Goal: Task Accomplishment & Management: Manage account settings

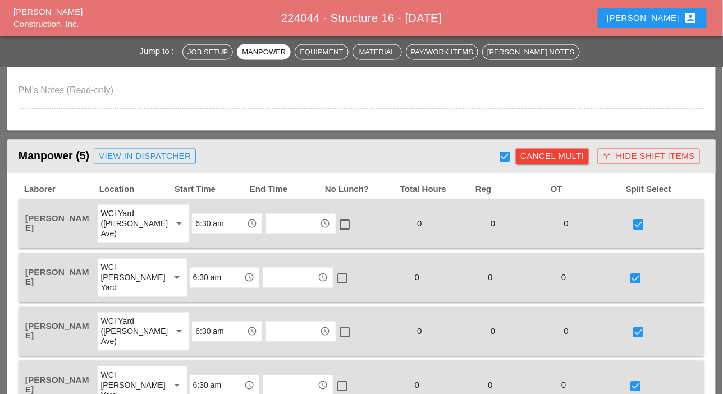
scroll to position [449, 0]
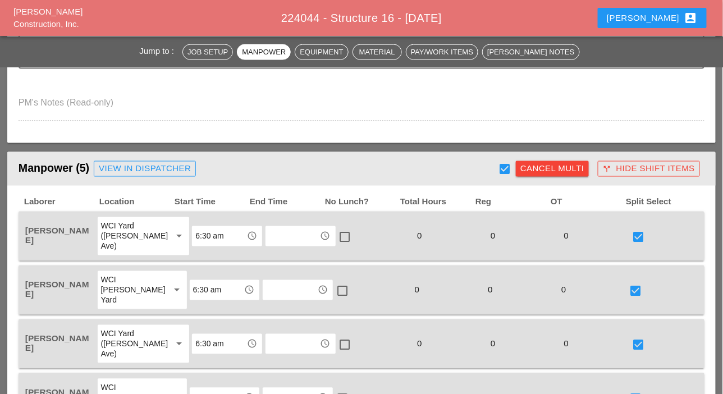
click at [673, 15] on div "Luca account_box" at bounding box center [651, 17] width 90 height 13
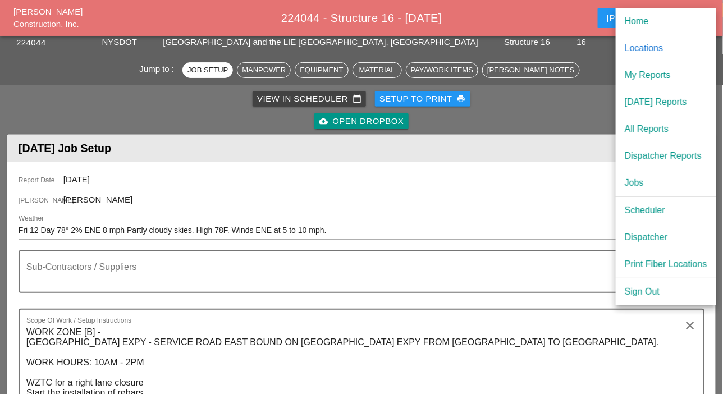
scroll to position [0, 0]
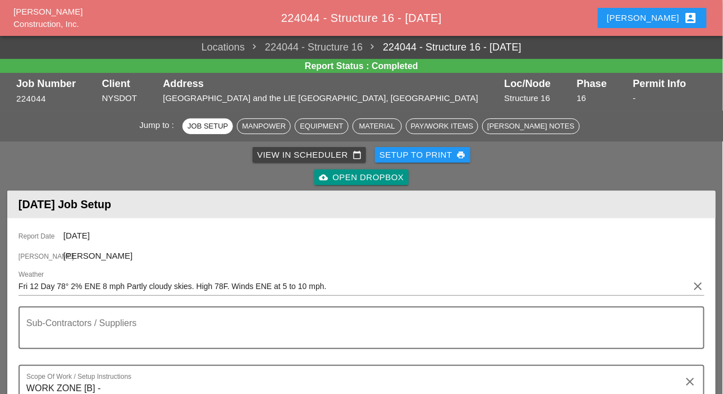
click at [668, 17] on div "Luca account_box" at bounding box center [651, 17] width 90 height 13
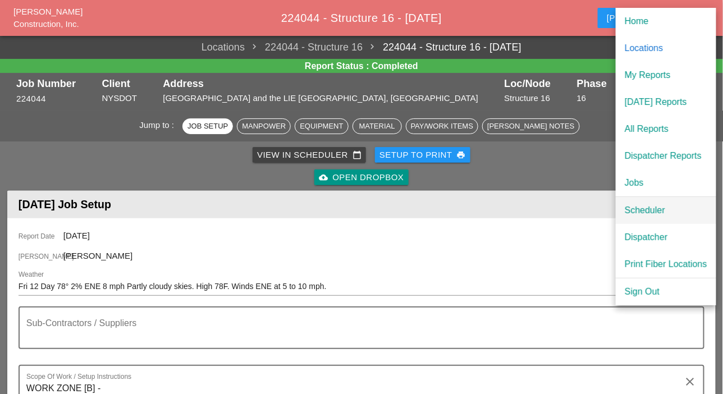
click at [638, 212] on div "Scheduler" at bounding box center [665, 210] width 82 height 13
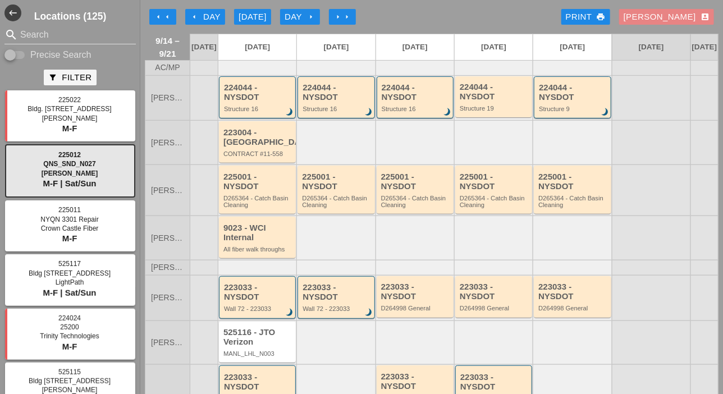
click at [674, 16] on div "Luca account_box" at bounding box center [666, 17] width 86 height 13
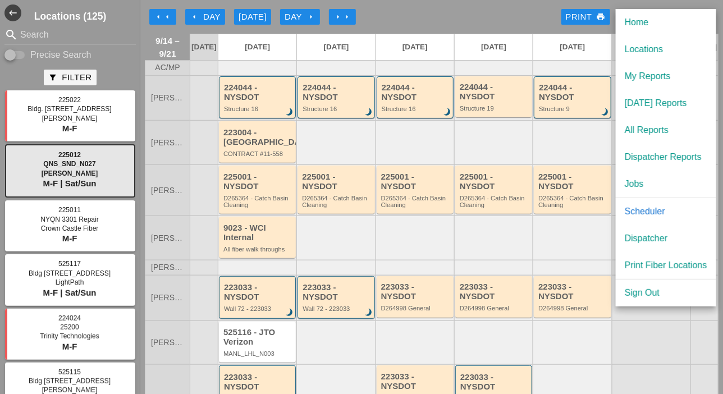
click at [657, 240] on div "Dispatcher" at bounding box center [665, 238] width 82 height 13
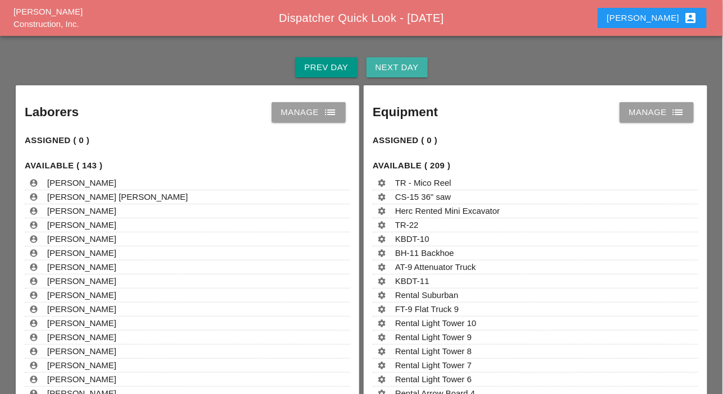
click at [392, 65] on div "Next Day" at bounding box center [396, 67] width 43 height 13
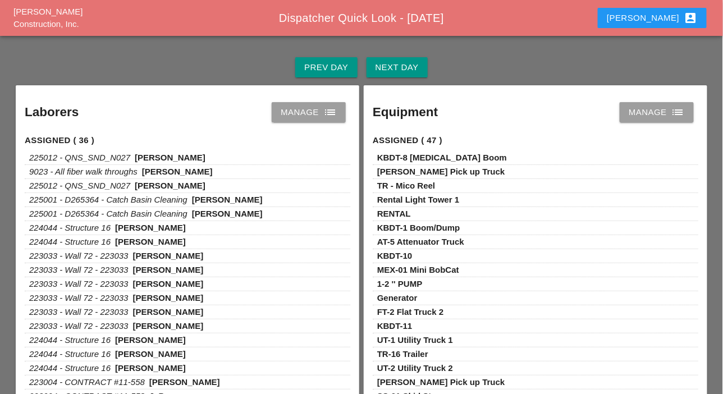
click at [319, 111] on div "Manage list" at bounding box center [309, 111] width 56 height 13
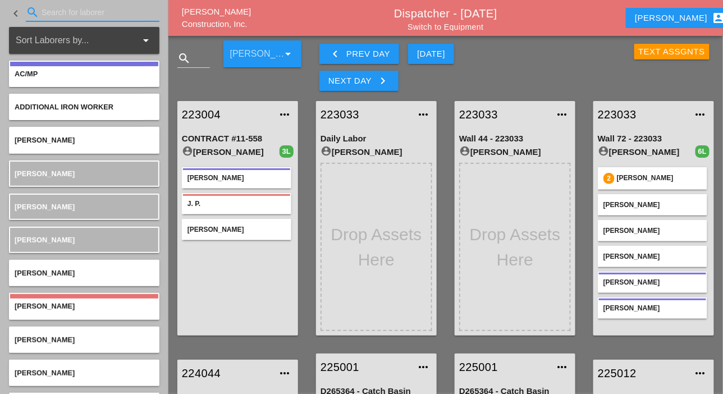
click at [68, 15] on input "Search for laborer" at bounding box center [93, 12] width 102 height 18
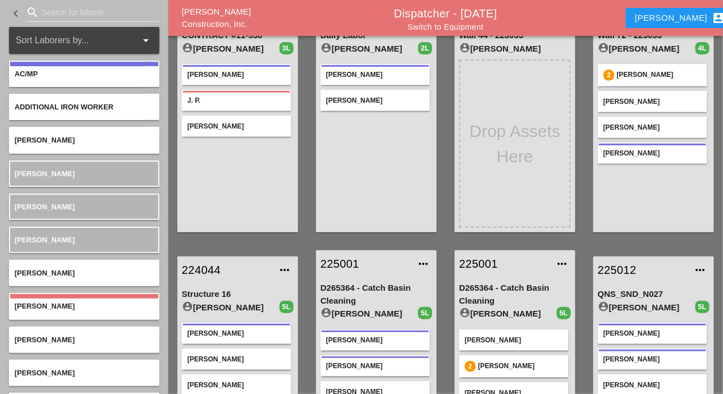
scroll to position [56, 0]
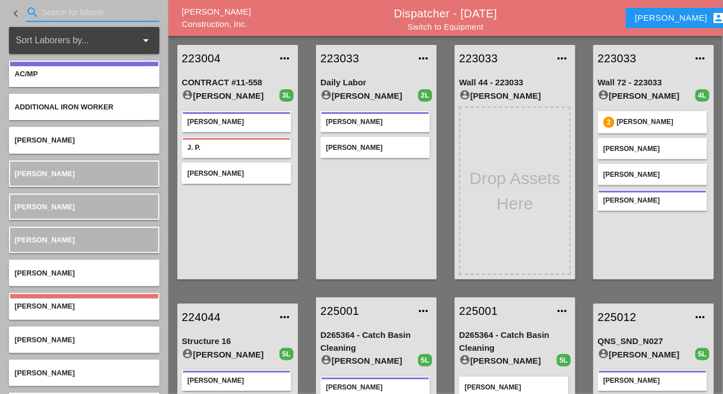
click at [55, 12] on input "Search for laborer" at bounding box center [93, 12] width 102 height 18
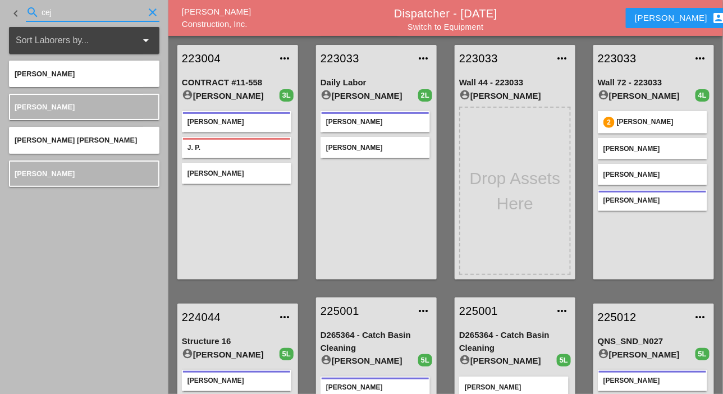
type input "cej"
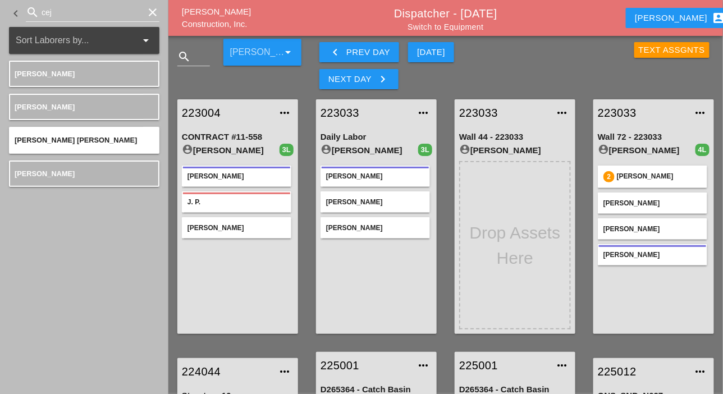
scroll to position [0, 0]
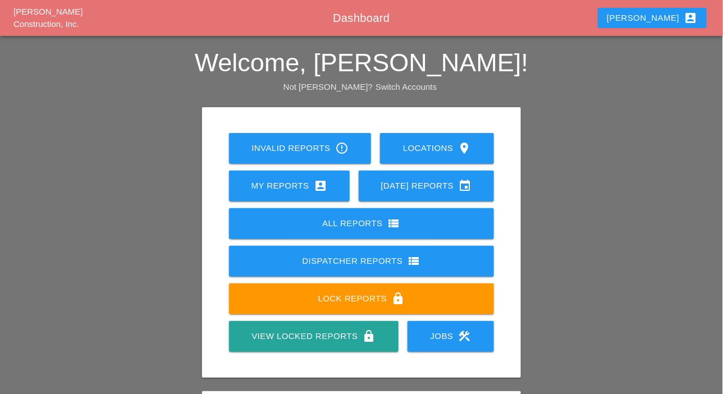
scroll to position [157, 0]
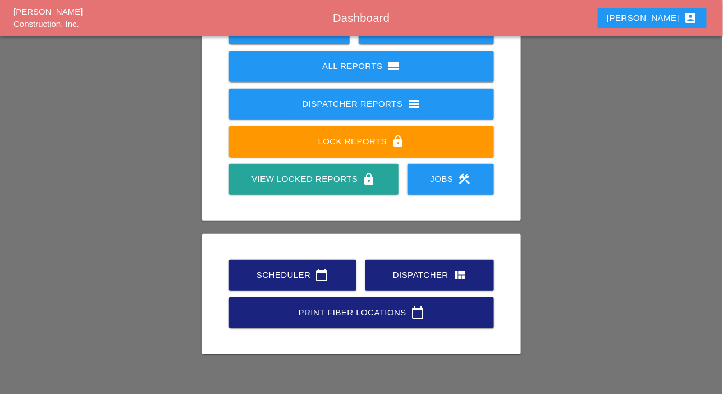
click at [325, 273] on icon "calendar_today" at bounding box center [321, 274] width 13 height 13
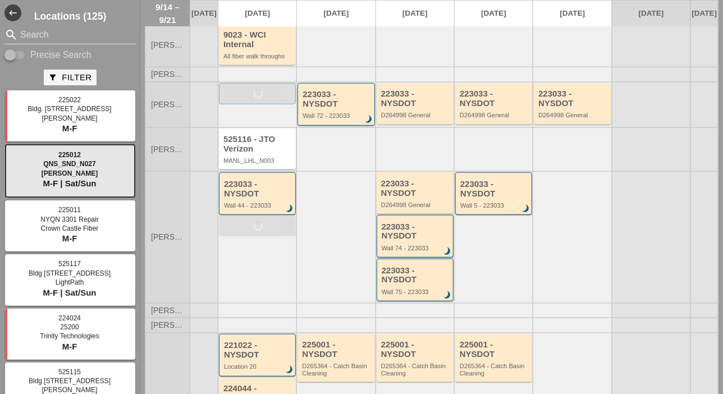
scroll to position [172, 0]
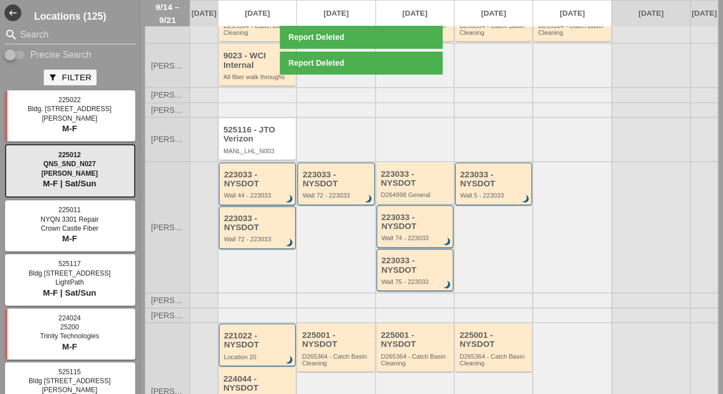
click at [21, 55] on input "Precise Search" at bounding box center [14, 54] width 21 height 13
checkbox input "true"
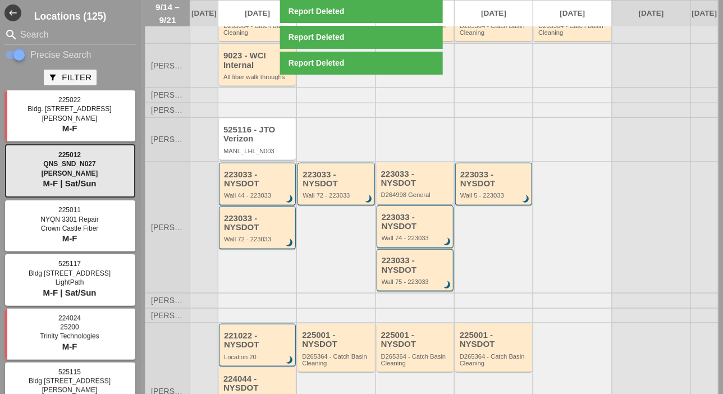
click at [28, 35] on input "Search" at bounding box center [70, 35] width 100 height 18
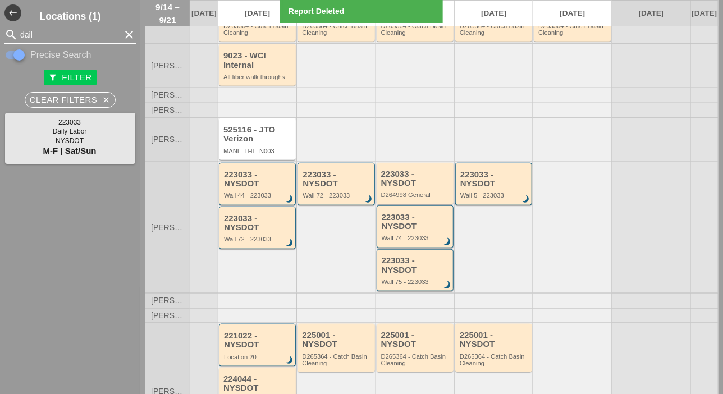
type input "dail"
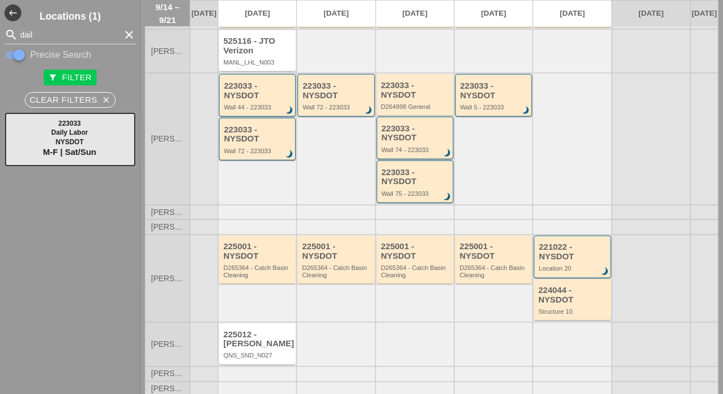
scroll to position [234, 0]
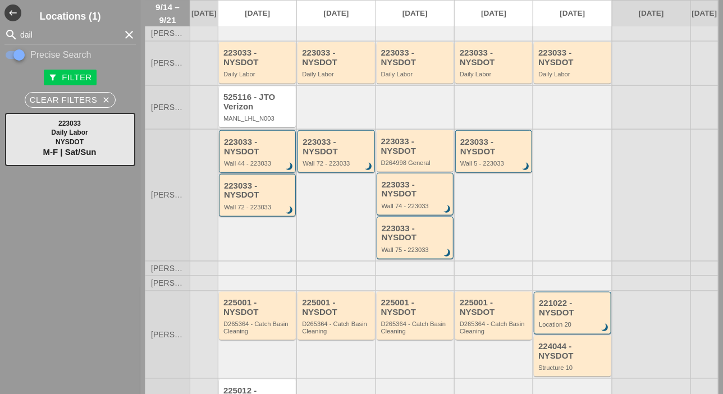
click at [266, 165] on div "223033 - NYSDOT Wall 44 - 223033 brightness_3" at bounding box center [258, 151] width 68 height 29
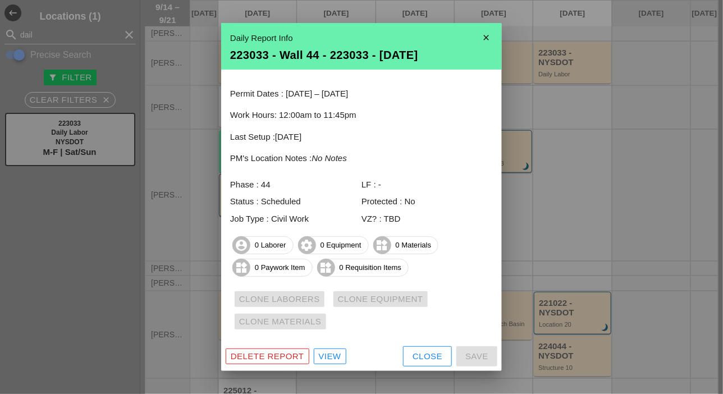
click at [439, 360] on div "Close" at bounding box center [427, 356] width 30 height 13
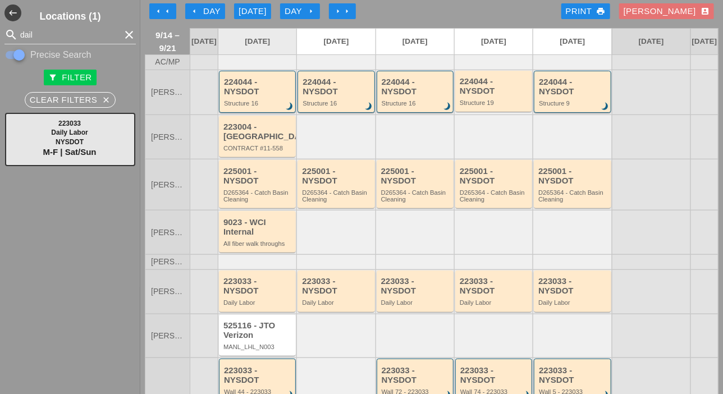
scroll to position [0, 0]
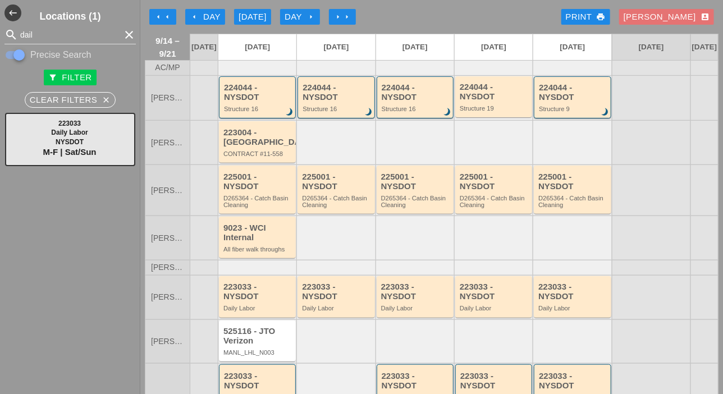
click at [199, 15] on div "arrow_left Day" at bounding box center [205, 17] width 31 height 13
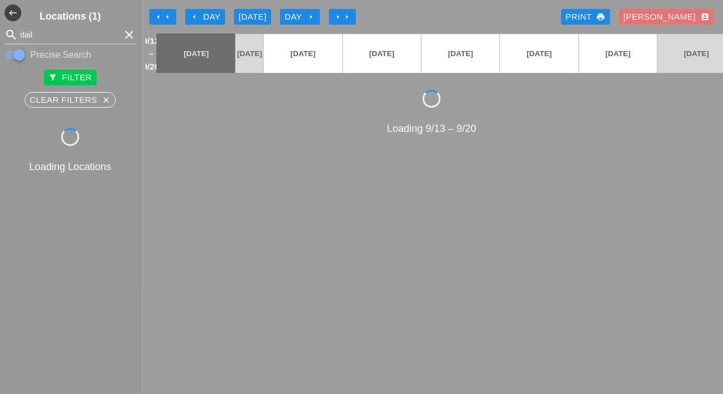
click at [199, 15] on div "arrow_left Day" at bounding box center [205, 17] width 31 height 13
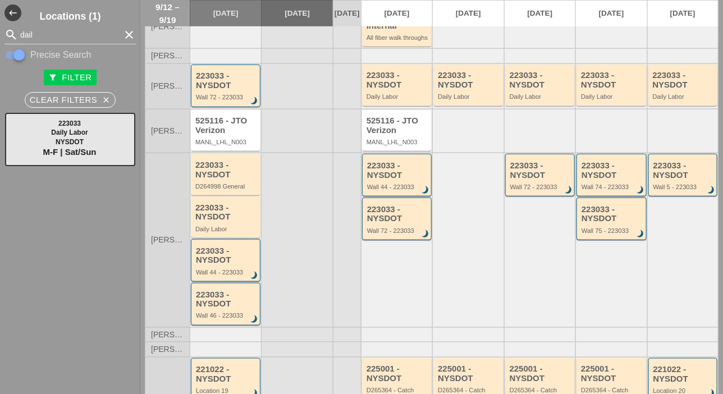
scroll to position [281, 0]
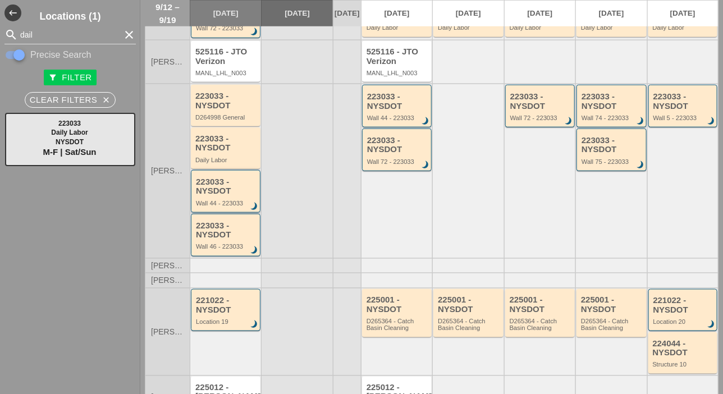
click at [236, 213] on div "223033 - NYSDOT Wall 44 - 223033 brightness_3" at bounding box center [226, 191] width 70 height 43
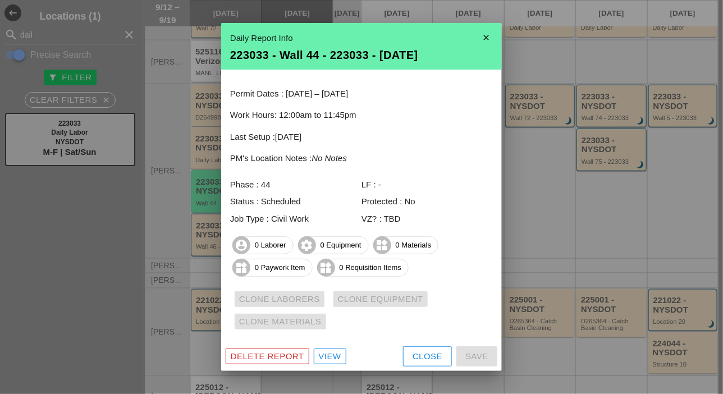
click at [438, 353] on div "Close" at bounding box center [427, 356] width 30 height 13
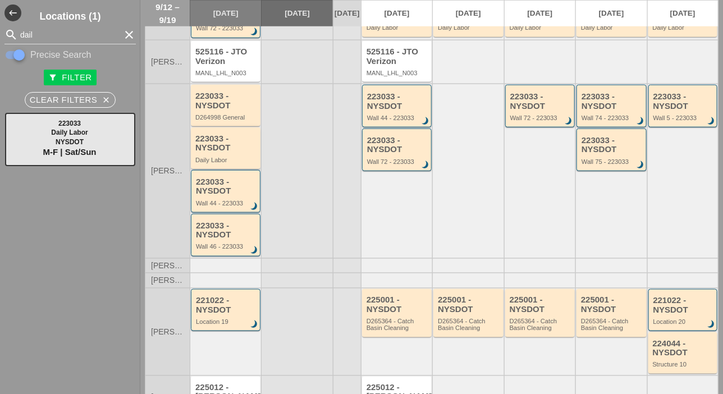
click at [220, 163] on div "Daily Labor" at bounding box center [226, 160] width 62 height 7
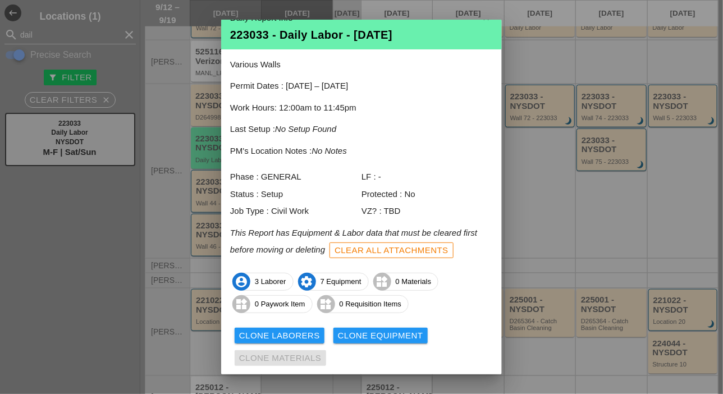
scroll to position [49, 0]
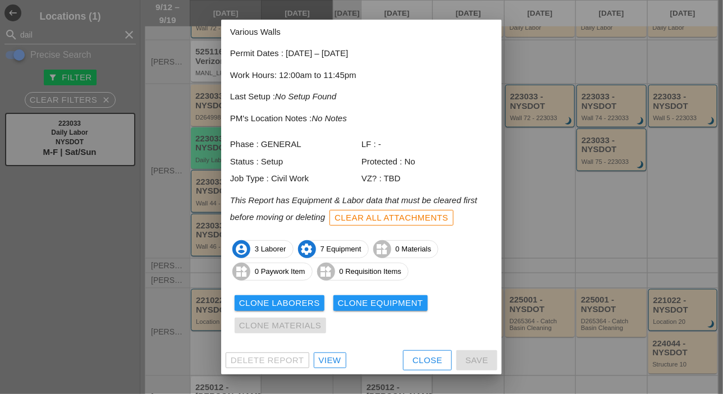
click at [307, 301] on div "Clone Laborers" at bounding box center [279, 303] width 81 height 13
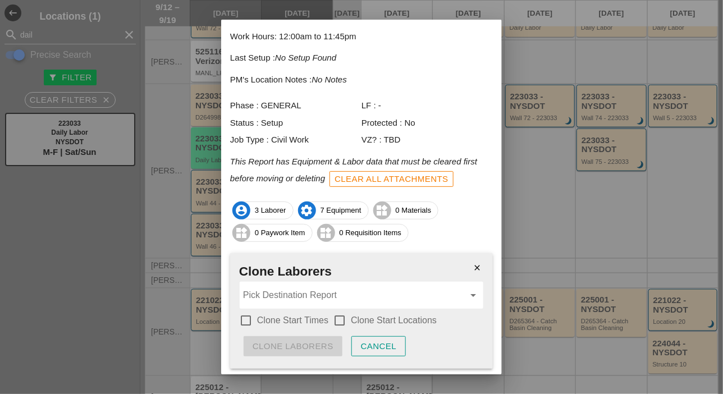
scroll to position [120, 0]
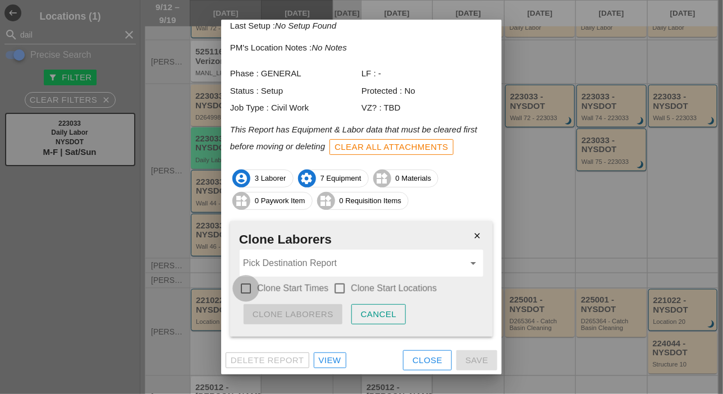
drag, startPoint x: 246, startPoint y: 284, endPoint x: 297, endPoint y: 288, distance: 51.8
click at [247, 285] on div at bounding box center [245, 288] width 19 height 19
checkbox input "true"
click at [344, 288] on div at bounding box center [339, 288] width 19 height 19
checkbox input "true"
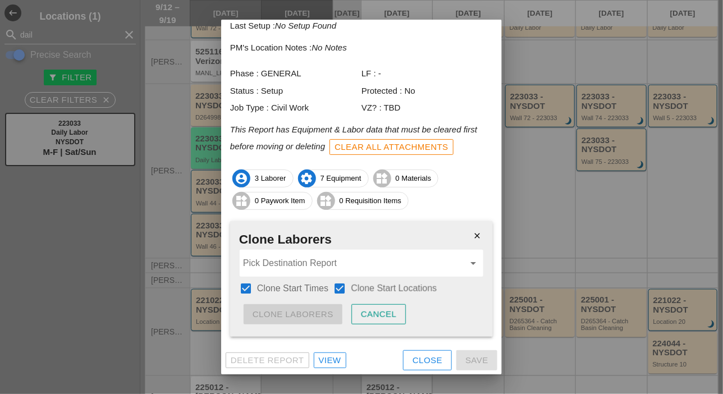
click at [341, 267] on input "Pick Destination Report" at bounding box center [353, 263] width 221 height 18
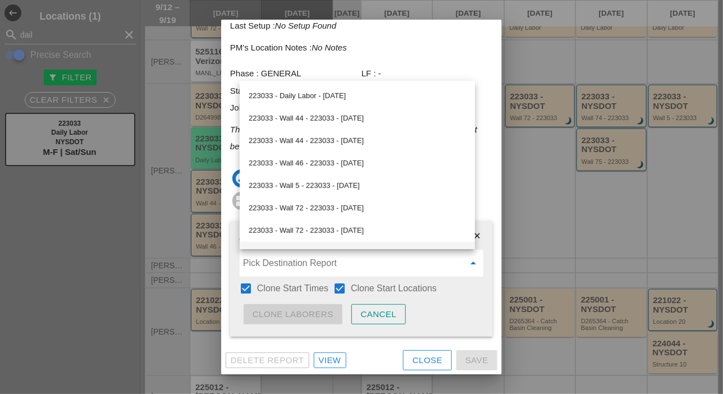
scroll to position [168, 0]
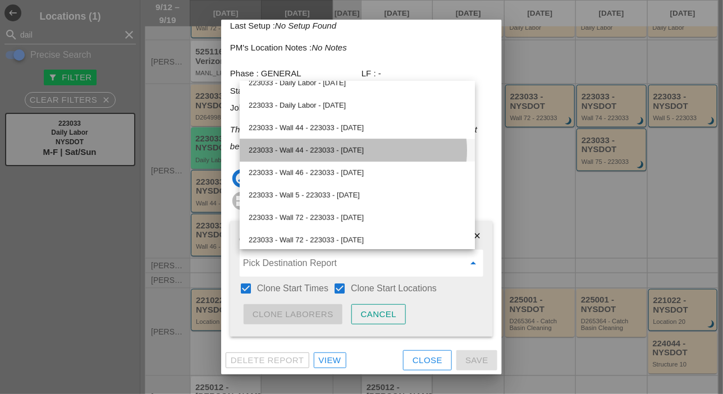
click at [318, 150] on div "223033 - Wall 44 - 223033 - 09/15/2025" at bounding box center [357, 150] width 217 height 13
type input "223033 - Wall 44 - 223033 - 09/15/2025"
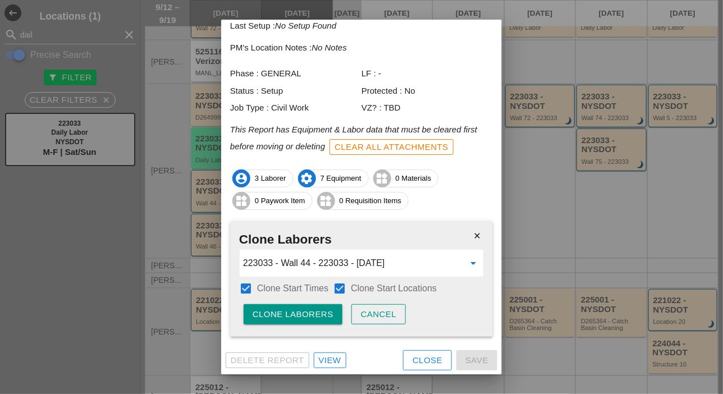
click at [314, 307] on button "Clone Laborers" at bounding box center [292, 314] width 99 height 20
click at [314, 309] on div "Are you sure?" at bounding box center [287, 314] width 71 height 13
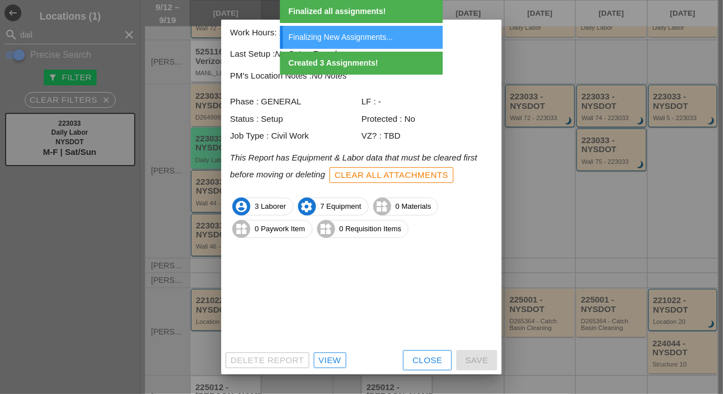
scroll to position [49, 0]
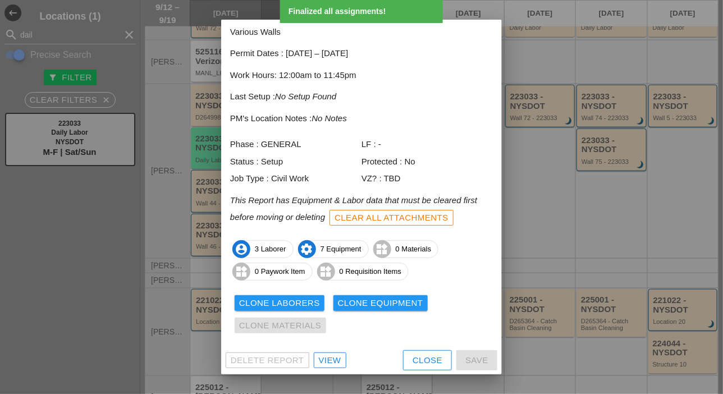
click at [362, 297] on div "Clone Equipment" at bounding box center [380, 303] width 85 height 13
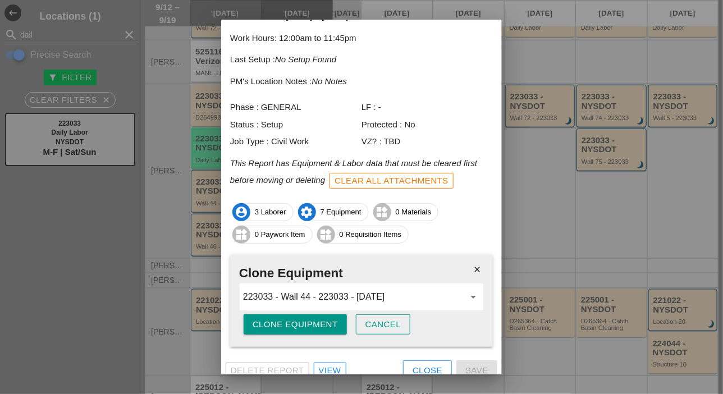
scroll to position [96, 0]
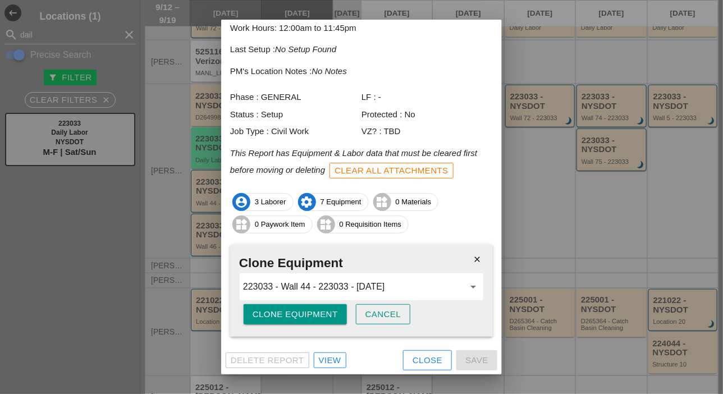
click at [321, 310] on div "Clone Equipment" at bounding box center [294, 314] width 85 height 13
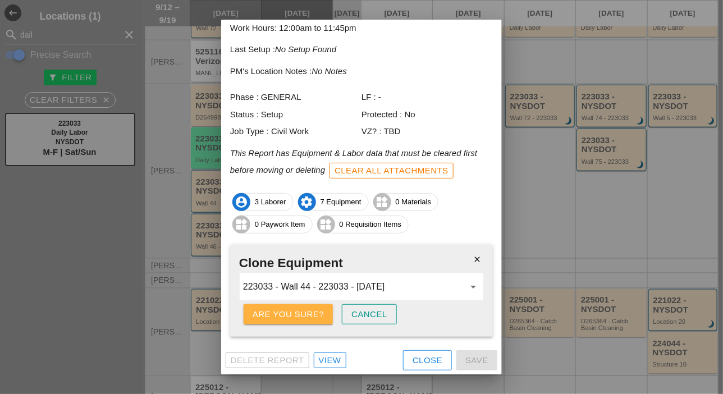
click at [321, 310] on div "Are you sure?" at bounding box center [287, 314] width 71 height 13
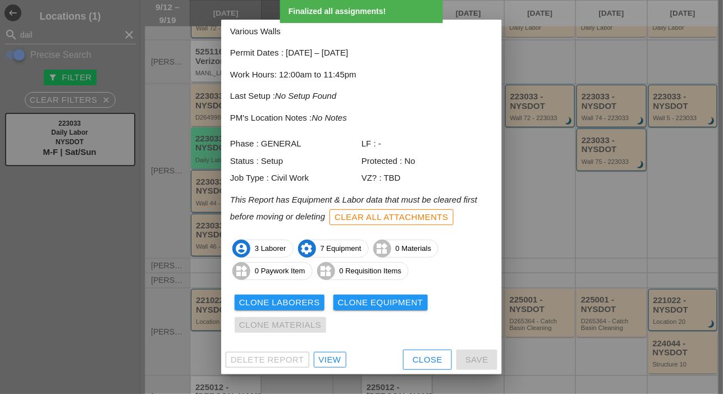
scroll to position [49, 0]
drag, startPoint x: 417, startPoint y: 356, endPoint x: 402, endPoint y: 332, distance: 28.8
click at [417, 356] on div "Close" at bounding box center [427, 360] width 30 height 13
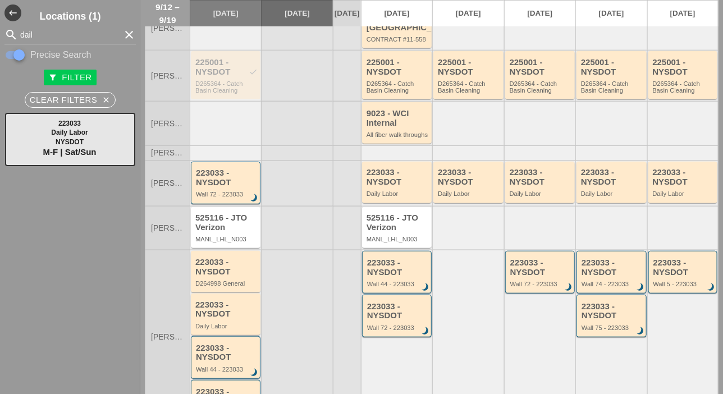
scroll to position [56, 0]
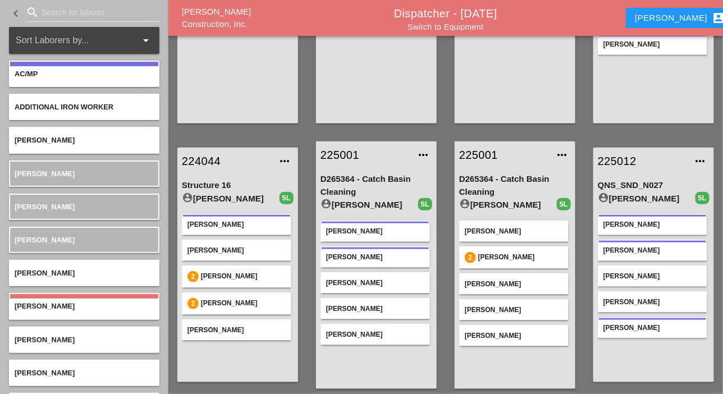
scroll to position [224, 0]
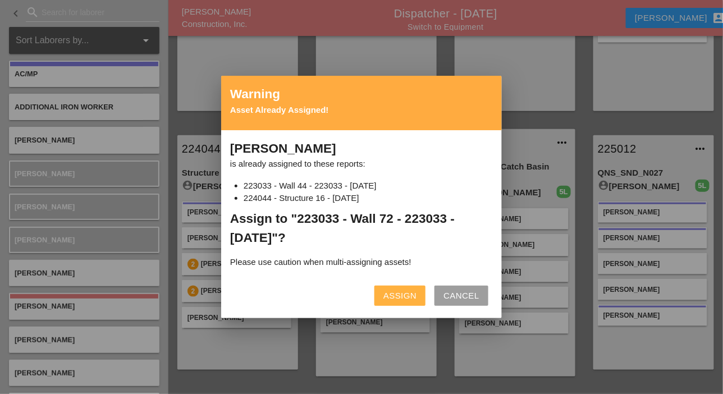
click at [404, 292] on div "Assign" at bounding box center [399, 295] width 33 height 13
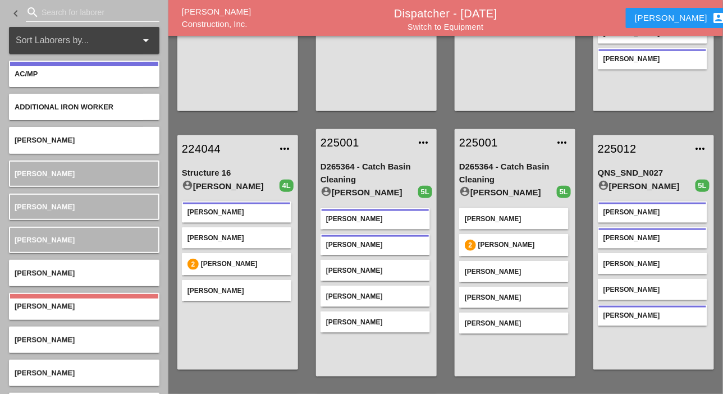
click at [54, 11] on input "Search for laborer" at bounding box center [93, 12] width 102 height 18
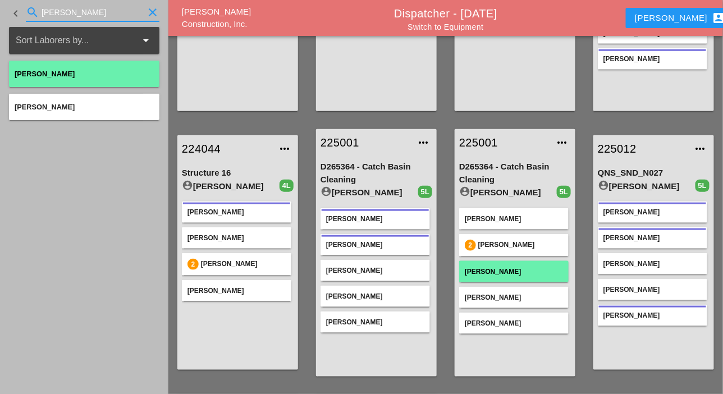
type input "jess"
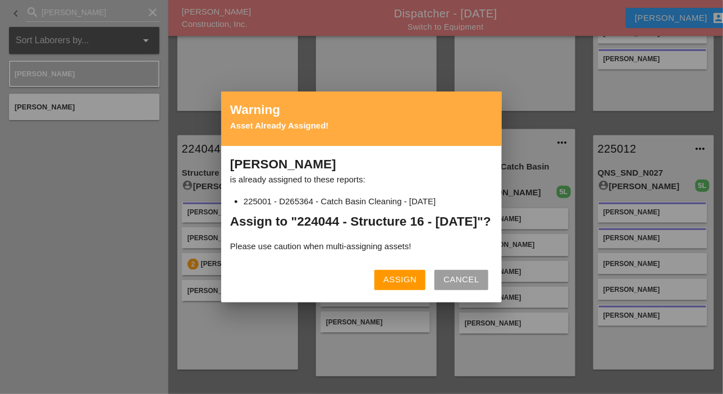
click at [390, 286] on div "Assign" at bounding box center [399, 279] width 33 height 13
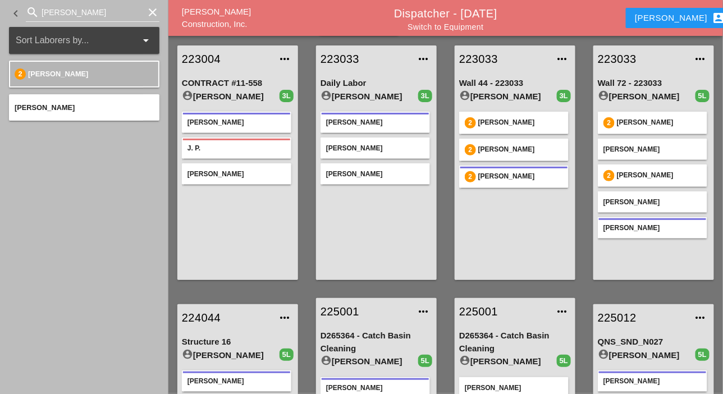
scroll to position [56, 0]
drag, startPoint x: 68, startPoint y: 13, endPoint x: 26, endPoint y: 12, distance: 41.5
click at [27, 11] on div "search jess clear" at bounding box center [93, 12] width 134 height 18
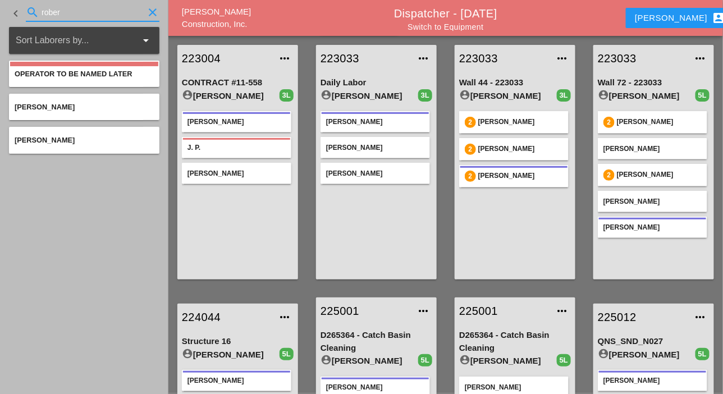
type input "rober"
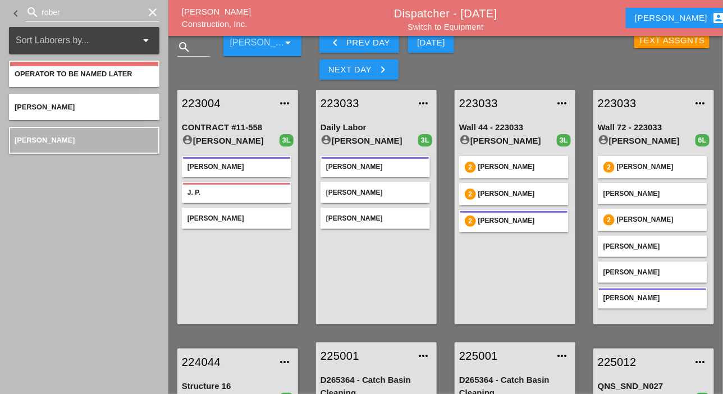
scroll to position [0, 0]
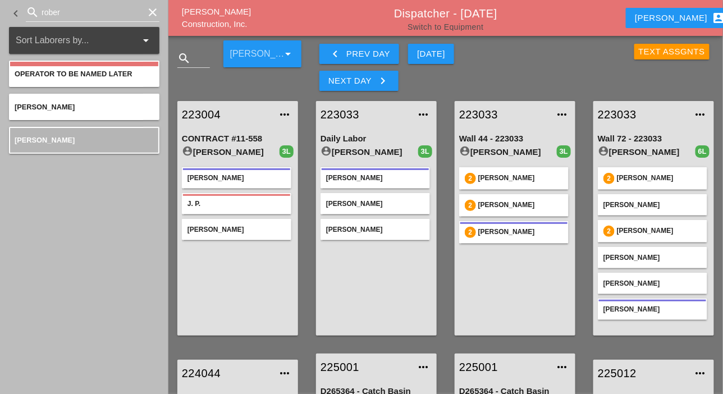
click at [458, 27] on link "Switch to Equipment" at bounding box center [445, 26] width 76 height 9
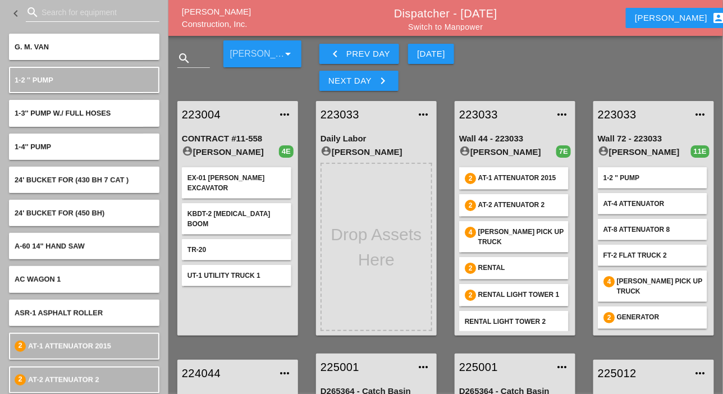
click at [50, 11] on input "Search for equipment" at bounding box center [93, 12] width 102 height 18
click at [50, 7] on input "Search for equipment" at bounding box center [93, 12] width 102 height 18
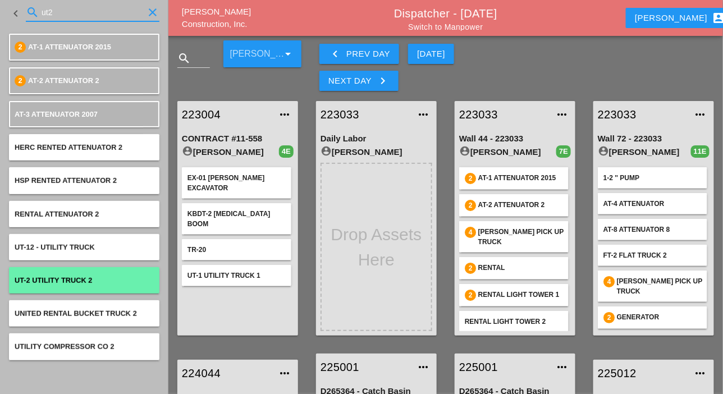
type input "ut2"
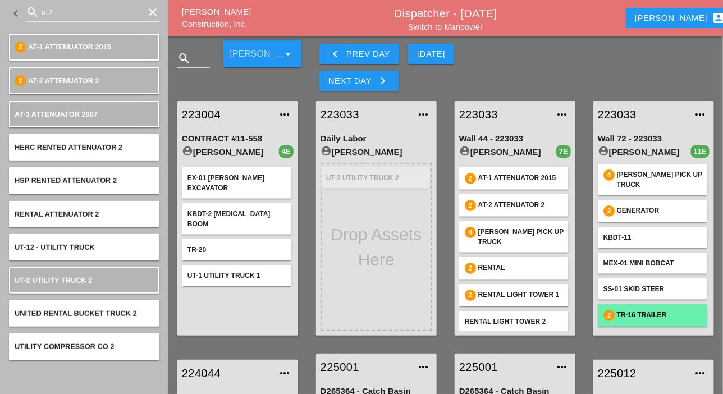
scroll to position [139, 0]
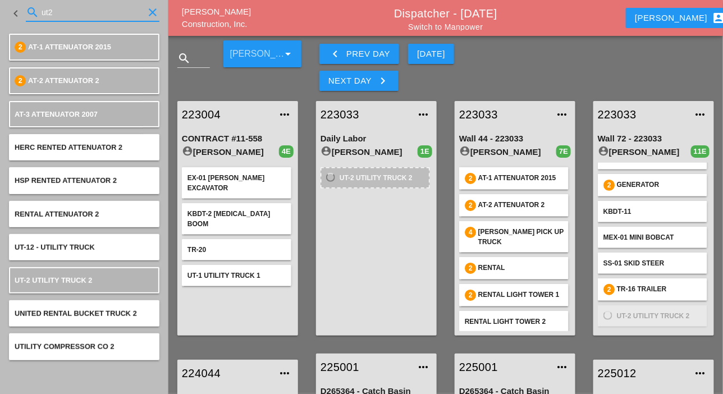
click at [67, 10] on input "ut2" at bounding box center [93, 12] width 102 height 18
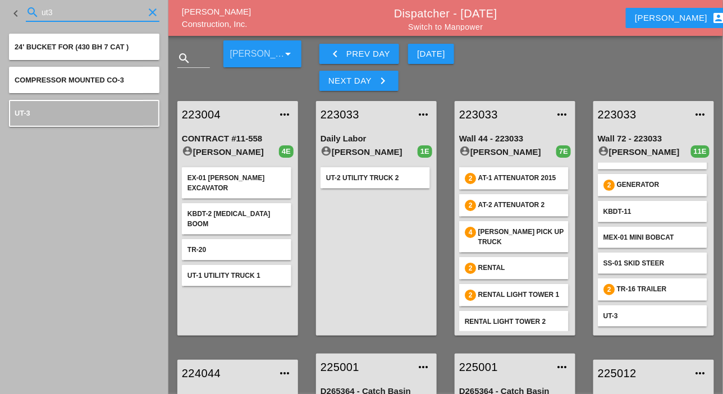
drag, startPoint x: 42, startPoint y: 7, endPoint x: 34, endPoint y: 7, distance: 7.3
click at [34, 7] on div "search ut3 clear" at bounding box center [93, 12] width 134 height 18
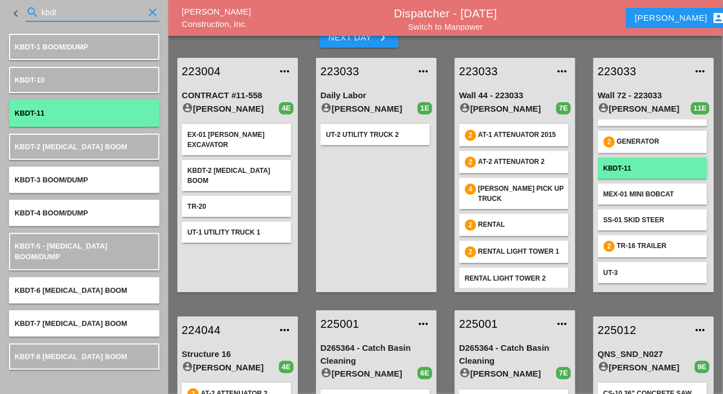
scroll to position [0, 0]
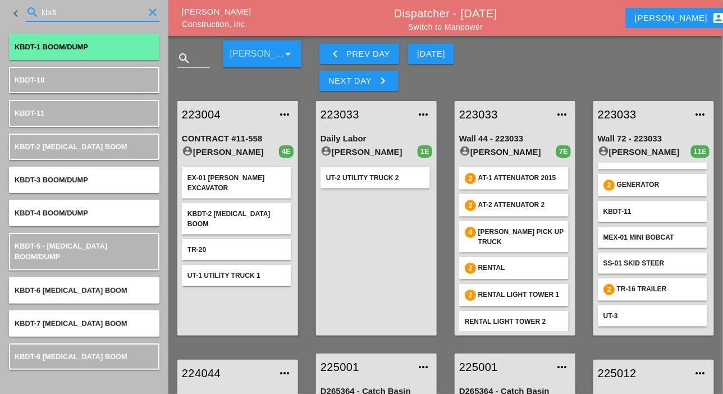
type input "kbdt"
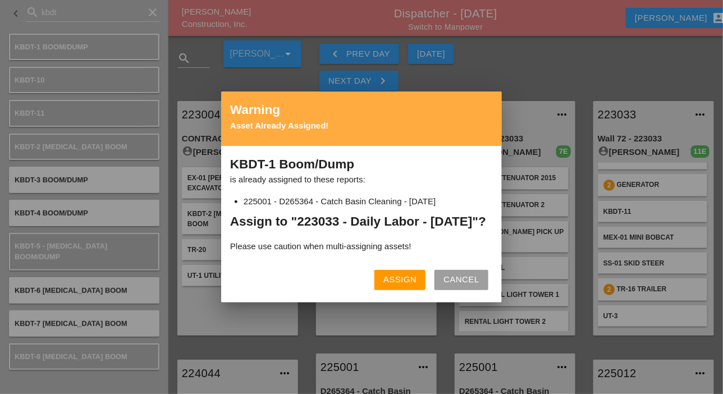
click at [392, 286] on div "Assign" at bounding box center [399, 279] width 33 height 13
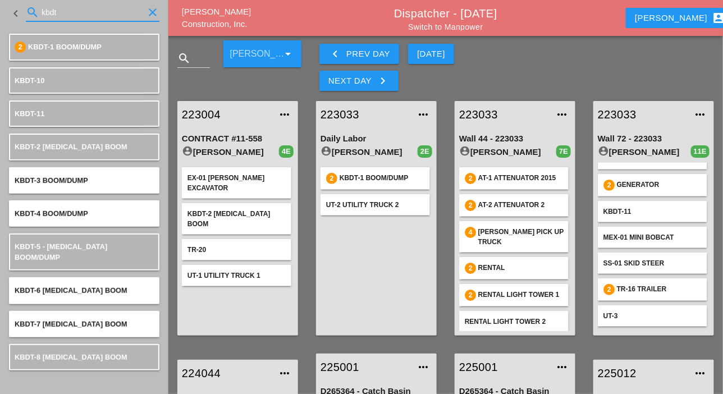
drag, startPoint x: 38, startPoint y: 8, endPoint x: 26, endPoint y: 15, distance: 13.6
click at [26, 10] on div "search kbdt clear" at bounding box center [93, 12] width 134 height 18
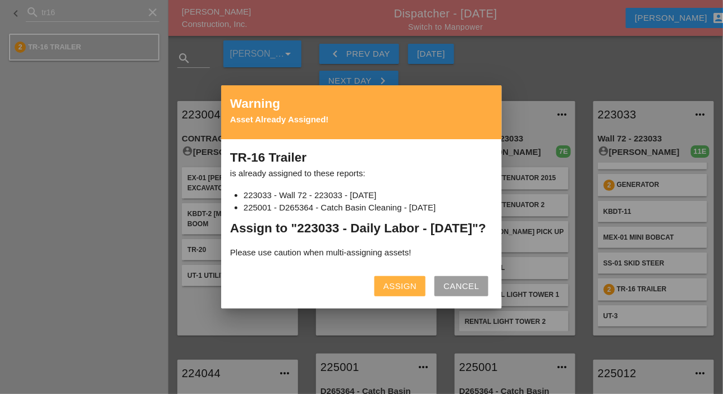
click at [398, 293] on div "Assign" at bounding box center [399, 286] width 33 height 13
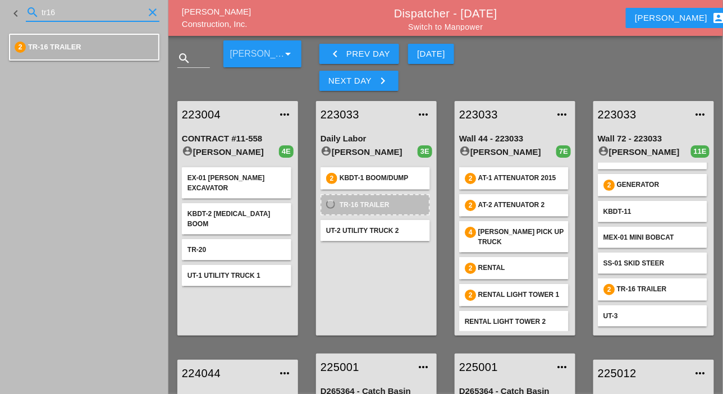
drag, startPoint x: 52, startPoint y: 7, endPoint x: 29, endPoint y: 13, distance: 23.1
click at [29, 12] on div "search tr16 clear" at bounding box center [93, 12] width 134 height 18
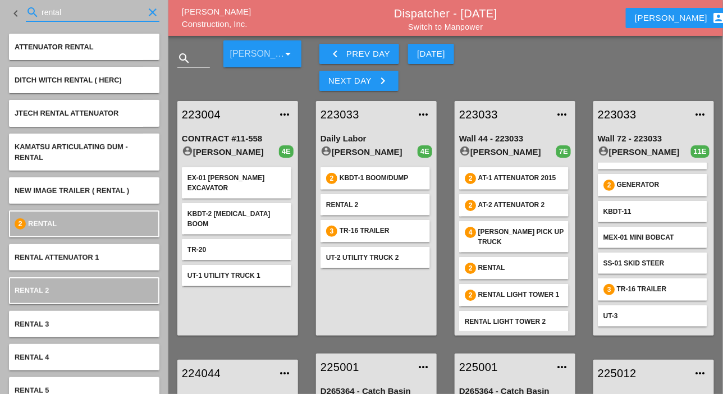
drag, startPoint x: 66, startPoint y: 9, endPoint x: 28, endPoint y: 12, distance: 38.3
click at [28, 12] on div "search rental clear" at bounding box center [93, 12] width 134 height 18
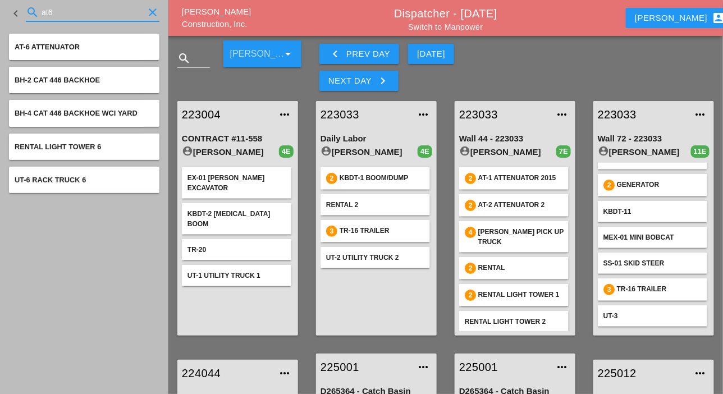
type input "at6"
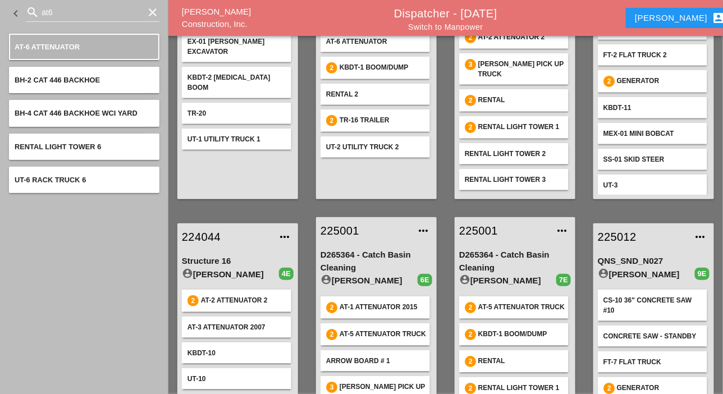
scroll to position [168, 0]
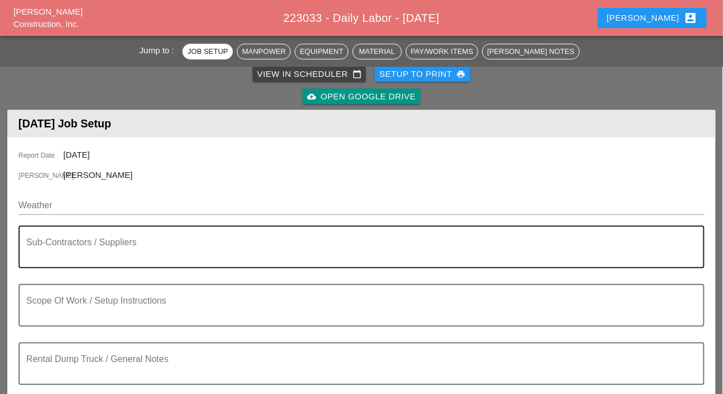
scroll to position [112, 0]
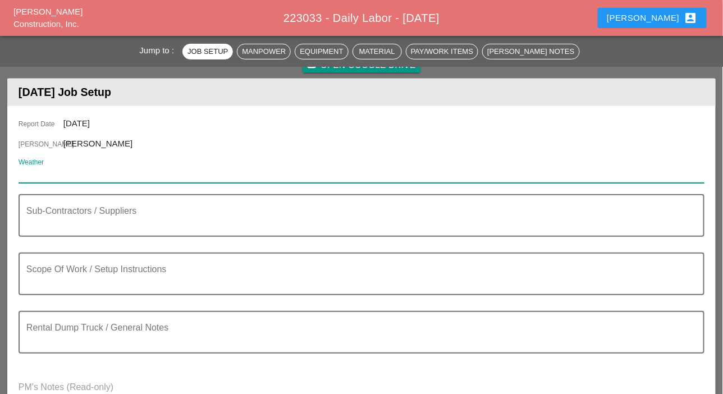
paste input "Mon 15 Partly Cloudy 81° /65° 8% ENE 9 mph"
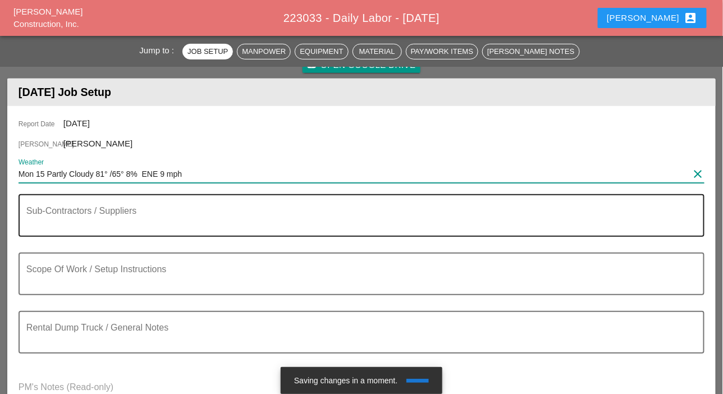
type input "Mon 15 Partly Cloudy 81° /65° 8% ENE 9 mph"
click at [51, 223] on textarea "Sub-Contractors / Suppliers" at bounding box center [356, 222] width 661 height 27
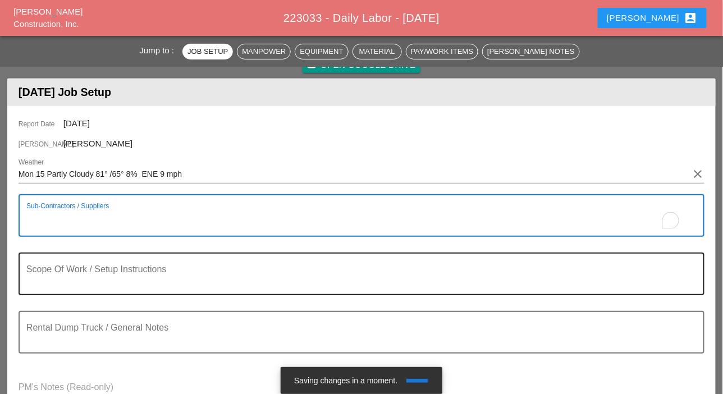
click at [52, 281] on textarea "Scope Of Work / Setup Instructions" at bounding box center [356, 280] width 661 height 27
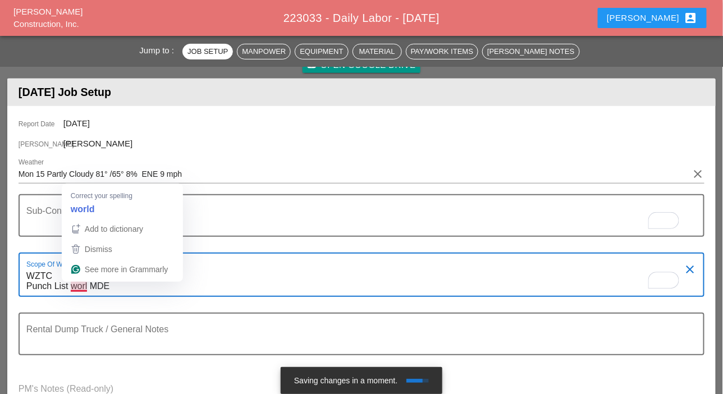
click at [89, 284] on textarea "WZTC Punch List worl MDE" at bounding box center [356, 281] width 661 height 29
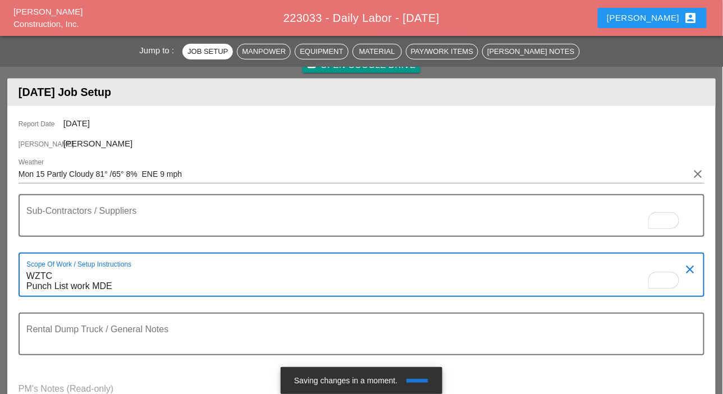
click at [122, 282] on textarea "WZTC Punch List work MDE" at bounding box center [356, 281] width 661 height 29
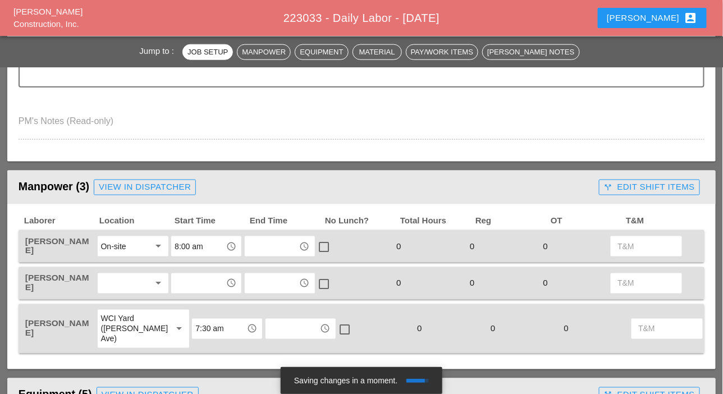
scroll to position [393, 0]
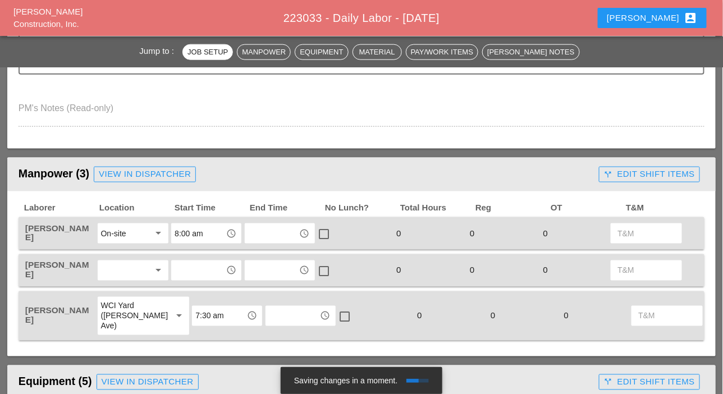
type textarea "WZTC Punch List work MDE"
click at [121, 227] on div "On-site" at bounding box center [125, 233] width 49 height 18
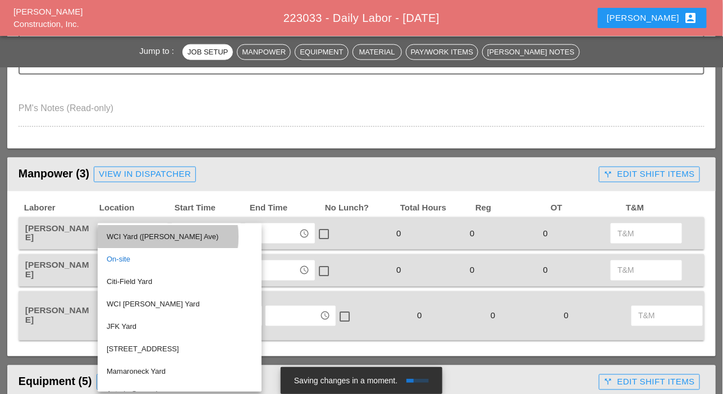
drag, startPoint x: 135, startPoint y: 239, endPoint x: 147, endPoint y: 240, distance: 12.4
click at [135, 239] on div "WCI Yard ([PERSON_NAME] Ave)" at bounding box center [180, 236] width 146 height 13
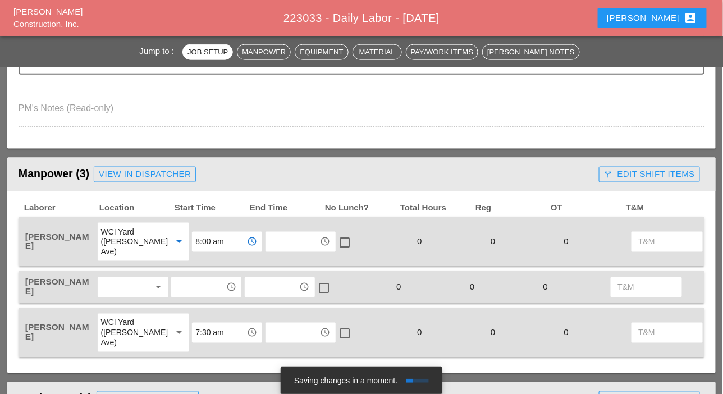
click at [195, 238] on input "8:00 am" at bounding box center [219, 242] width 48 height 18
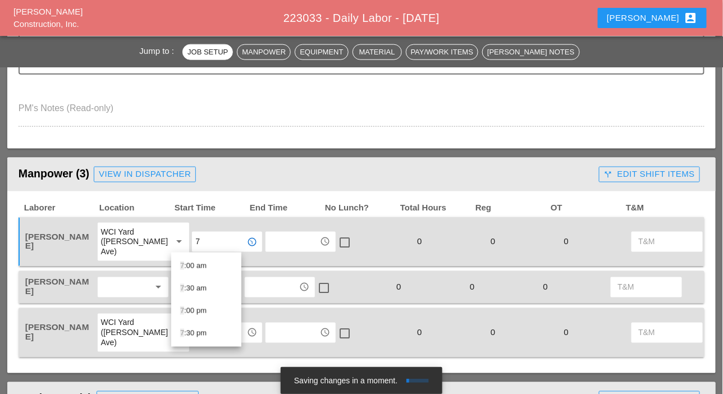
click at [190, 286] on div "7 :30 am" at bounding box center [206, 288] width 52 height 13
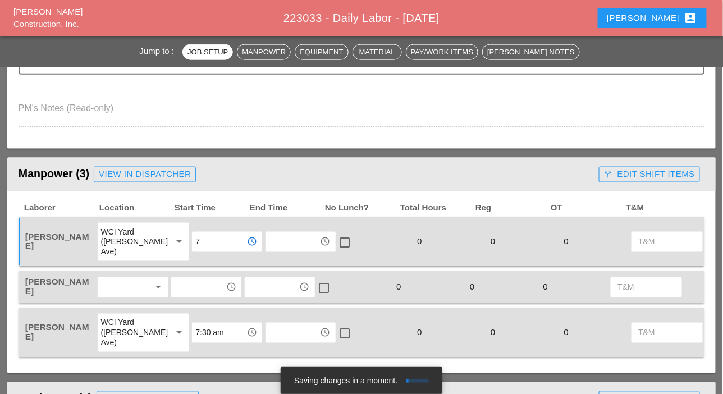
drag, startPoint x: 127, startPoint y: 285, endPoint x: 136, endPoint y: 288, distance: 9.6
type input "7:30 am"
click at [129, 286] on div at bounding box center [125, 287] width 49 height 18
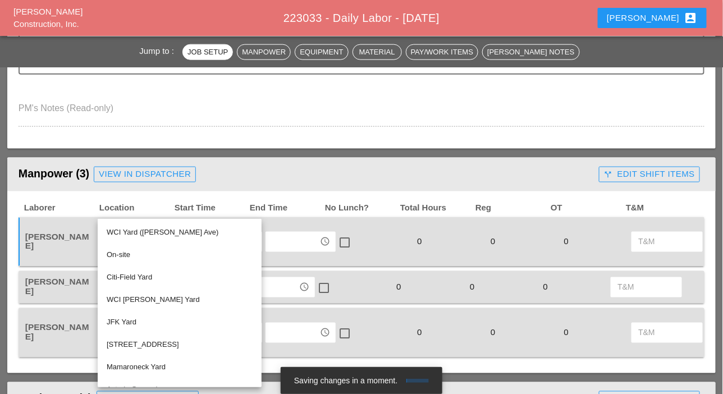
click at [139, 232] on div "WCI Yard ([PERSON_NAME] Ave)" at bounding box center [180, 232] width 146 height 13
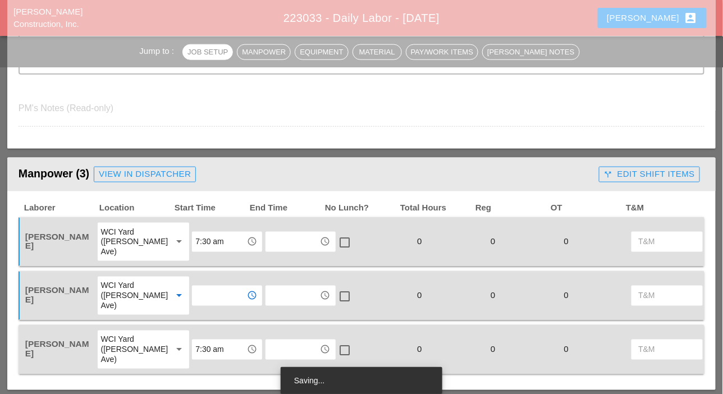
click at [196, 291] on input "text" at bounding box center [219, 296] width 48 height 18
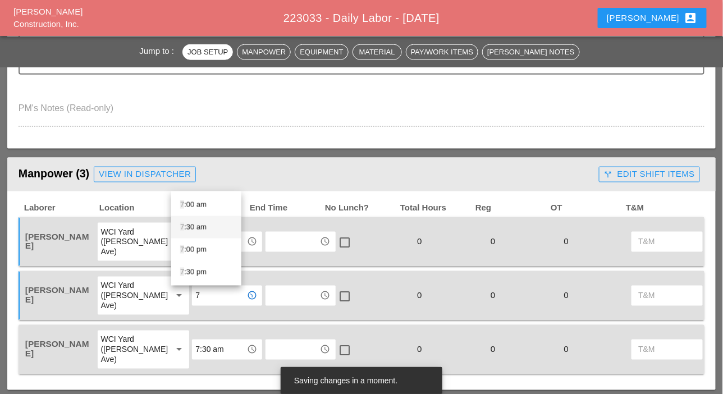
click at [193, 224] on div "7 :30 am" at bounding box center [206, 226] width 52 height 13
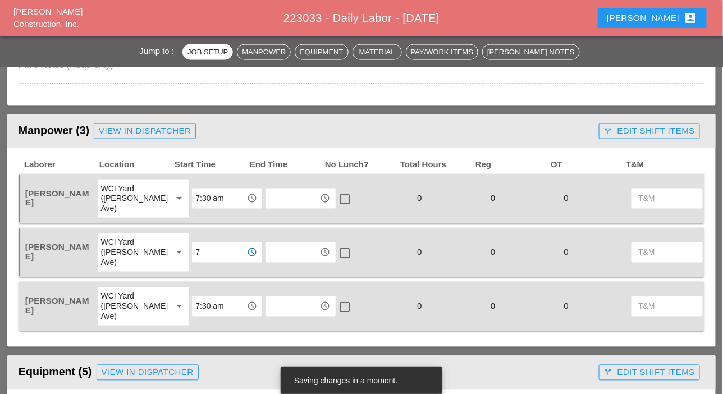
scroll to position [449, 0]
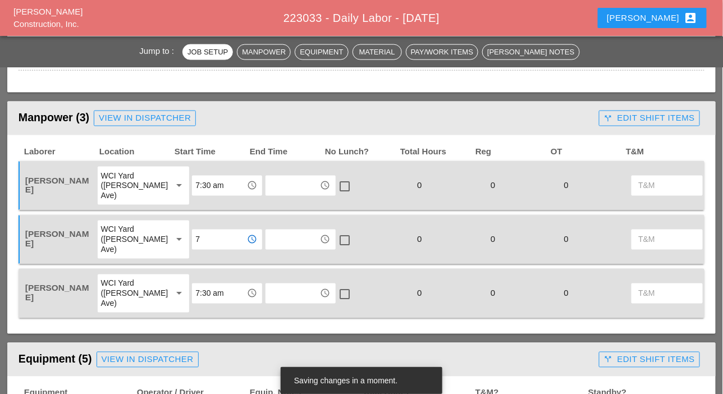
type input "7:30 am"
click at [119, 296] on div "WCI Yard ([PERSON_NAME] Ave)" at bounding box center [132, 293] width 62 height 30
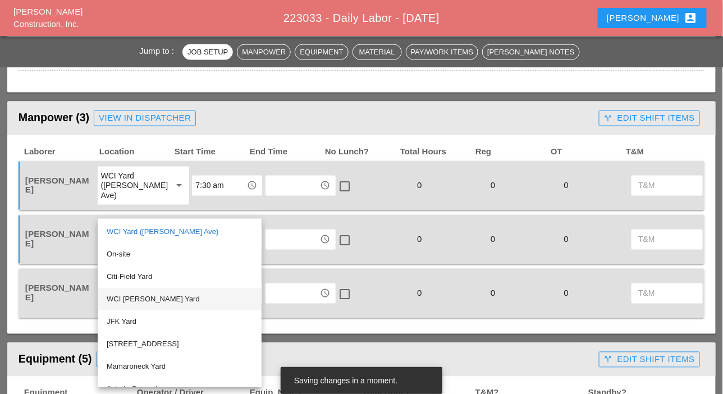
click at [128, 298] on div "WCI [PERSON_NAME] Yard" at bounding box center [180, 299] width 146 height 13
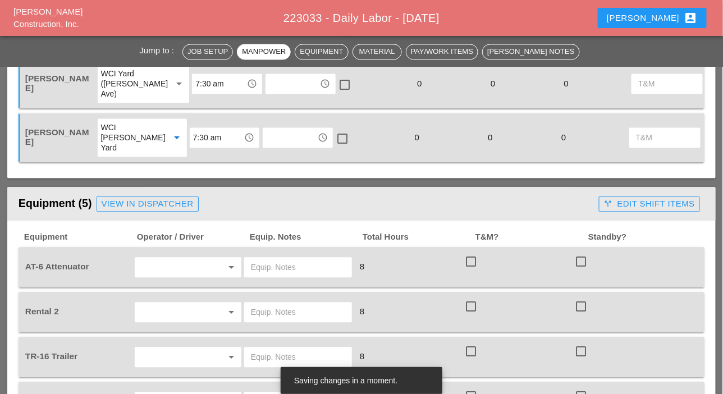
scroll to position [617, 0]
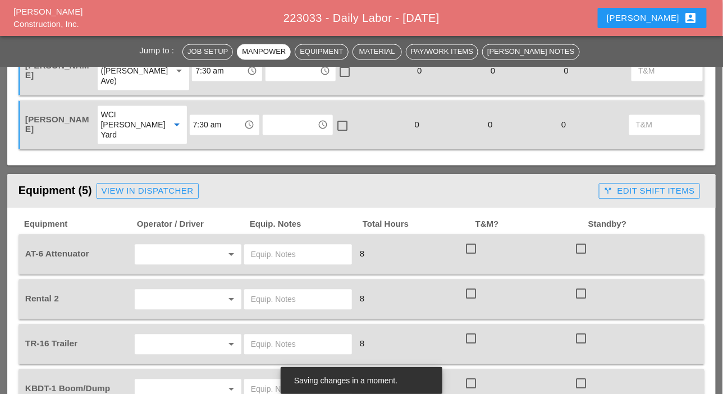
click at [149, 252] on input "text" at bounding box center [172, 255] width 68 height 18
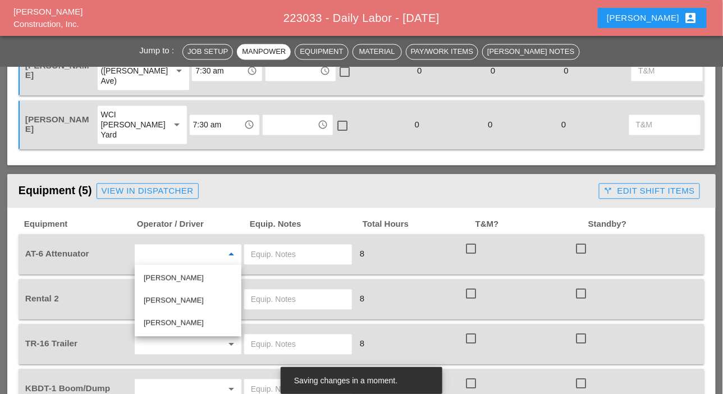
drag, startPoint x: 159, startPoint y: 318, endPoint x: 201, endPoint y: 293, distance: 48.8
click at [160, 318] on div "Hugo Zambrano" at bounding box center [188, 322] width 89 height 13
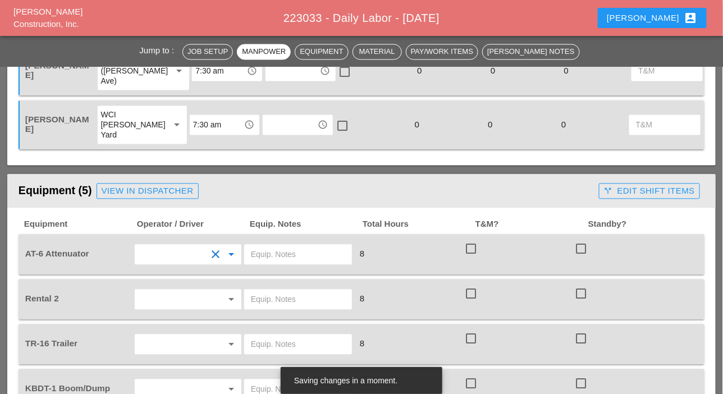
click at [268, 251] on input "text" at bounding box center [298, 255] width 94 height 18
click at [159, 297] on input "text" at bounding box center [172, 300] width 68 height 18
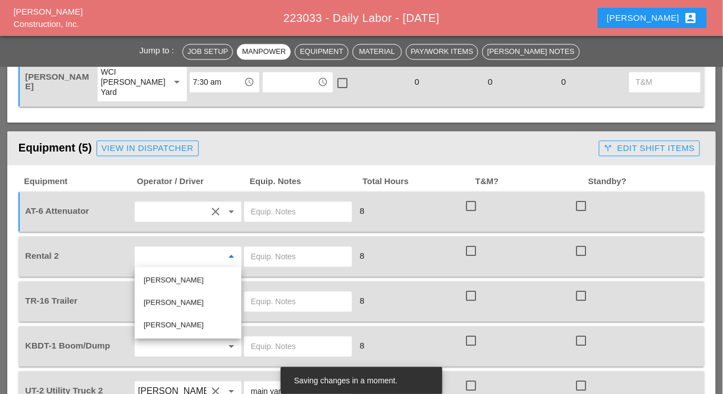
scroll to position [673, 0]
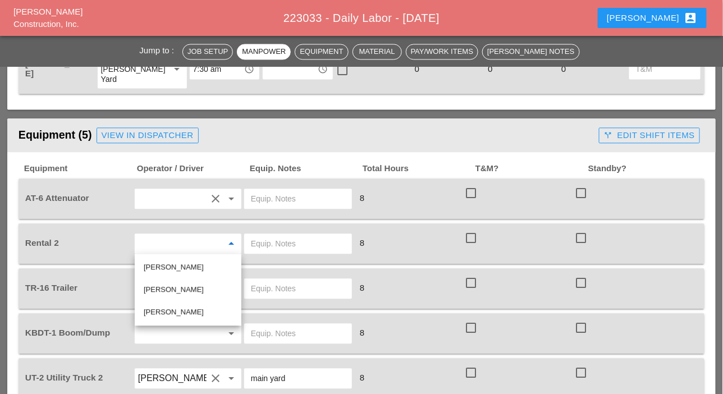
drag, startPoint x: 173, startPoint y: 288, endPoint x: 275, endPoint y: 265, distance: 104.7
click at [174, 288] on div "Luis Ceja Rodriguez" at bounding box center [188, 289] width 89 height 13
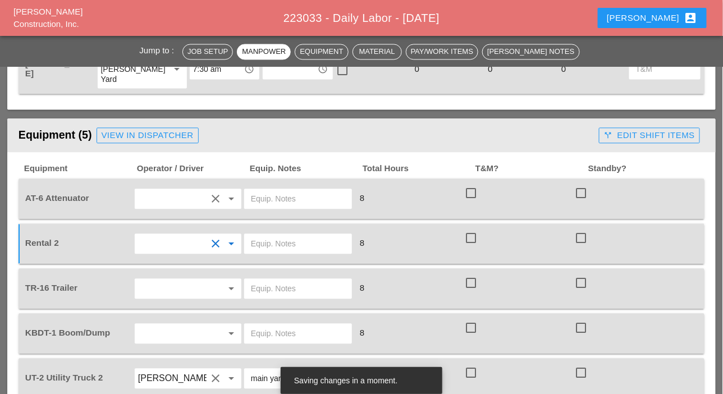
click at [254, 245] on input "text" at bounding box center [298, 244] width 94 height 18
type input "45 lift Bruckner yard"
click at [172, 288] on input "text" at bounding box center [172, 288] width 68 height 18
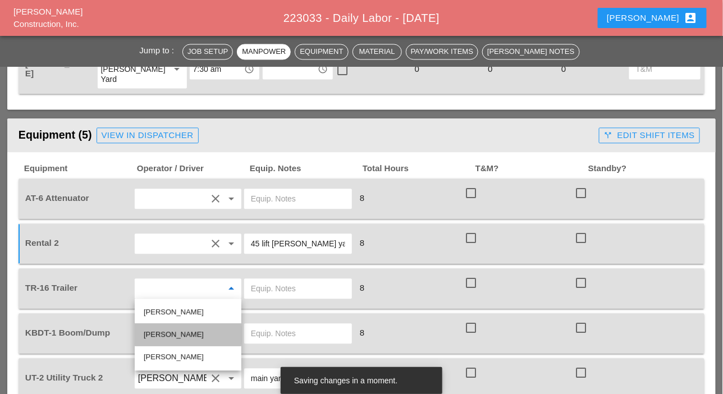
drag, startPoint x: 188, startPoint y: 330, endPoint x: 195, endPoint y: 328, distance: 7.3
click at [189, 330] on div "Luis Ceja Rodriguez" at bounding box center [188, 334] width 89 height 13
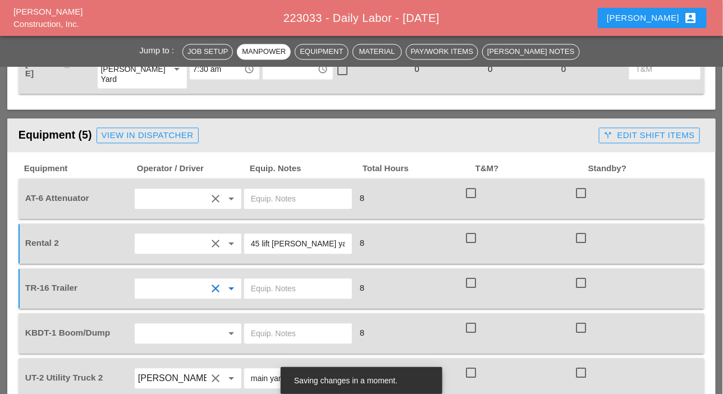
drag, startPoint x: 284, startPoint y: 241, endPoint x: 274, endPoint y: 243, distance: 10.5
click at [274, 243] on input "45 lift Bruckner yard" at bounding box center [298, 244] width 94 height 18
click at [282, 290] on input "text" at bounding box center [298, 288] width 94 height 18
paste input "[PERSON_NAME] yard"
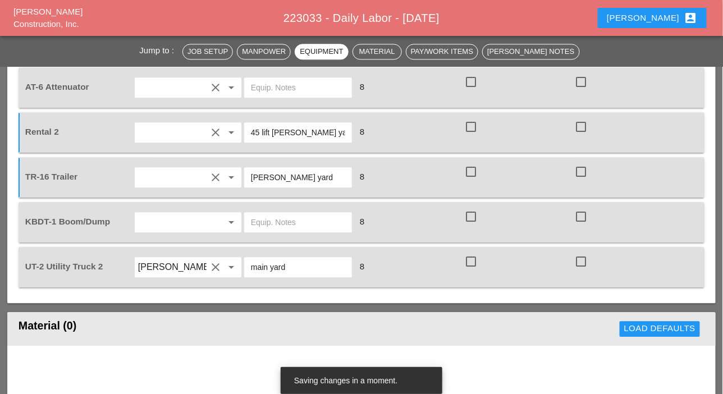
scroll to position [785, 0]
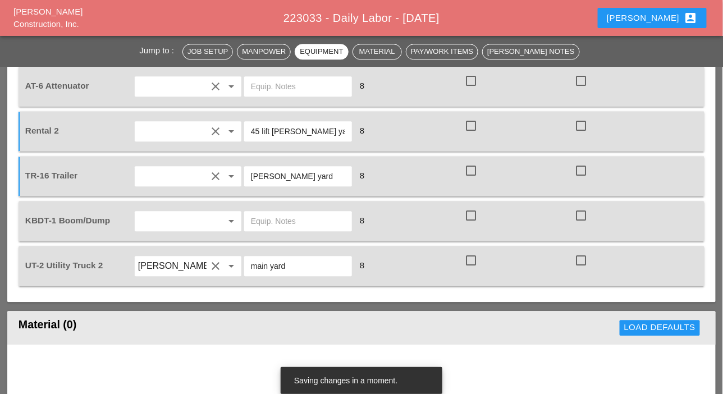
type input "[PERSON_NAME] yard"
click at [155, 222] on input "text" at bounding box center [172, 221] width 68 height 18
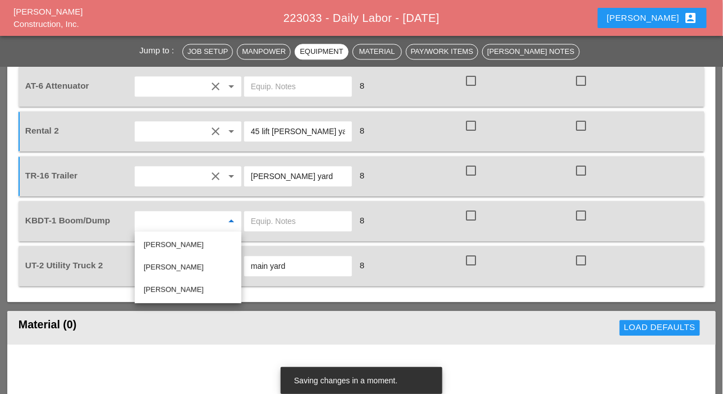
click at [169, 264] on div "Luis Ceja Rodriguez" at bounding box center [188, 266] width 89 height 13
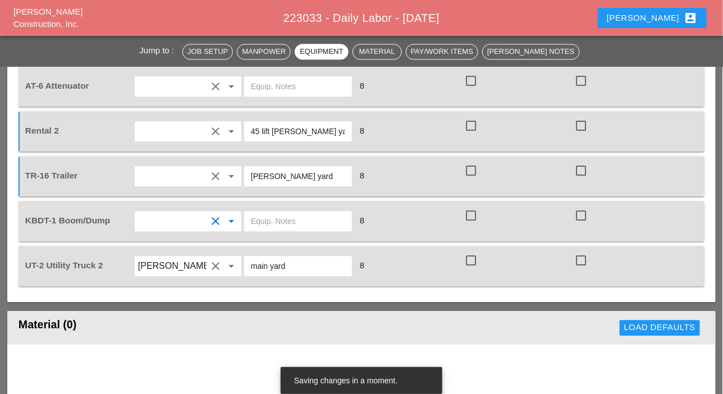
click at [268, 220] on input "text" at bounding box center [298, 221] width 94 height 18
drag, startPoint x: 291, startPoint y: 265, endPoint x: 247, endPoint y: 269, distance: 44.5
click at [247, 269] on div "main yard" at bounding box center [298, 266] width 108 height 20
paste input "Bruckner"
drag, startPoint x: 310, startPoint y: 260, endPoint x: 248, endPoint y: 265, distance: 61.9
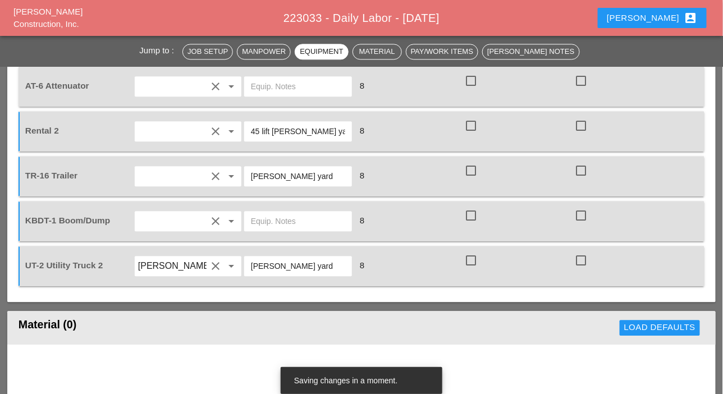
click at [248, 265] on div "[PERSON_NAME] yard" at bounding box center [298, 266] width 108 height 20
click at [261, 219] on input "text" at bounding box center [298, 221] width 94 height 18
click at [261, 220] on input "text" at bounding box center [298, 221] width 94 height 18
drag, startPoint x: 306, startPoint y: 267, endPoint x: 247, endPoint y: 266, distance: 59.5
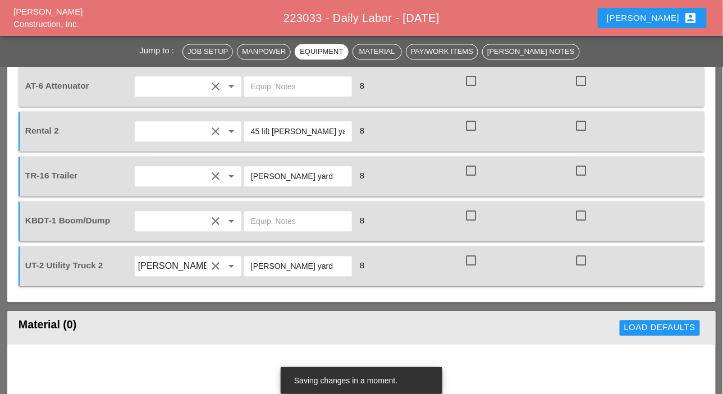
click at [247, 266] on div "[PERSON_NAME] yard" at bounding box center [298, 266] width 108 height 20
type input "main yard"
click at [302, 219] on input "text" at bounding box center [298, 221] width 94 height 18
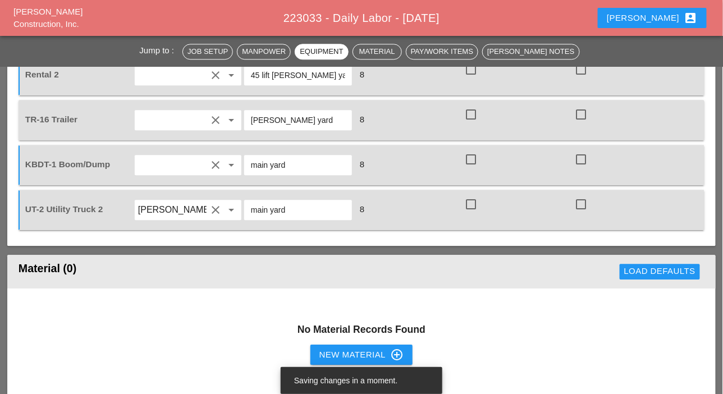
type input "main yard"
click at [163, 213] on input "[PERSON_NAME]" at bounding box center [172, 210] width 68 height 18
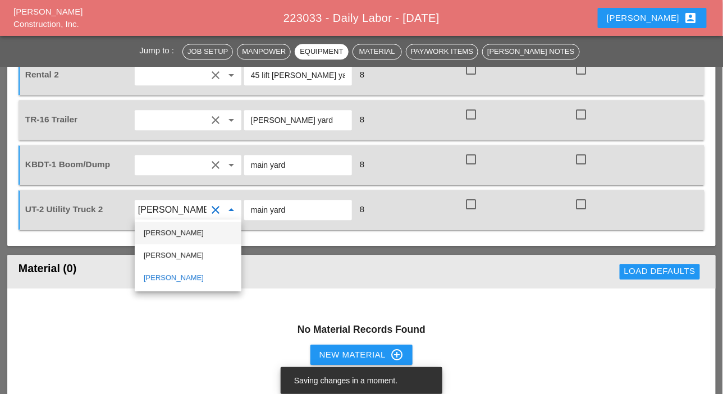
click at [166, 232] on div "[PERSON_NAME]" at bounding box center [188, 232] width 89 height 13
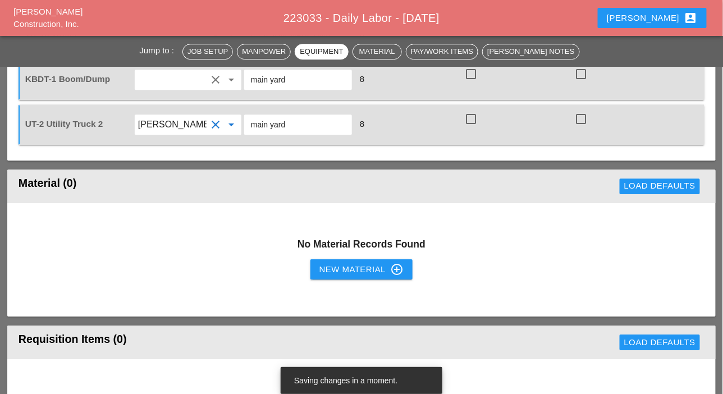
scroll to position [954, 0]
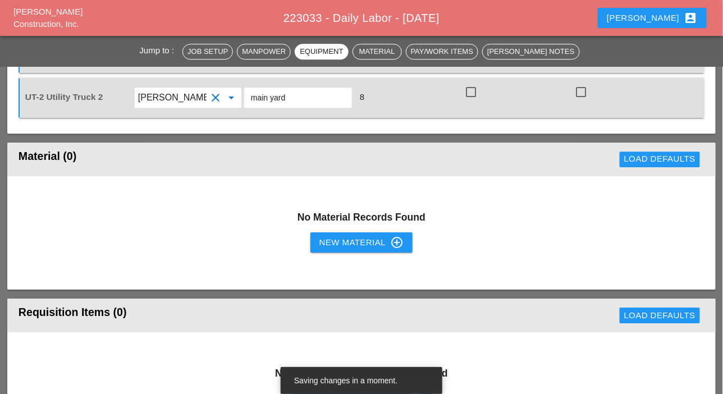
click at [332, 241] on div "New Material control_point" at bounding box center [361, 242] width 84 height 13
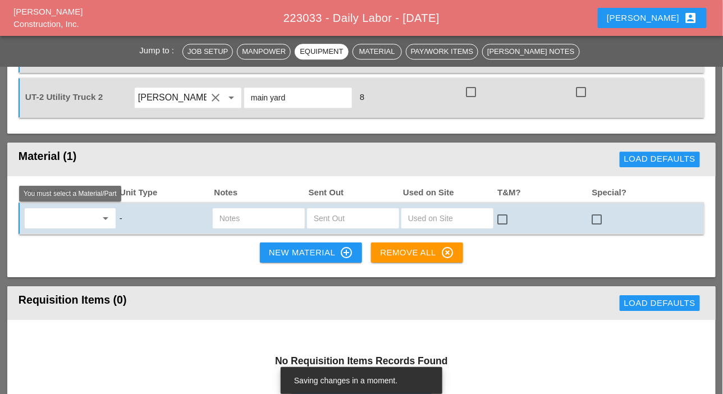
click at [74, 219] on input "text" at bounding box center [62, 218] width 68 height 18
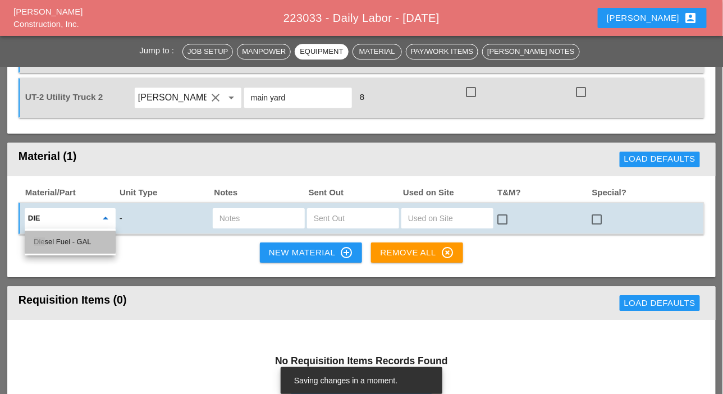
click at [69, 243] on div "Die sel Fuel - GAL" at bounding box center [70, 241] width 73 height 13
type input "Diesel Fuel - GAL"
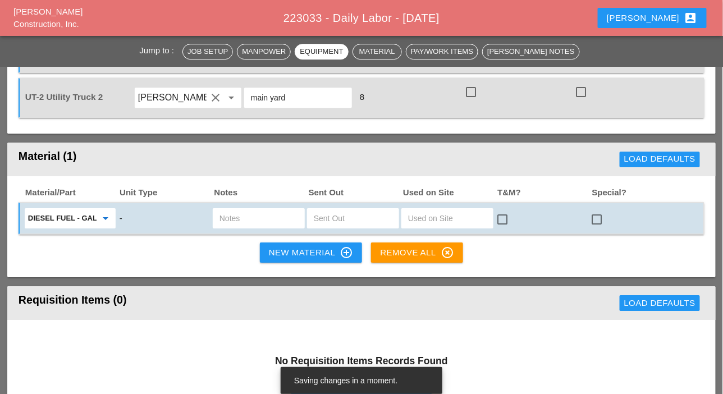
click at [330, 222] on input "text" at bounding box center [353, 218] width 79 height 18
type input "15"
click at [272, 222] on input "text" at bounding box center [258, 218] width 79 height 18
type input "ut2"
click at [284, 254] on div "New Material control_point" at bounding box center [311, 252] width 84 height 13
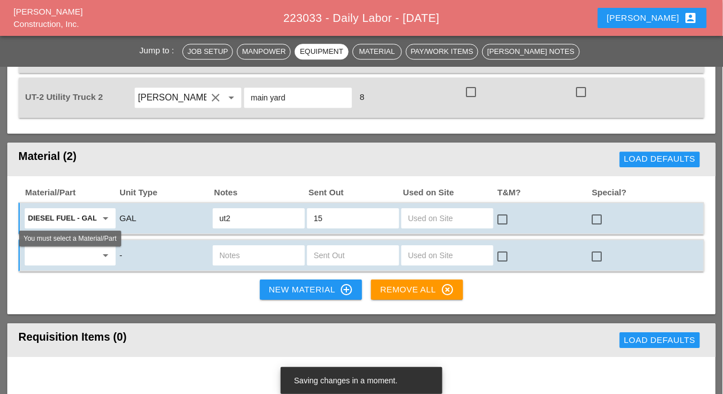
click at [79, 254] on input "text" at bounding box center [62, 255] width 68 height 18
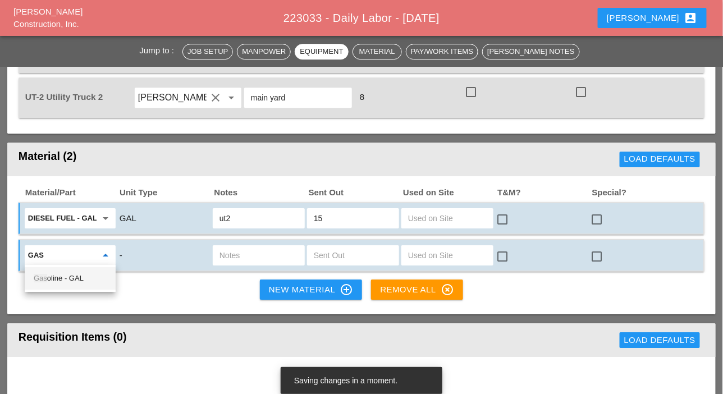
click at [62, 275] on div "Gas oline - GAL" at bounding box center [70, 278] width 73 height 13
type input "Gasoline - GAL"
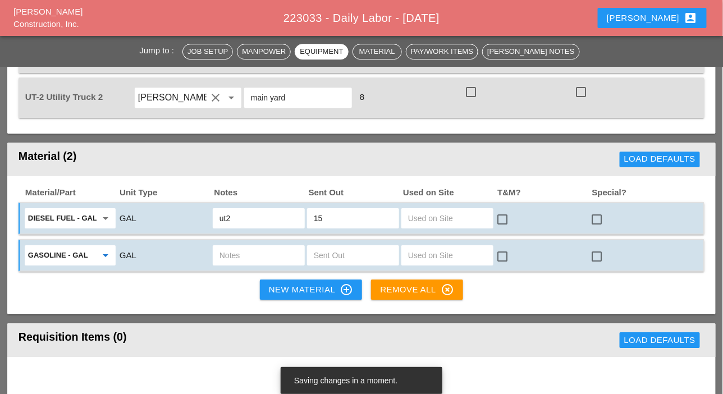
click at [321, 254] on input "text" at bounding box center [353, 255] width 79 height 18
type input "5"
drag, startPoint x: 247, startPoint y: 249, endPoint x: 248, endPoint y: 254, distance: 5.7
click at [247, 250] on input "text" at bounding box center [258, 255] width 79 height 18
type input "y"
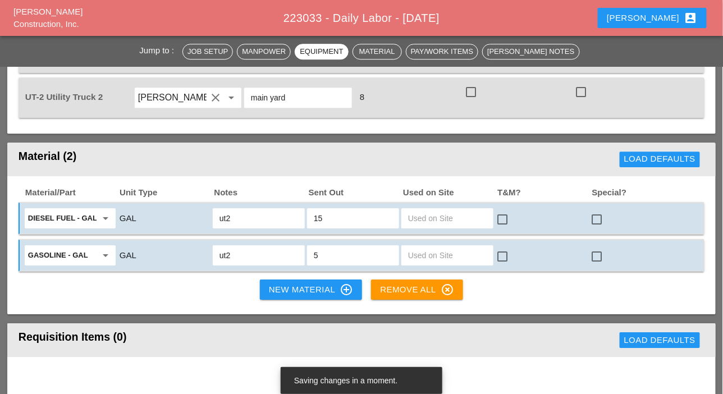
type input "ut2"
click at [286, 284] on div "New Material control_point" at bounding box center [311, 289] width 84 height 13
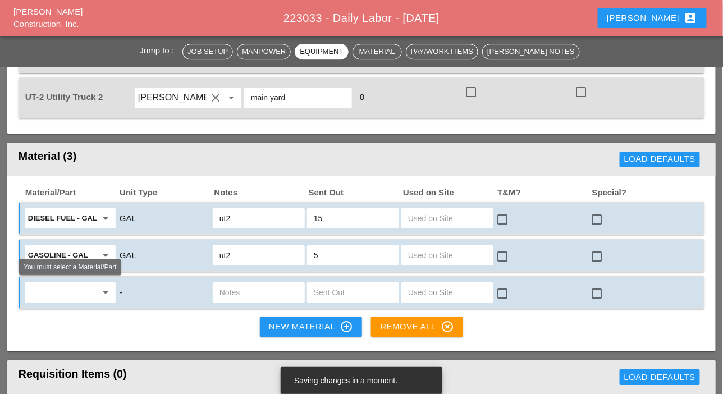
click at [75, 295] on input "text" at bounding box center [62, 292] width 68 height 18
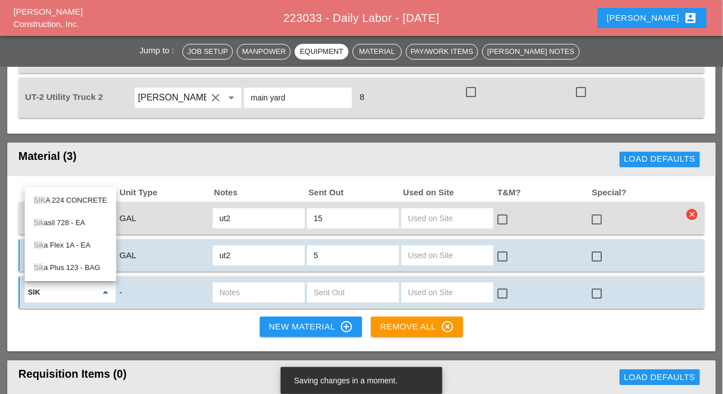
click at [73, 222] on div "Sik asil 728 - EA" at bounding box center [70, 222] width 73 height 13
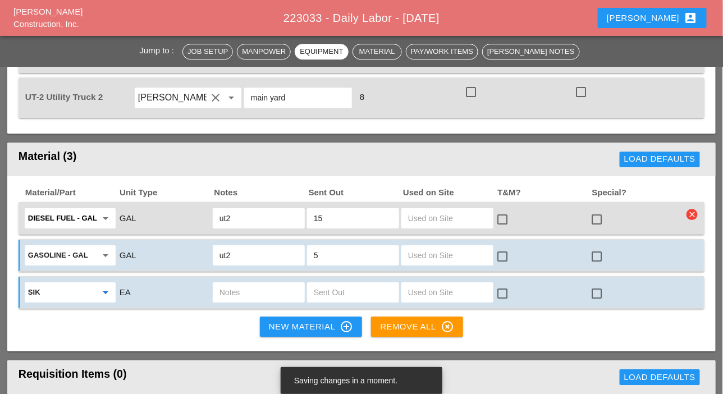
type input "Sikasil 728 - EA"
click at [228, 292] on input "text" at bounding box center [258, 292] width 79 height 18
type input "box"
click at [345, 291] on input "text" at bounding box center [353, 292] width 79 height 18
type input "1"
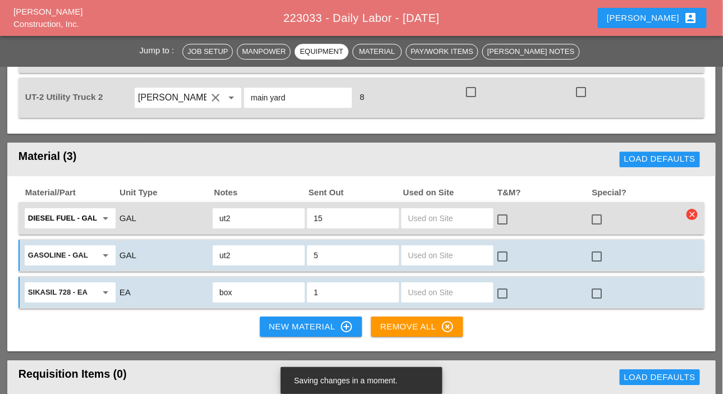
click at [286, 320] on div "New Material control_point" at bounding box center [311, 326] width 84 height 13
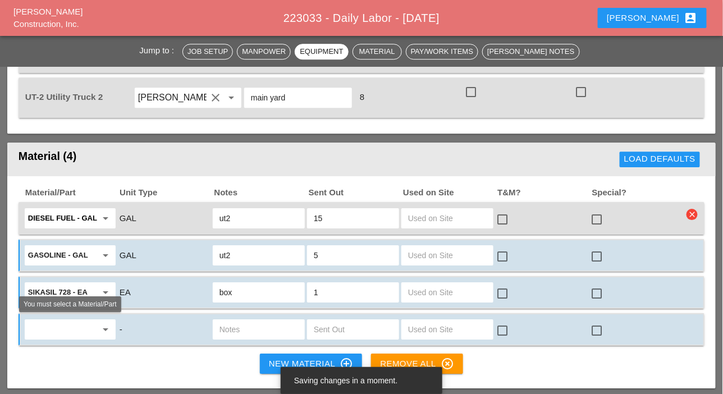
click at [81, 331] on input "text" at bounding box center [62, 329] width 68 height 18
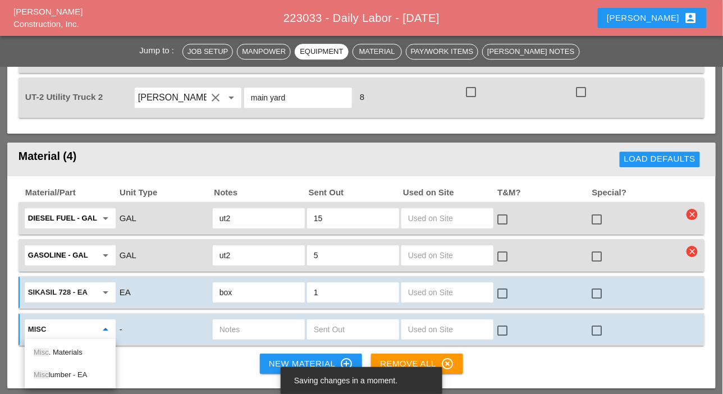
click at [77, 351] on div "Misc . Materials" at bounding box center [70, 352] width 73 height 13
drag, startPoint x: 252, startPoint y: 318, endPoint x: 247, endPoint y: 321, distance: 6.0
type input "Misc. Materials"
click at [252, 319] on div at bounding box center [259, 329] width 92 height 20
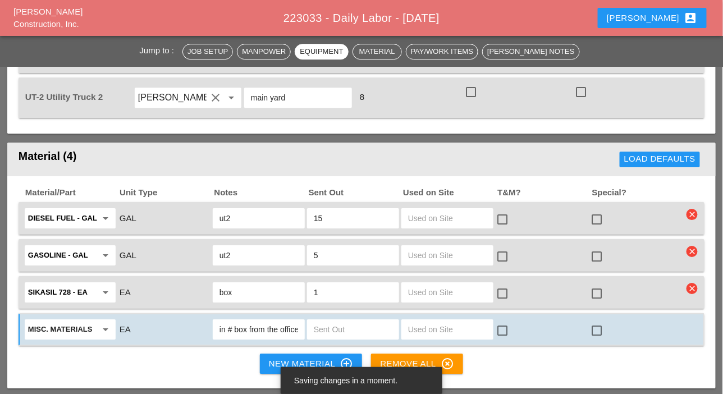
scroll to position [0, 8]
type input "win # box from the office"
click at [332, 332] on input "text" at bounding box center [353, 329] width 79 height 18
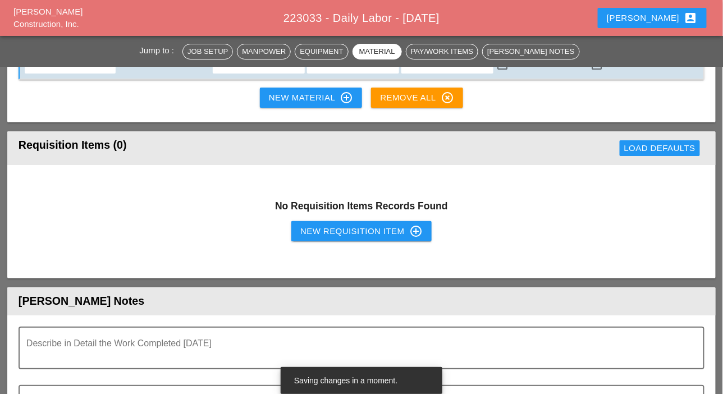
scroll to position [1290, 0]
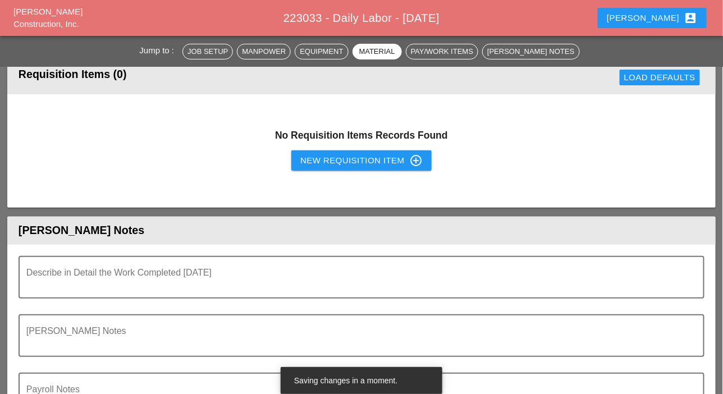
type input "1"
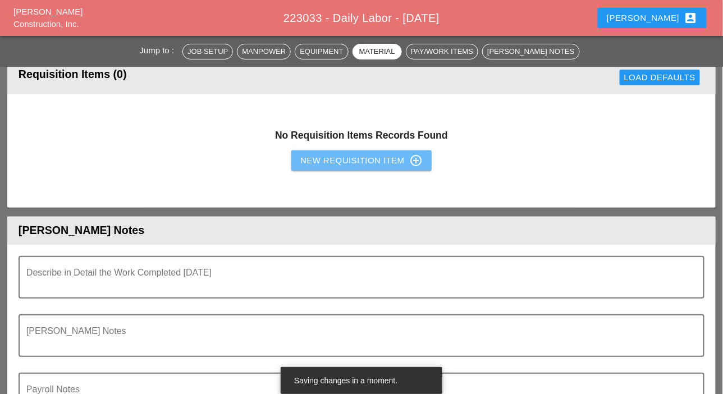
drag, startPoint x: 325, startPoint y: 157, endPoint x: 229, endPoint y: 171, distance: 96.5
click at [324, 157] on div "New Requisition Item control_point" at bounding box center [361, 160] width 122 height 13
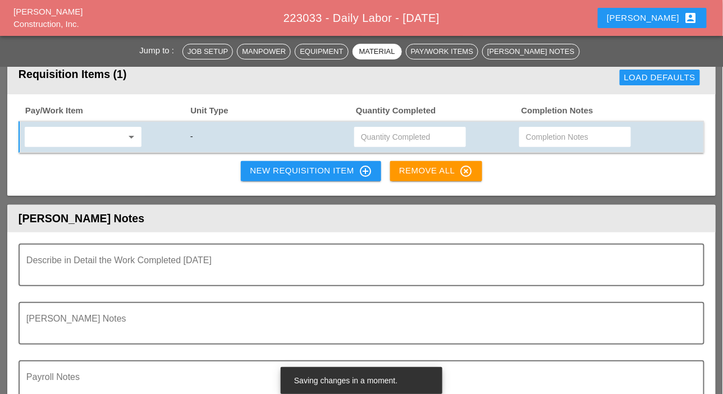
click at [94, 141] on input "text" at bounding box center [75, 137] width 94 height 18
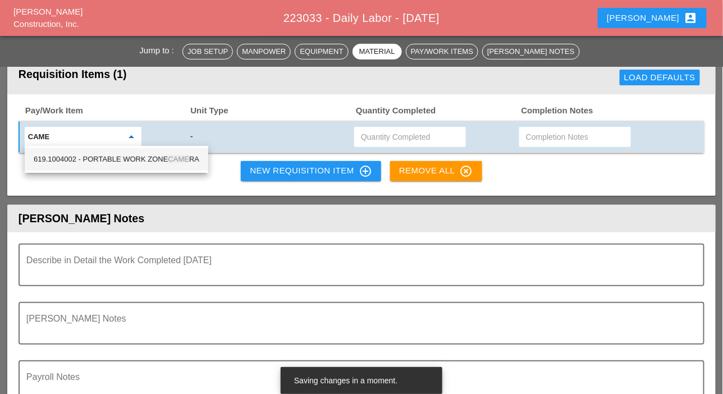
click at [146, 151] on div "619.1004002 - PORTABLE WORK ZONE CAME RA" at bounding box center [117, 159] width 166 height 22
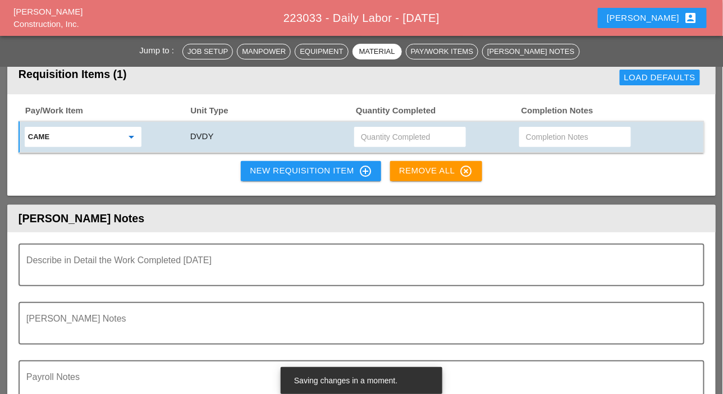
type input "619.1004002 - PORTABLE WORK ZONE CAMERA"
click at [375, 135] on input "text" at bounding box center [410, 137] width 98 height 18
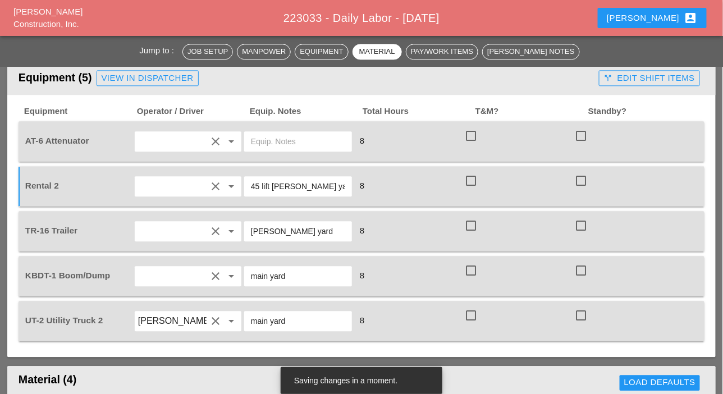
scroll to position [729, 0]
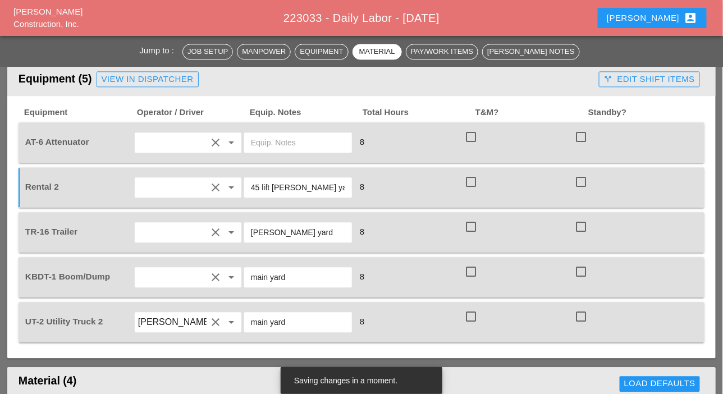
type input "4"
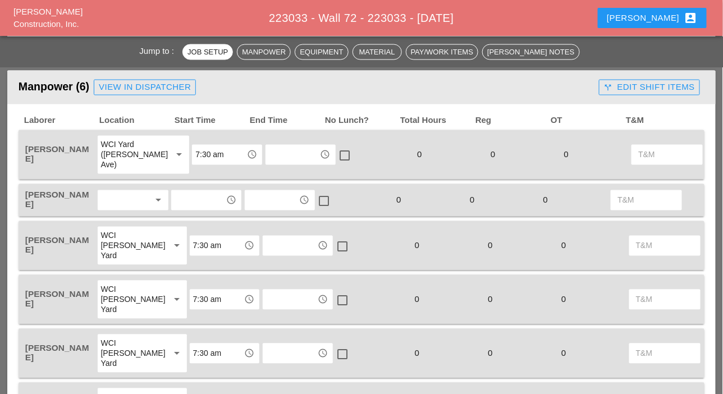
scroll to position [561, 0]
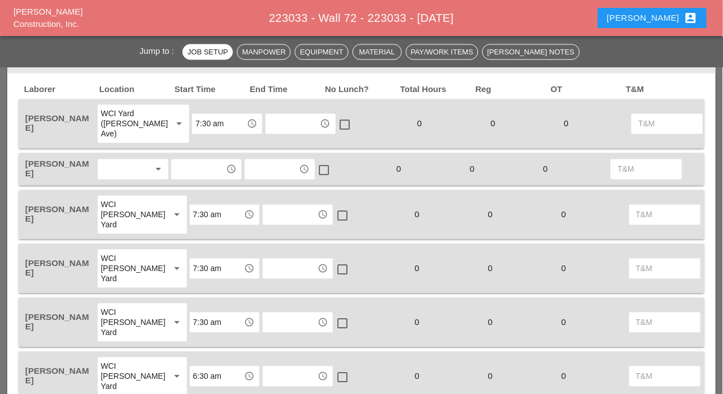
click at [123, 164] on div at bounding box center [125, 169] width 49 height 18
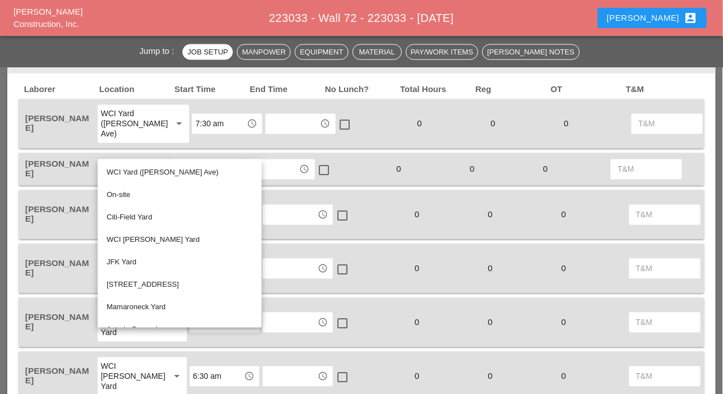
click at [135, 238] on div "WCI [PERSON_NAME] Yard" at bounding box center [180, 239] width 146 height 13
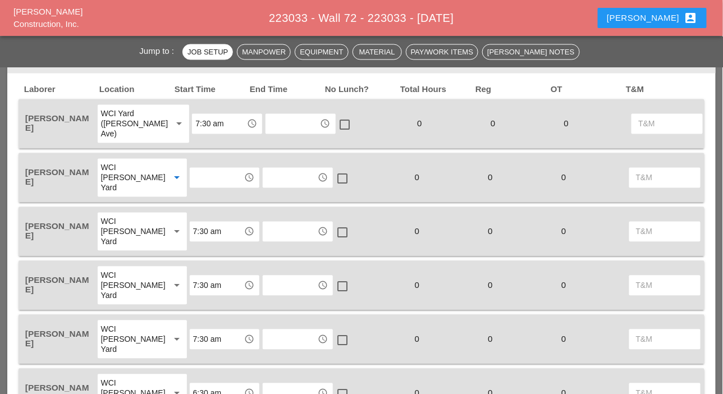
click at [193, 181] on input "text" at bounding box center [217, 178] width 48 height 18
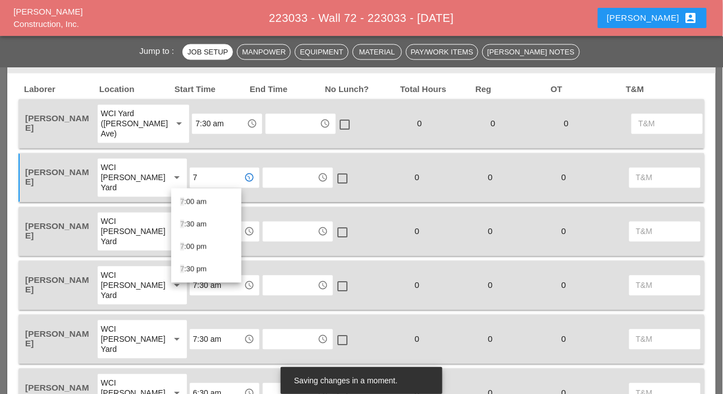
click at [194, 221] on div "7 :30 am" at bounding box center [206, 224] width 52 height 13
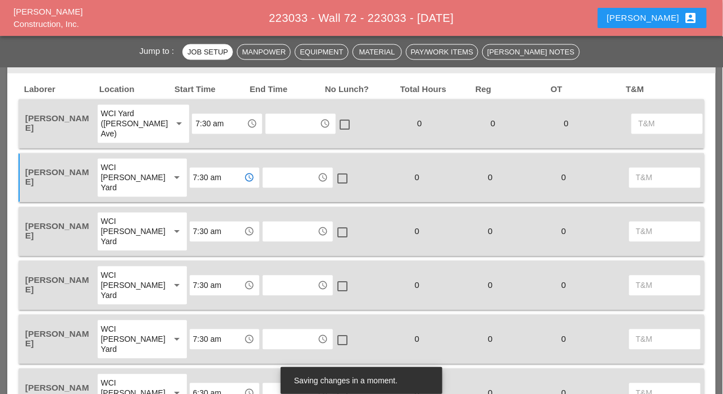
type input "7:30 am"
click at [118, 232] on div "WCI [PERSON_NAME] Yard" at bounding box center [131, 232] width 60 height 30
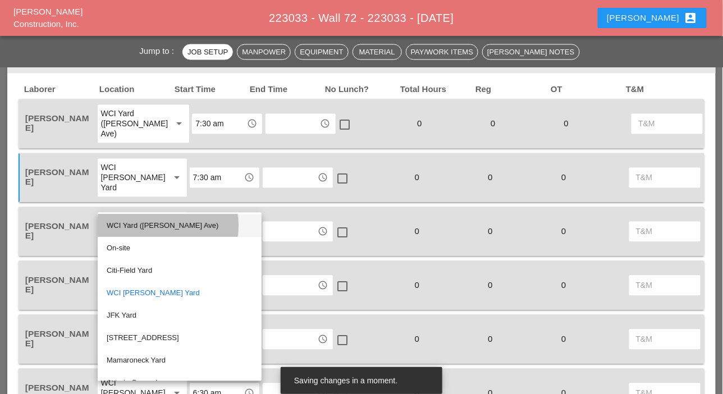
click at [128, 227] on div "WCI Yard ([PERSON_NAME] Ave)" at bounding box center [180, 225] width 146 height 13
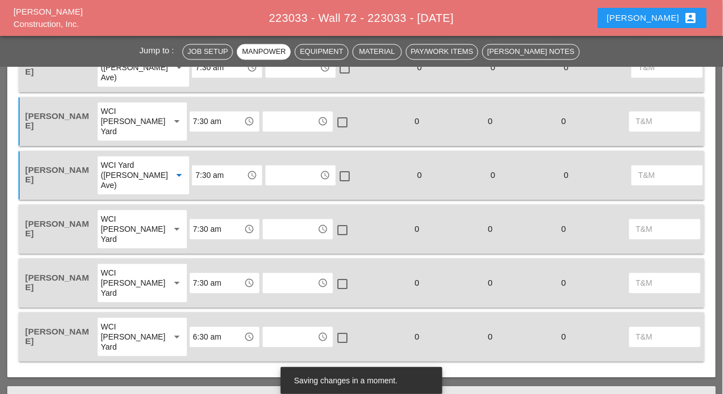
scroll to position [673, 0]
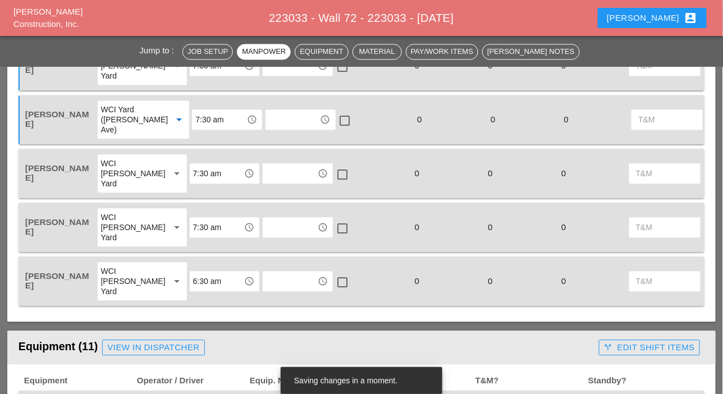
click at [168, 281] on div "arrow_drop_down" at bounding box center [176, 280] width 16 height 13
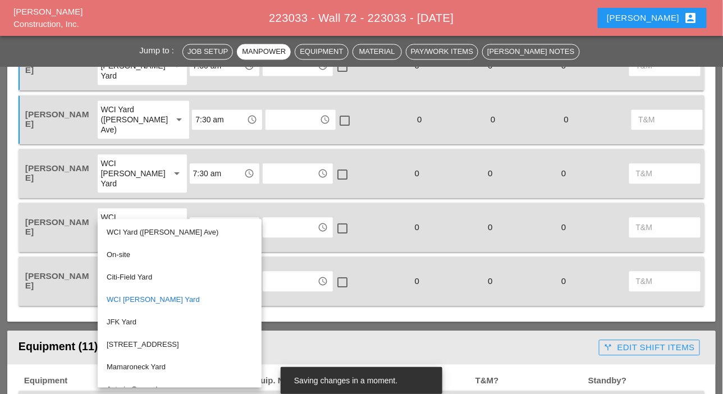
drag, startPoint x: 127, startPoint y: 233, endPoint x: 141, endPoint y: 240, distance: 15.3
click at [128, 233] on div "WCI Yard ([PERSON_NAME] Ave)" at bounding box center [180, 232] width 146 height 13
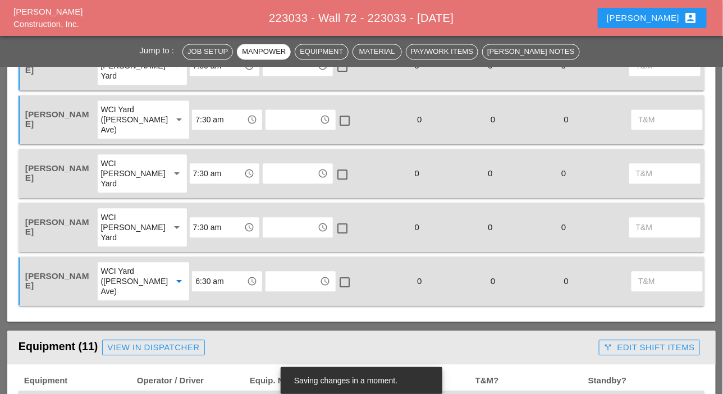
click at [202, 280] on input "6:30 am" at bounding box center [219, 281] width 48 height 18
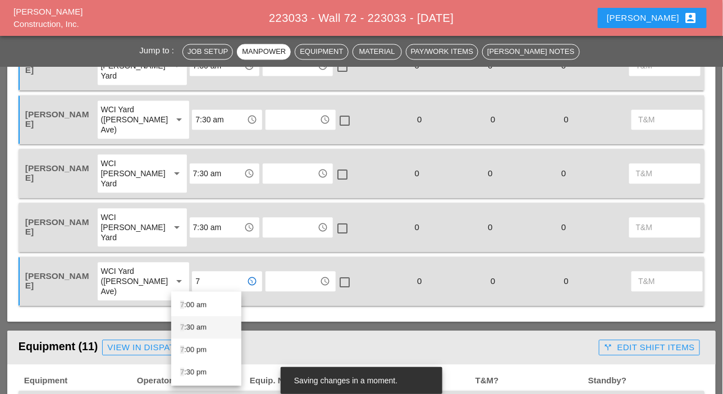
click at [191, 326] on div "7 :30 am" at bounding box center [206, 326] width 52 height 13
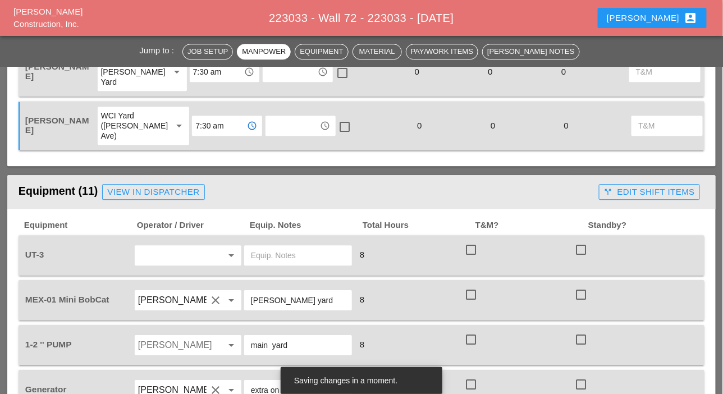
scroll to position [842, 0]
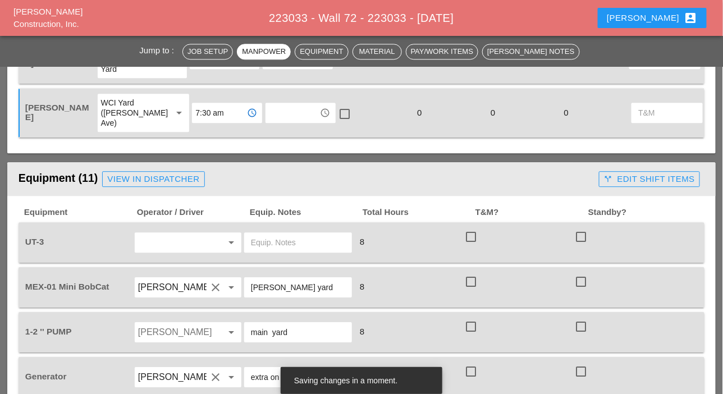
type input "7:30 am"
click at [168, 243] on input "text" at bounding box center [172, 242] width 68 height 18
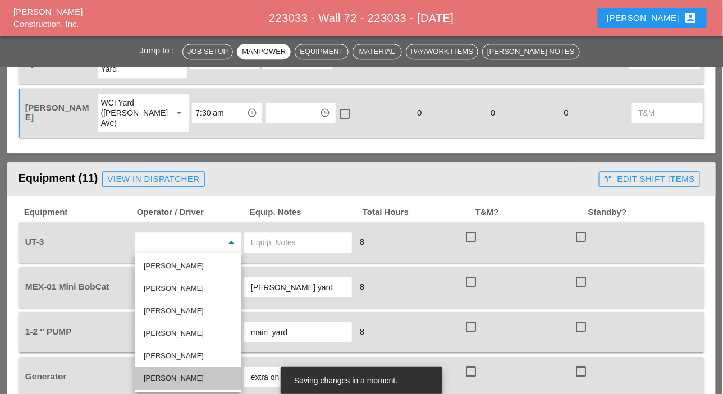
drag, startPoint x: 166, startPoint y: 376, endPoint x: 173, endPoint y: 311, distance: 64.9
click at [166, 376] on div "[PERSON_NAME]" at bounding box center [188, 377] width 89 height 13
type input "[PERSON_NAME]"
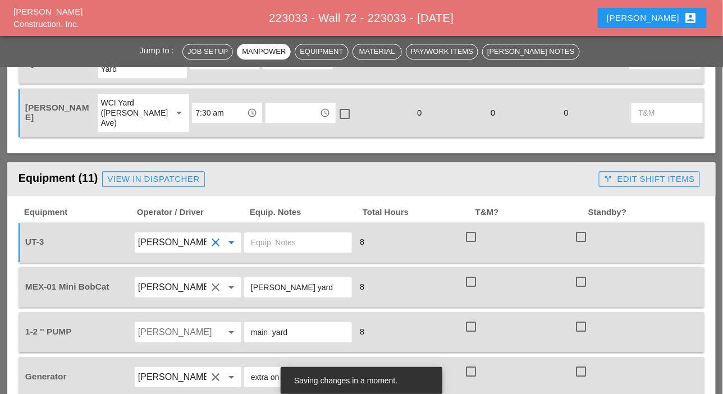
click at [268, 240] on input "text" at bounding box center [298, 242] width 94 height 18
drag, startPoint x: 288, startPoint y: 332, endPoint x: 219, endPoint y: 325, distance: 69.4
click at [223, 323] on div "1-2 '' PUMP Hugo Zambrano arrow_drop_down main yard 8 check_box_outline_blank c…" at bounding box center [353, 331] width 660 height 31
click at [265, 242] on input "text" at bounding box center [298, 242] width 94 height 18
paste input "main yard"
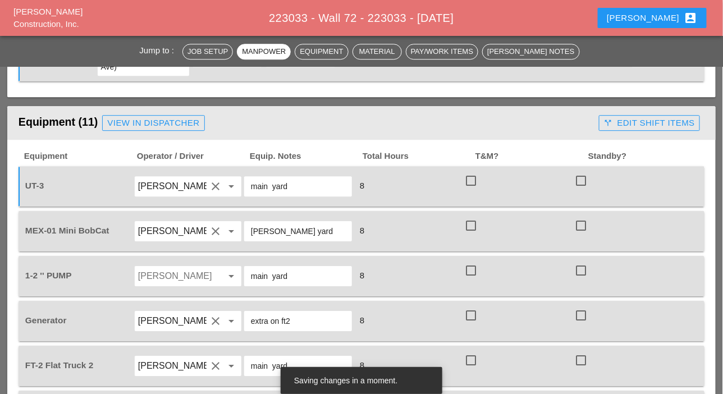
scroll to position [954, 0]
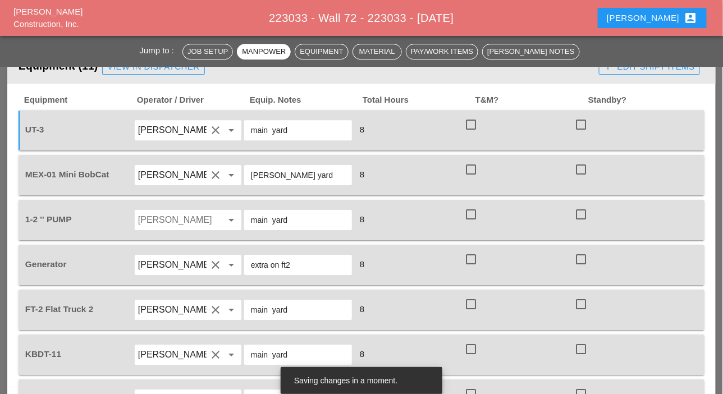
type input "main yard"
click at [167, 218] on input "Hugo Zambrano" at bounding box center [172, 220] width 68 height 18
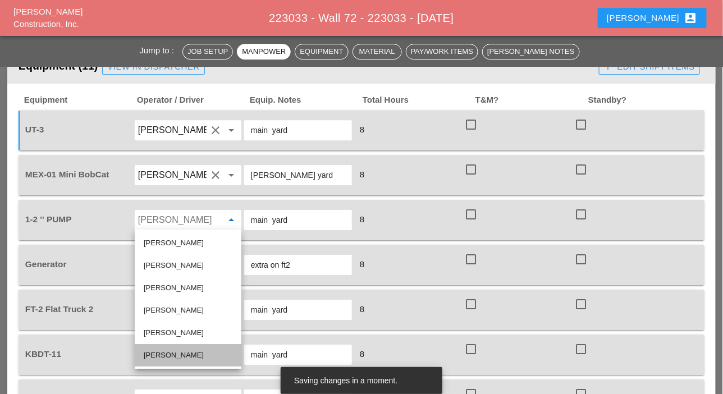
click at [168, 354] on div "[PERSON_NAME]" at bounding box center [188, 354] width 89 height 13
type input "[PERSON_NAME]"
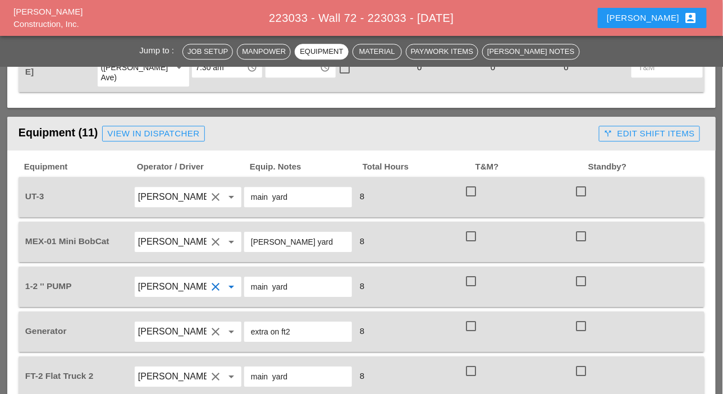
scroll to position [898, 0]
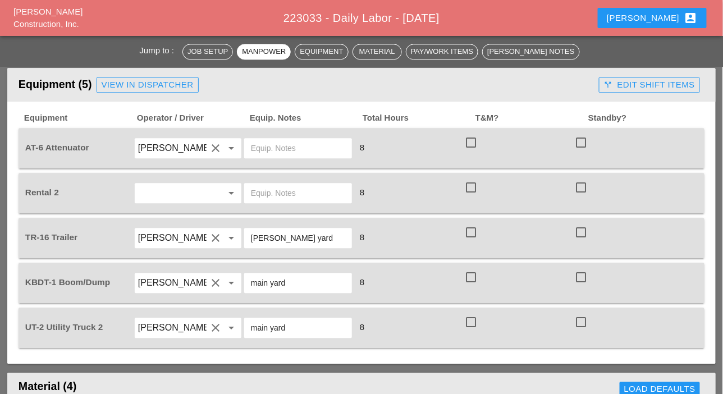
scroll to position [729, 0]
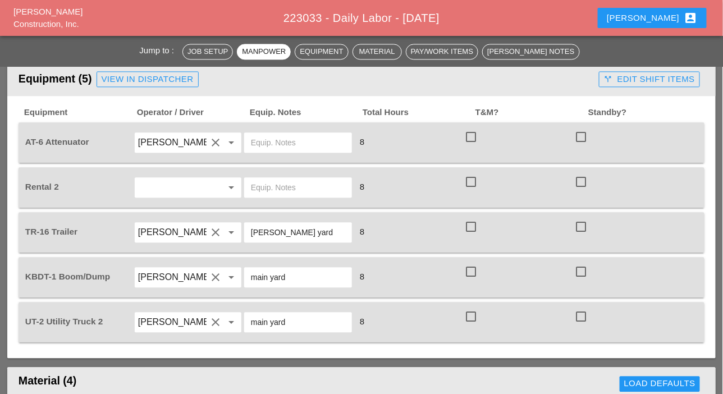
click at [258, 189] on input "text" at bounding box center [298, 187] width 94 height 18
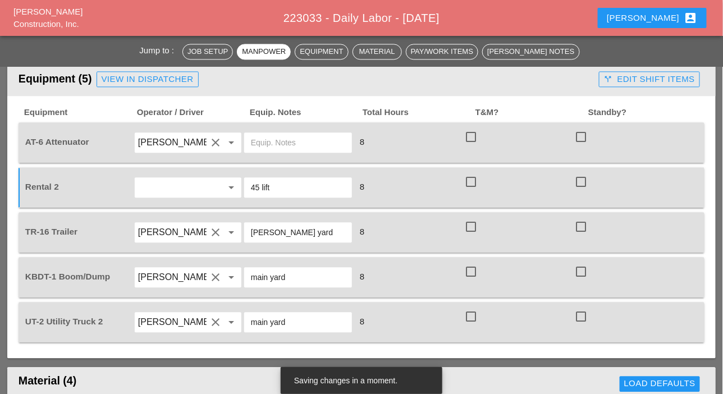
paste input "main yard"
drag, startPoint x: 314, startPoint y: 186, endPoint x: 273, endPoint y: 180, distance: 41.5
click at [273, 180] on input "45 lift main yard" at bounding box center [298, 187] width 94 height 18
drag, startPoint x: 326, startPoint y: 185, endPoint x: 272, endPoint y: 185, distance: 53.9
click at [273, 182] on input "45 lift [PERSON_NAME] yard" at bounding box center [298, 187] width 94 height 18
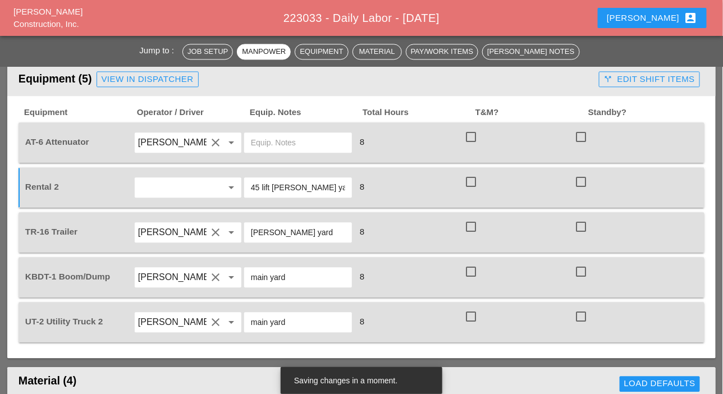
type input "45 lift [PERSON_NAME] yard"
click at [284, 140] on input "text" at bounding box center [298, 143] width 94 height 18
paste input "[PERSON_NAME] yard"
type input "[PERSON_NAME] yard"
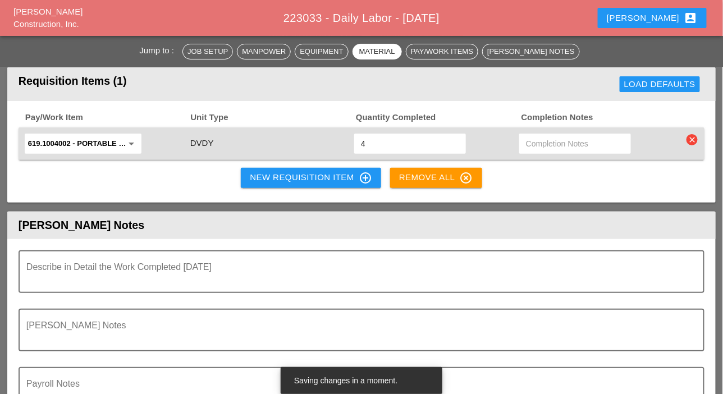
scroll to position [1290, 0]
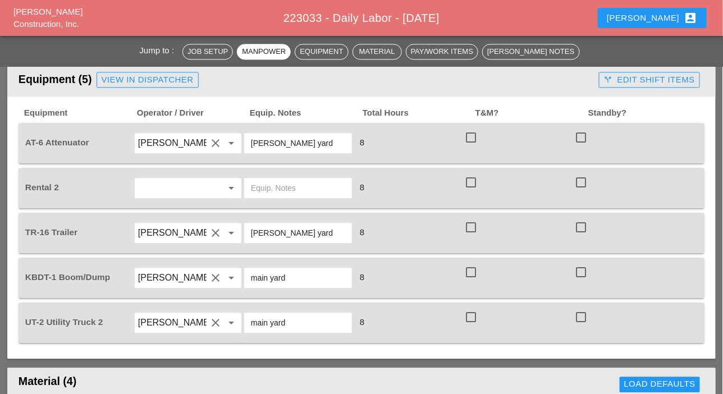
scroll to position [729, 0]
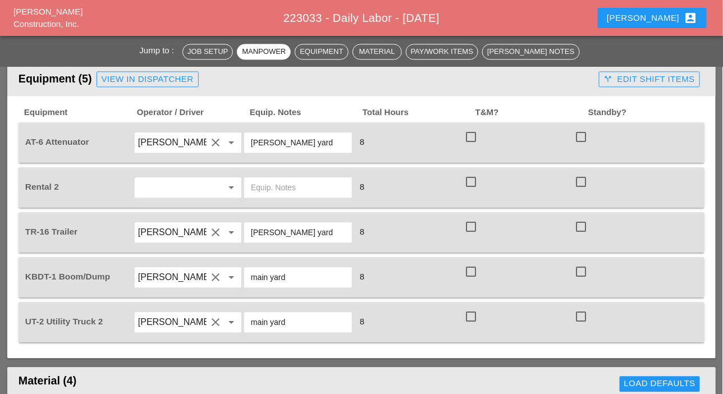
click at [269, 197] on div at bounding box center [298, 187] width 110 height 31
click at [256, 186] on input "text" at bounding box center [298, 187] width 94 height 18
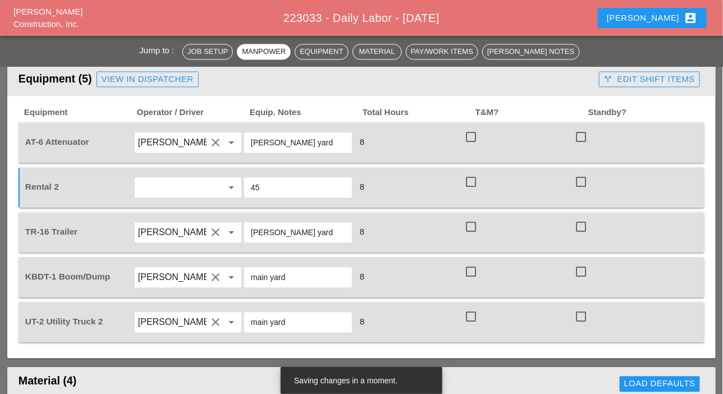
type input "4"
paste input "[PERSON_NAME] yard"
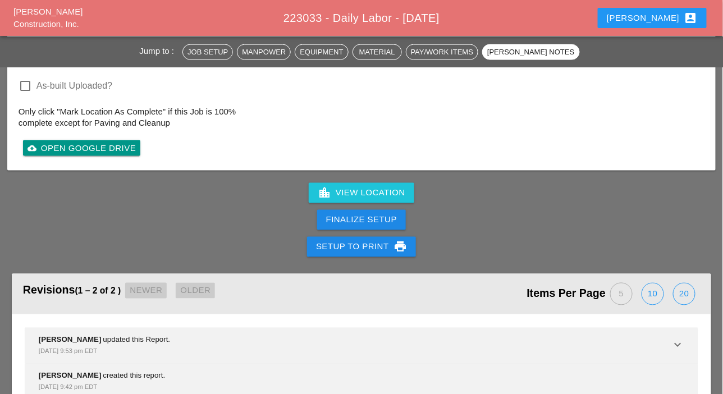
scroll to position [1739, 0]
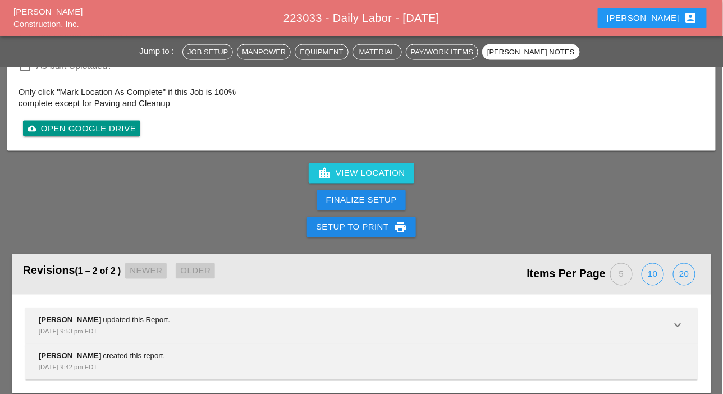
type input "45 lift Bruckner yard"
click at [370, 196] on div "Finalize Setup" at bounding box center [361, 200] width 71 height 13
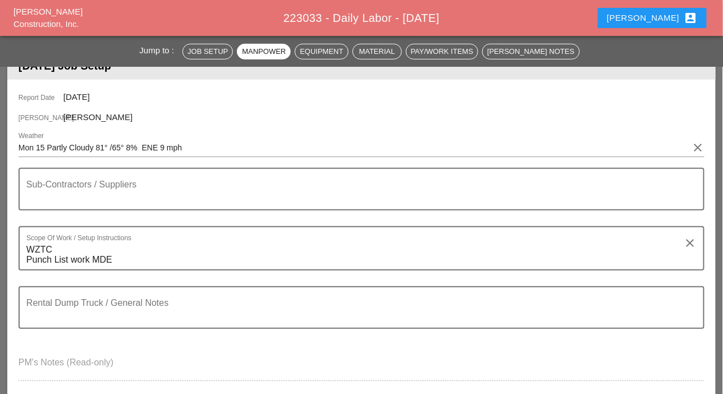
scroll to position [0, 0]
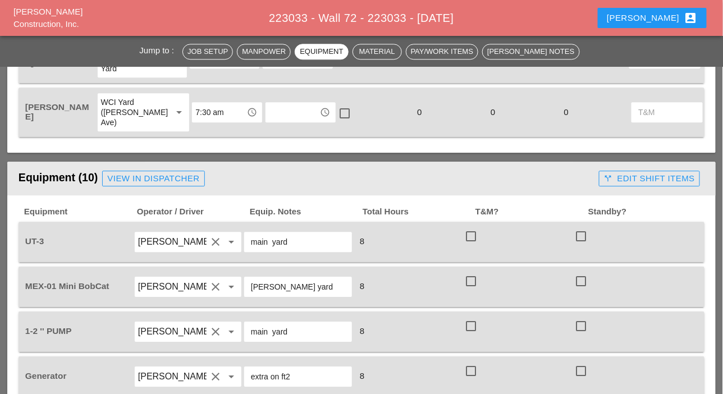
scroll to position [842, 0]
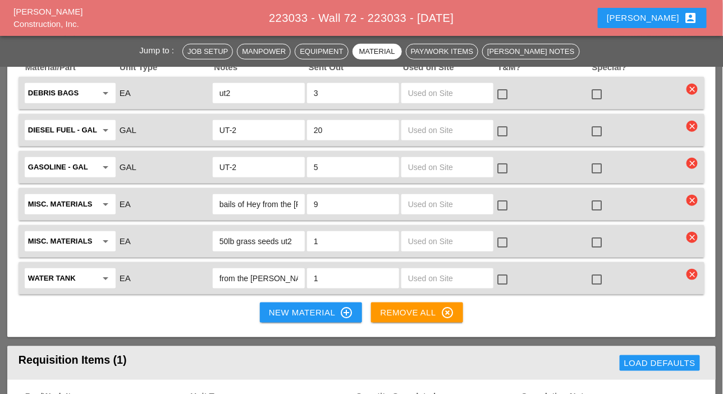
scroll to position [1459, 0]
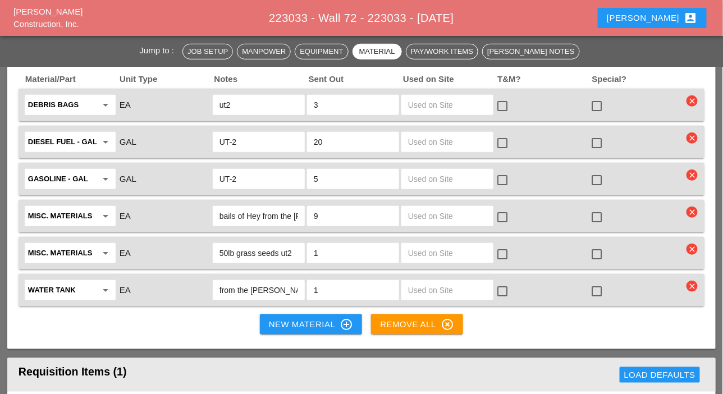
click at [233, 178] on input "UT-2" at bounding box center [258, 179] width 79 height 18
type input "UT-3"
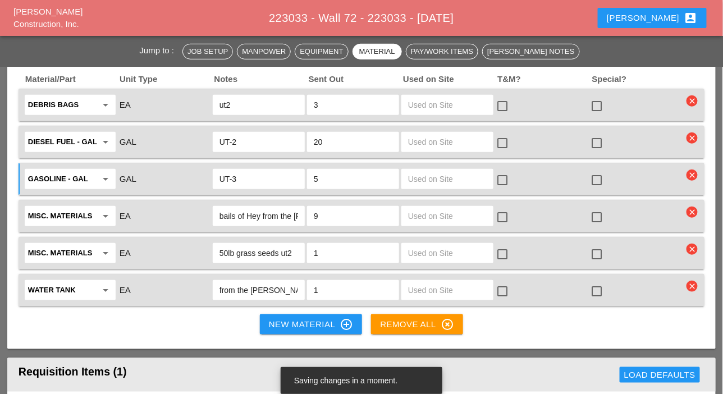
click at [231, 140] on input "UT-2" at bounding box center [258, 142] width 79 height 18
type input "UT-3"
click at [227, 105] on input "ut2" at bounding box center [258, 105] width 79 height 18
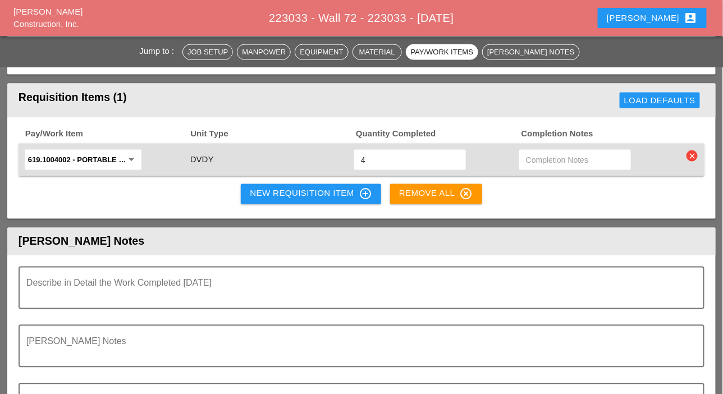
scroll to position [1627, 0]
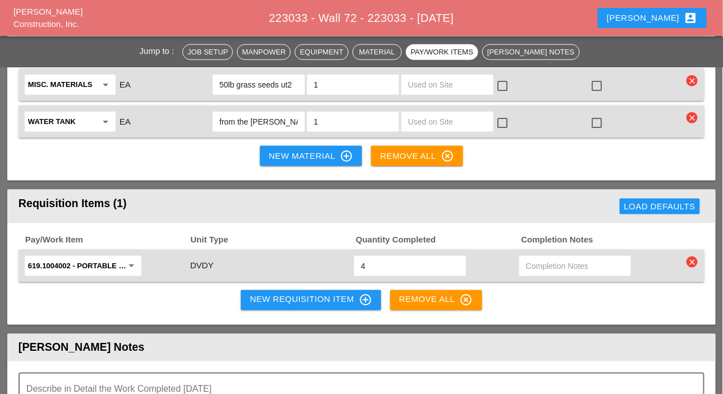
type input "ut-3"
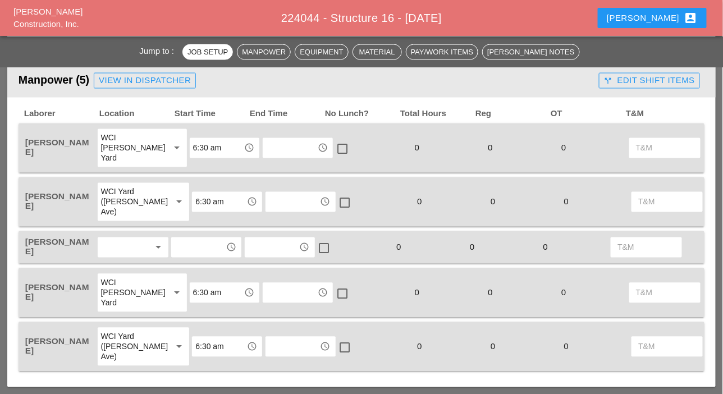
scroll to position [561, 0]
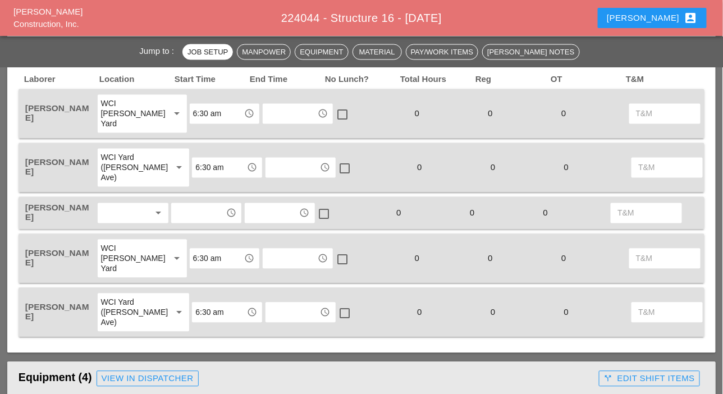
click at [120, 213] on div at bounding box center [125, 213] width 49 height 18
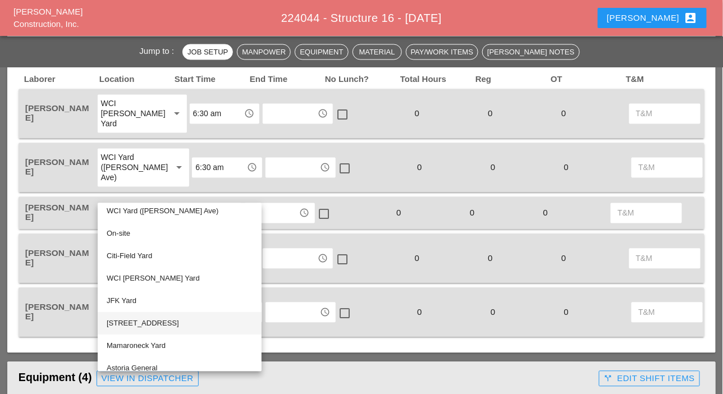
scroll to position [0, 0]
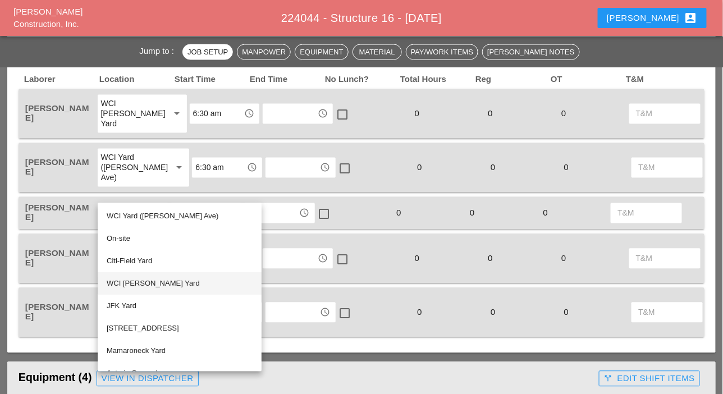
click at [135, 282] on div "WCI [PERSON_NAME] Yard" at bounding box center [180, 283] width 146 height 13
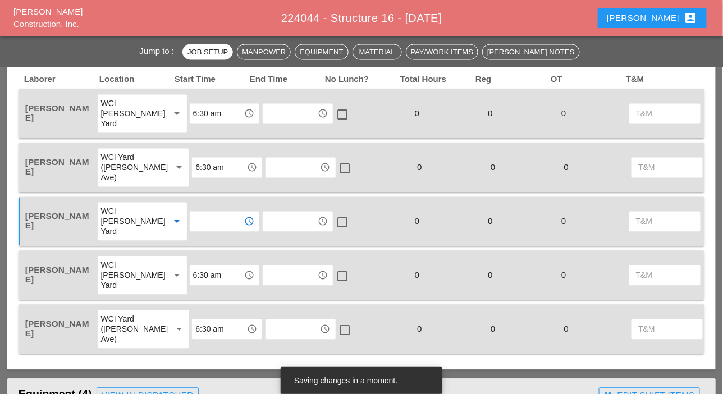
click at [195, 219] on input "text" at bounding box center [217, 222] width 48 height 18
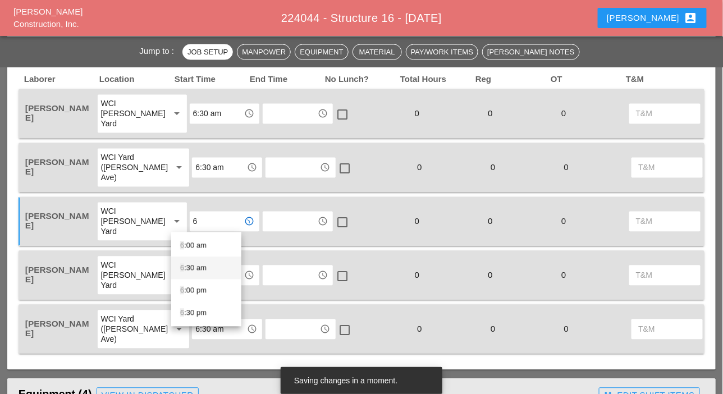
click at [194, 265] on div "6 :30 am" at bounding box center [206, 267] width 52 height 13
type input "6:30 am"
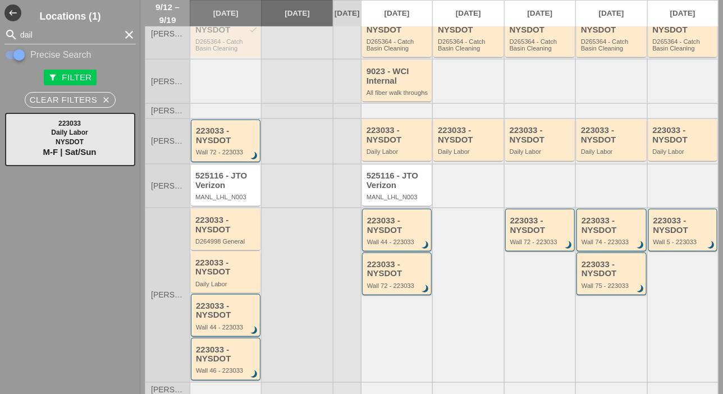
scroll to position [168, 0]
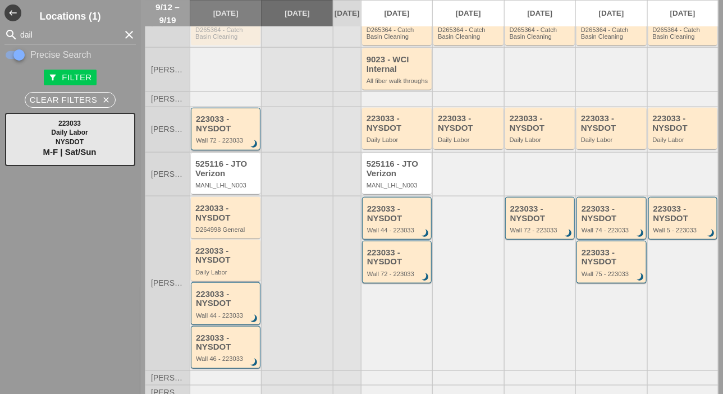
click at [242, 133] on div "223033 - NYSDOT" at bounding box center [226, 123] width 61 height 19
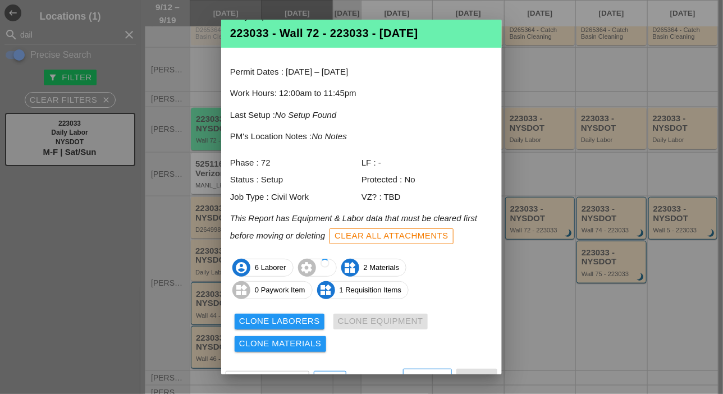
scroll to position [37, 0]
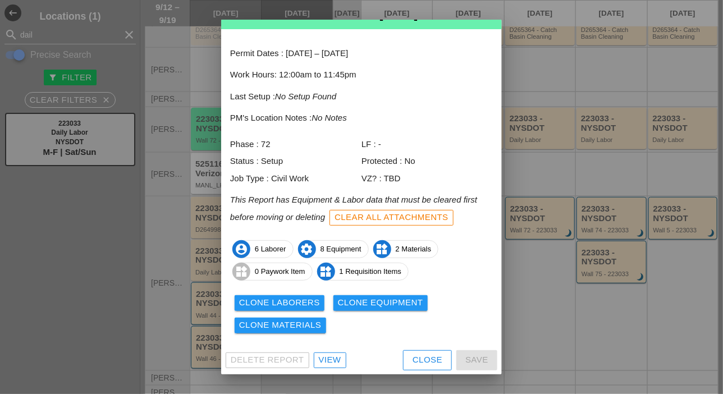
click at [337, 363] on div "View" at bounding box center [330, 359] width 22 height 13
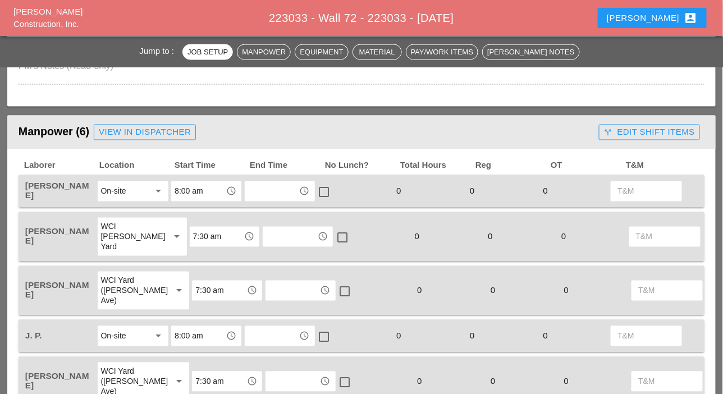
scroll to position [505, 0]
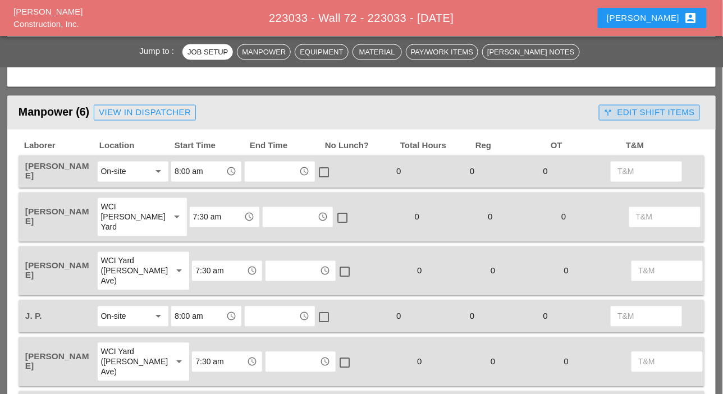
click at [655, 112] on div "call_split Edit Shift Items" at bounding box center [649, 112] width 91 height 13
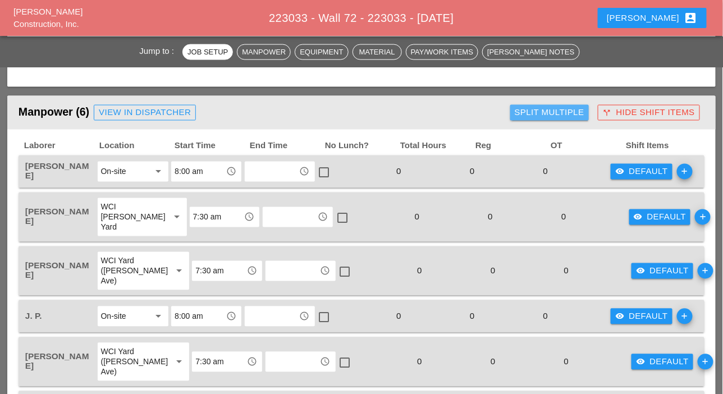
click at [546, 106] on button "Split Multiple" at bounding box center [549, 113] width 79 height 16
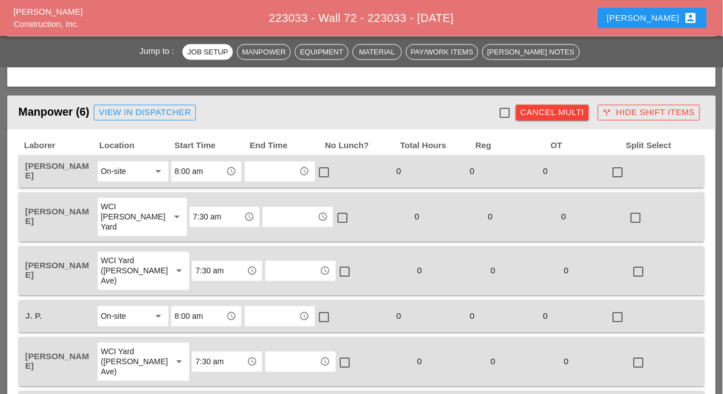
click at [548, 111] on div "Cancel Multi" at bounding box center [552, 112] width 64 height 13
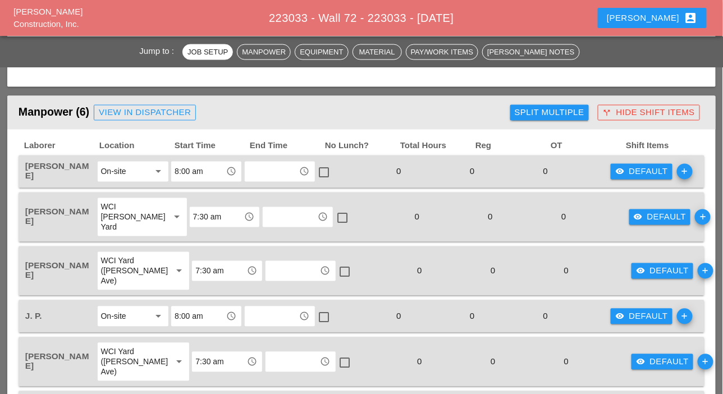
click at [636, 172] on div "visibility Default" at bounding box center [641, 172] width 53 height 13
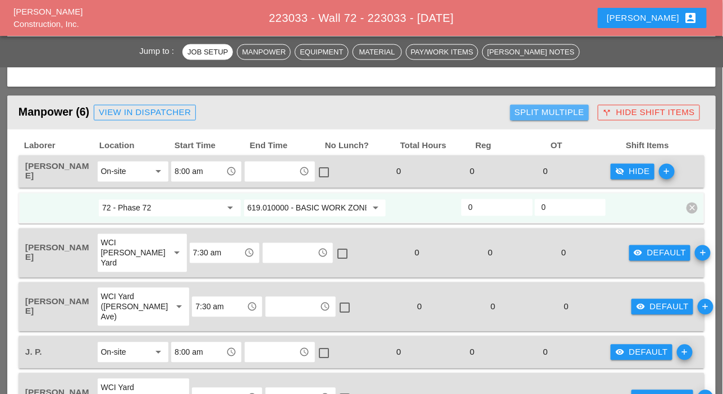
click at [554, 115] on div "Split Multiple" at bounding box center [549, 112] width 70 height 13
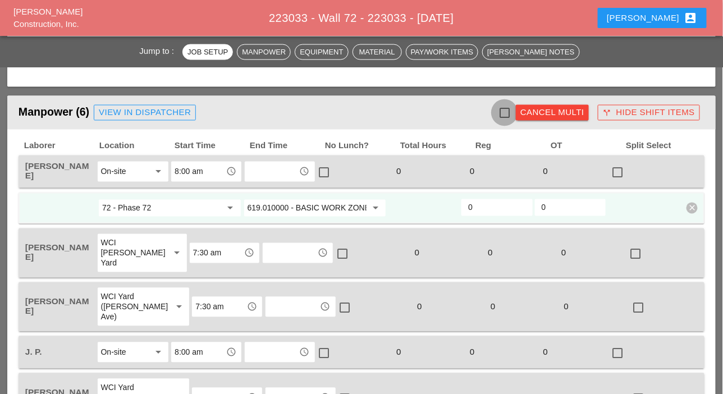
click at [511, 115] on div at bounding box center [504, 112] width 19 height 19
checkbox input "true"
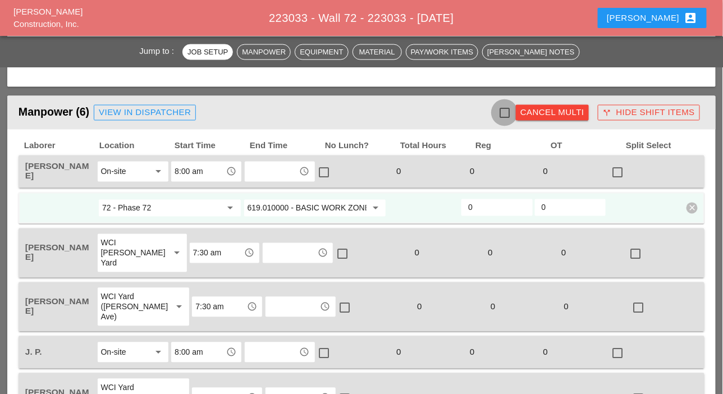
checkbox input "true"
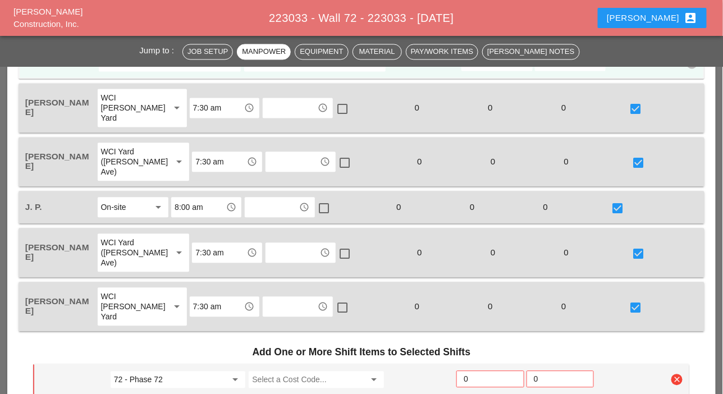
scroll to position [785, 0]
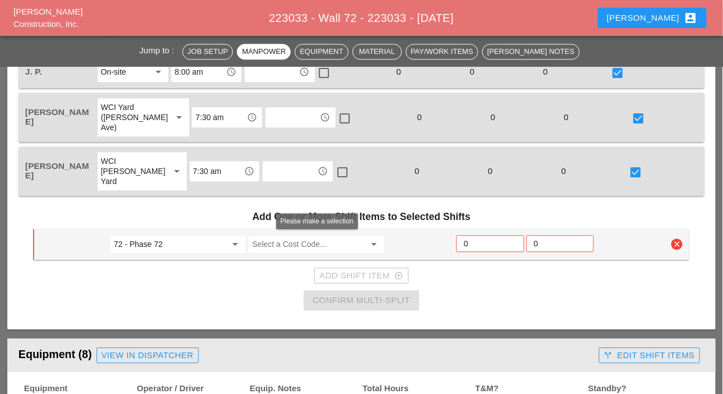
click at [282, 243] on input "Select a Cost Code..." at bounding box center [308, 244] width 113 height 18
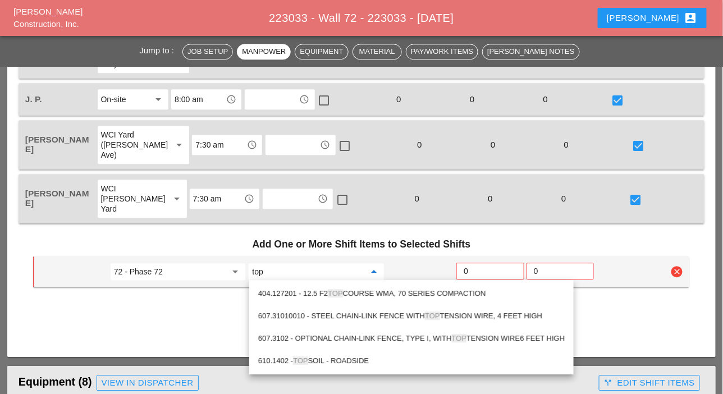
scroll to position [842, 0]
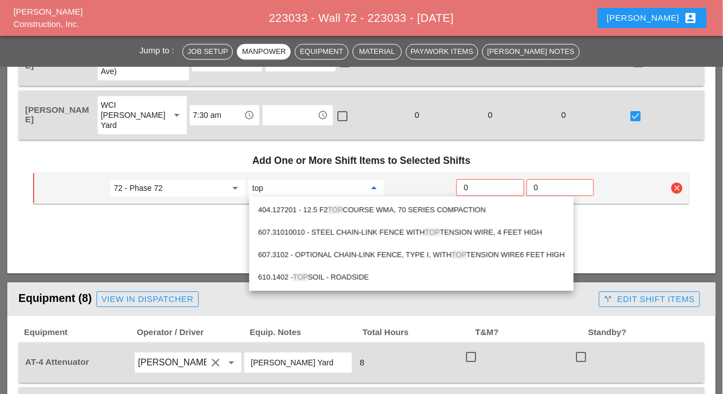
type input "top"
click at [197, 240] on div "Add One or More Shift Items to Selected Shifts 72 - Phase 72 arrow_drop_down to…" at bounding box center [361, 203] width 665 height 118
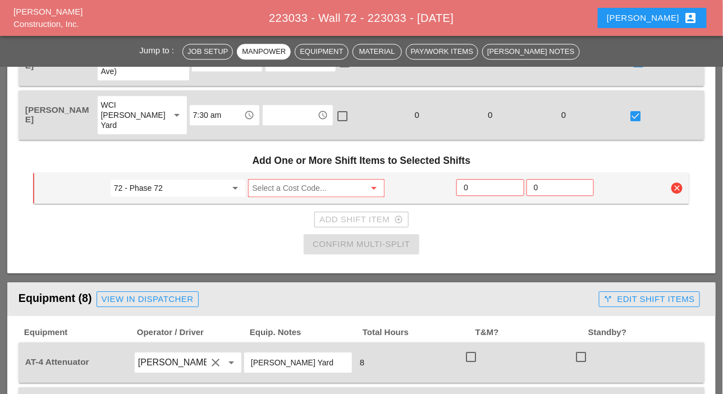
click at [679, 187] on icon "clear" at bounding box center [676, 187] width 11 height 11
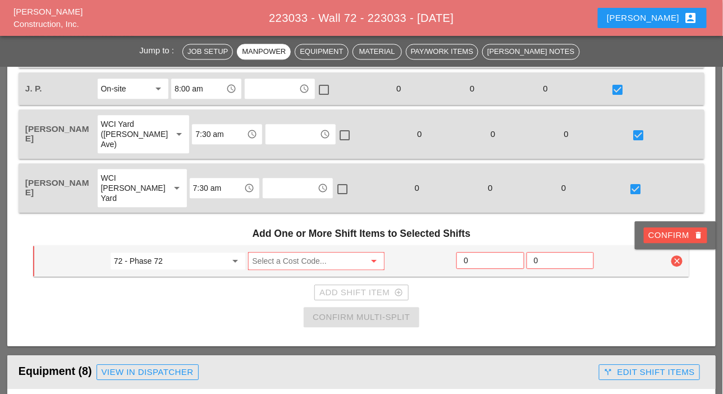
scroll to position [729, 0]
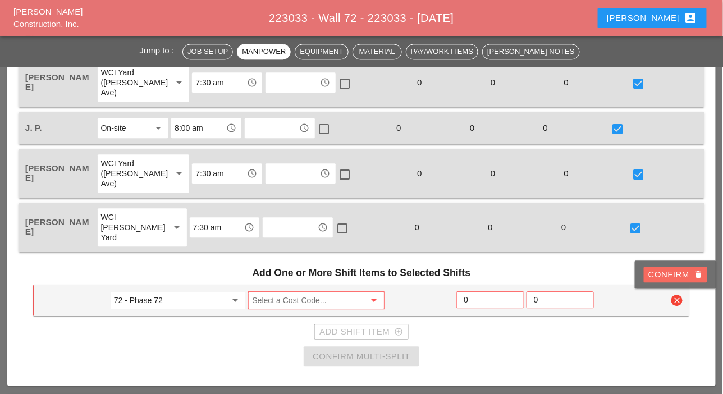
click at [659, 272] on div "Confirm delete" at bounding box center [675, 274] width 54 height 13
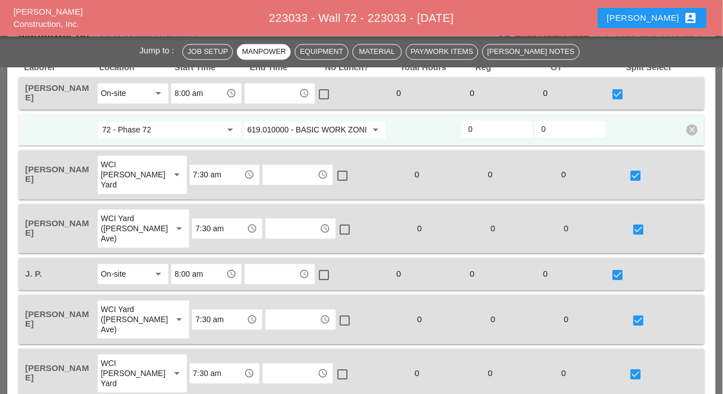
scroll to position [505, 0]
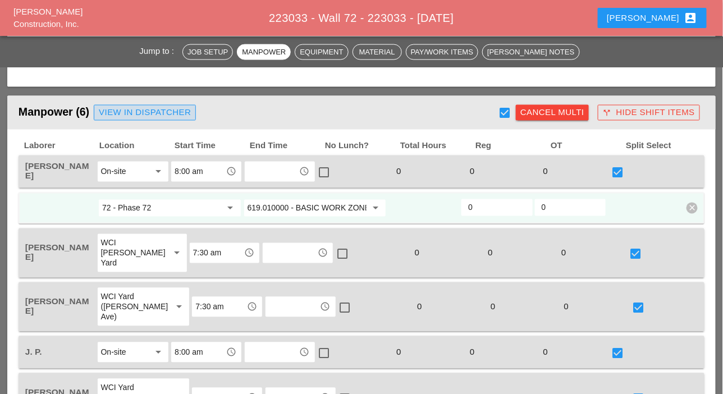
click at [165, 118] on div "View in Dispatcher" at bounding box center [145, 112] width 92 height 13
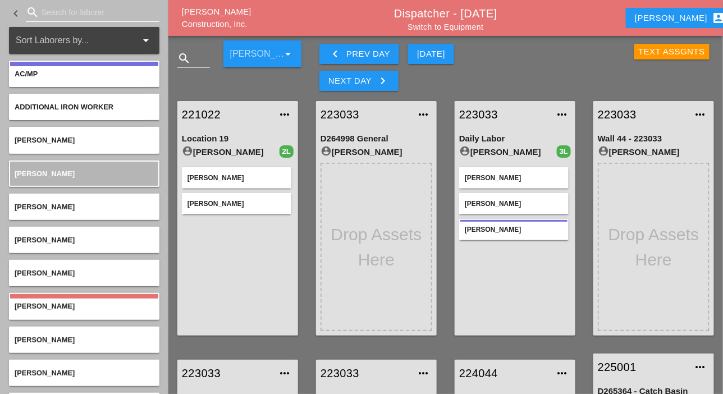
click at [67, 13] on input "Search for laborer" at bounding box center [93, 12] width 102 height 18
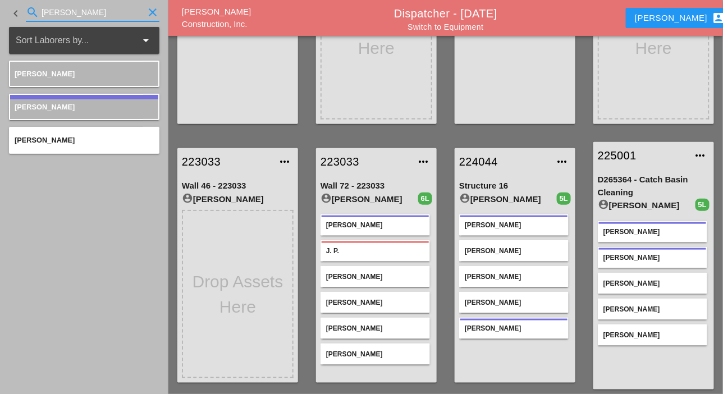
scroll to position [224, 0]
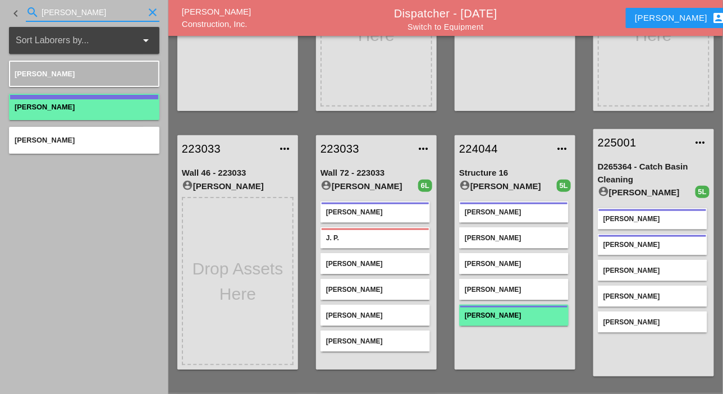
type input "simon"
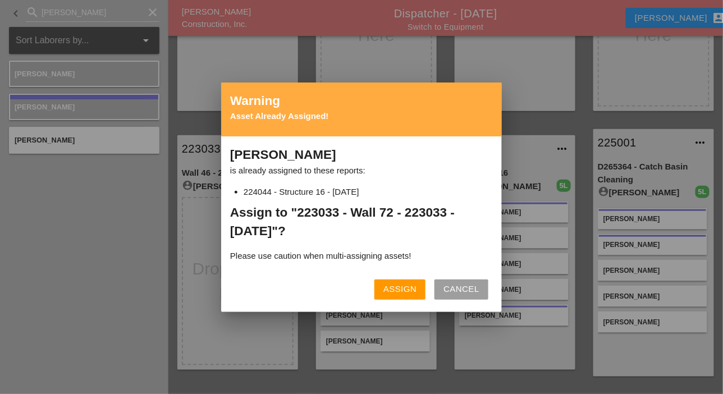
drag, startPoint x: 401, startPoint y: 287, endPoint x: 396, endPoint y: 290, distance: 6.1
click at [401, 287] on div "Assign" at bounding box center [399, 289] width 33 height 13
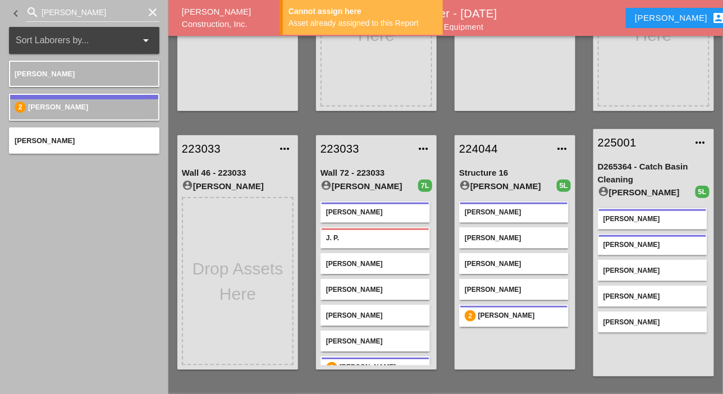
click at [489, 148] on link "224044" at bounding box center [503, 148] width 89 height 17
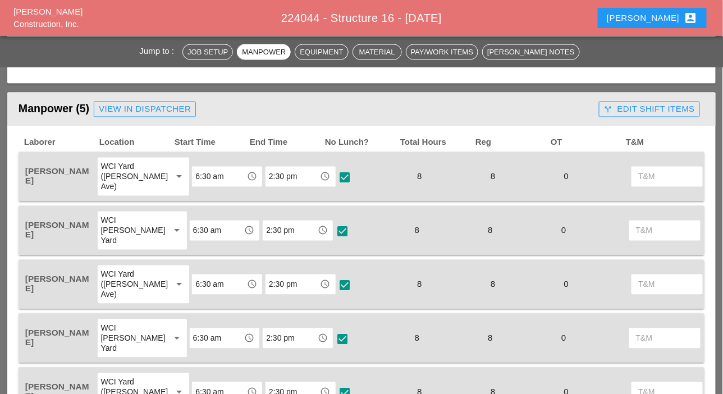
scroll to position [505, 0]
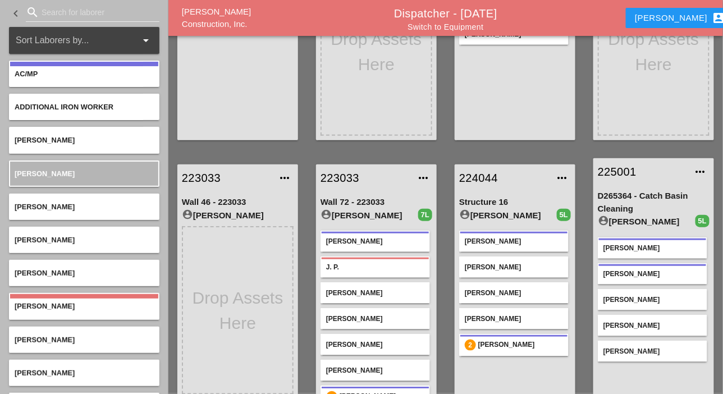
scroll to position [224, 0]
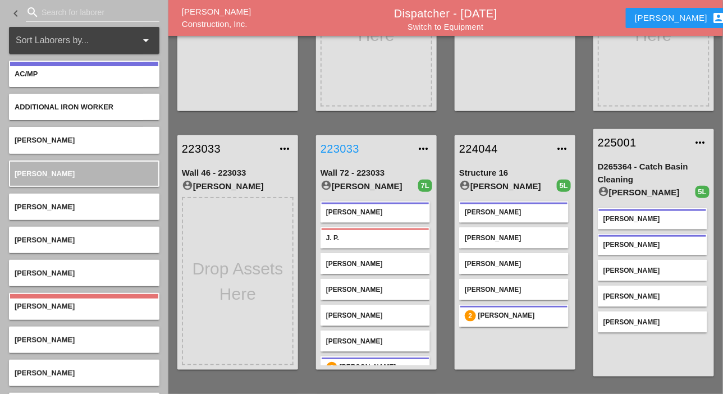
click at [348, 137] on div "223033 more_horiz" at bounding box center [376, 148] width 121 height 27
click at [347, 144] on link "223033" at bounding box center [364, 148] width 89 height 17
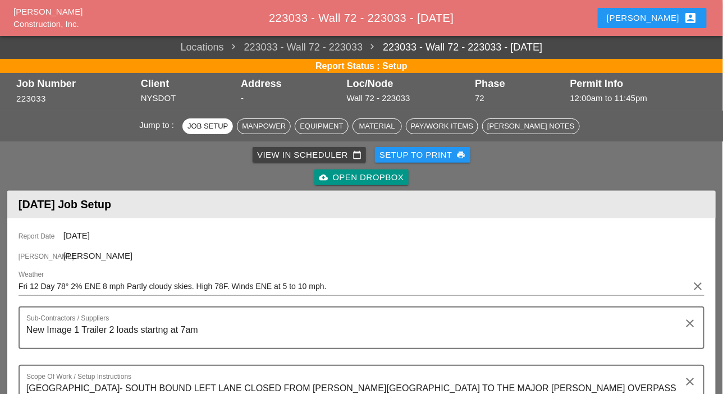
scroll to position [505, 0]
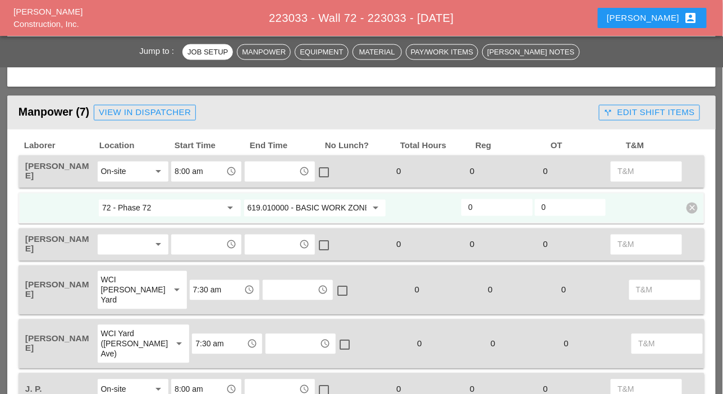
drag, startPoint x: 135, startPoint y: 242, endPoint x: 144, endPoint y: 242, distance: 9.0
click at [135, 243] on div at bounding box center [125, 245] width 49 height 18
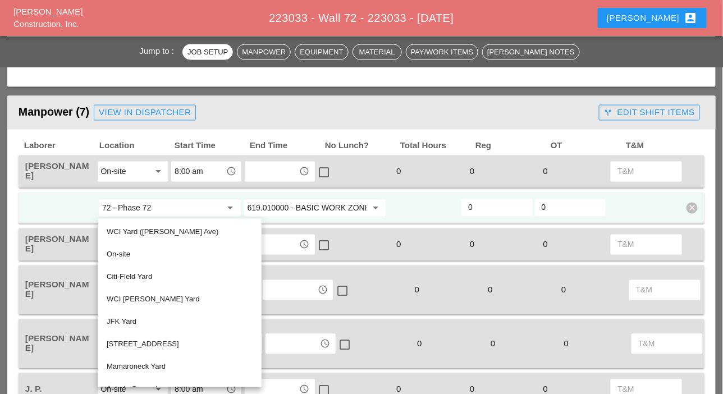
drag, startPoint x: 126, startPoint y: 254, endPoint x: 172, endPoint y: 251, distance: 45.5
click at [129, 254] on div "On-site" at bounding box center [180, 254] width 146 height 13
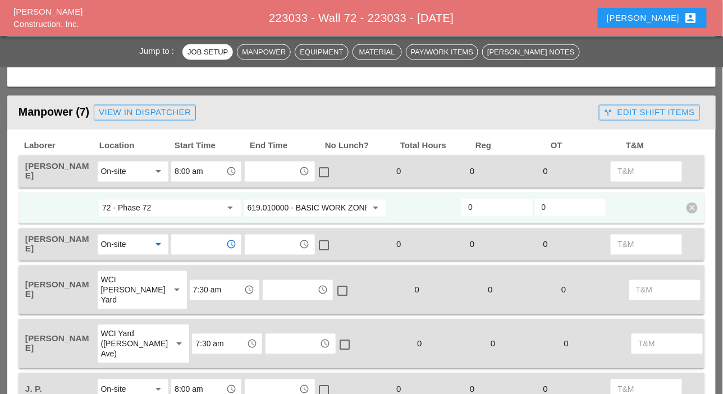
click at [179, 246] on input "text" at bounding box center [198, 245] width 48 height 18
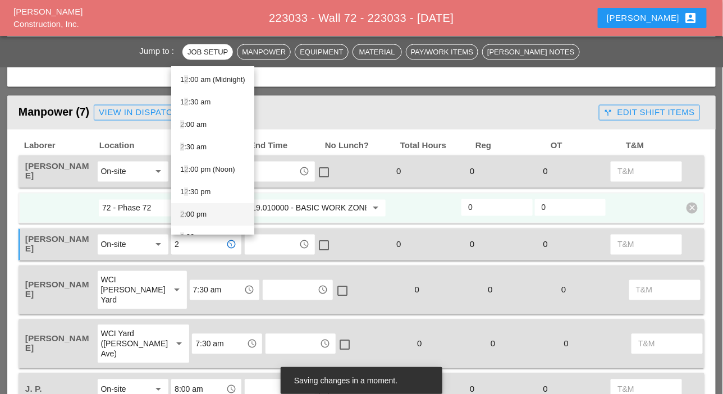
scroll to position [16, 0]
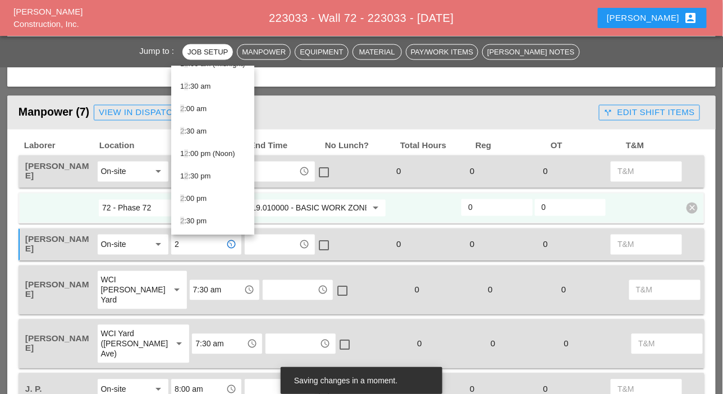
click at [196, 218] on div "2 :30 pm" at bounding box center [212, 220] width 65 height 13
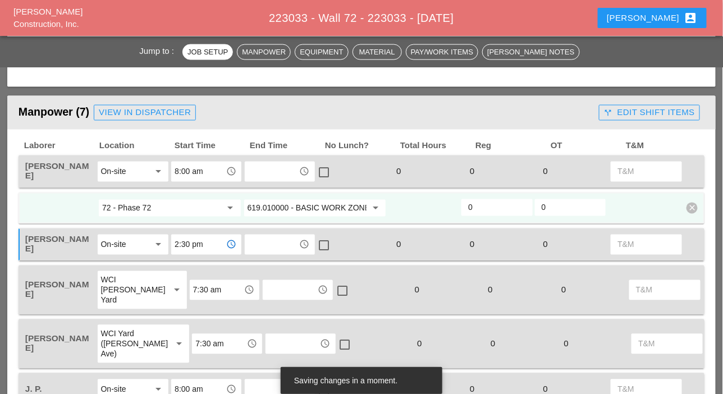
type input "2:30 pm"
click at [261, 245] on input "text" at bounding box center [272, 245] width 48 height 18
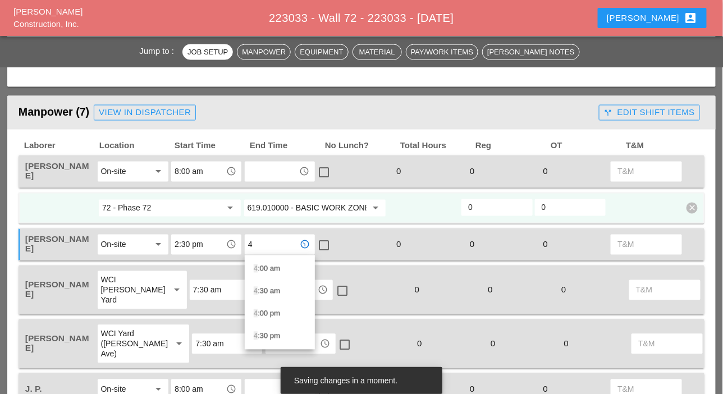
drag, startPoint x: 269, startPoint y: 312, endPoint x: 295, endPoint y: 289, distance: 34.2
click at [270, 312] on div "4 :00 pm" at bounding box center [280, 313] width 52 height 13
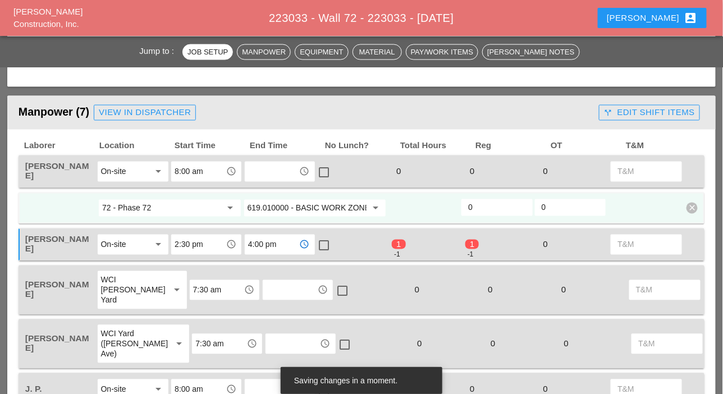
type input "4:00 pm"
click at [321, 250] on div at bounding box center [324, 245] width 19 height 19
checkbox input "true"
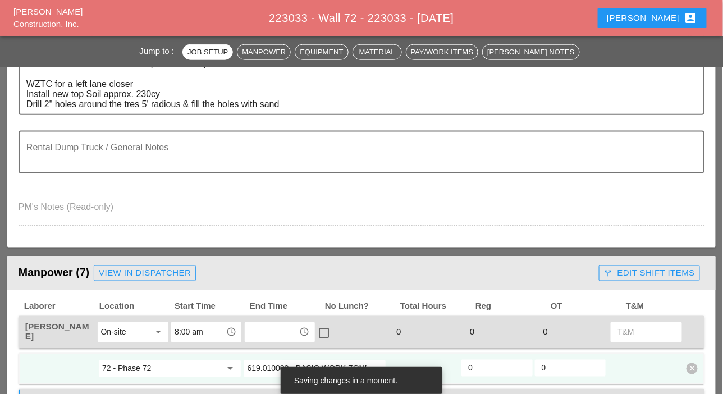
scroll to position [337, 0]
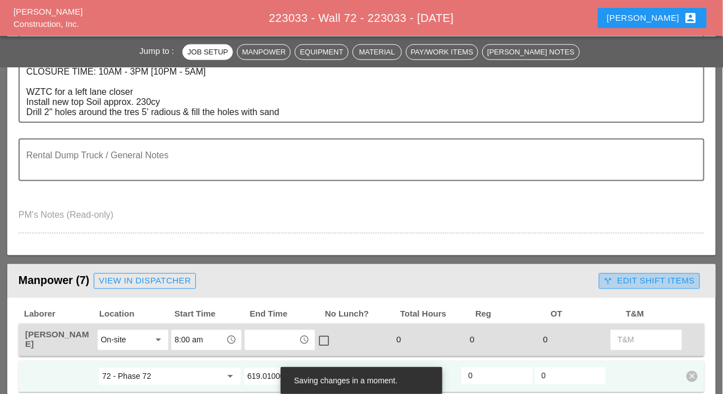
click at [640, 284] on div "call_split Edit Shift Items" at bounding box center [649, 280] width 91 height 13
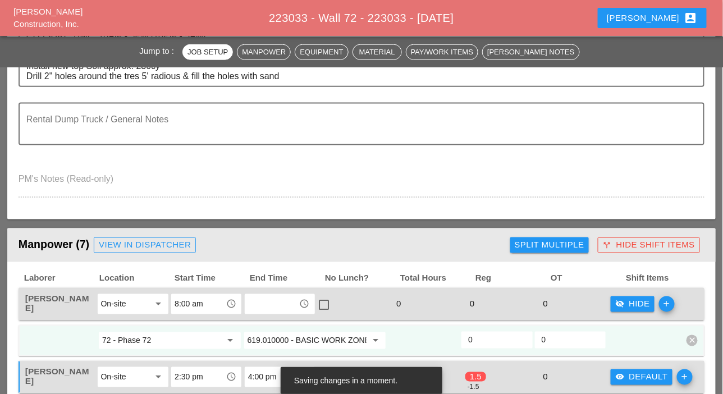
scroll to position [393, 0]
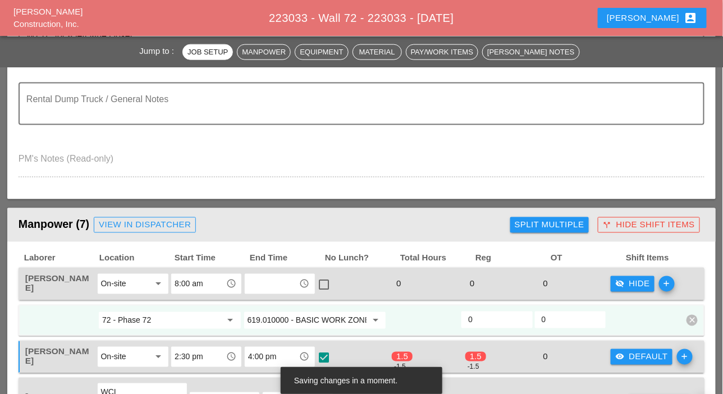
click at [531, 229] on div "Split Multiple" at bounding box center [549, 224] width 70 height 13
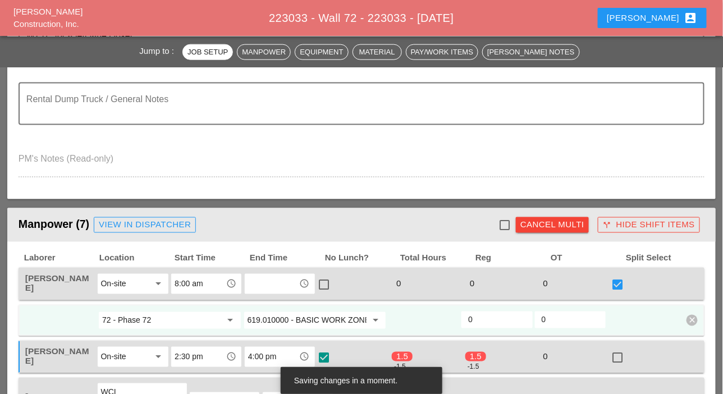
drag, startPoint x: 505, startPoint y: 223, endPoint x: 491, endPoint y: 232, distance: 16.8
click at [505, 224] on div at bounding box center [504, 224] width 19 height 19
checkbox input "true"
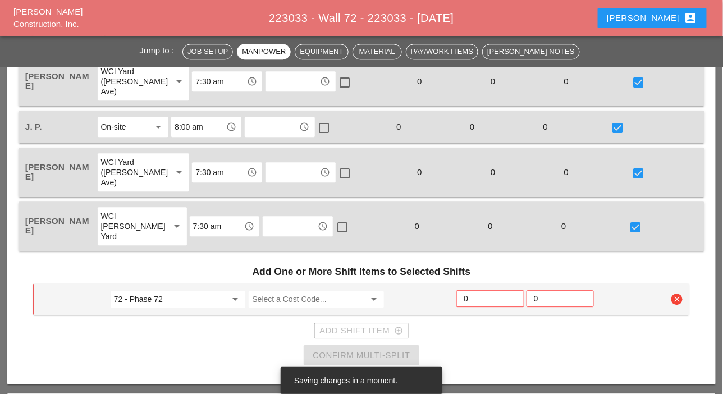
scroll to position [842, 0]
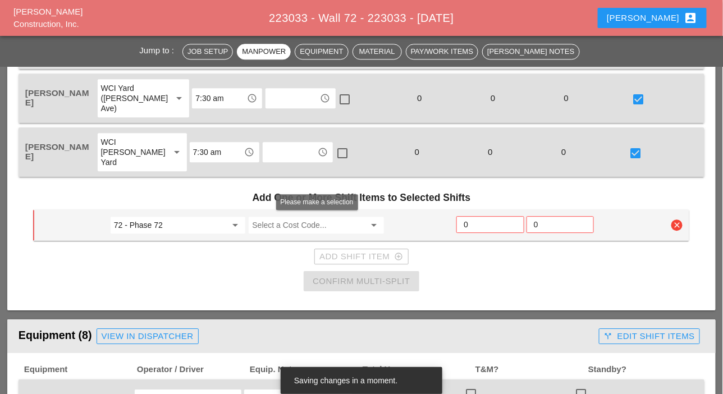
click at [292, 223] on input "Select a Cost Code..." at bounding box center [308, 225] width 113 height 18
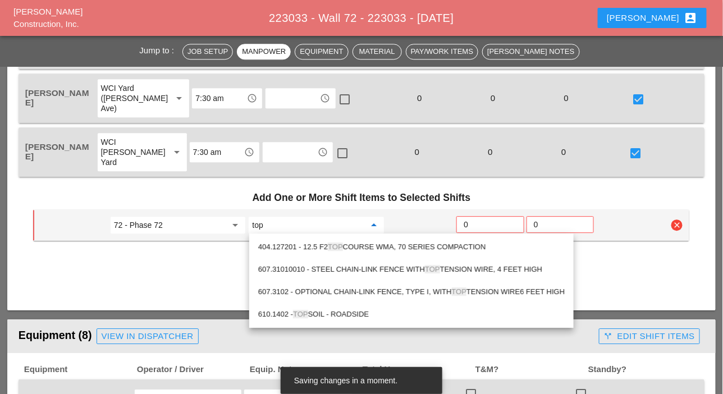
click at [343, 311] on div "610.1402 - TOP SOIL - ROADSIDE" at bounding box center [411, 313] width 306 height 13
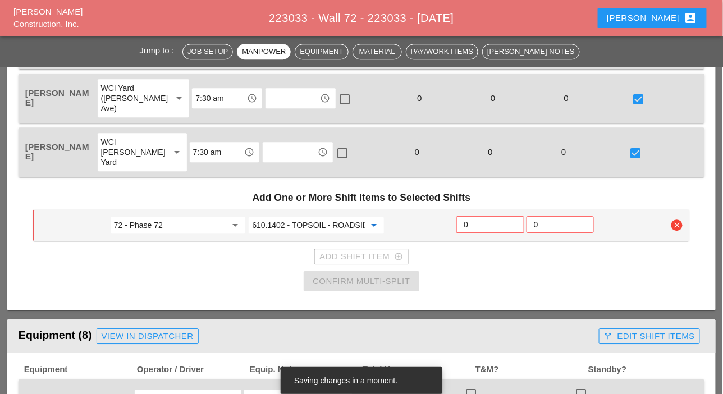
type input "610.1402 - TOPSOIL - ROADSIDE"
click at [470, 225] on input "0" at bounding box center [489, 224] width 53 height 18
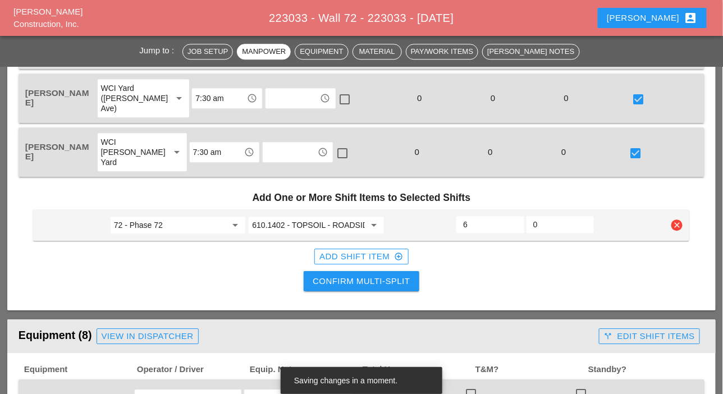
type input "6"
click at [376, 275] on div "Confirm Multi-Split" at bounding box center [360, 281] width 97 height 13
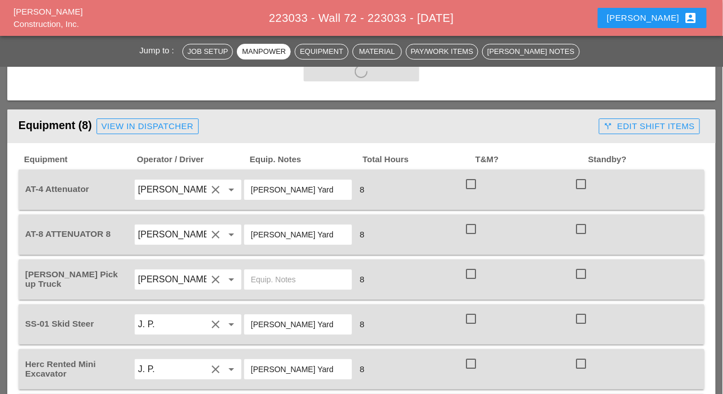
scroll to position [1101, 0]
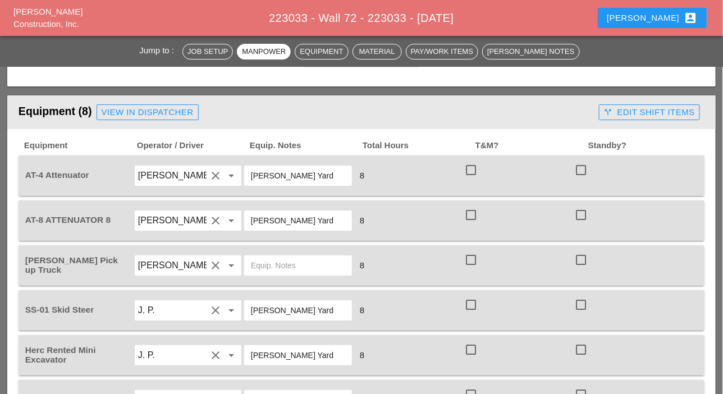
click at [469, 167] on div at bounding box center [470, 169] width 19 height 19
checkbox input "true"
click at [471, 190] on div "check_box" at bounding box center [473, 176] width 18 height 27
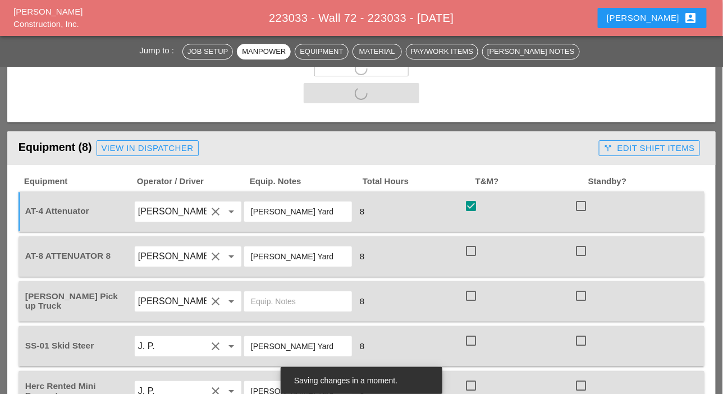
checkbox input "false"
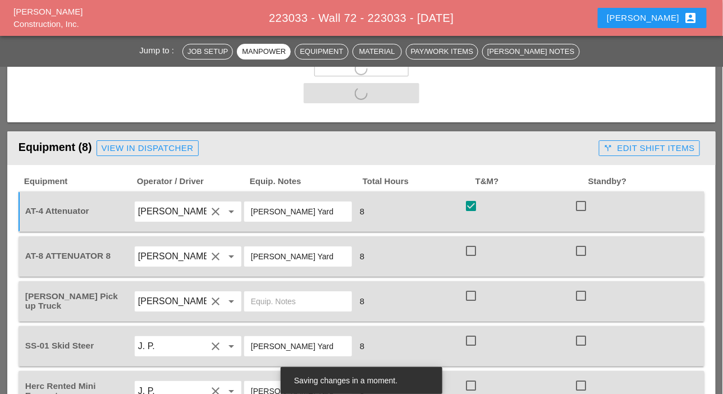
checkbox input "false"
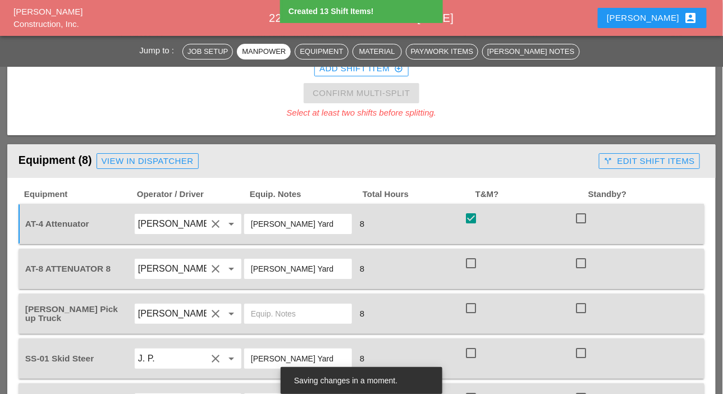
click at [468, 246] on div "Equipment Operator / Driver Equip. Notes Total Hours T&M? Standby? AT-4 Attenua…" at bounding box center [362, 374] width 686 height 370
click at [469, 261] on div at bounding box center [470, 263] width 19 height 19
checkbox input "true"
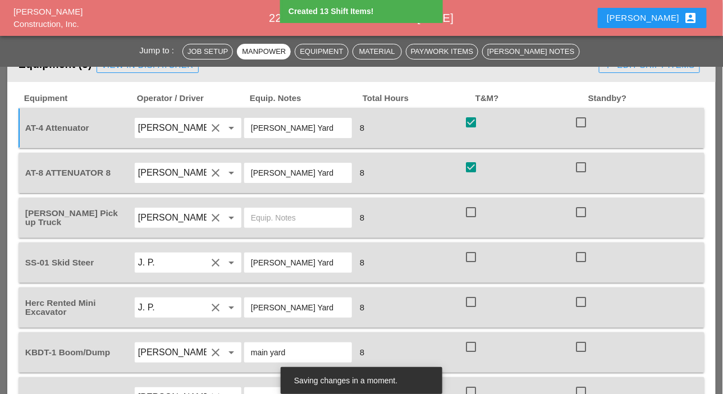
scroll to position [1213, 0]
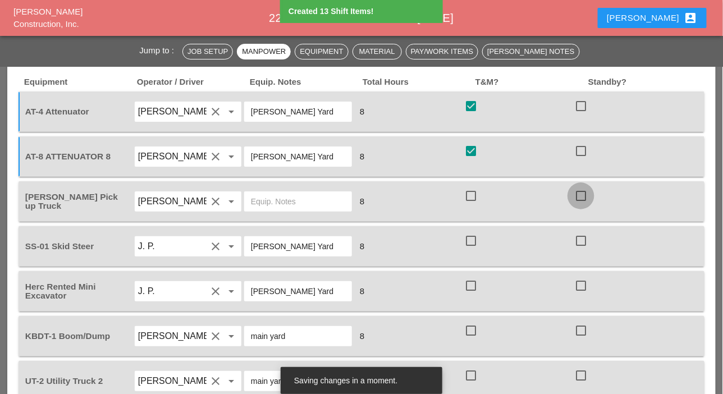
drag, startPoint x: 576, startPoint y: 191, endPoint x: 517, endPoint y: 220, distance: 65.2
click at [576, 192] on div at bounding box center [580, 195] width 19 height 19
checkbox input "true"
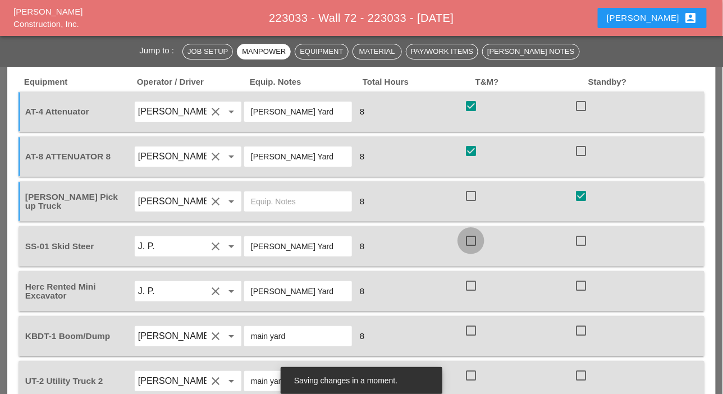
drag, startPoint x: 466, startPoint y: 237, endPoint x: 467, endPoint y: 246, distance: 9.0
click at [466, 237] on div at bounding box center [470, 240] width 19 height 19
checkbox input "true"
drag, startPoint x: 468, startPoint y: 283, endPoint x: 469, endPoint y: 288, distance: 5.7
click at [468, 284] on div at bounding box center [470, 285] width 19 height 19
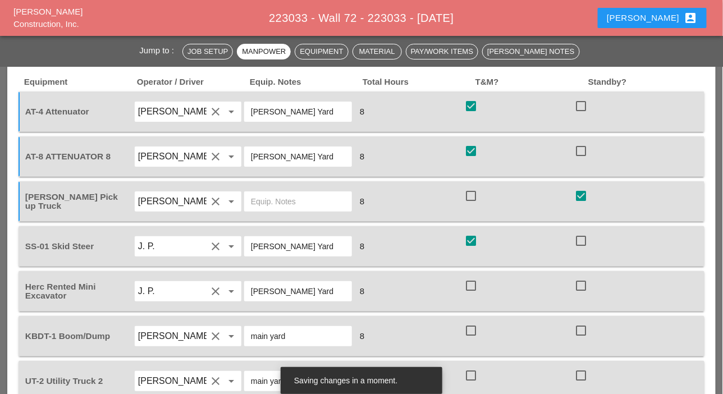
checkbox input "true"
drag, startPoint x: 468, startPoint y: 325, endPoint x: 470, endPoint y: 333, distance: 7.9
click at [469, 327] on div at bounding box center [470, 330] width 19 height 19
checkbox input "true"
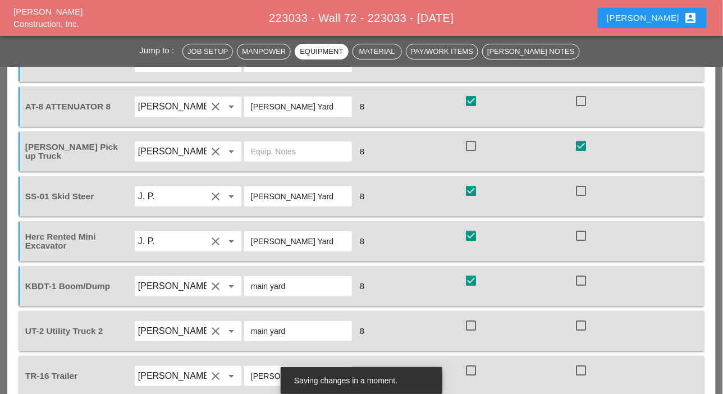
scroll to position [1270, 0]
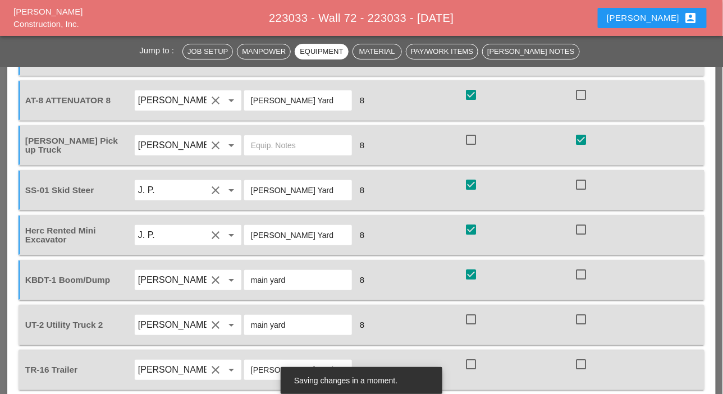
click at [471, 319] on div at bounding box center [470, 319] width 19 height 19
checkbox input "true"
click at [472, 359] on div at bounding box center [470, 364] width 19 height 19
checkbox input "true"
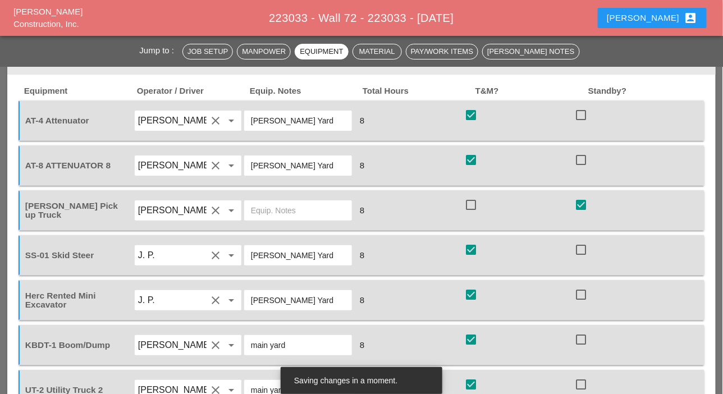
scroll to position [1157, 0]
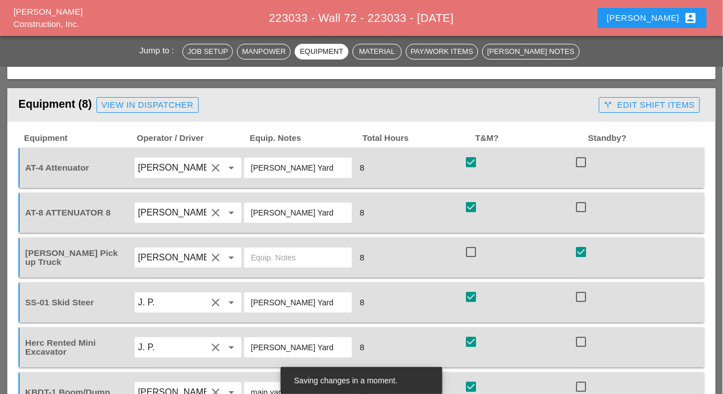
click at [640, 113] on div "call_split Edit Shift Items" at bounding box center [649, 105] width 110 height 22
click at [627, 102] on div "call_split Edit Shift Items" at bounding box center [649, 105] width 91 height 13
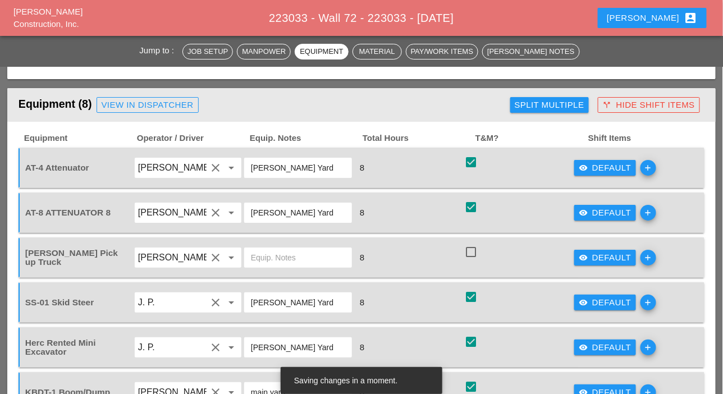
click at [590, 215] on div "visibility Default" at bounding box center [604, 212] width 53 height 13
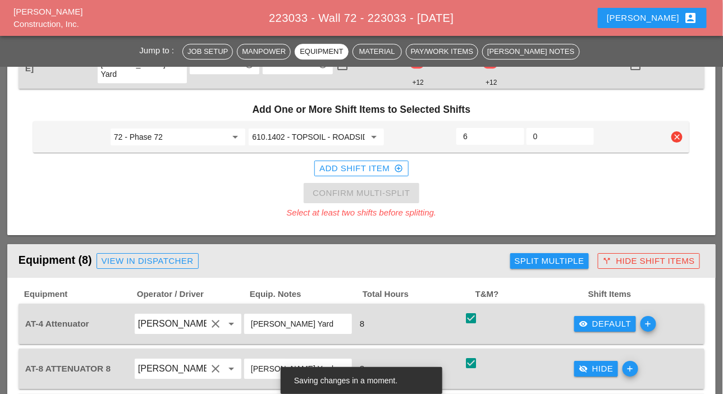
scroll to position [989, 0]
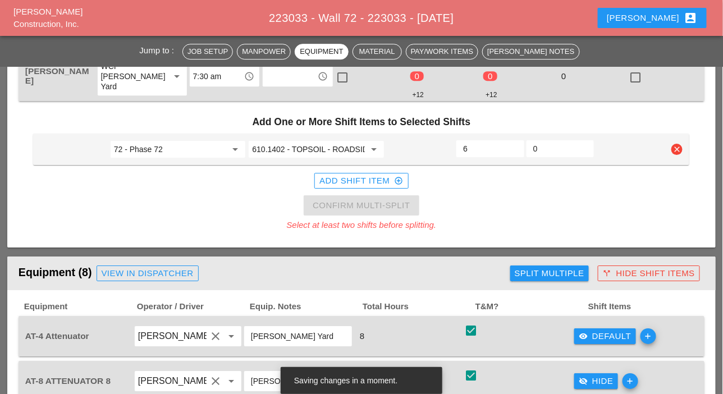
click at [314, 145] on input "610.1402 - TOPSOIL - ROADSIDE" at bounding box center [308, 149] width 113 height 18
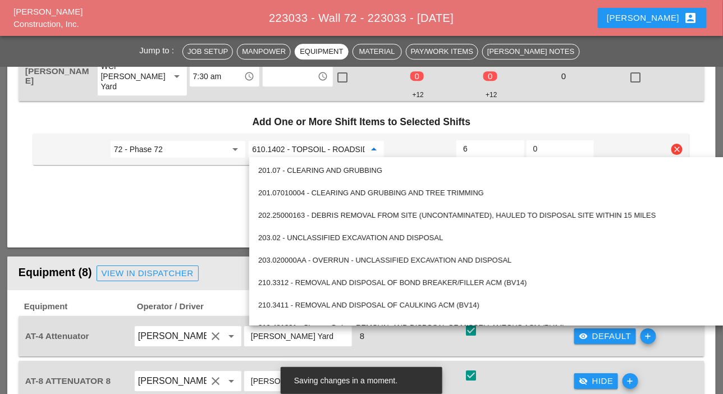
click at [548, 343] on div "check_box check" at bounding box center [518, 335] width 110 height 31
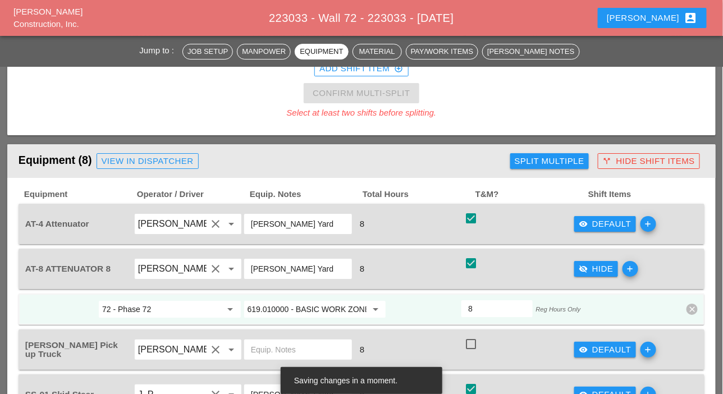
scroll to position [1157, 0]
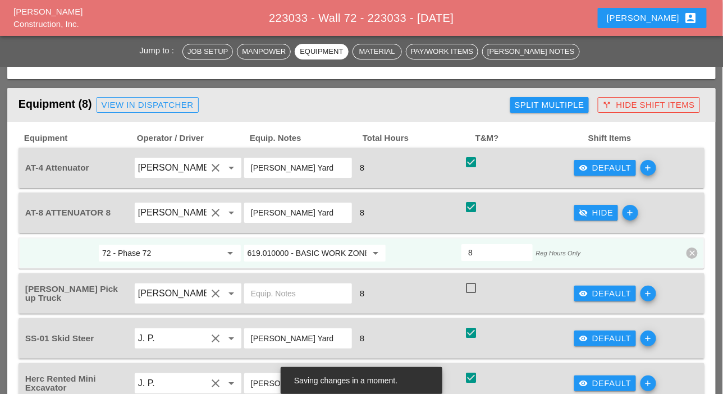
click at [587, 288] on div "visibility Default" at bounding box center [604, 293] width 53 height 13
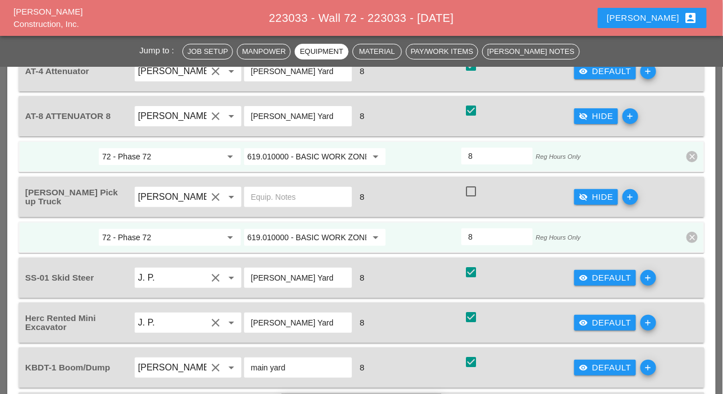
scroll to position [1270, 0]
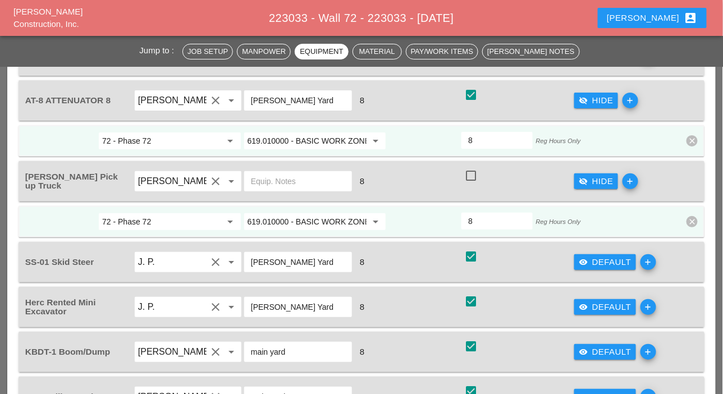
click at [599, 261] on div "visibility Default" at bounding box center [604, 262] width 53 height 13
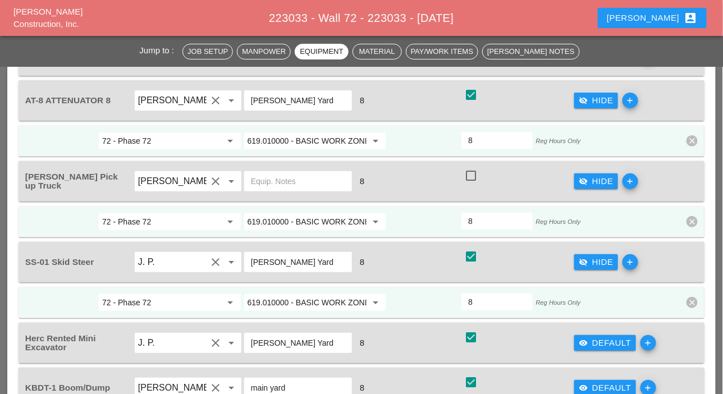
click at [318, 301] on input "619.010000 - BASIC WORK ZONE TRAFFIC CONTROL" at bounding box center [306, 302] width 119 height 18
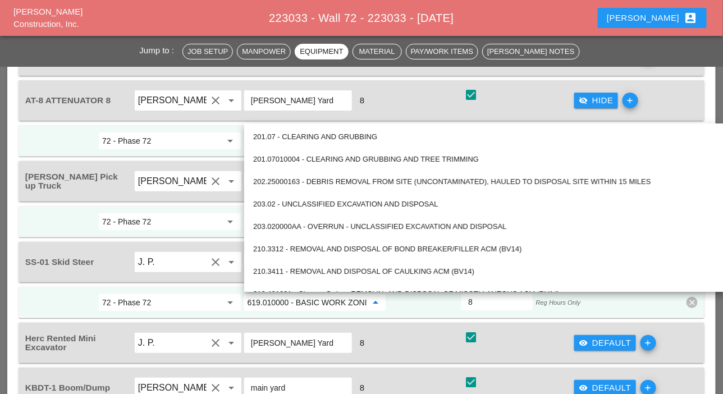
paste input "0.1402 - TOPSOIL - ROADSIDE"
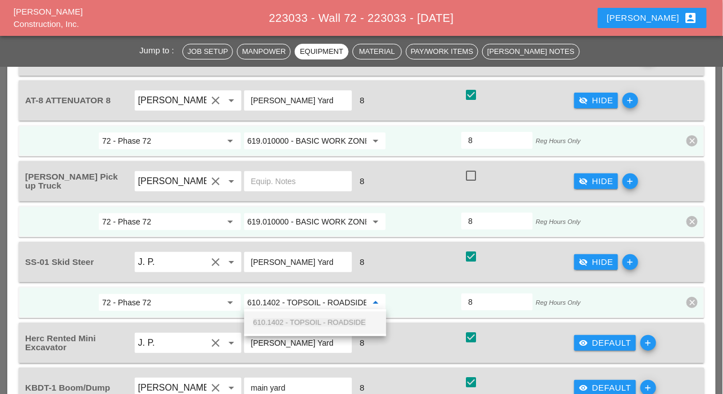
scroll to position [0, 2]
click at [312, 320] on span "610.1402 - TOPSOIL - ROADSIDE" at bounding box center [309, 322] width 113 height 8
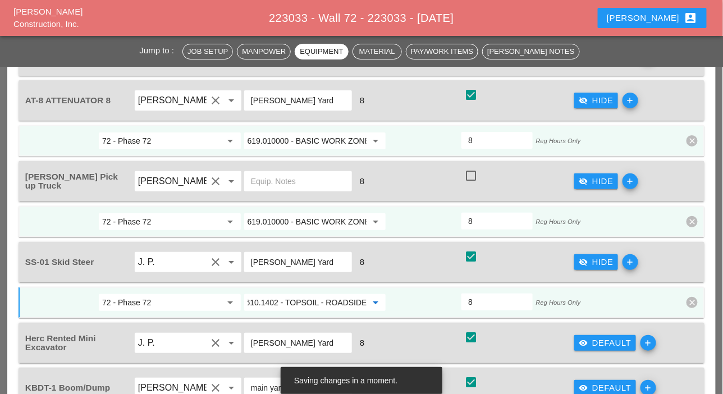
type input "610.1402 - TOPSOIL - ROADSIDE"
click at [592, 335] on button "visibility Default" at bounding box center [605, 343] width 62 height 16
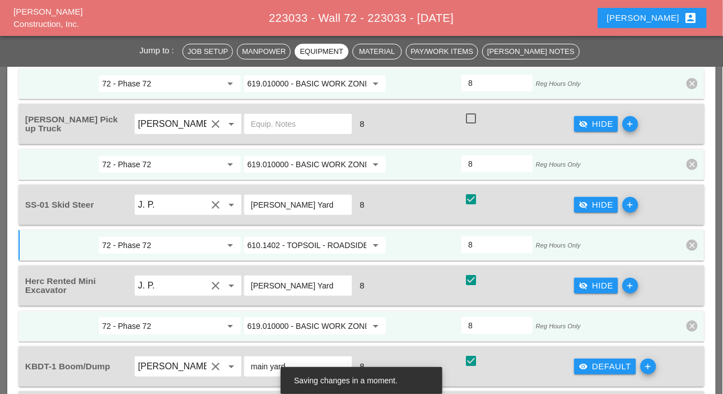
scroll to position [1382, 0]
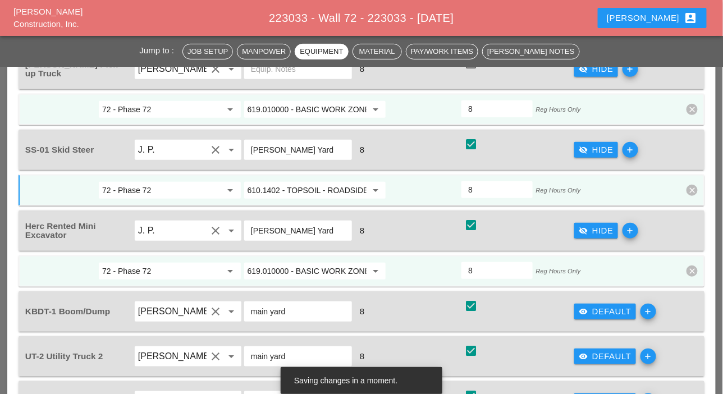
click at [320, 265] on input "619.010000 - BASIC WORK ZONE TRAFFIC CONTROL" at bounding box center [306, 271] width 119 height 18
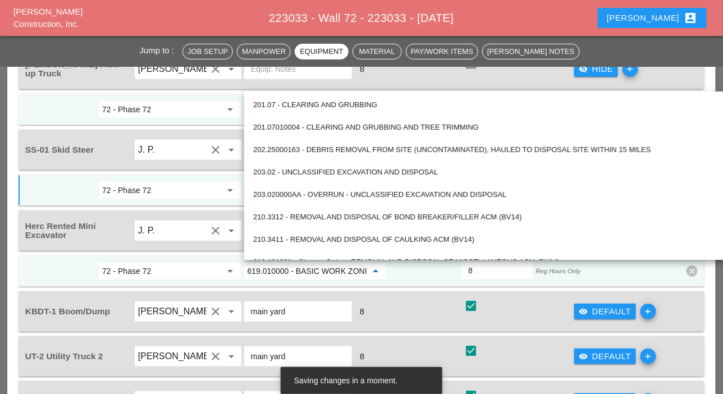
paste input "0.1402 - TOPSOIL - ROADSIDE"
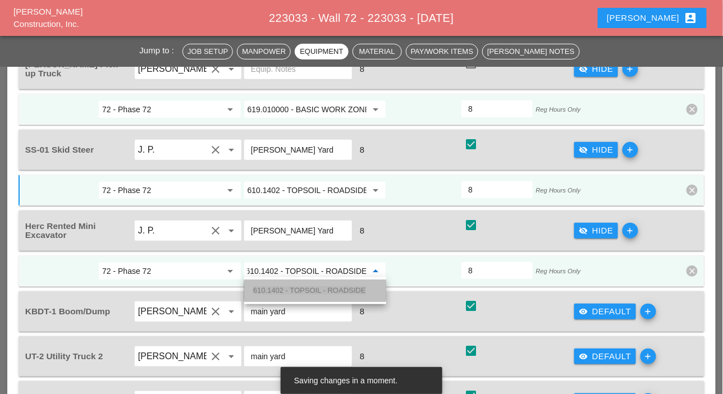
drag, startPoint x: 325, startPoint y: 291, endPoint x: 378, endPoint y: 297, distance: 53.7
click at [325, 291] on span "610.1402 - TOPSOIL - ROADSIDE" at bounding box center [309, 290] width 113 height 8
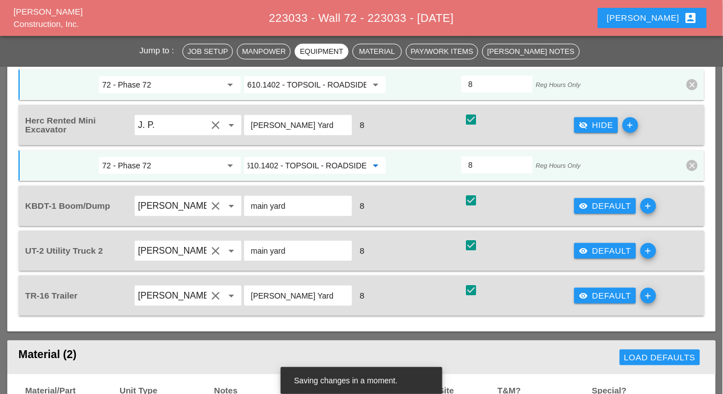
scroll to position [1494, 0]
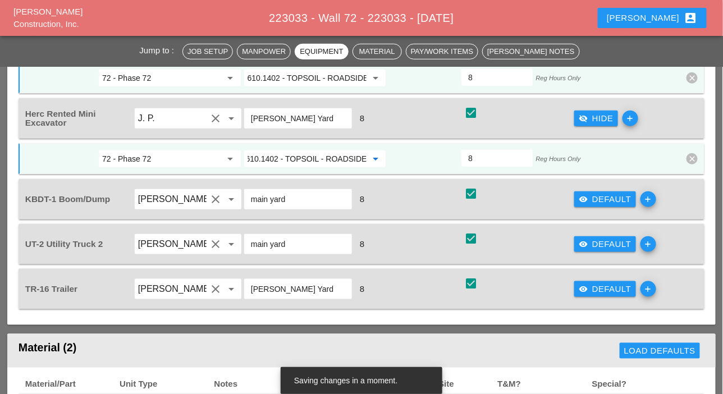
type input "610.1402 - TOPSOIL - ROADSIDE"
drag, startPoint x: 606, startPoint y: 198, endPoint x: 540, endPoint y: 214, distance: 68.0
click at [605, 198] on div "visibility Default" at bounding box center [604, 199] width 53 height 13
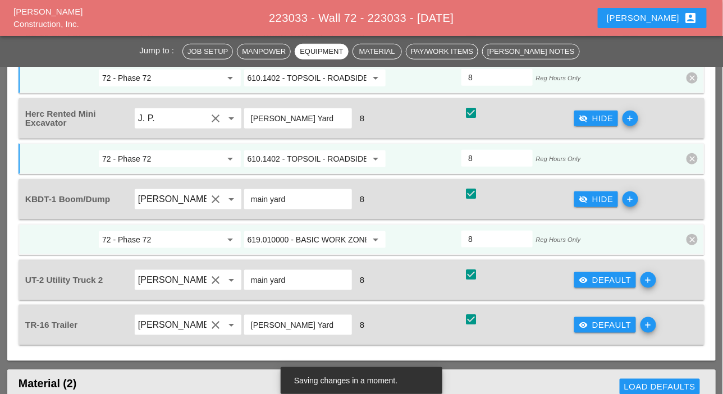
click at [312, 233] on input "619.010000 - BASIC WORK ZONE TRAFFIC CONTROL" at bounding box center [306, 240] width 119 height 18
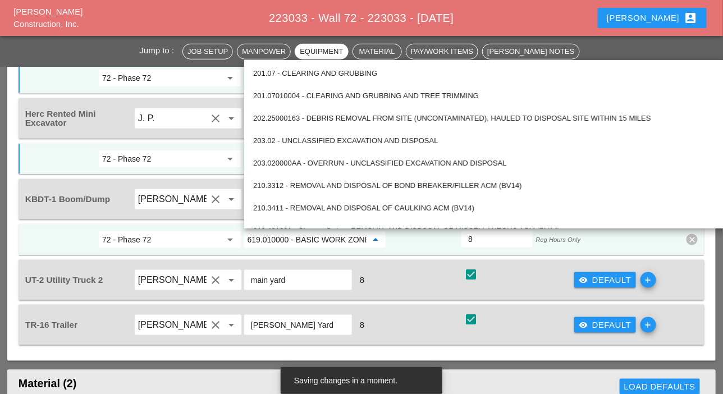
paste input "0.1402 - TOPSOIL - ROADSIDE"
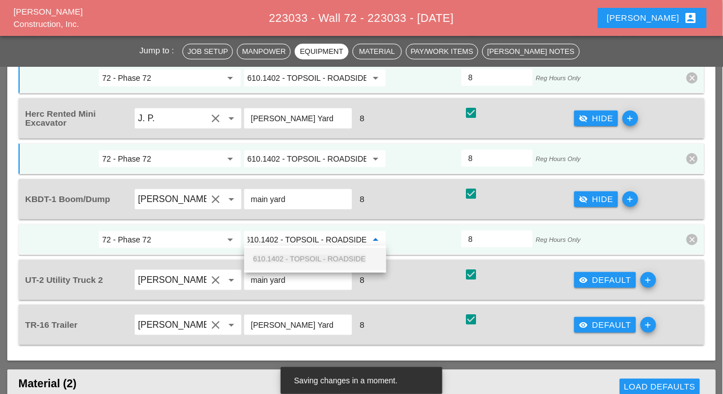
click at [311, 255] on span "610.1402 - TOPSOIL - ROADSIDE" at bounding box center [309, 259] width 113 height 8
type input "610.1402 - TOPSOIL - ROADSIDE"
drag, startPoint x: 583, startPoint y: 273, endPoint x: 489, endPoint y: 275, distance: 94.3
click at [583, 275] on icon "visibility" at bounding box center [582, 279] width 9 height 9
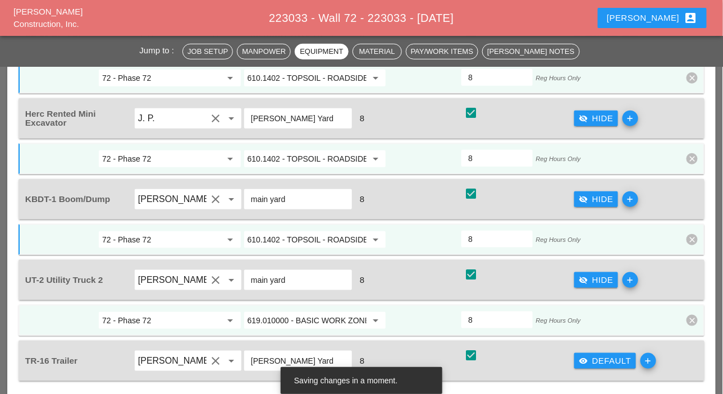
click at [304, 314] on input "619.010000 - BASIC WORK ZONE TRAFFIC CONTROL" at bounding box center [306, 320] width 119 height 18
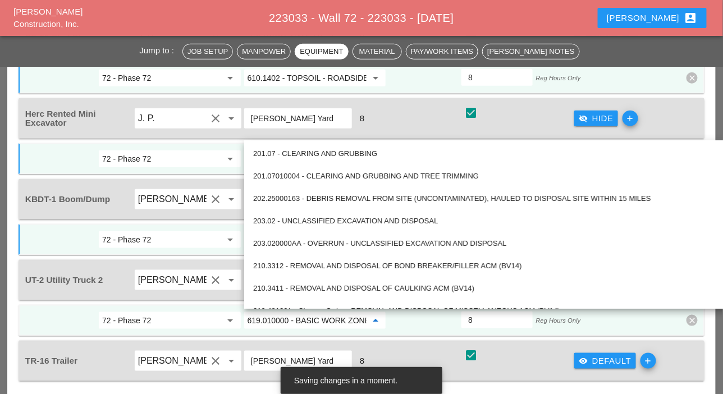
paste input "0.1402 - TOPSOIL - ROADSIDE"
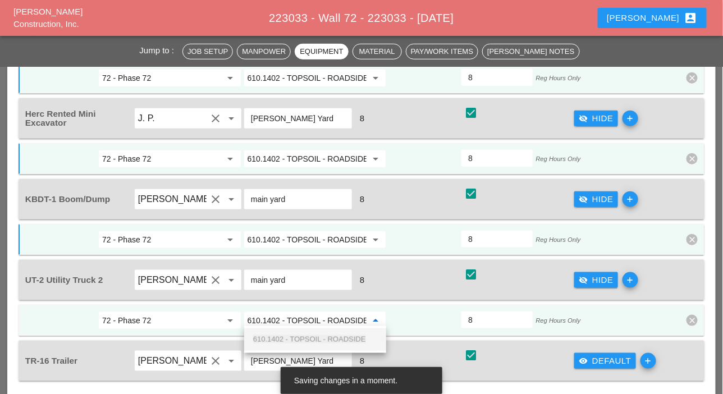
scroll to position [0, 2]
click at [311, 338] on span "610.1402 - TOPSOIL - ROADSIDE" at bounding box center [309, 339] width 113 height 8
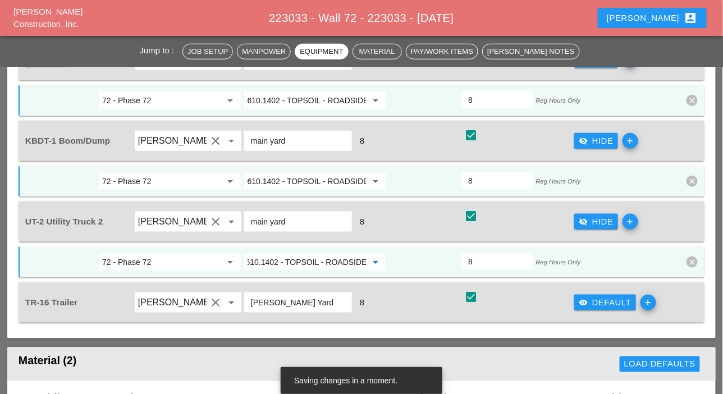
scroll to position [1606, 0]
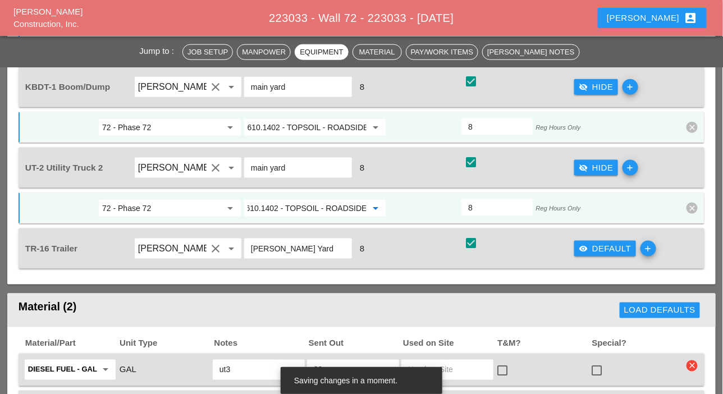
type input "610.1402 - TOPSOIL - ROADSIDE"
drag, startPoint x: 587, startPoint y: 245, endPoint x: 471, endPoint y: 272, distance: 119.2
click at [586, 245] on icon "visibility" at bounding box center [582, 248] width 9 height 9
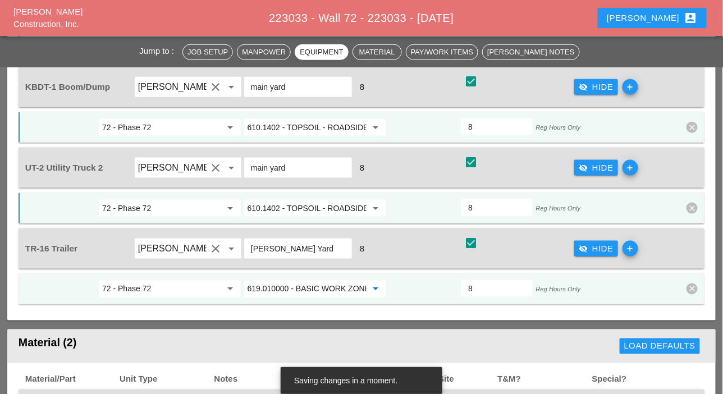
paste input "0.1402 - TOPSOIL - ROADSIDE"
click at [315, 307] on span "610.1402 - TOPSOIL - ROADSIDE" at bounding box center [309, 308] width 113 height 8
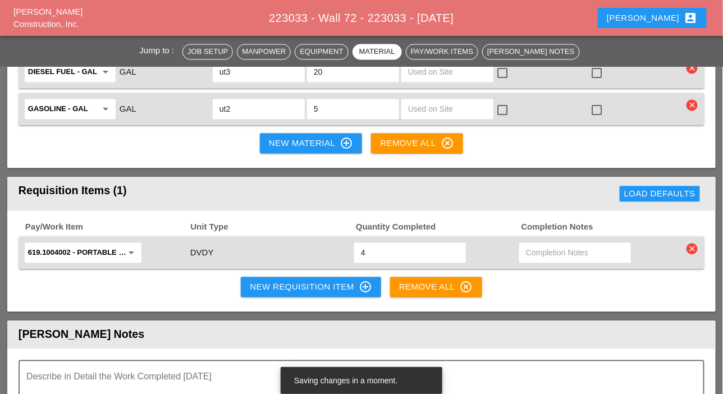
scroll to position [1943, 0]
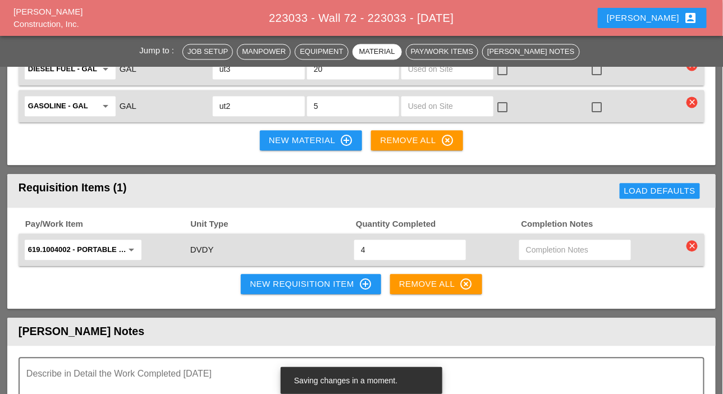
type input "610.1402 - TOPSOIL - ROADSIDE"
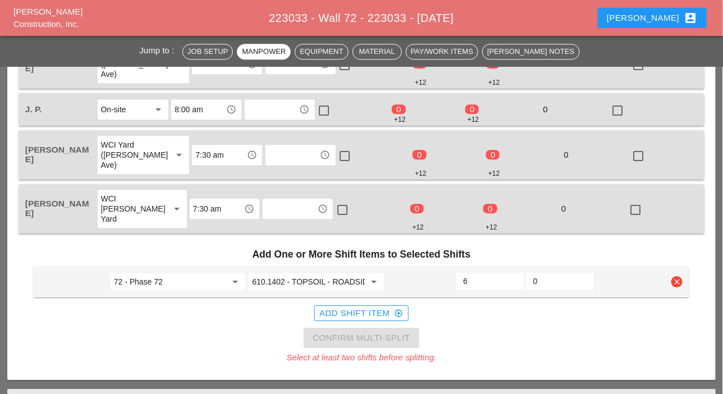
scroll to position [765, 0]
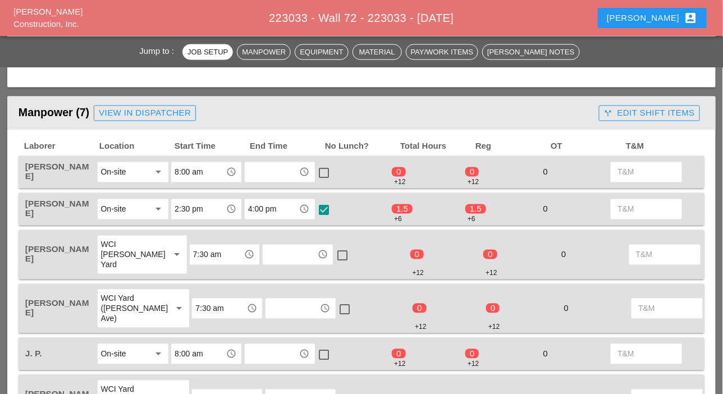
scroll to position [505, 0]
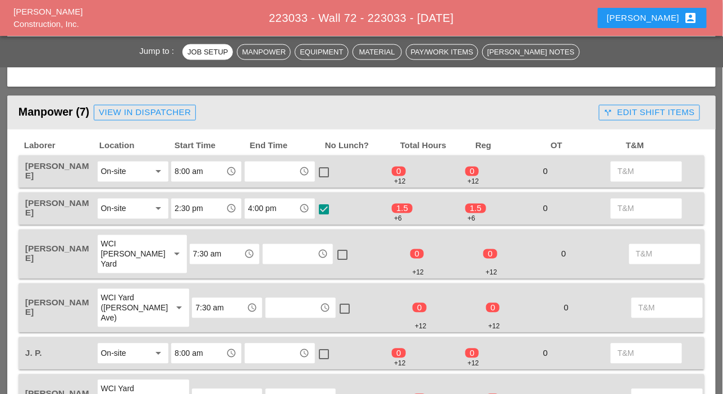
click at [626, 115] on div "call_split Edit Shift Items" at bounding box center [649, 112] width 91 height 13
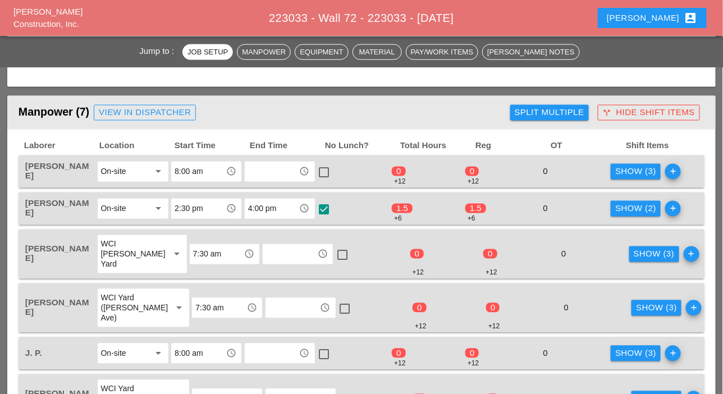
click at [618, 169] on div "Show (3)" at bounding box center [635, 172] width 41 height 13
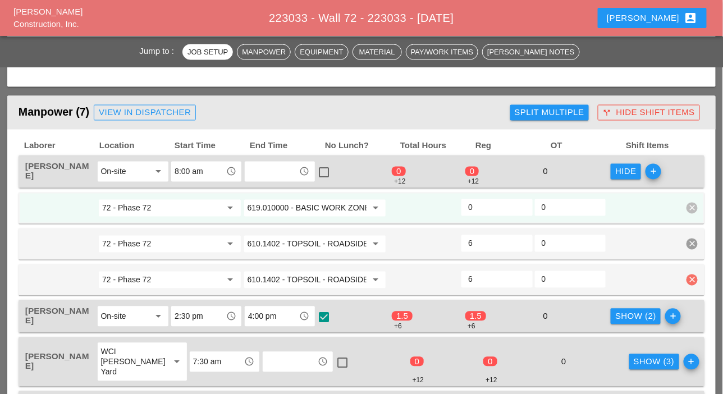
click at [689, 274] on icon "clear" at bounding box center [691, 279] width 11 height 11
click at [688, 254] on div "Confirm delete" at bounding box center [675, 254] width 54 height 13
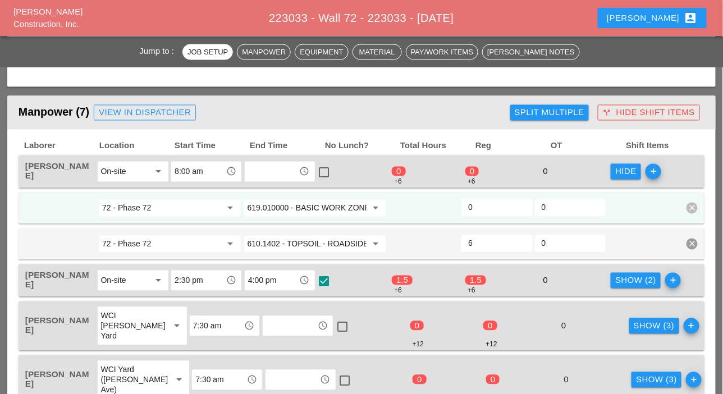
drag, startPoint x: 477, startPoint y: 205, endPoint x: 493, endPoint y: 214, distance: 18.1
click at [477, 206] on input "0" at bounding box center [496, 208] width 57 height 18
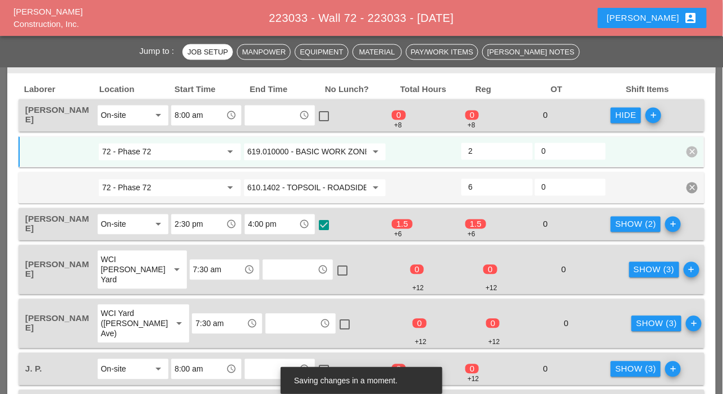
type input "2"
click at [623, 222] on div "Show (2)" at bounding box center [635, 224] width 41 height 13
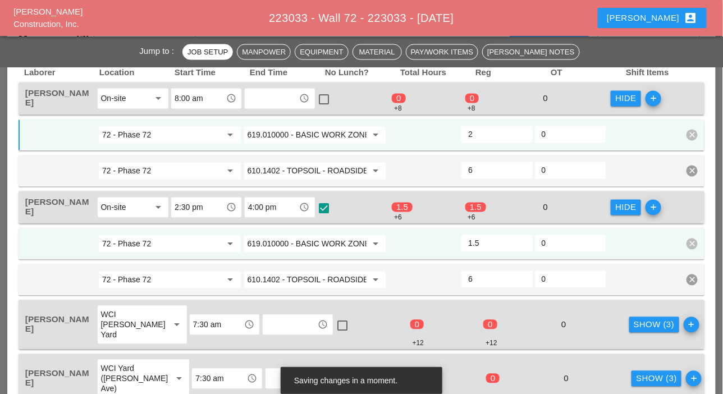
scroll to position [617, 0]
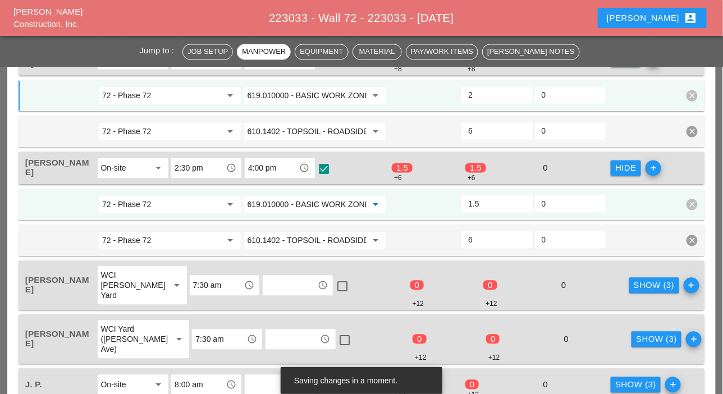
paste input "0.1402 - TOPSOIL - ROADSIDE"
click at [314, 225] on span "610.1402 - TOPSOIL - ROADSIDE" at bounding box center [309, 226] width 113 height 8
type input "610.1402 - TOPSOIL - ROADSIDE"
click at [695, 240] on icon "clear" at bounding box center [691, 240] width 11 height 11
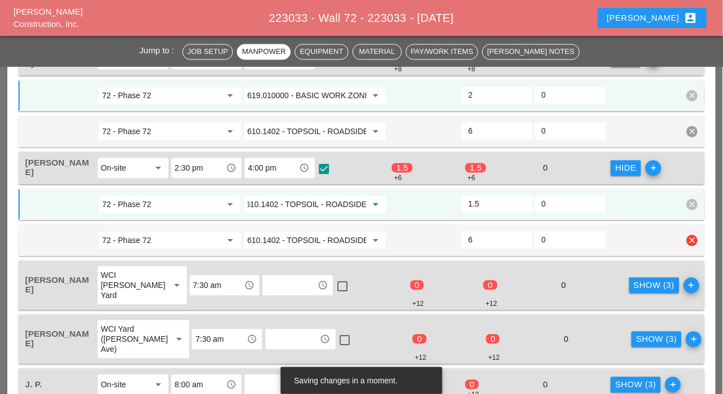
scroll to position [0, 0]
click at [688, 219] on div "Confirm delete" at bounding box center [675, 215] width 54 height 13
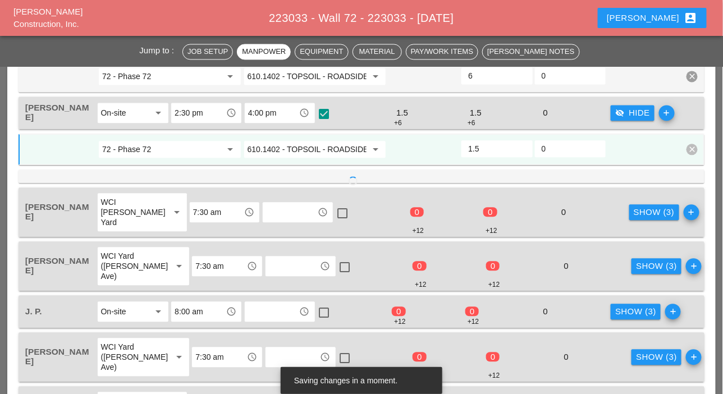
scroll to position [673, 0]
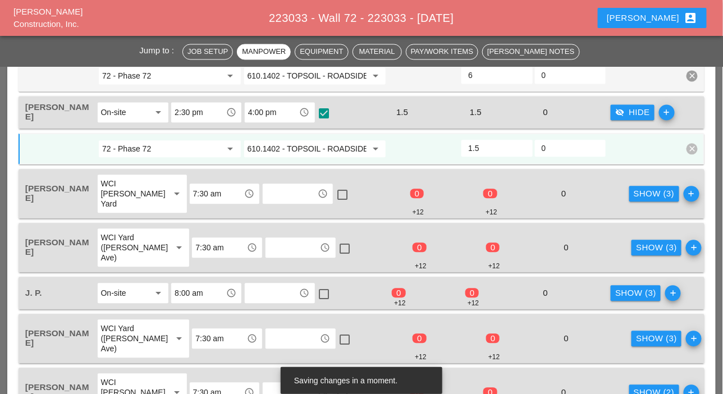
click at [630, 232] on div "Show (3) add" at bounding box center [666, 247] width 73 height 40
drag, startPoint x: 629, startPoint y: 196, endPoint x: 615, endPoint y: 200, distance: 15.3
click at [633, 196] on div "Show (3)" at bounding box center [653, 193] width 41 height 13
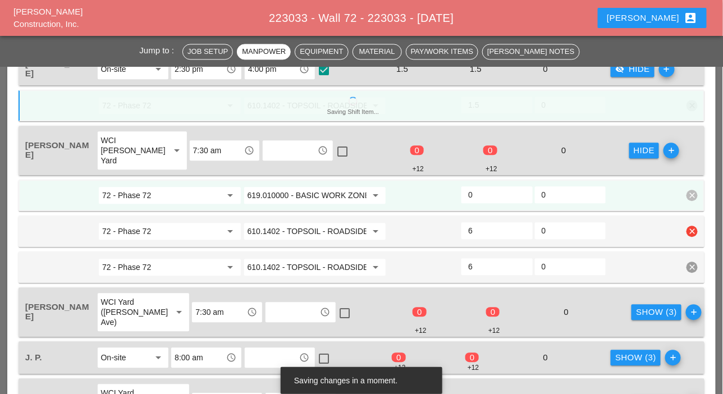
scroll to position [729, 0]
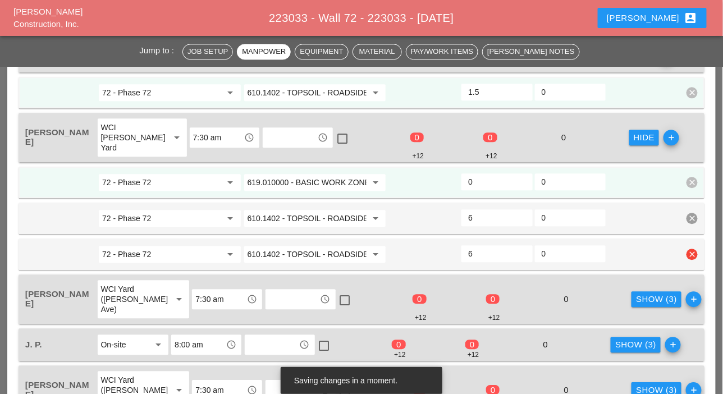
click at [692, 251] on icon "clear" at bounding box center [691, 254] width 11 height 11
click at [680, 226] on div "Confirm delete" at bounding box center [675, 228] width 54 height 13
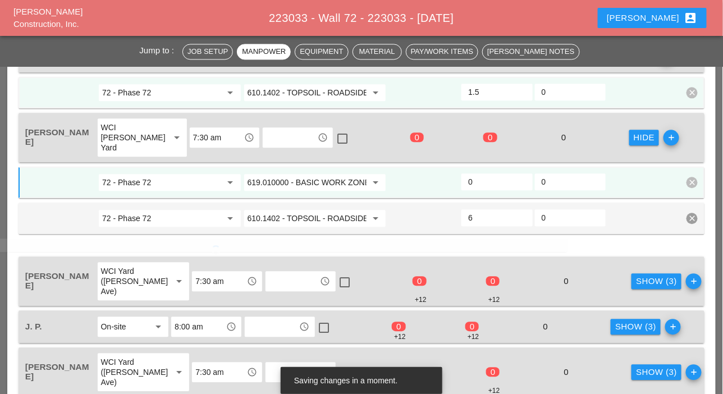
click at [482, 181] on input "0" at bounding box center [496, 182] width 57 height 18
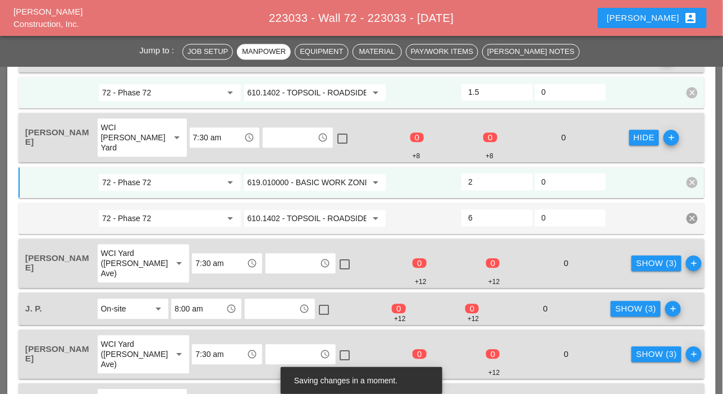
scroll to position [785, 0]
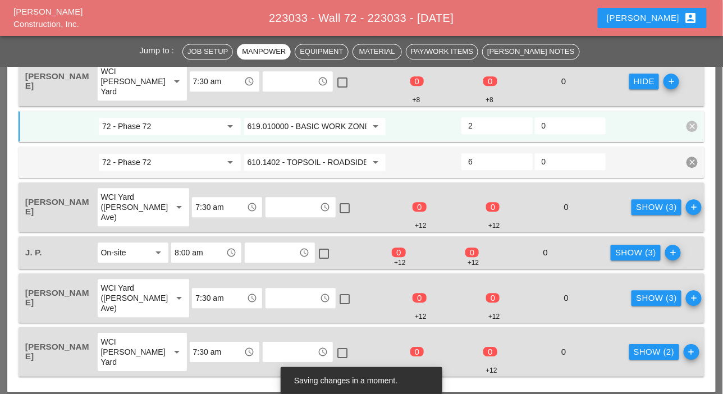
type input "2"
click at [636, 206] on div "Show (3)" at bounding box center [656, 207] width 41 height 13
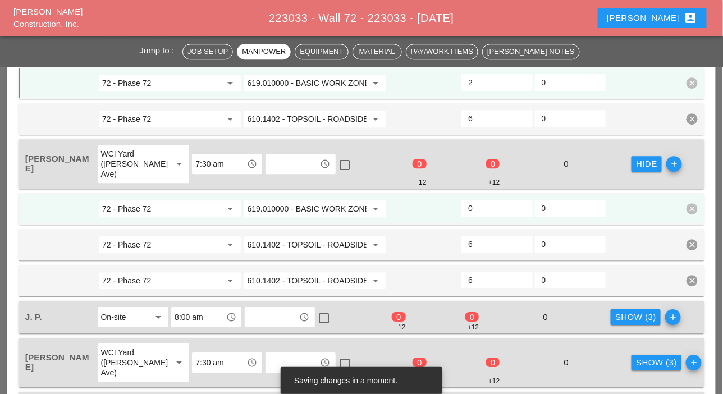
scroll to position [842, 0]
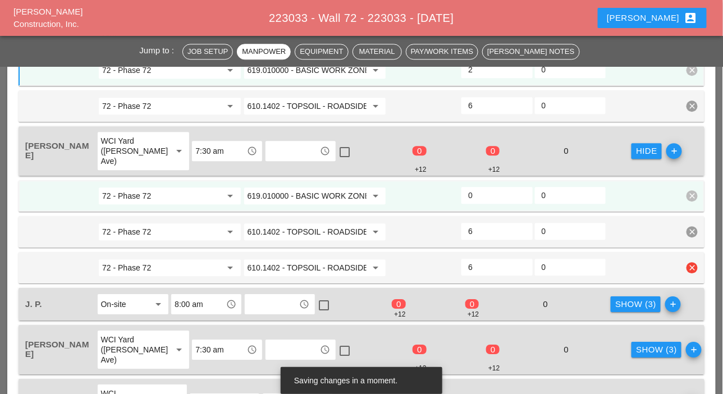
click at [693, 264] on icon "clear" at bounding box center [691, 267] width 11 height 11
drag, startPoint x: 686, startPoint y: 246, endPoint x: 514, endPoint y: 246, distance: 171.7
click at [686, 246] on div "Confirm delete" at bounding box center [675, 241] width 54 height 13
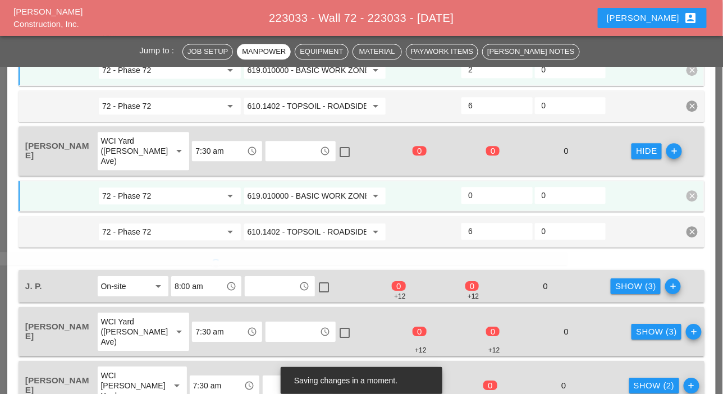
click at [482, 194] on input "0" at bounding box center [496, 195] width 57 height 18
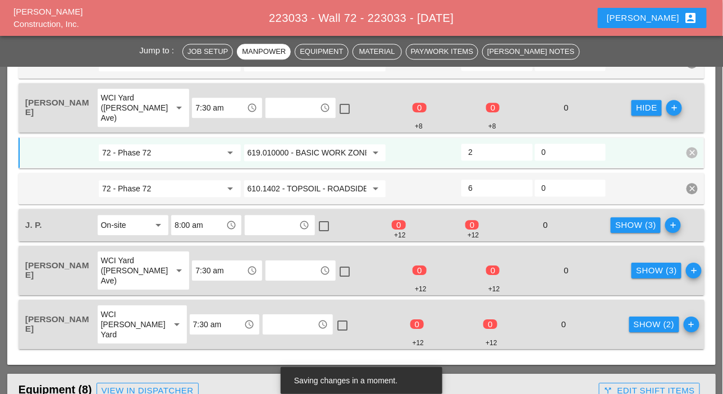
scroll to position [898, 0]
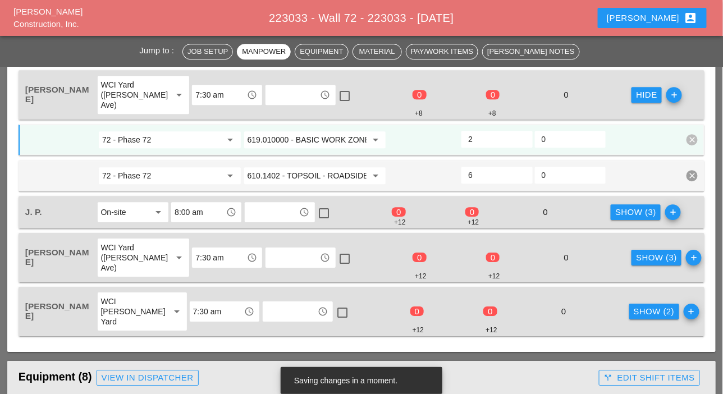
type input "2"
drag, startPoint x: 645, startPoint y: 209, endPoint x: 634, endPoint y: 212, distance: 11.0
click at [645, 209] on div "Show (3)" at bounding box center [635, 212] width 41 height 13
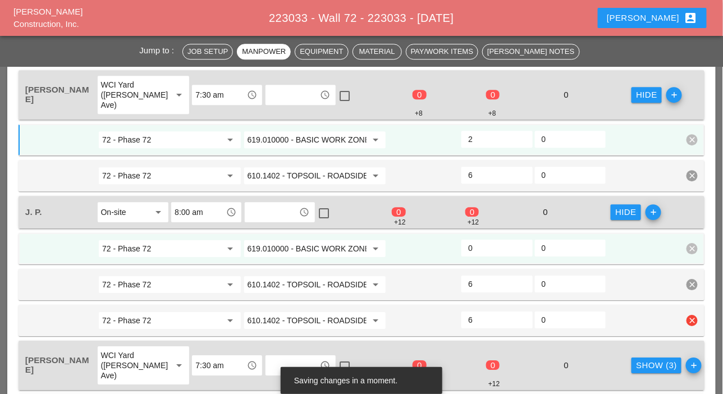
click at [695, 315] on icon "clear" at bounding box center [691, 320] width 11 height 11
click at [695, 291] on icon "delete" at bounding box center [697, 292] width 9 height 9
click at [487, 246] on input "0" at bounding box center [496, 248] width 57 height 18
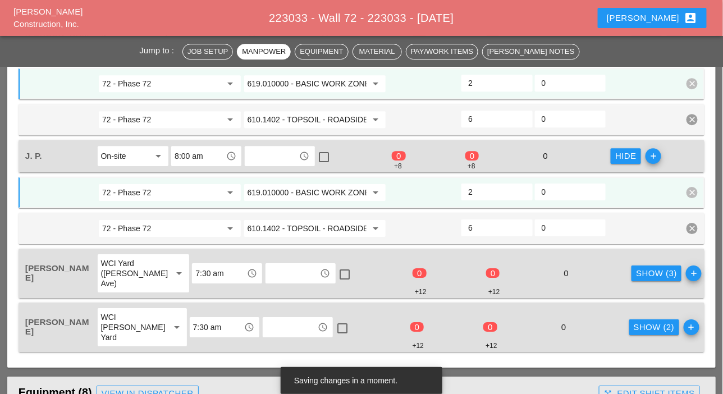
type input "2"
click at [636, 272] on div "Show (3)" at bounding box center [656, 273] width 41 height 13
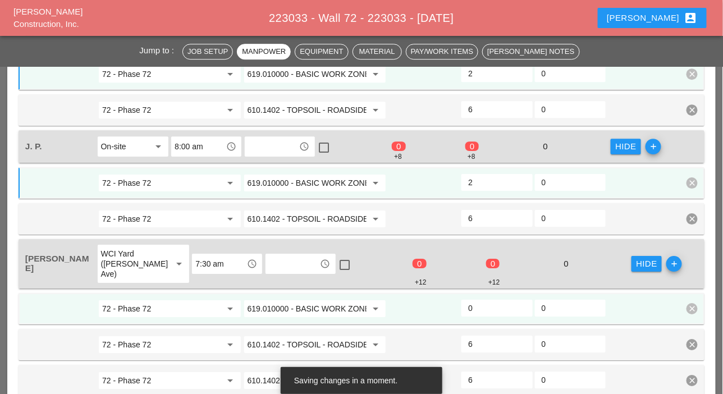
scroll to position [1010, 0]
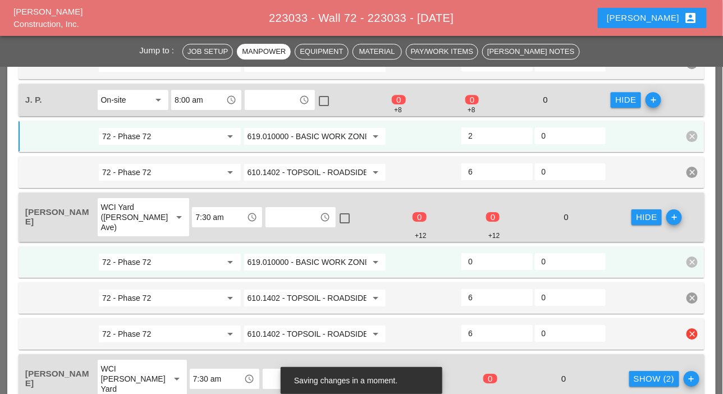
click at [689, 328] on icon "clear" at bounding box center [691, 333] width 11 height 11
drag, startPoint x: 687, startPoint y: 304, endPoint x: 526, endPoint y: 267, distance: 165.2
click at [687, 304] on div "Confirm delete" at bounding box center [675, 306] width 54 height 13
drag, startPoint x: 497, startPoint y: 258, endPoint x: 535, endPoint y: 278, distance: 43.2
click at [497, 259] on input "0" at bounding box center [496, 261] width 57 height 18
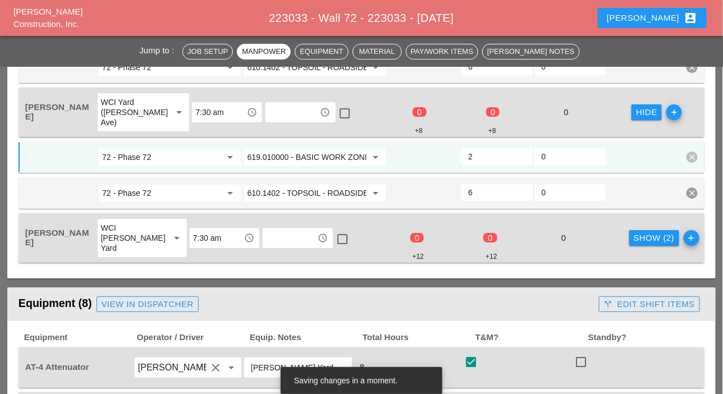
scroll to position [1122, 0]
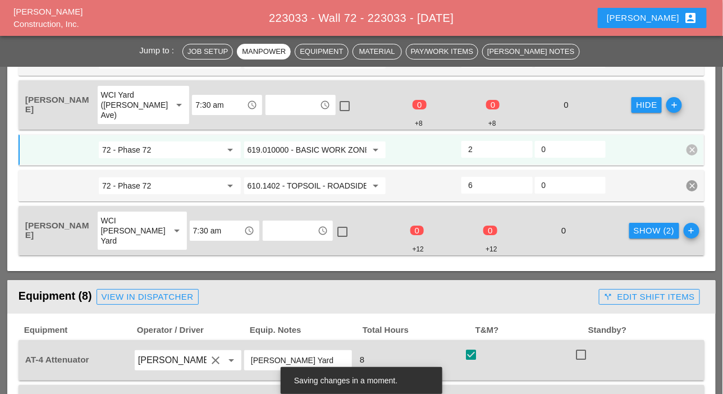
type input "2"
click at [637, 232] on div "Show (2)" at bounding box center [653, 230] width 41 height 13
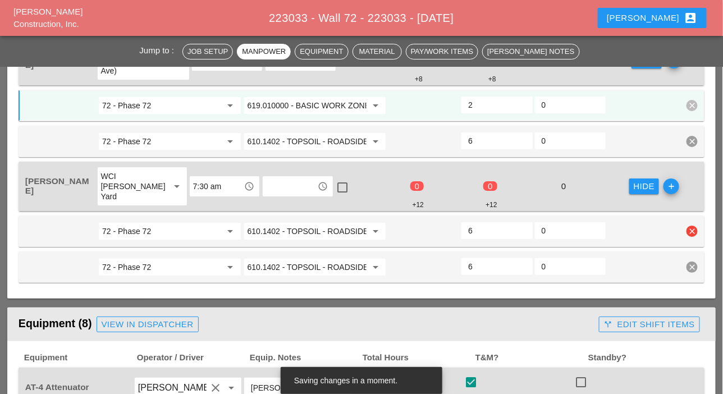
scroll to position [1178, 0]
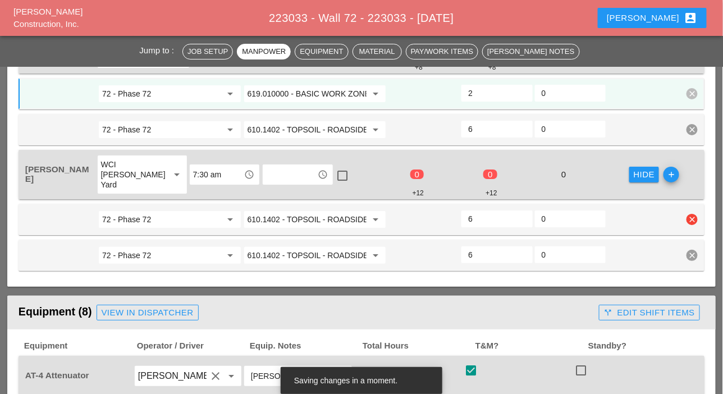
click at [320, 217] on input "610.1402 - TOPSOIL - ROADSIDE" at bounding box center [306, 219] width 119 height 18
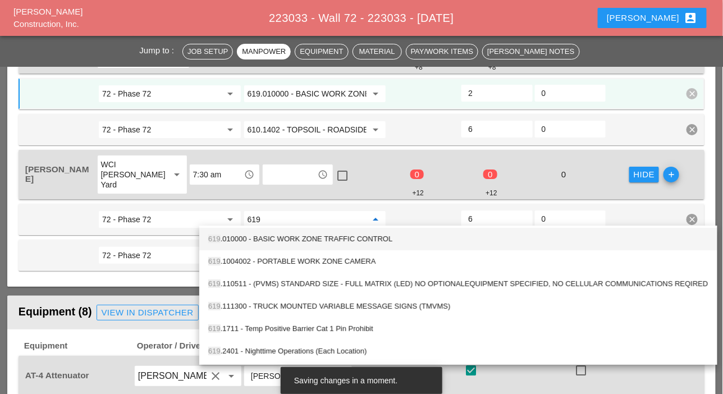
click at [313, 238] on div "619 .010000 - BASIC WORK ZONE TRAFFIC CONTROL" at bounding box center [458, 238] width 500 height 13
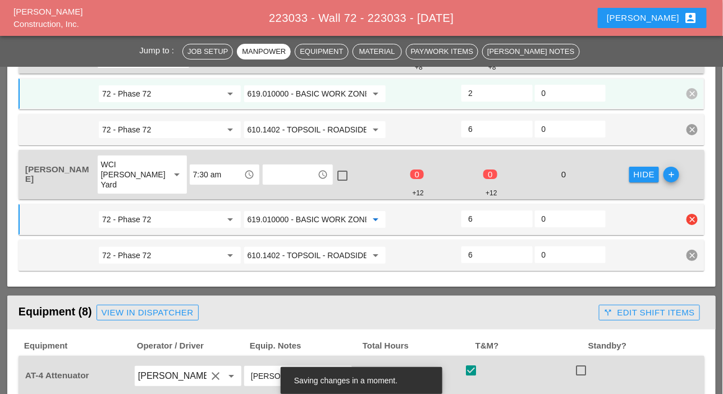
type input "619.010000 - BASIC WORK ZONE TRAFFIC CONTROL"
click at [475, 217] on input "6" at bounding box center [496, 219] width 57 height 18
drag, startPoint x: 478, startPoint y: 217, endPoint x: 470, endPoint y: 216, distance: 7.9
click at [476, 217] on input "6" at bounding box center [496, 219] width 57 height 18
drag, startPoint x: 488, startPoint y: 214, endPoint x: 466, endPoint y: 217, distance: 22.6
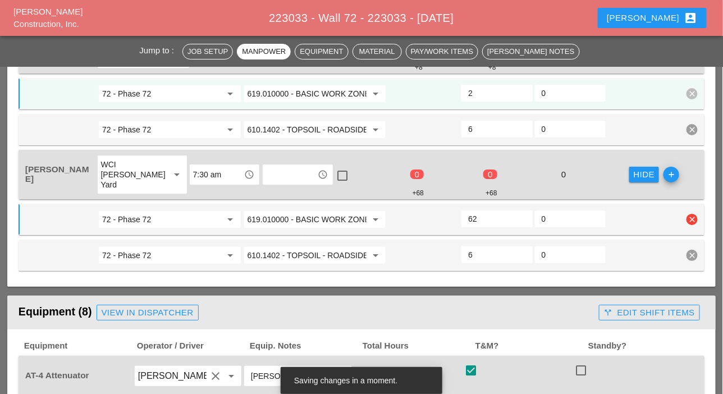
click at [466, 217] on div "62" at bounding box center [496, 218] width 71 height 17
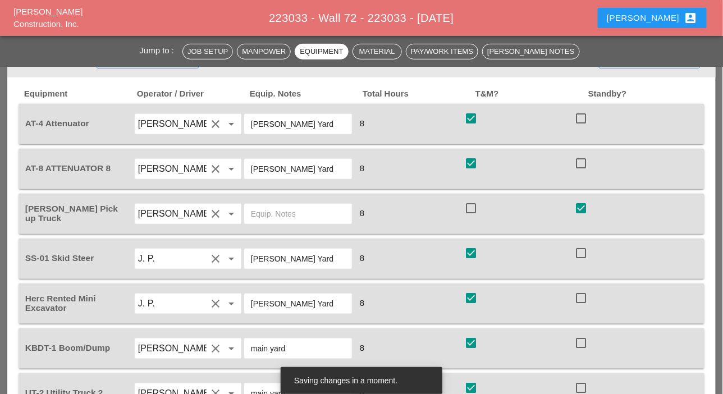
scroll to position [1403, 0]
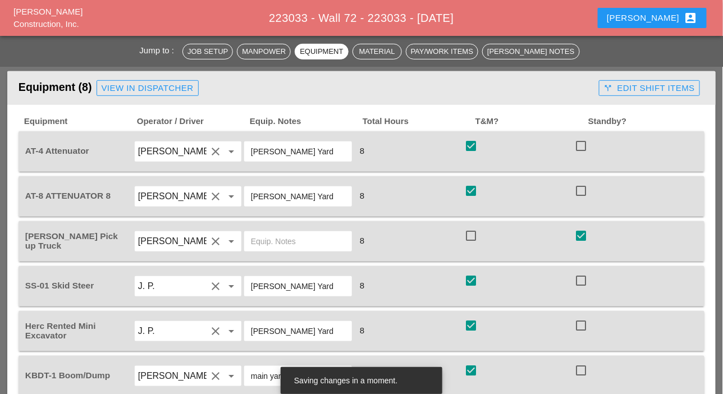
type input "2"
click at [644, 87] on div "call_split Edit Shift Items" at bounding box center [649, 88] width 91 height 13
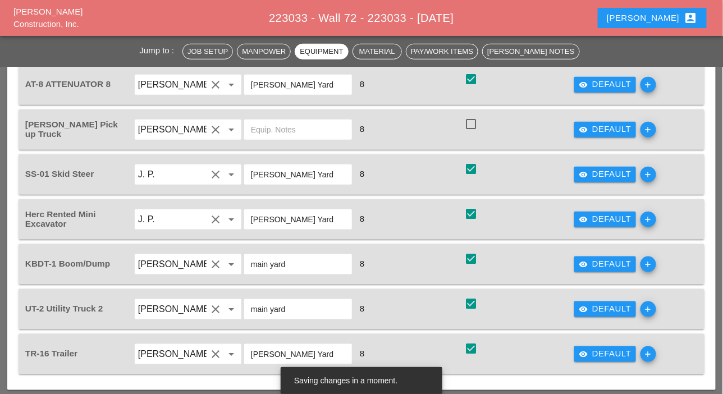
scroll to position [1515, 0]
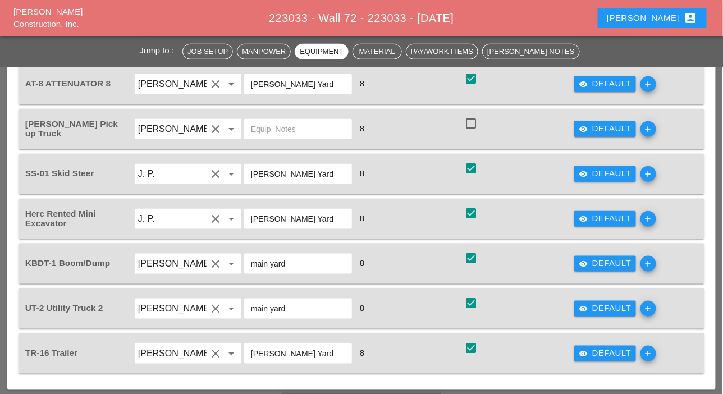
click at [596, 258] on div "visibility Default" at bounding box center [604, 263] width 53 height 13
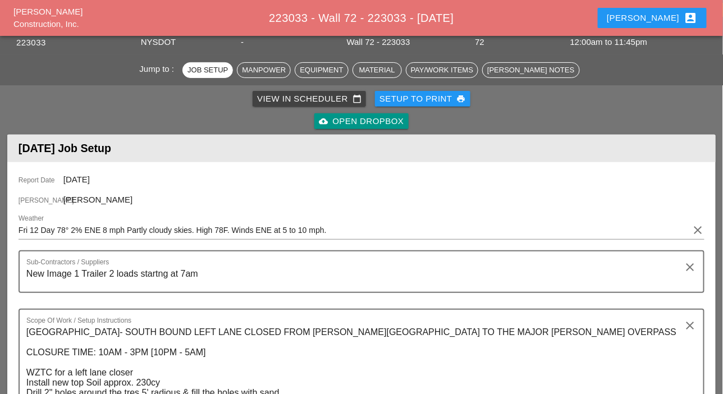
scroll to position [0, 0]
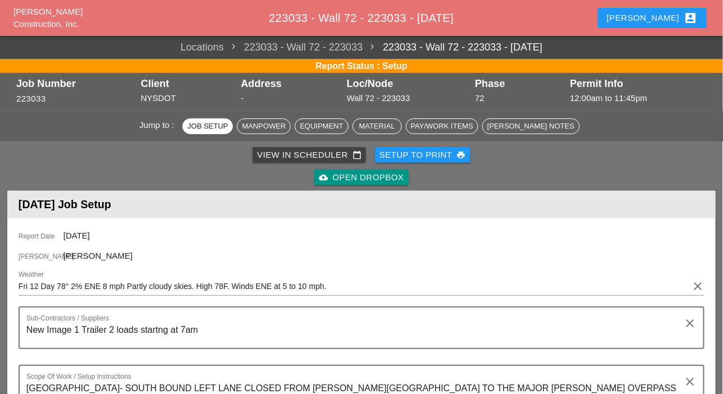
click at [273, 150] on div "View in Scheduler calendar_today" at bounding box center [309, 155] width 104 height 13
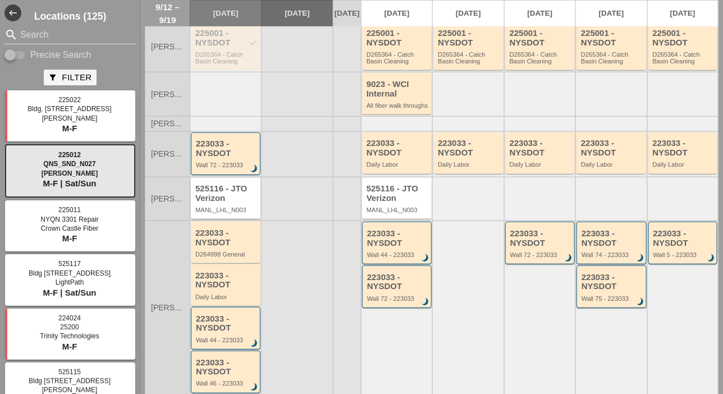
scroll to position [224, 0]
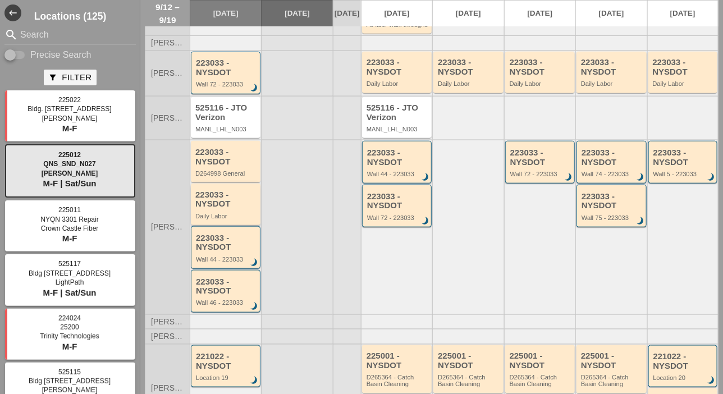
click at [226, 209] on div "223033 - NYSDOT" at bounding box center [226, 199] width 62 height 19
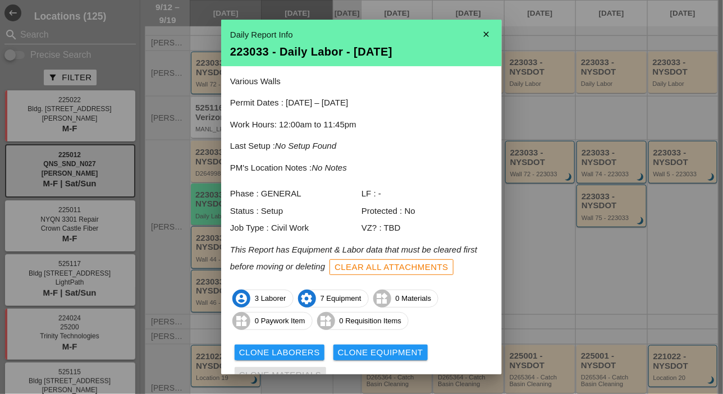
scroll to position [49, 0]
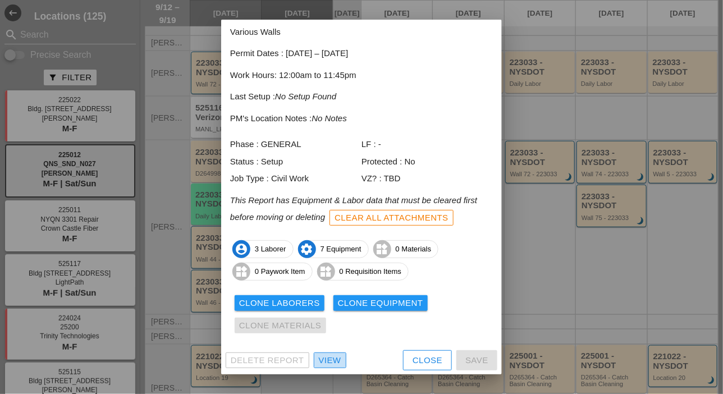
click at [336, 360] on div "View" at bounding box center [330, 360] width 22 height 13
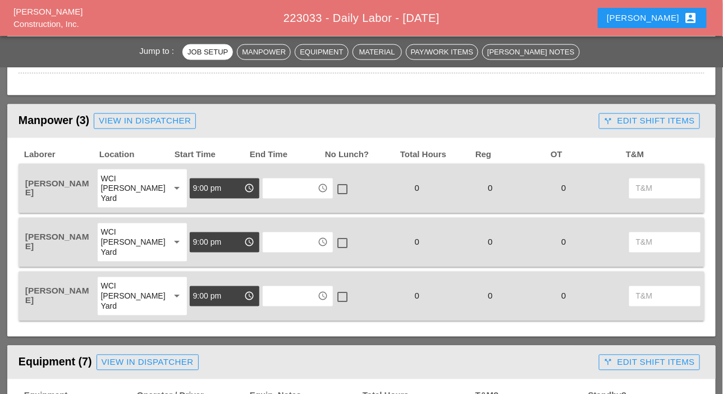
scroll to position [505, 0]
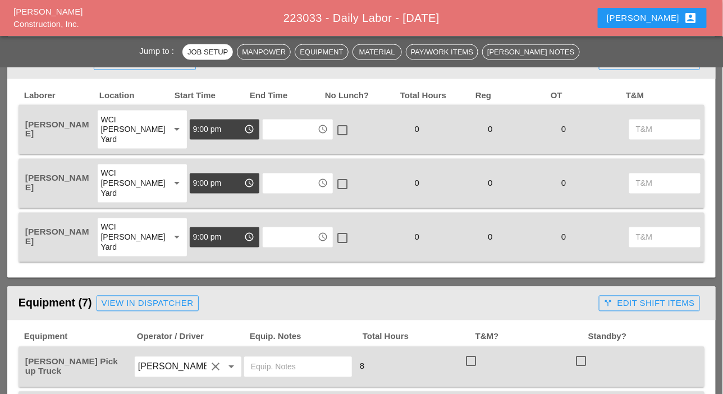
click at [272, 134] on input "text" at bounding box center [290, 130] width 48 height 18
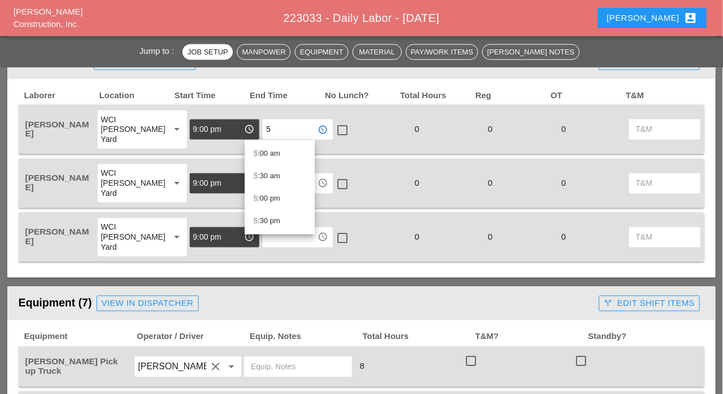
click at [269, 150] on div "5 :00 am" at bounding box center [280, 153] width 52 height 13
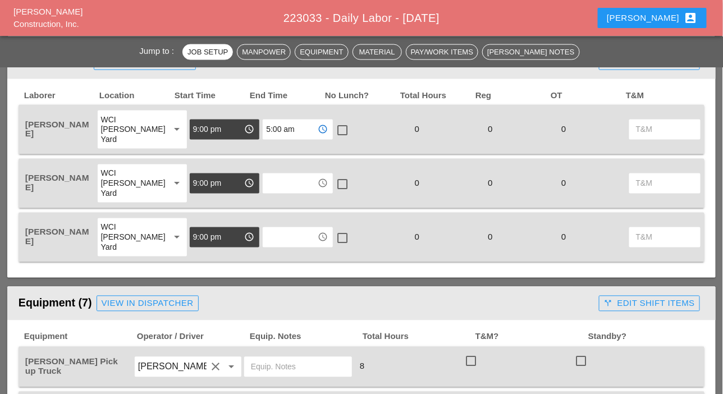
type input "5:00 am"
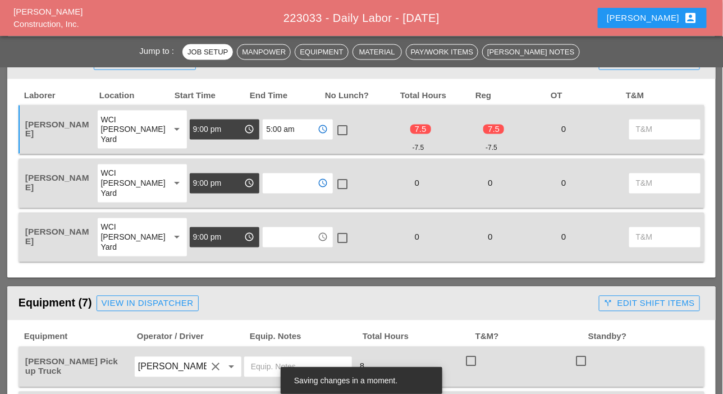
click at [271, 181] on input "text" at bounding box center [290, 183] width 48 height 18
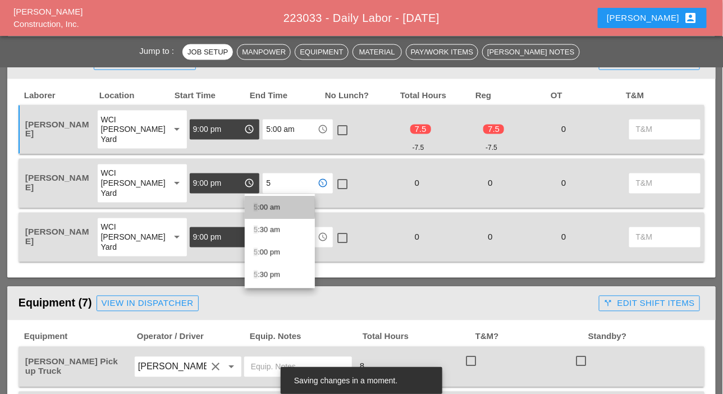
click at [272, 209] on div "5 :00 am" at bounding box center [280, 207] width 52 height 13
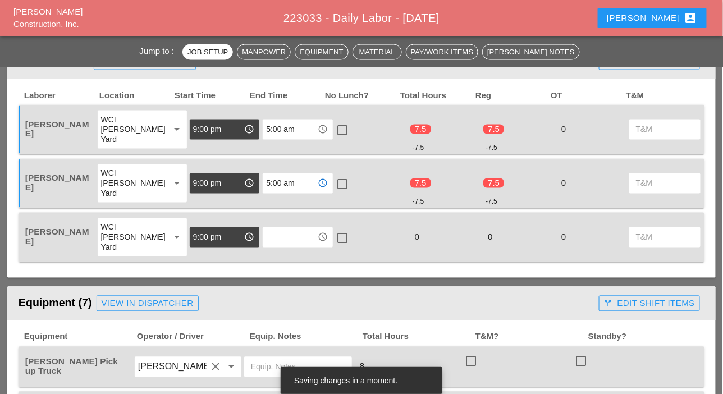
type input "5:00 am"
click at [271, 238] on input "text" at bounding box center [290, 237] width 48 height 18
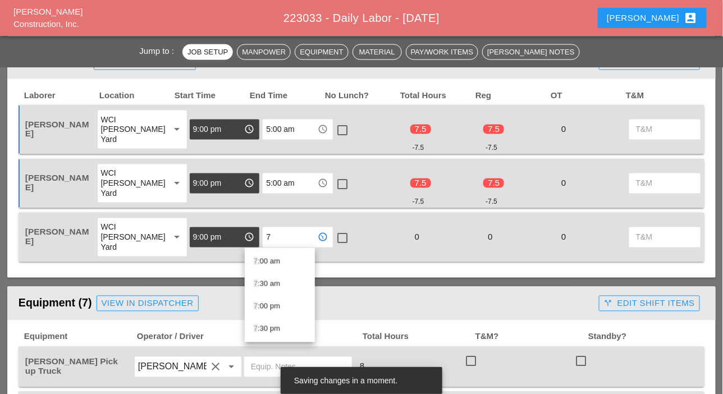
drag, startPoint x: 265, startPoint y: 261, endPoint x: 309, endPoint y: 251, distance: 44.9
click at [267, 261] on div "7 :00 am" at bounding box center [280, 261] width 52 height 13
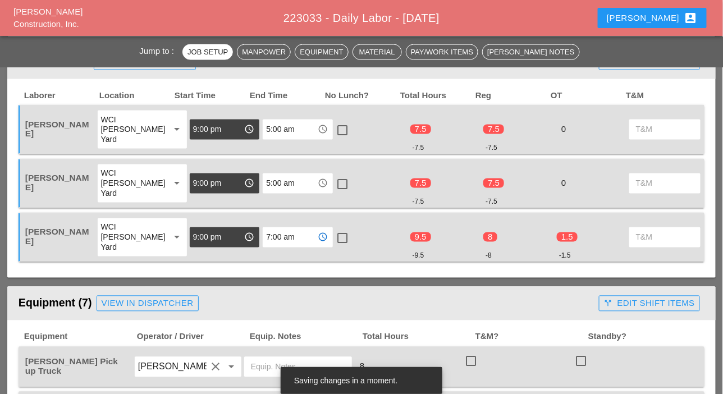
type input "7:00 am"
drag, startPoint x: 323, startPoint y: 236, endPoint x: 323, endPoint y: 208, distance: 28.1
click at [333, 235] on div at bounding box center [342, 238] width 19 height 19
checkbox input "true"
click at [333, 182] on div at bounding box center [342, 184] width 19 height 19
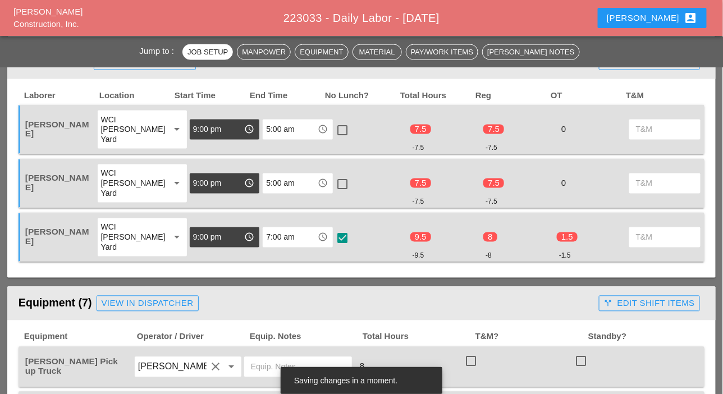
checkbox input "true"
click at [333, 126] on div at bounding box center [342, 130] width 19 height 19
checkbox input "true"
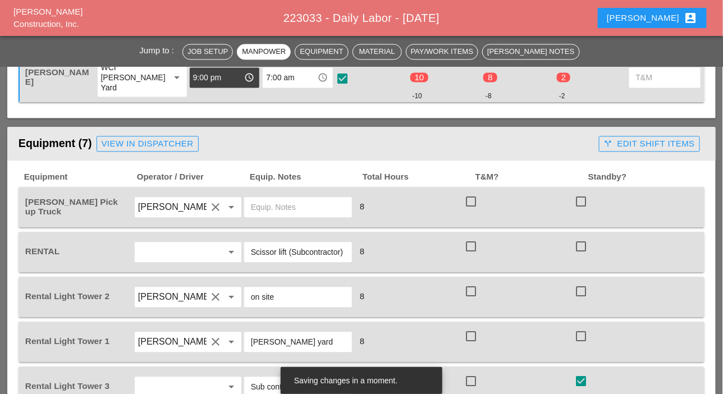
scroll to position [673, 0]
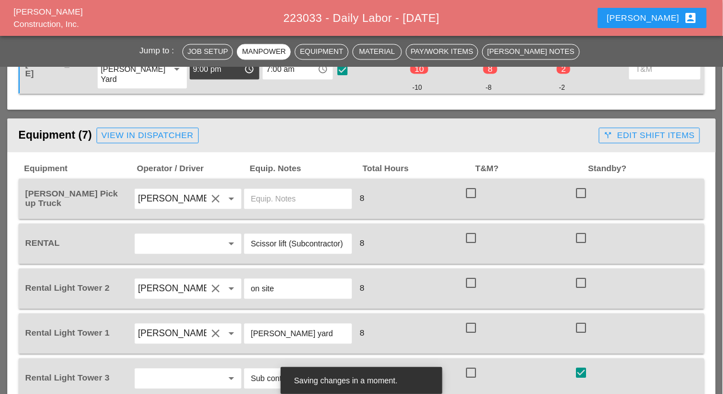
click at [475, 187] on div at bounding box center [470, 192] width 19 height 19
checkbox input "true"
click at [470, 237] on div at bounding box center [470, 237] width 19 height 19
checkbox input "true"
drag, startPoint x: 472, startPoint y: 278, endPoint x: 485, endPoint y: 285, distance: 14.8
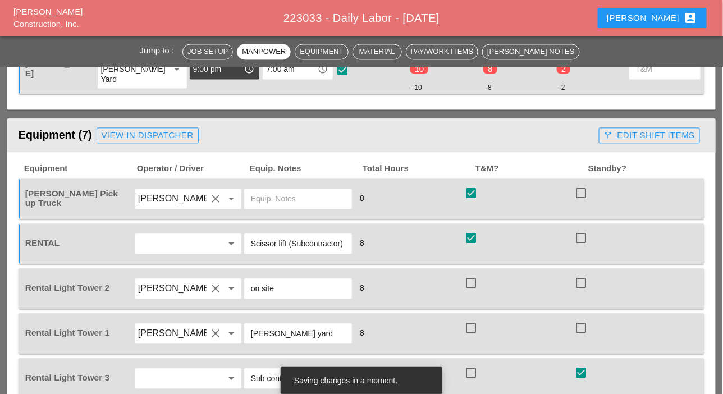
click at [472, 279] on div at bounding box center [470, 282] width 19 height 19
checkbox input "true"
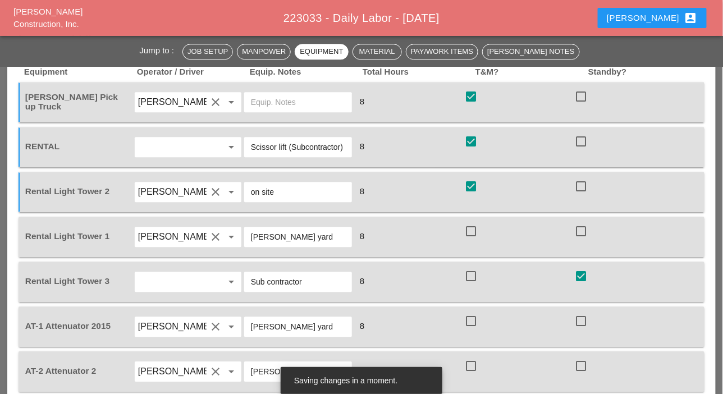
scroll to position [785, 0]
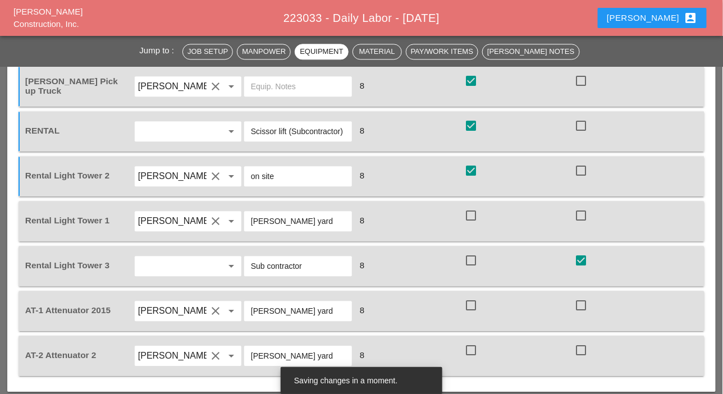
click at [472, 213] on div at bounding box center [470, 215] width 19 height 19
checkbox input "true"
click at [471, 301] on div at bounding box center [470, 305] width 19 height 19
checkbox input "true"
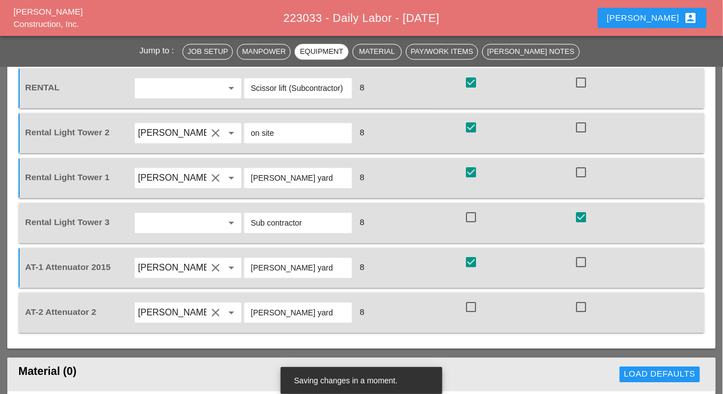
scroll to position [842, 0]
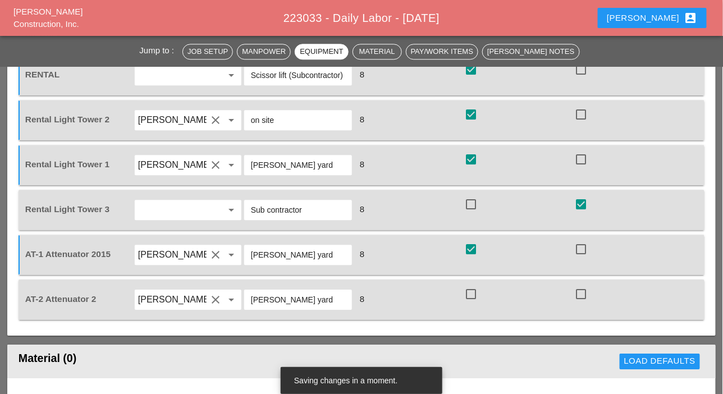
click at [478, 292] on div at bounding box center [470, 293] width 19 height 19
checkbox input "true"
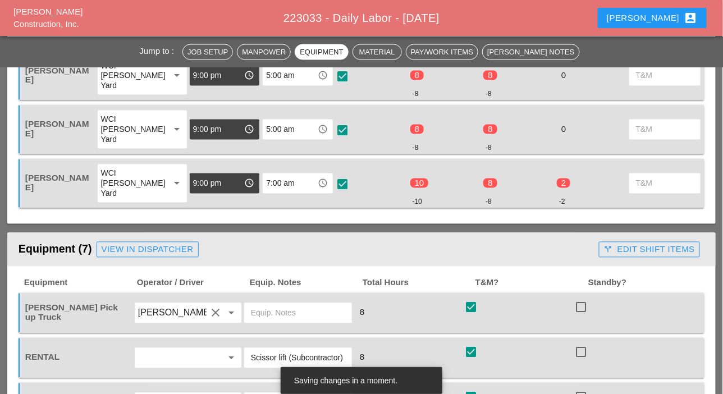
scroll to position [449, 0]
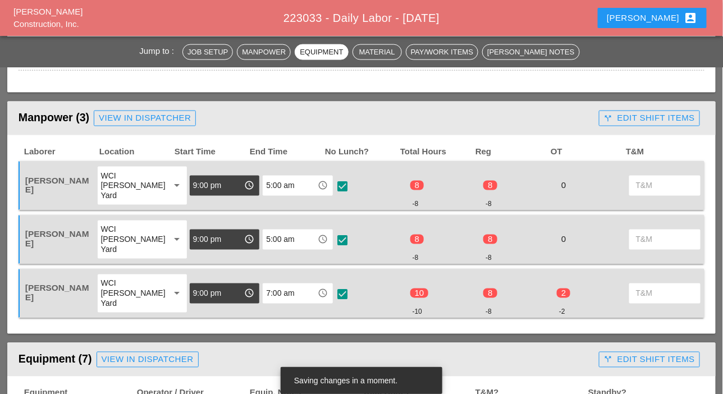
click at [646, 123] on div "call_split Edit Shift Items" at bounding box center [649, 118] width 91 height 13
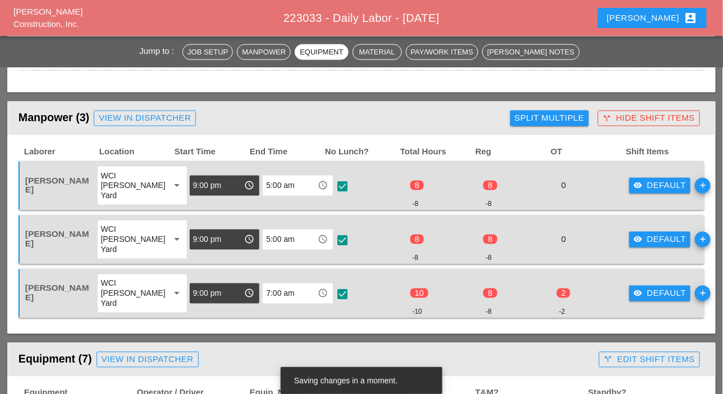
click at [568, 116] on div "Split Multiple" at bounding box center [549, 118] width 70 height 13
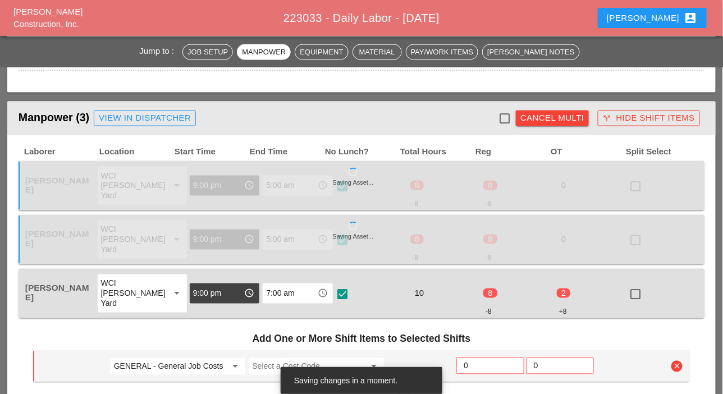
click at [506, 117] on div at bounding box center [504, 118] width 19 height 19
checkbox input "true"
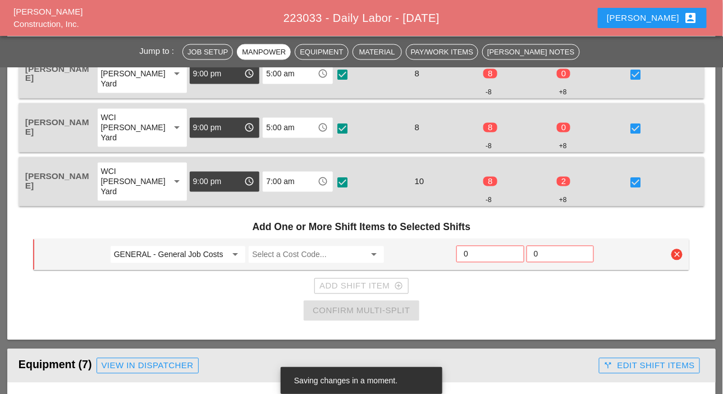
scroll to position [561, 0]
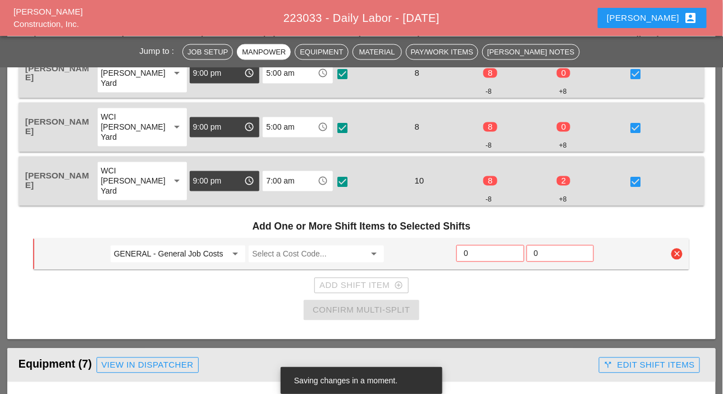
click at [182, 254] on input "GENERAL - General Job Costs" at bounding box center [170, 254] width 113 height 18
click at [159, 256] on input "prot" at bounding box center [170, 254] width 113 height 18
drag, startPoint x: 146, startPoint y: 255, endPoint x: 103, endPoint y: 261, distance: 44.2
click at [98, 257] on div "prot arrow_drop_down Select a Cost Code... arrow_drop_down 0 0 clear" at bounding box center [353, 254] width 628 height 20
click at [145, 255] on input "GENERAL - General Job Costs" at bounding box center [170, 254] width 113 height 18
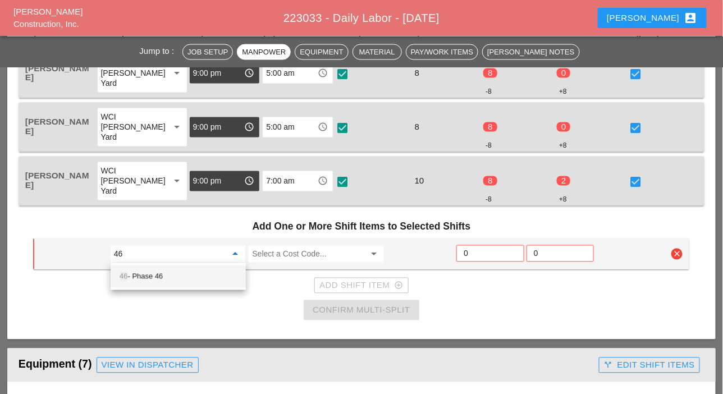
drag, startPoint x: 146, startPoint y: 273, endPoint x: 159, endPoint y: 276, distance: 13.2
click at [149, 275] on div "46 - Phase 46" at bounding box center [177, 276] width 117 height 13
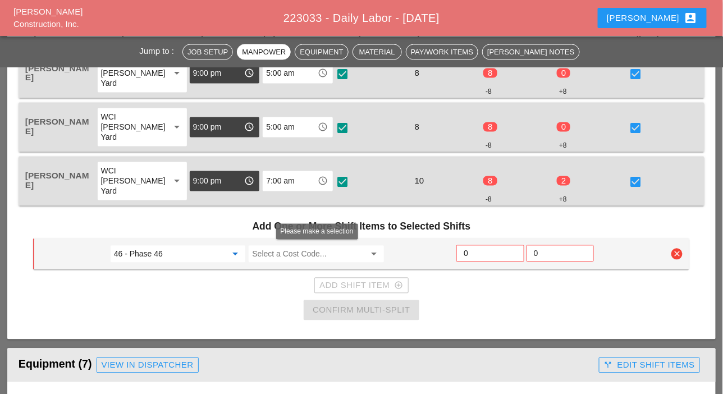
type input "46 - Phase 46"
click at [261, 254] on input "Select a Cost Code..." at bounding box center [308, 254] width 113 height 18
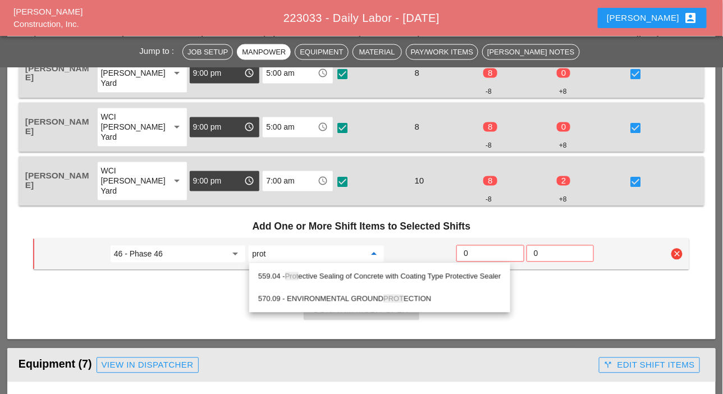
drag, startPoint x: 306, startPoint y: 271, endPoint x: 322, endPoint y: 275, distance: 16.7
click at [307, 273] on div "559.04 - Prot ective Sealing of Concrete with Coating Type Protective Sealer" at bounding box center [379, 276] width 243 height 13
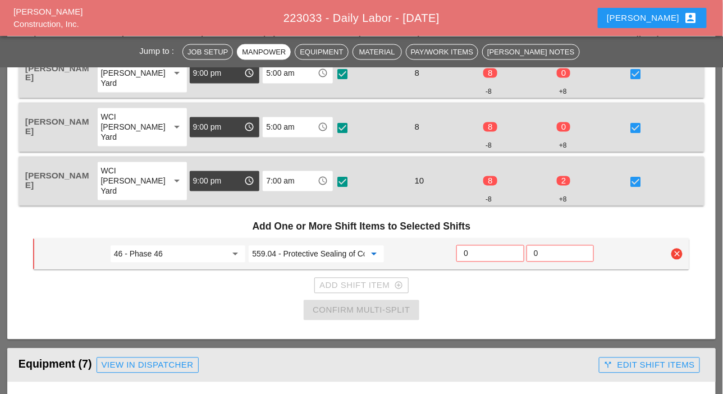
type input "559.04 - Protective Sealing of Concrete with Coating Type Protective Sealer"
click at [474, 256] on input "0" at bounding box center [489, 254] width 53 height 18
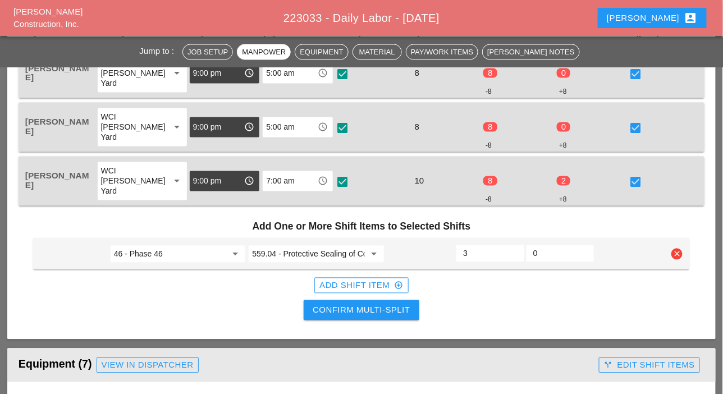
type input "3"
click at [365, 285] on div "Add Shift Item add_circle_outline" at bounding box center [361, 285] width 84 height 13
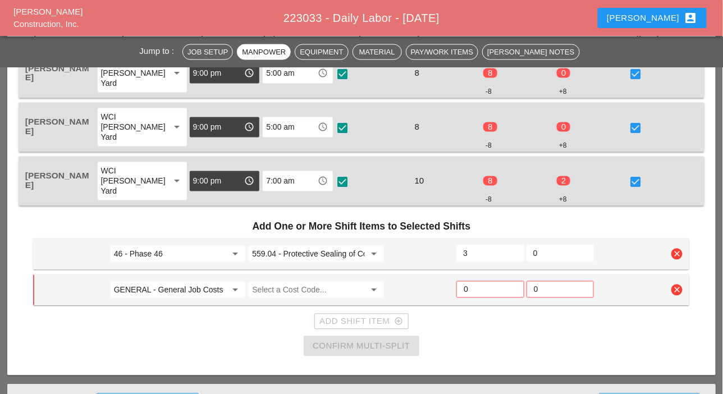
click at [196, 294] on input "GENERAL - General Job Costs" at bounding box center [170, 290] width 113 height 18
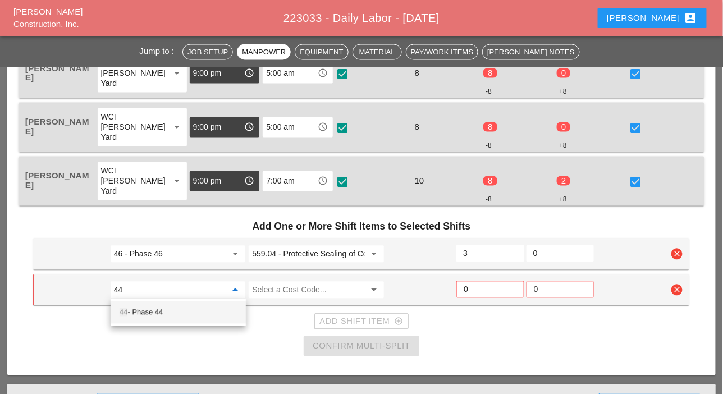
click at [163, 312] on div "44 - Phase 44" at bounding box center [177, 312] width 117 height 13
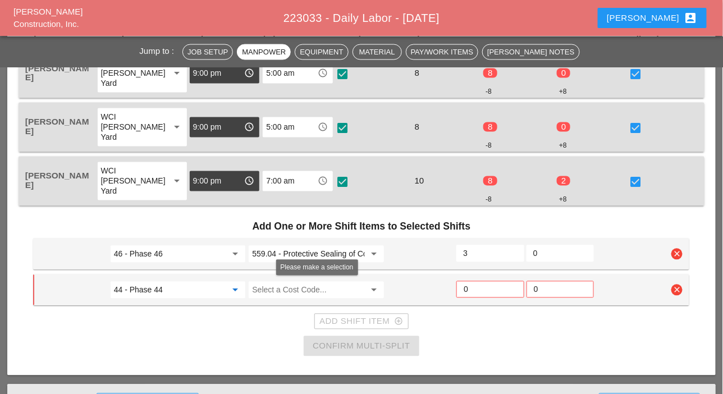
type input "44 - Phase 44"
click at [272, 289] on input "Select a Cost Code..." at bounding box center [308, 290] width 113 height 18
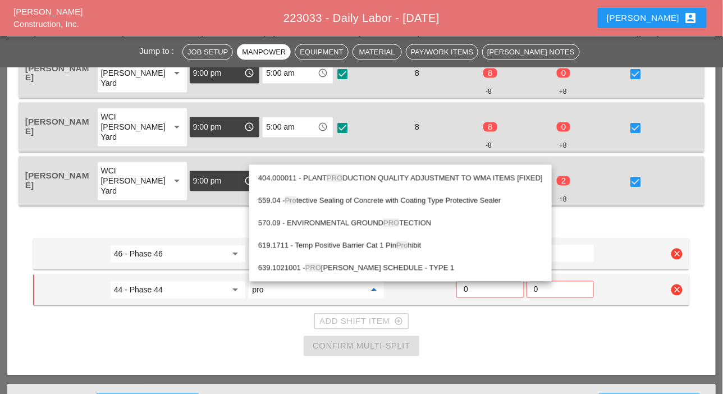
drag, startPoint x: 327, startPoint y: 199, endPoint x: 331, endPoint y: 211, distance: 13.1
click at [328, 200] on div "559.04 - Pro tective Sealing of Concrete with Coating Type Protective Sealer" at bounding box center [400, 200] width 284 height 13
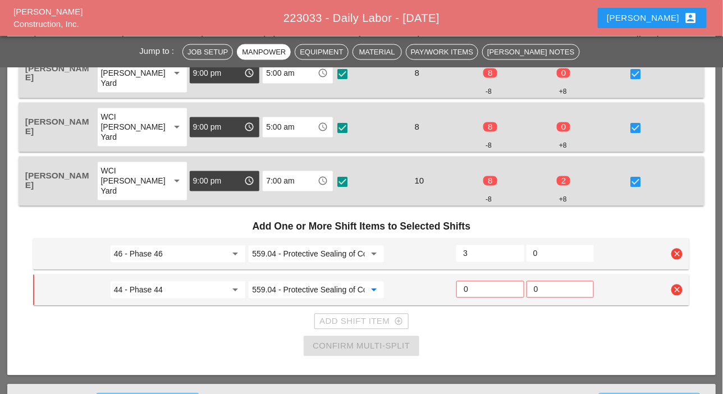
type input "559.04 - Protective Sealing of Concrete with Coating Type Protective Sealer"
click at [471, 285] on input "0" at bounding box center [489, 290] width 53 height 18
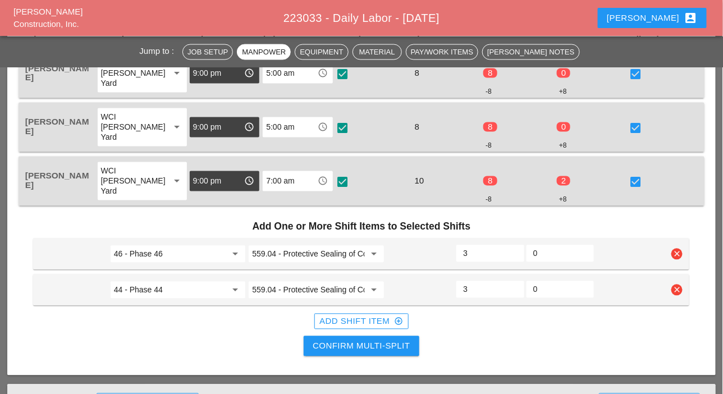
type input "3"
click at [373, 318] on div "Add Shift Item add_circle_outline" at bounding box center [361, 321] width 84 height 13
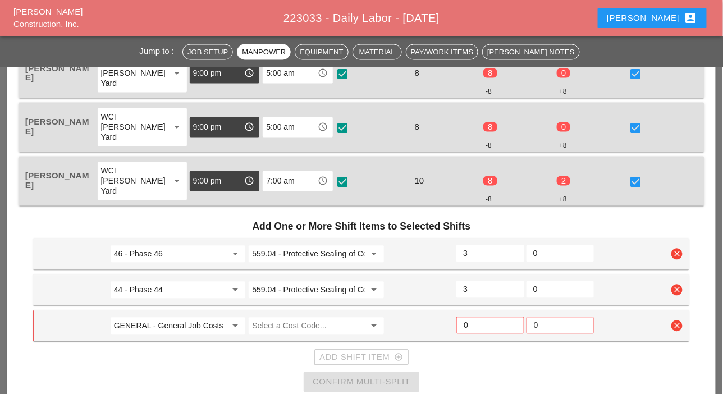
click at [197, 326] on input "GENERAL - General Job Costs" at bounding box center [170, 326] width 113 height 18
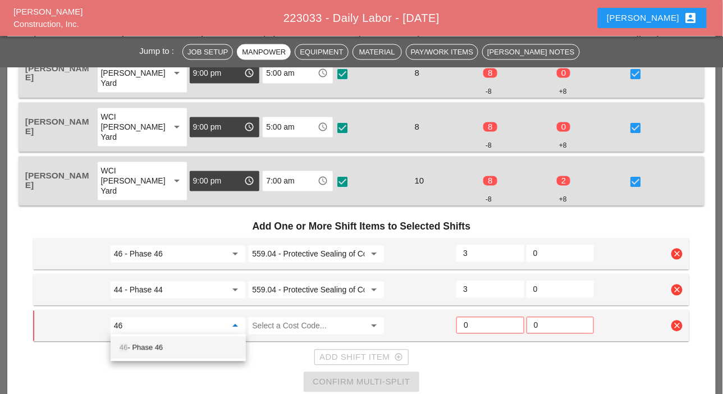
click at [159, 343] on div "46 - Phase 46" at bounding box center [177, 347] width 117 height 13
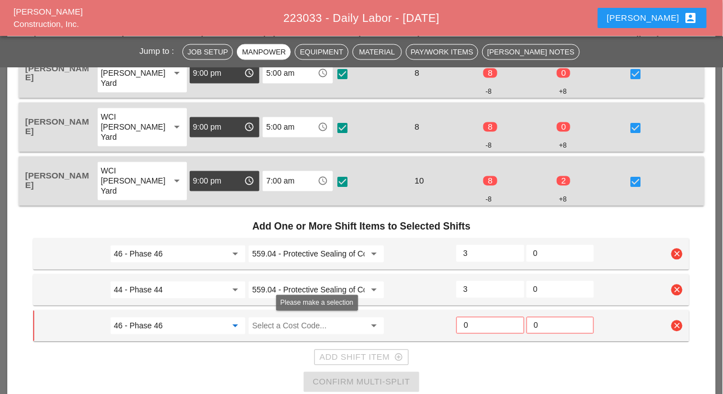
type input "46 - Phase 46"
click at [260, 325] on input "Select a Cost Code..." at bounding box center [308, 326] width 113 height 18
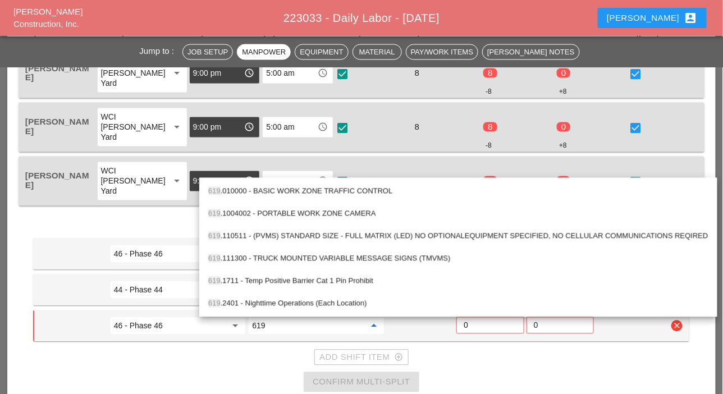
click at [284, 191] on div "619 .010000 - BASIC WORK ZONE TRAFFIC CONTROL" at bounding box center [458, 191] width 500 height 13
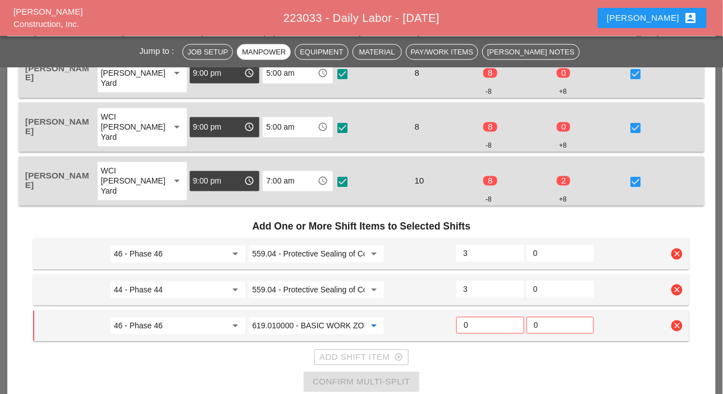
type input "619.010000 - BASIC WORK ZONE TRAFFIC CONTROL"
click at [471, 320] on input "0" at bounding box center [489, 325] width 53 height 18
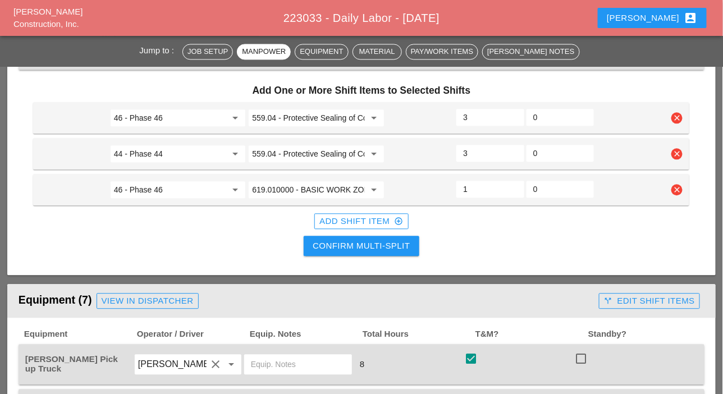
scroll to position [729, 0]
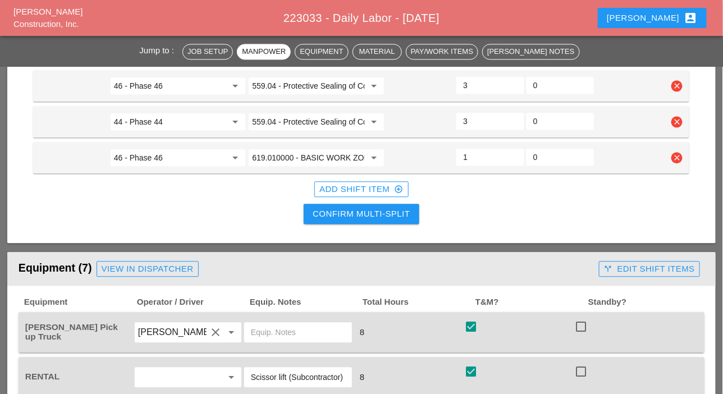
type input "1"
click at [363, 213] on div "Confirm Multi-Split" at bounding box center [360, 214] width 97 height 13
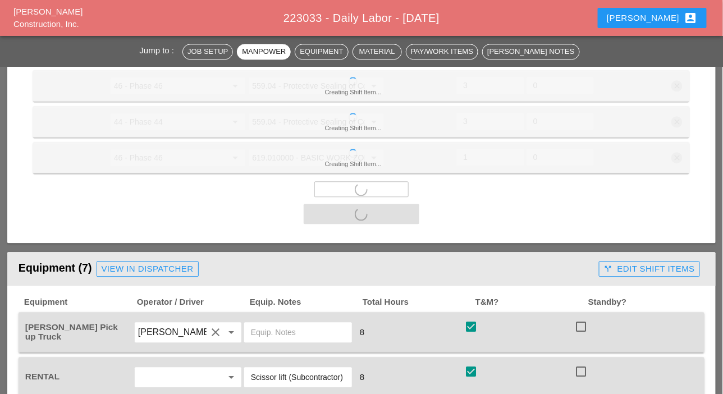
scroll to position [785, 0]
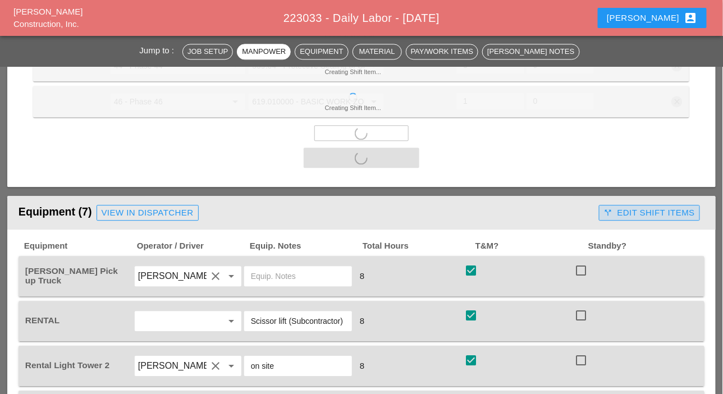
click at [620, 207] on div "call_split Edit Shift Items" at bounding box center [649, 212] width 91 height 13
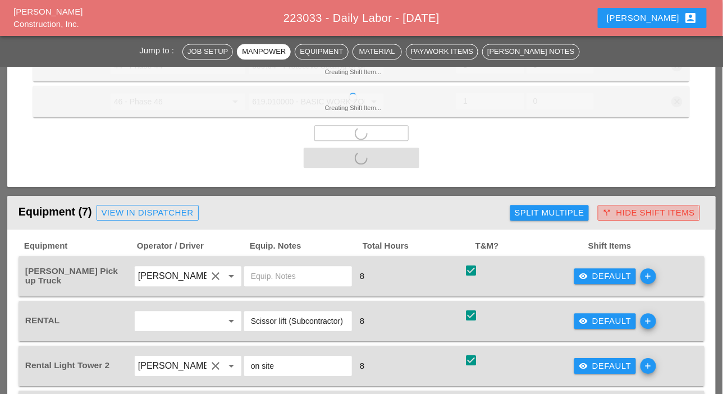
checkbox input "false"
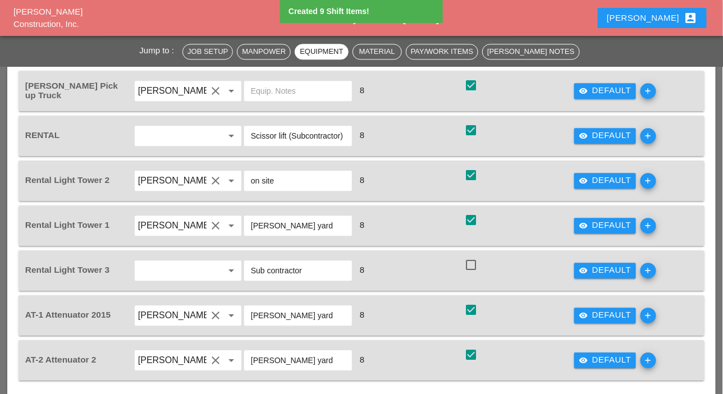
scroll to position [729, 0]
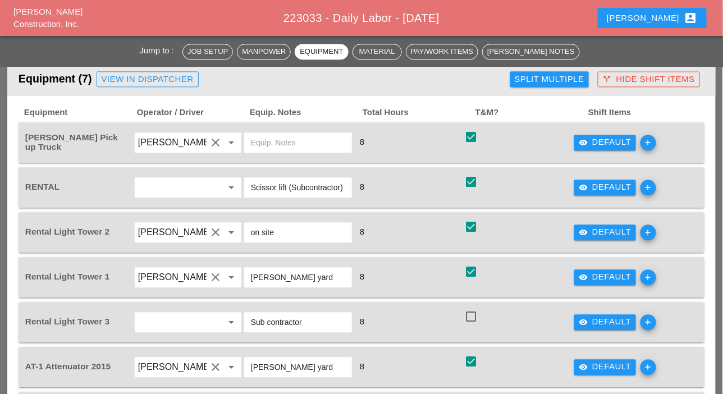
click at [533, 75] on div "Split Multiple" at bounding box center [549, 79] width 70 height 13
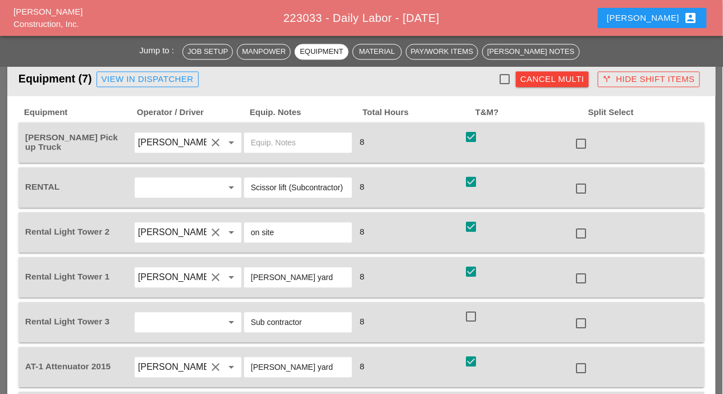
click at [578, 141] on div at bounding box center [580, 143] width 19 height 19
checkbox input "true"
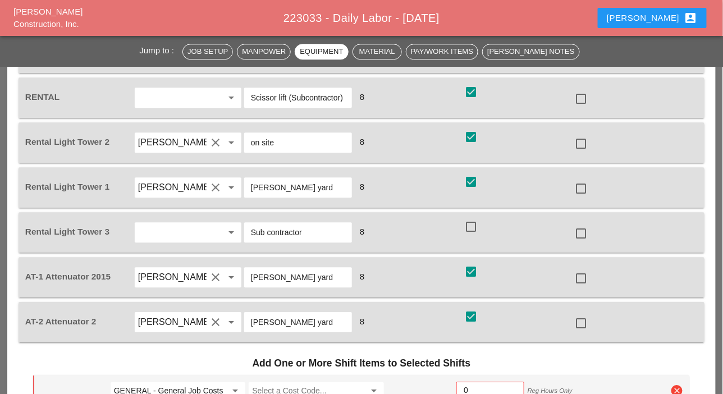
scroll to position [842, 0]
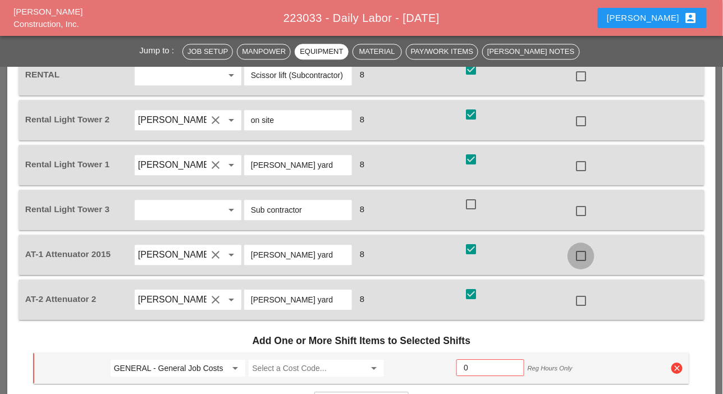
drag, startPoint x: 577, startPoint y: 252, endPoint x: 577, endPoint y: 264, distance: 12.3
click at [577, 252] on div at bounding box center [580, 255] width 19 height 19
checkbox input "true"
click at [578, 300] on div at bounding box center [580, 300] width 19 height 19
checkbox input "true"
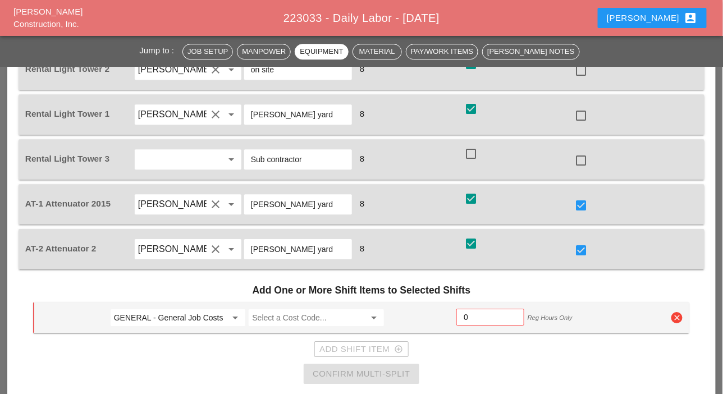
scroll to position [954, 0]
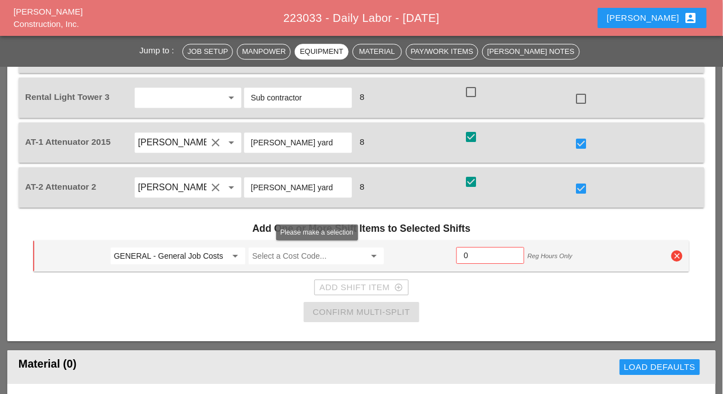
click at [291, 254] on input "Select a Cost Code..." at bounding box center [308, 256] width 113 height 18
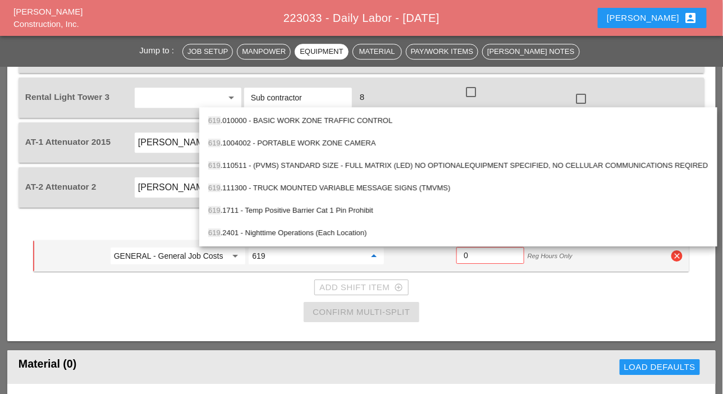
drag, startPoint x: 289, startPoint y: 120, endPoint x: 213, endPoint y: 191, distance: 104.0
click at [289, 123] on div "619 .010000 - BASIC WORK ZONE TRAFFIC CONTROL" at bounding box center [458, 120] width 500 height 13
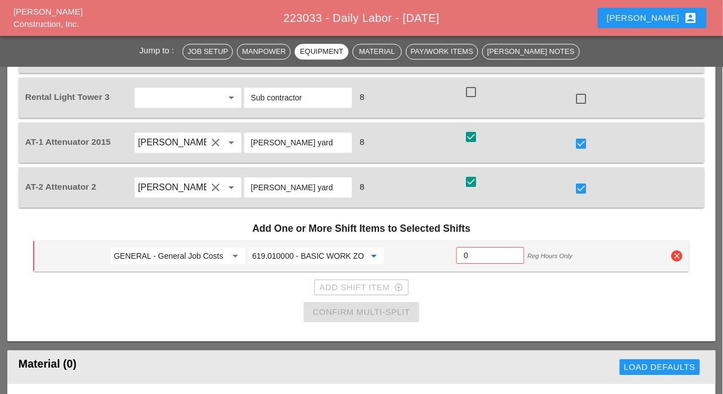
type input "619.010000 - BASIC WORK ZONE TRAFFIC CONTROL"
click at [170, 252] on input "GENERAL - General Job Costs" at bounding box center [170, 256] width 113 height 18
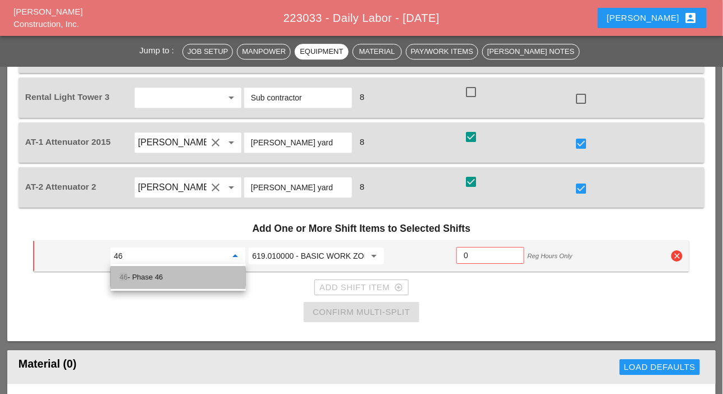
drag, startPoint x: 151, startPoint y: 274, endPoint x: 208, endPoint y: 274, distance: 56.7
click at [155, 274] on div "46 - Phase 46" at bounding box center [177, 276] width 117 height 13
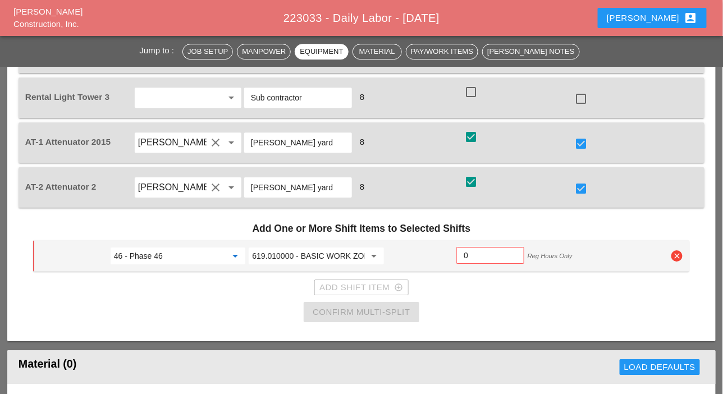
type input "46 - Phase 46"
click at [470, 252] on input "0" at bounding box center [489, 255] width 53 height 18
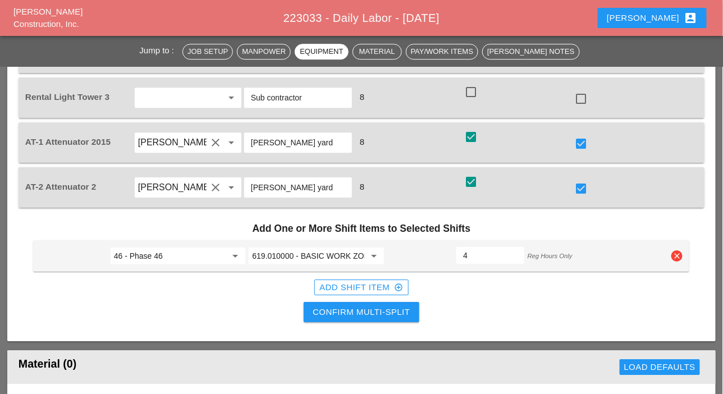
type input "4"
click at [384, 306] on div "Confirm Multi-Split" at bounding box center [360, 312] width 97 height 13
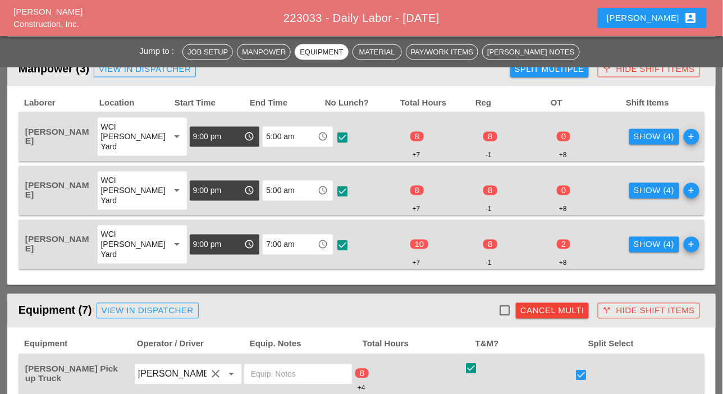
scroll to position [449, 0]
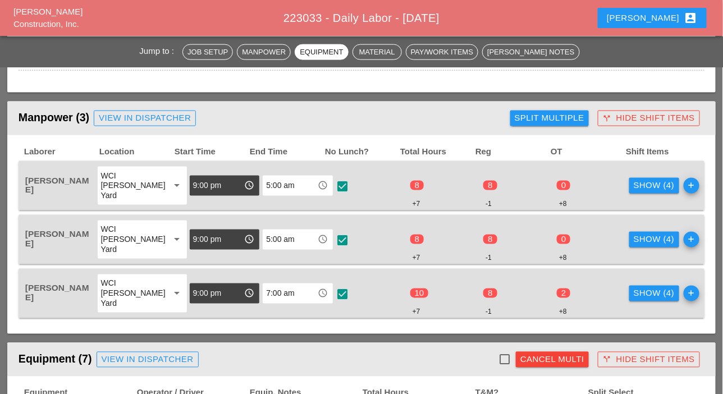
checkbox input "false"
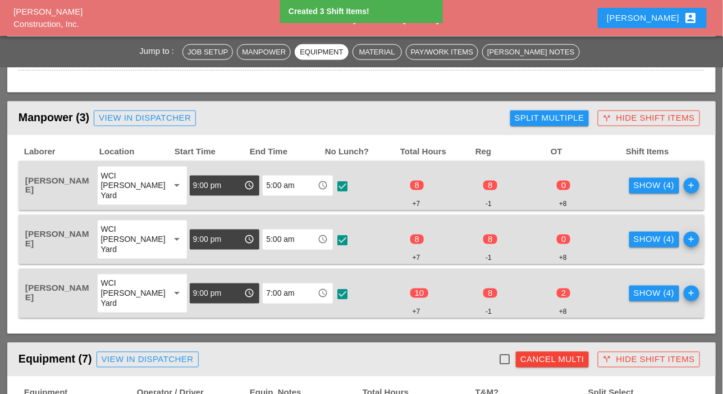
click at [633, 182] on div "Show (4)" at bounding box center [653, 186] width 41 height 13
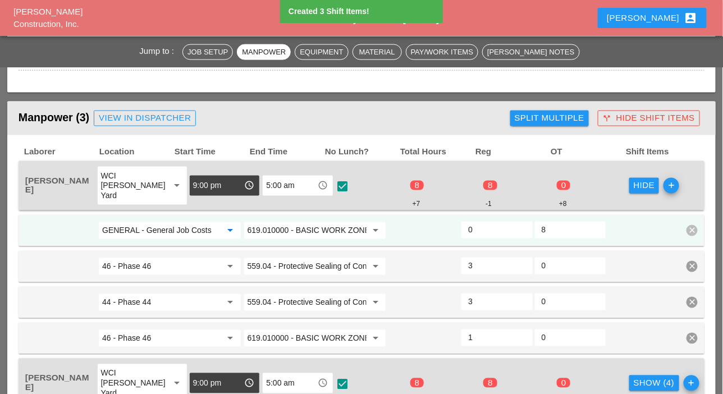
click at [166, 231] on input "GENERAL - General Job Costs" at bounding box center [161, 231] width 119 height 18
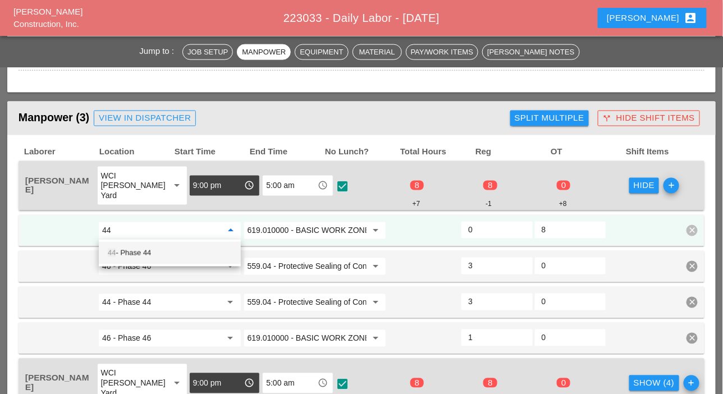
drag, startPoint x: 143, startPoint y: 249, endPoint x: 227, endPoint y: 253, distance: 83.7
click at [144, 250] on div "44 - Phase 44" at bounding box center [170, 252] width 124 height 13
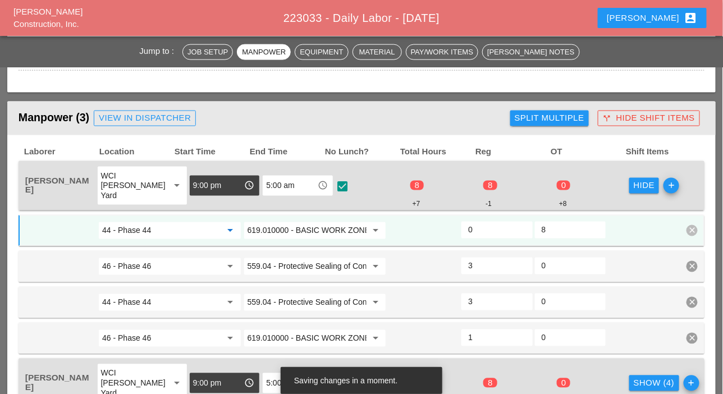
type input "44 - Phase 44"
click at [478, 228] on input "0" at bounding box center [496, 230] width 57 height 18
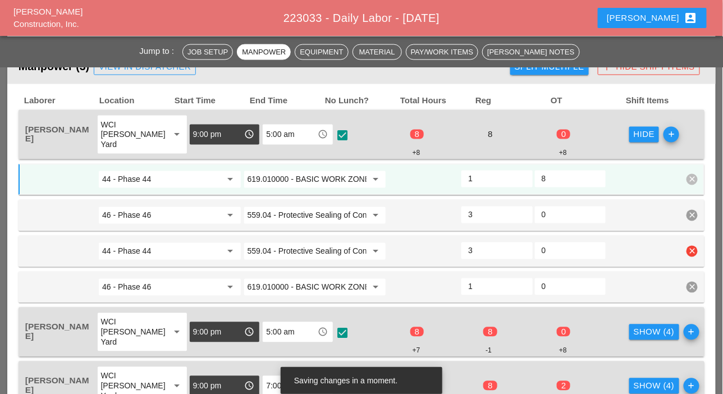
scroll to position [617, 0]
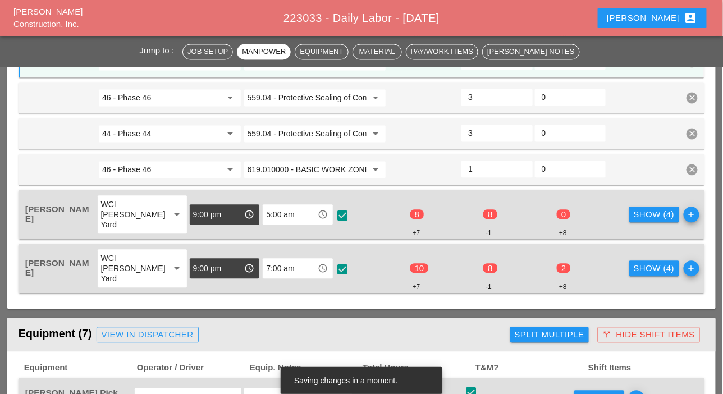
type input "1"
click at [633, 213] on div "Show (4)" at bounding box center [653, 215] width 41 height 13
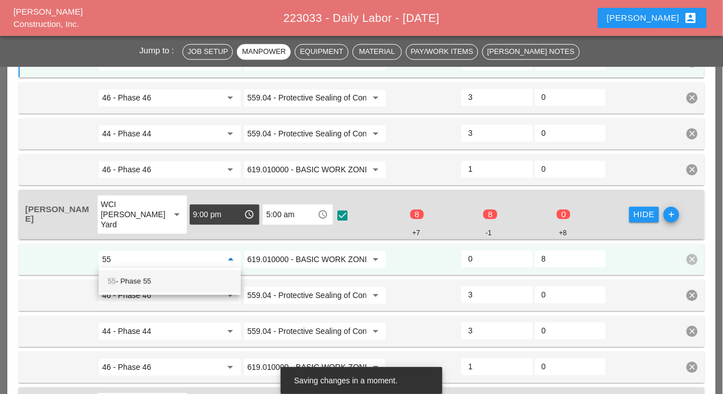
type input "5"
click at [134, 281] on div "44 - Phase 44" at bounding box center [170, 281] width 124 height 13
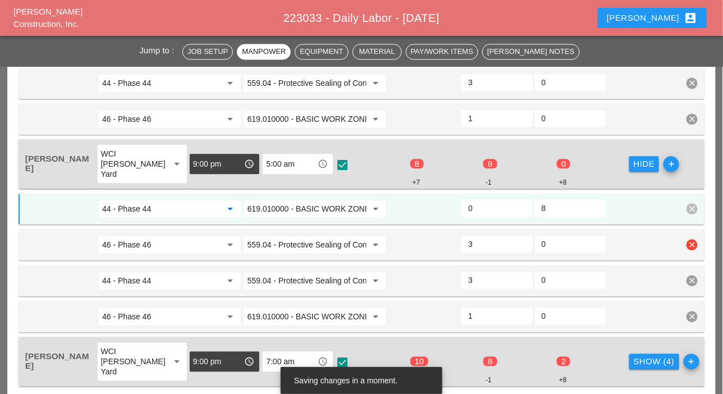
scroll to position [673, 0]
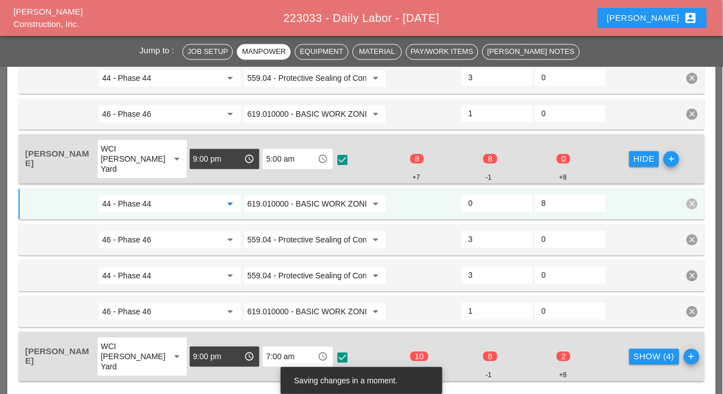
type input "44 - Phase 44"
click at [475, 201] on input "0" at bounding box center [496, 203] width 57 height 18
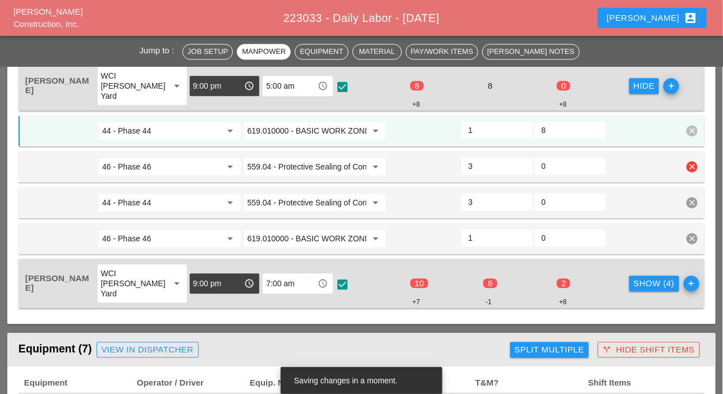
scroll to position [785, 0]
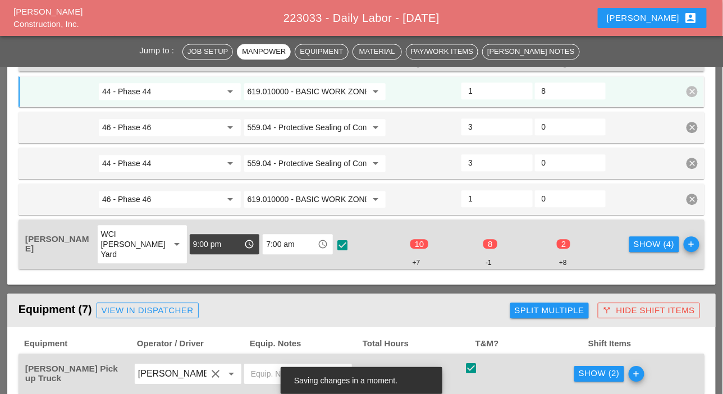
type input "1"
click at [633, 245] on div "Show (4)" at bounding box center [653, 244] width 41 height 13
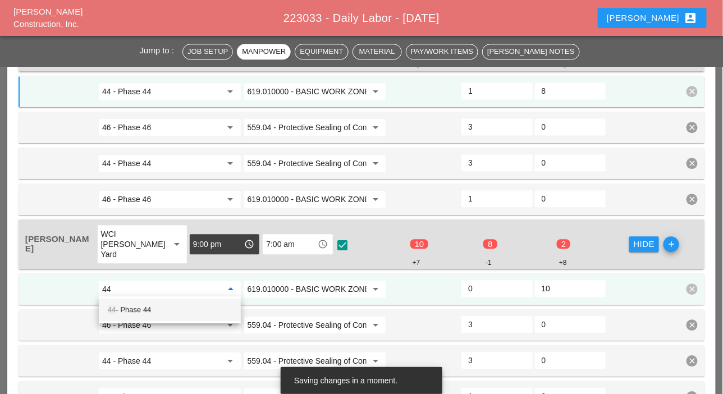
drag, startPoint x: 141, startPoint y: 308, endPoint x: 287, endPoint y: 282, distance: 148.1
click at [146, 309] on div "44 - Phase 44" at bounding box center [170, 309] width 124 height 13
type input "44 - Phase 44"
click at [479, 286] on input "0" at bounding box center [496, 288] width 57 height 18
type input "1"
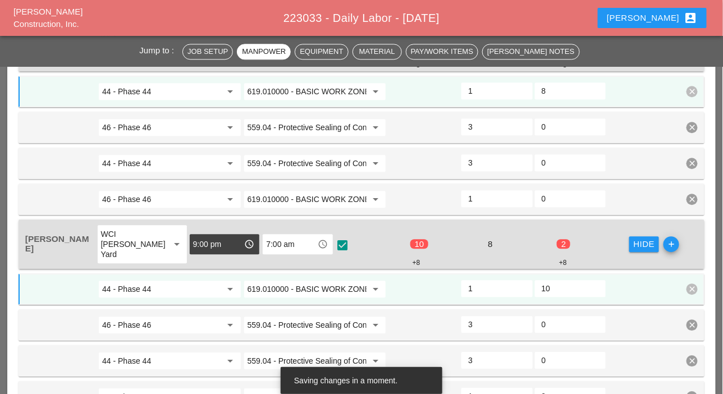
drag, startPoint x: 555, startPoint y: 287, endPoint x: 544, endPoint y: 287, distance: 11.2
click at [544, 287] on input "10" at bounding box center [569, 288] width 57 height 18
click at [562, 285] on input "10" at bounding box center [569, 288] width 57 height 18
drag, startPoint x: 559, startPoint y: 285, endPoint x: 541, endPoint y: 286, distance: 17.4
click at [541, 286] on input "10" at bounding box center [569, 288] width 57 height 18
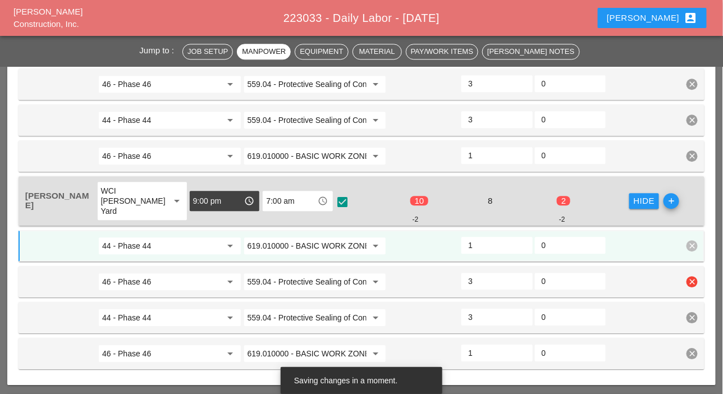
scroll to position [842, 0]
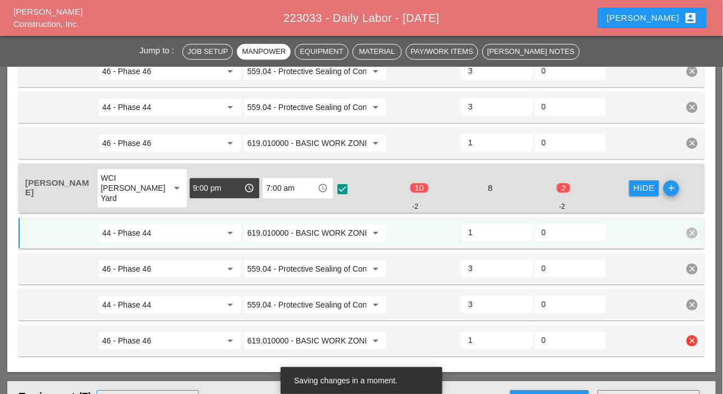
type input "0"
type input "1.5"
click at [521, 333] on input "1.5" at bounding box center [496, 340] width 57 height 18
type input "0.5"
type input "2"
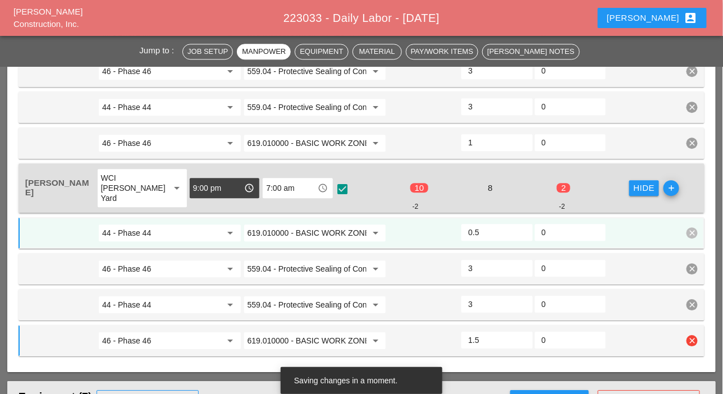
click at [521, 333] on input "2" at bounding box center [496, 340] width 57 height 18
click at [521, 227] on input "0.5" at bounding box center [496, 232] width 57 height 18
click at [521, 227] on input "1" at bounding box center [496, 232] width 57 height 18
click at [521, 227] on input "1.5" at bounding box center [496, 232] width 57 height 18
type input "2"
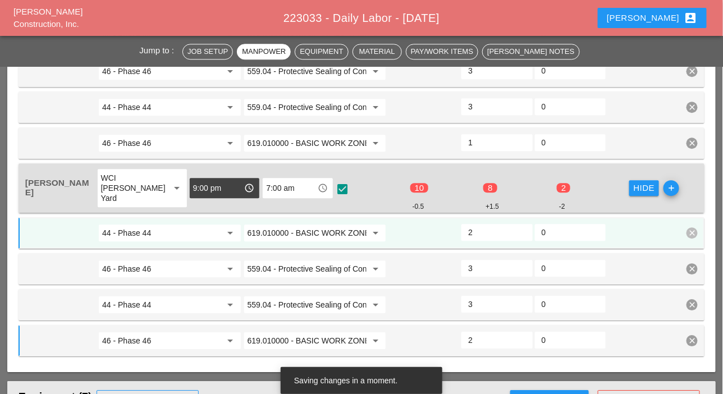
click at [520, 226] on input "2" at bounding box center [496, 232] width 57 height 18
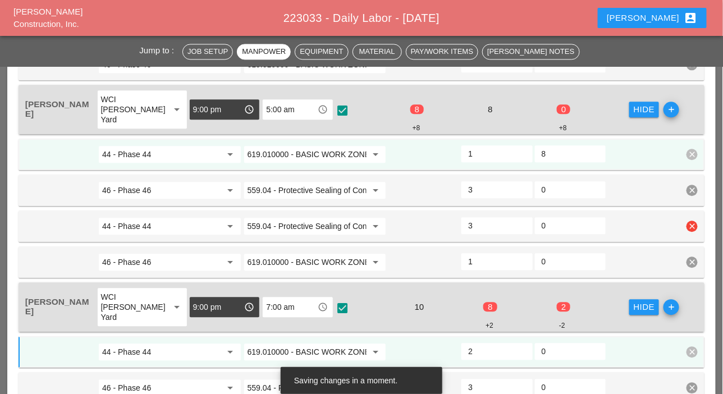
scroll to position [673, 0]
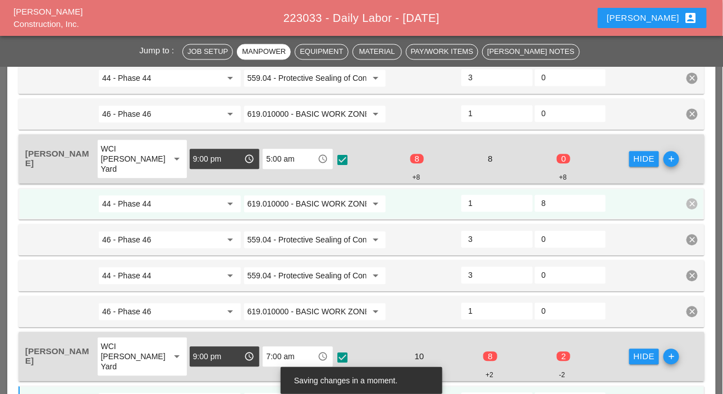
drag, startPoint x: 550, startPoint y: 205, endPoint x: 535, endPoint y: 206, distance: 14.6
click at [536, 206] on div "8" at bounding box center [570, 203] width 71 height 17
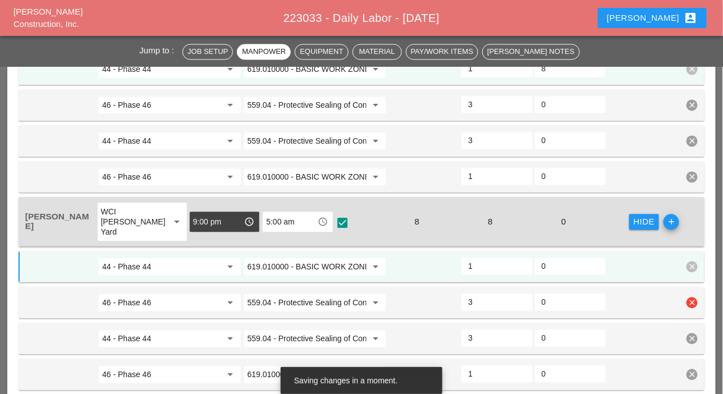
scroll to position [561, 0]
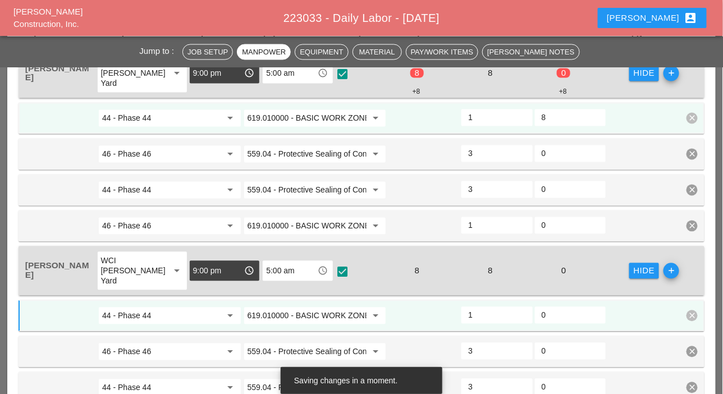
type input "0"
drag, startPoint x: 551, startPoint y: 119, endPoint x: 541, endPoint y: 121, distance: 10.2
click at [542, 121] on input "8" at bounding box center [569, 118] width 57 height 18
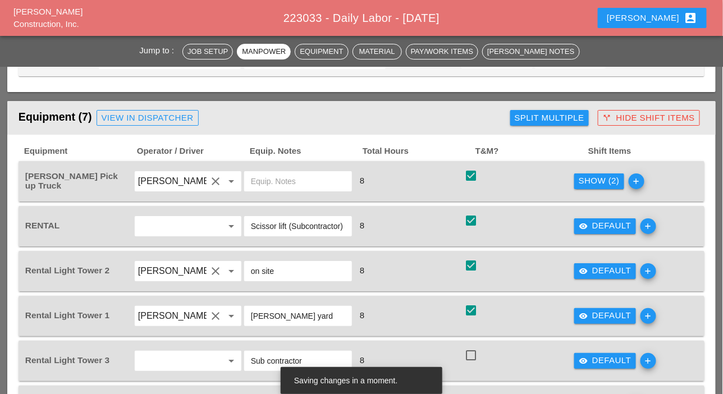
scroll to position [1122, 0]
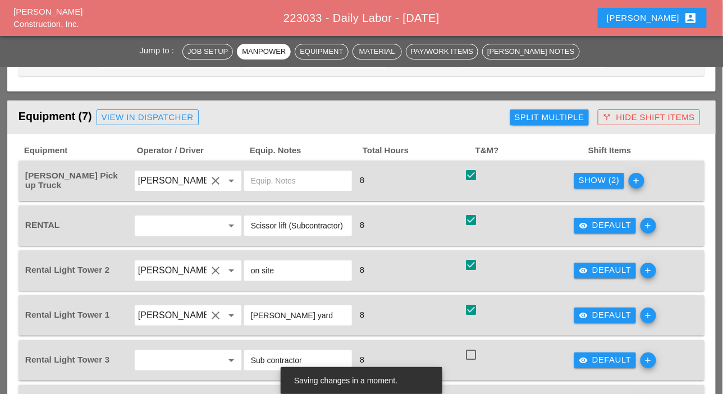
type input "0"
click at [583, 180] on div "Show (2)" at bounding box center [598, 180] width 41 height 13
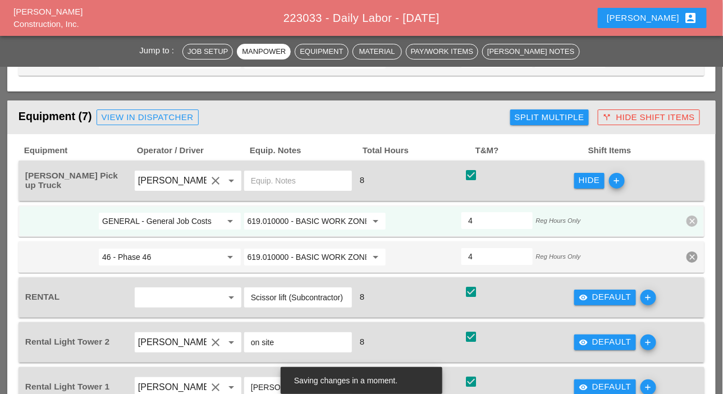
click at [153, 216] on input "GENERAL - General Job Costs" at bounding box center [161, 221] width 119 height 18
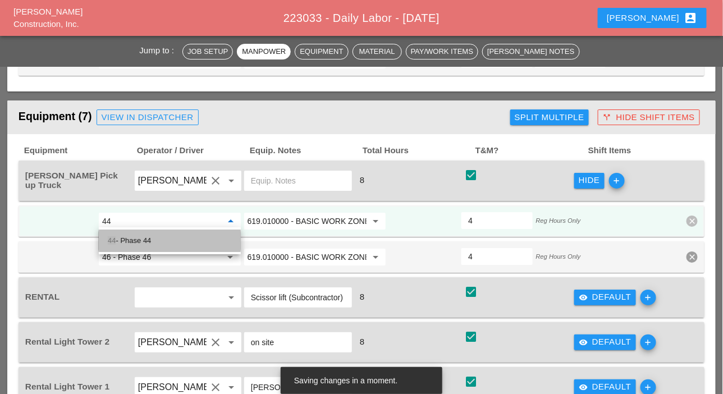
drag, startPoint x: 136, startPoint y: 235, endPoint x: 221, endPoint y: 250, distance: 86.6
click at [137, 236] on div "44 - Phase 44" at bounding box center [170, 240] width 124 height 13
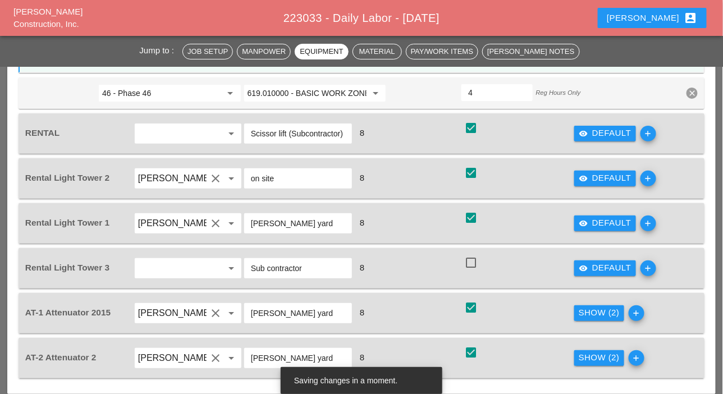
scroll to position [1290, 0]
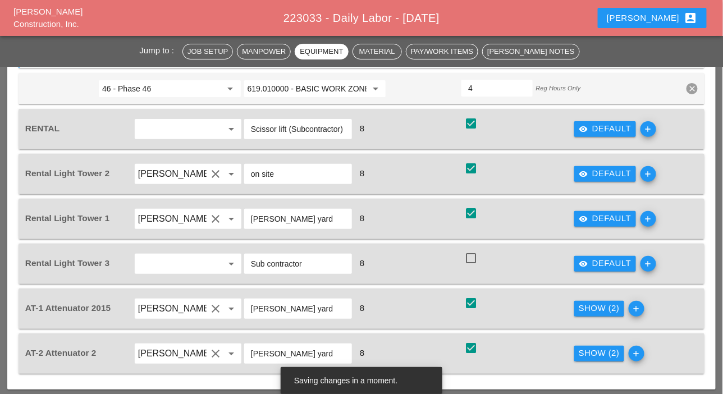
type input "44 - Phase 44"
drag, startPoint x: 589, startPoint y: 306, endPoint x: 461, endPoint y: 303, distance: 127.9
click at [583, 310] on div "Show (2)" at bounding box center [598, 308] width 41 height 13
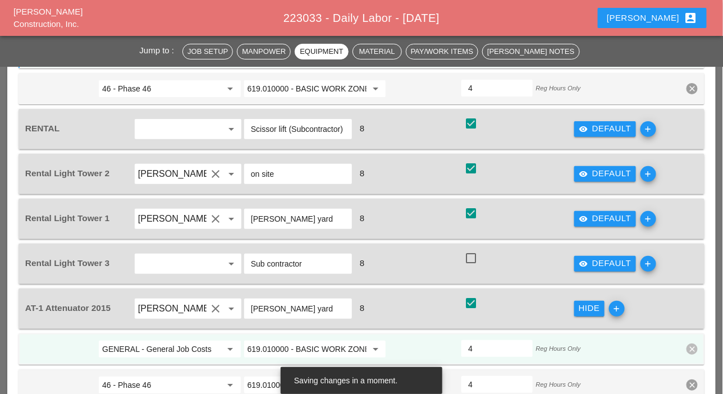
click at [186, 346] on input "GENERAL - General Job Costs" at bounding box center [161, 349] width 119 height 18
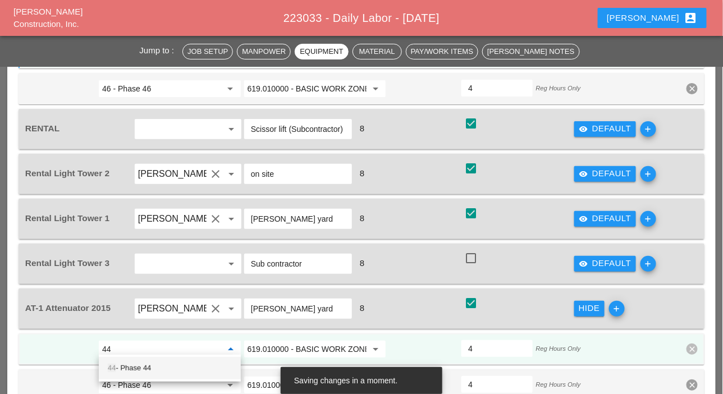
click at [159, 368] on div "44 - Phase 44" at bounding box center [170, 367] width 124 height 13
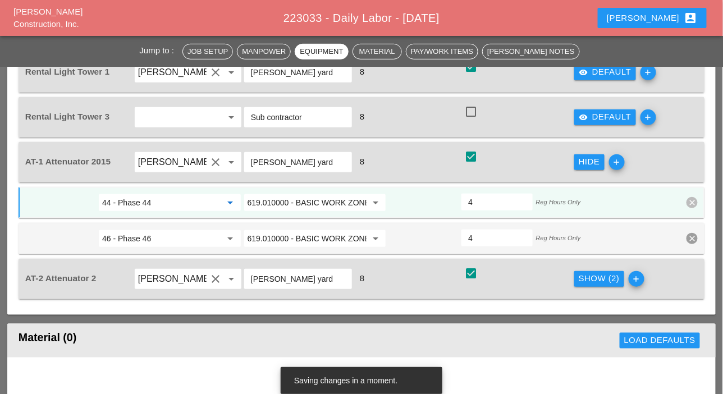
scroll to position [1459, 0]
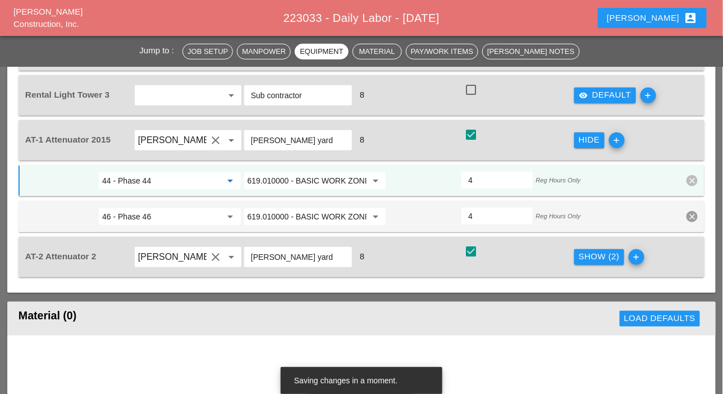
type input "44 - Phase 44"
drag, startPoint x: 601, startPoint y: 250, endPoint x: 578, endPoint y: 256, distance: 23.8
click at [600, 251] on div "Show (2)" at bounding box center [598, 256] width 41 height 13
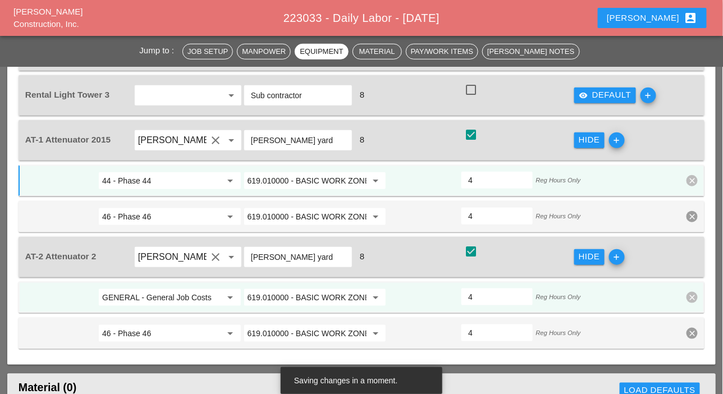
click at [197, 295] on input "GENERAL - General Job Costs" at bounding box center [161, 297] width 119 height 18
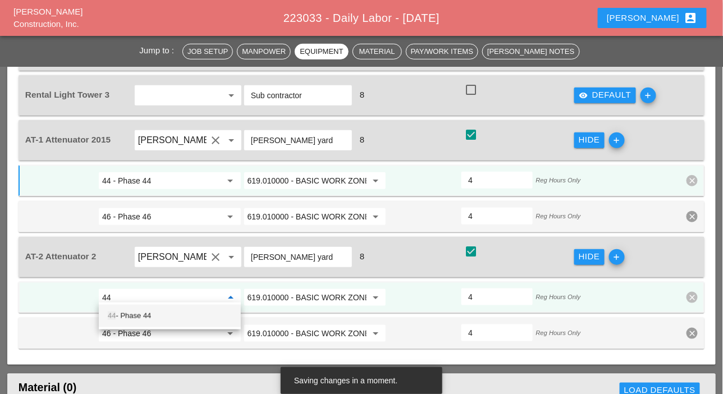
click at [160, 314] on div "44 - Phase 44" at bounding box center [170, 315] width 124 height 13
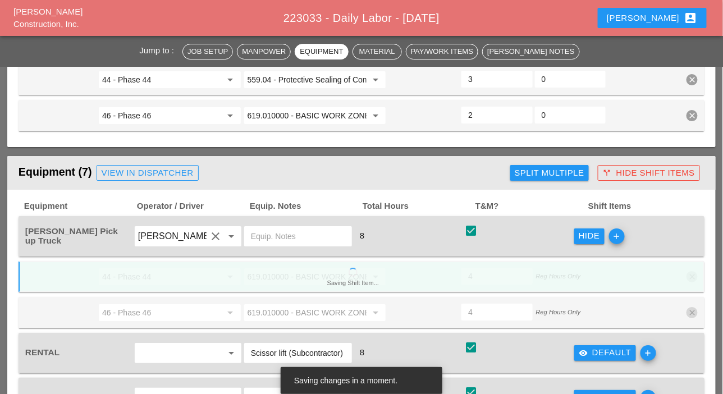
scroll to position [1066, 0]
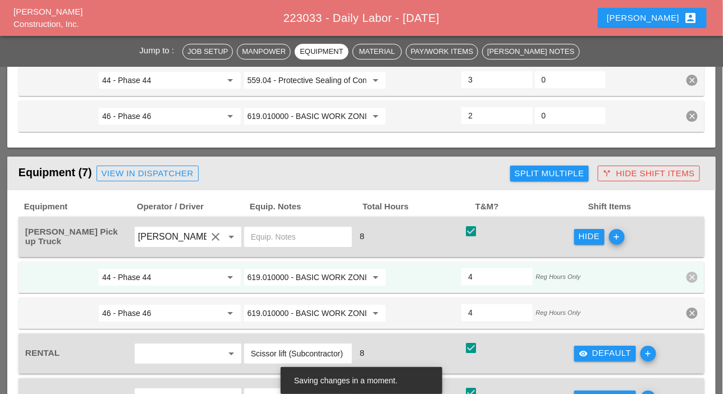
type input "44 - Phase 44"
click at [535, 172] on div "Split Multiple" at bounding box center [549, 173] width 70 height 13
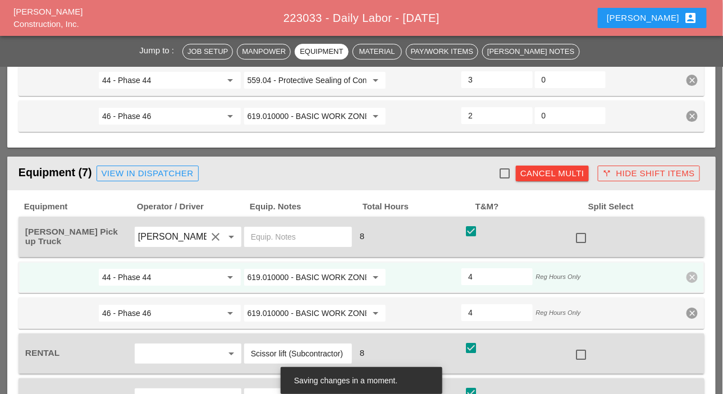
click at [559, 174] on div "Cancel Multi" at bounding box center [552, 173] width 64 height 13
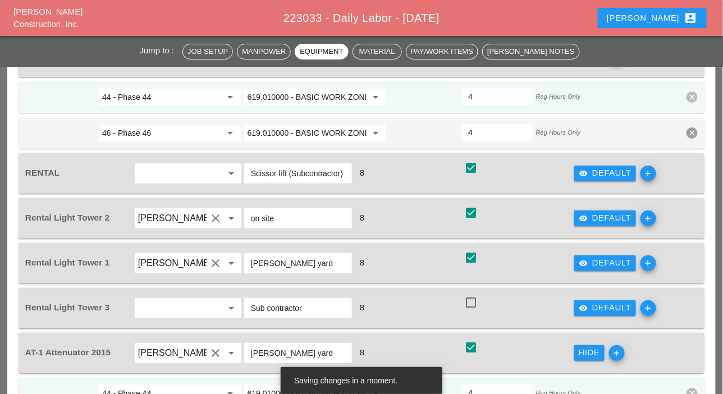
scroll to position [1234, 0]
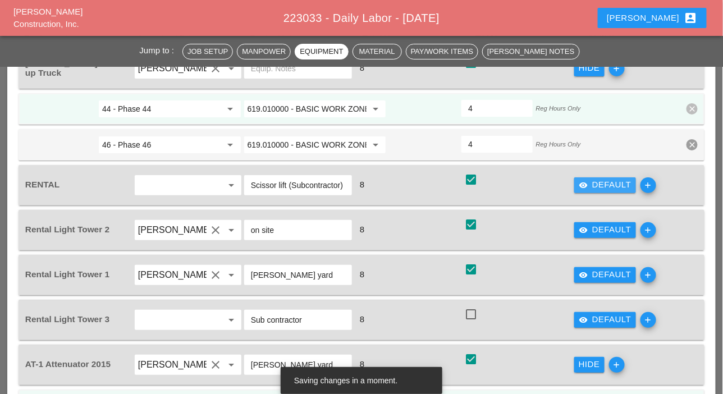
drag, startPoint x: 606, startPoint y: 182, endPoint x: 566, endPoint y: 187, distance: 40.7
click at [606, 182] on div "visibility Default" at bounding box center [604, 184] width 53 height 13
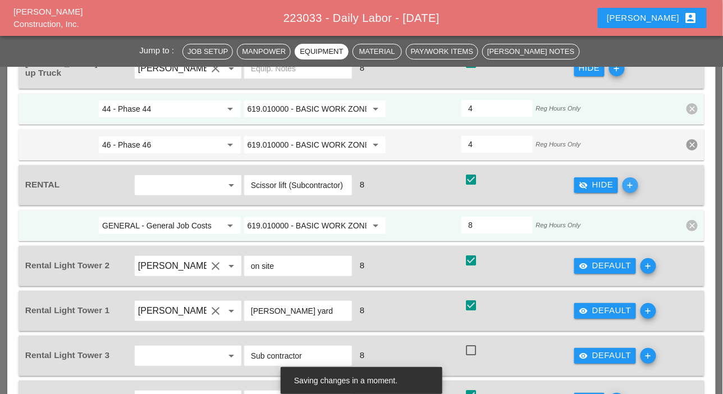
click at [633, 184] on icon "add" at bounding box center [630, 185] width 16 height 16
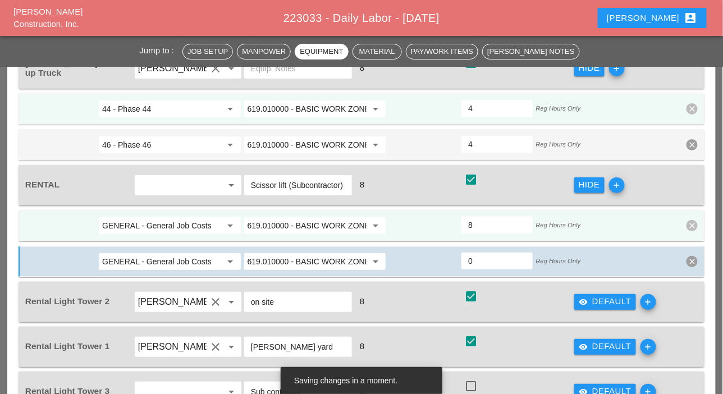
click at [182, 222] on input "GENERAL - General Job Costs" at bounding box center [161, 226] width 119 height 18
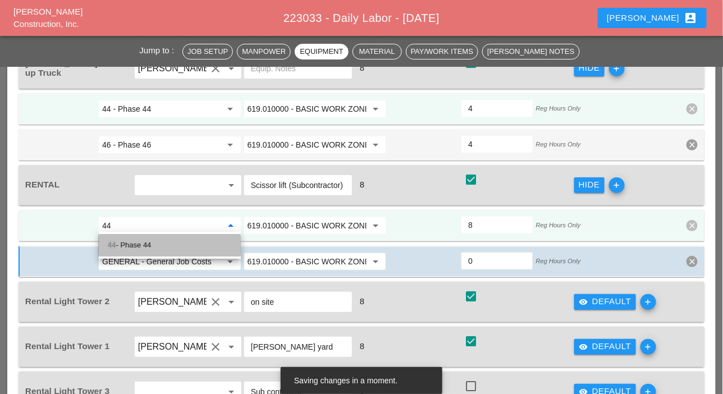
click at [160, 242] on div "44 - Phase 44" at bounding box center [170, 244] width 124 height 13
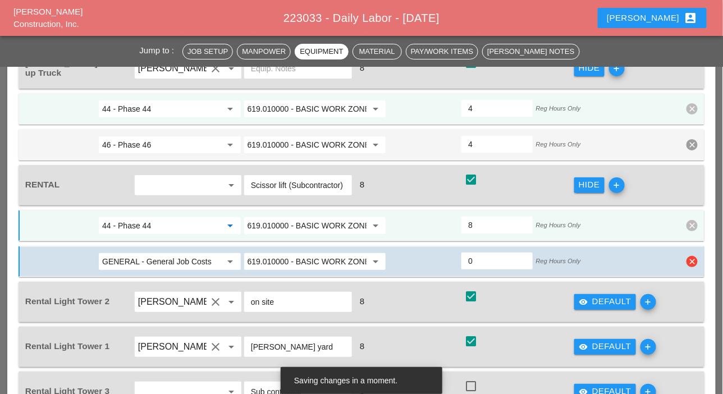
type input "44 - Phase 44"
click at [166, 255] on input "GENERAL - General Job Costs" at bounding box center [161, 261] width 119 height 18
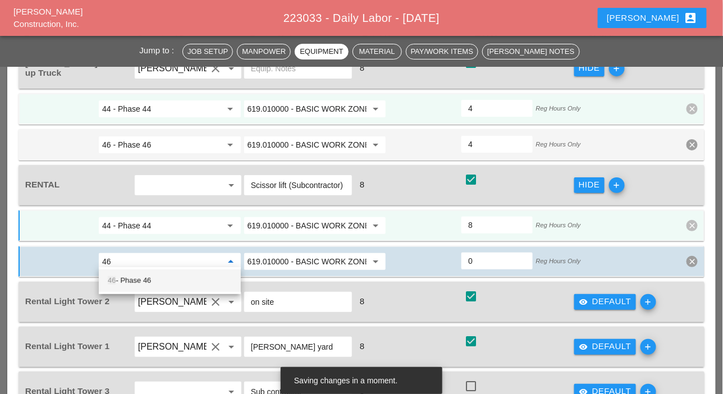
drag, startPoint x: 158, startPoint y: 278, endPoint x: 245, endPoint y: 264, distance: 88.5
click at [159, 278] on div "46 - Phase 46" at bounding box center [170, 280] width 124 height 13
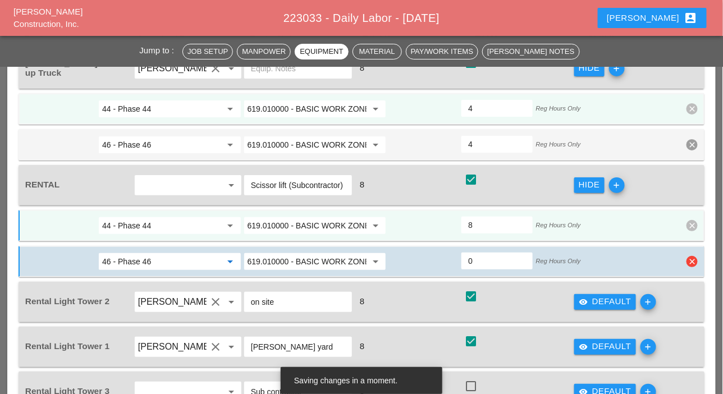
type input "46 - Phase 46"
click at [477, 263] on input "0" at bounding box center [496, 261] width 57 height 18
type input "4"
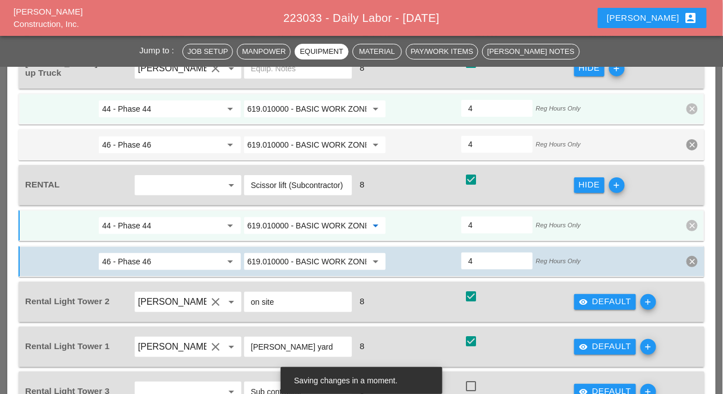
click at [321, 218] on input "619.010000 - BASIC WORK ZONE TRAFFIC CONTROL" at bounding box center [306, 226] width 119 height 18
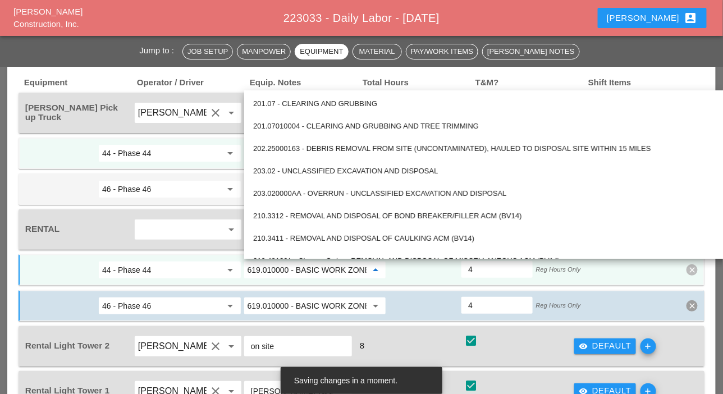
scroll to position [1178, 0]
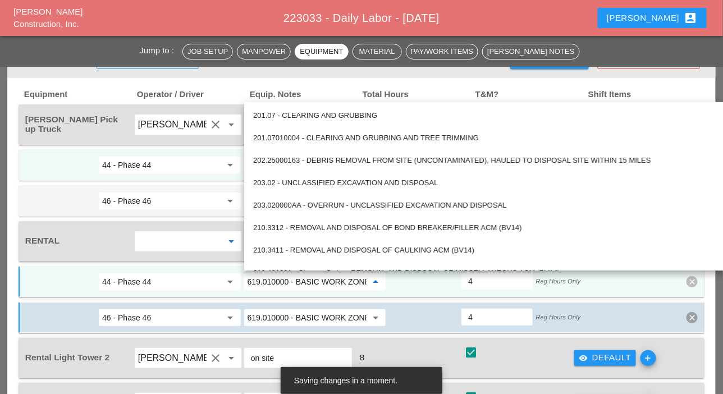
click at [196, 232] on input "text" at bounding box center [172, 241] width 68 height 18
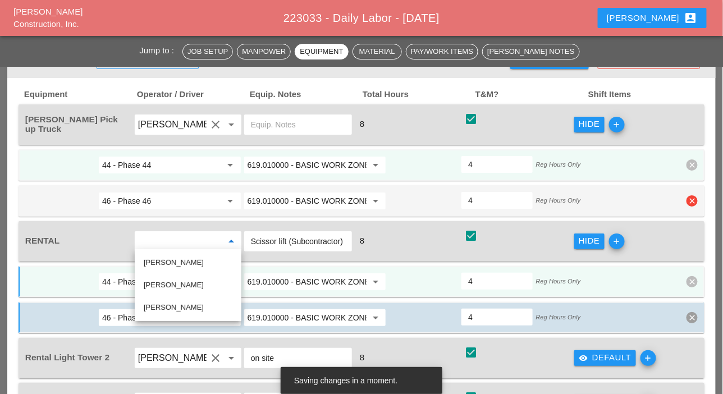
scroll to position [1010, 0]
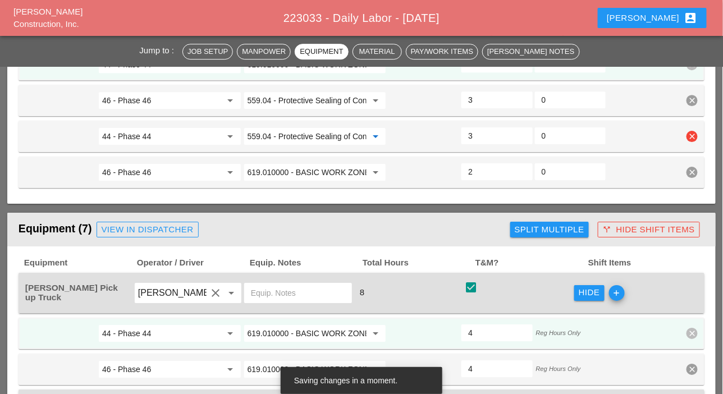
click at [294, 133] on input "559.04 - Protective Sealing of Concrete with Coating Type Protective Sealer" at bounding box center [306, 136] width 119 height 18
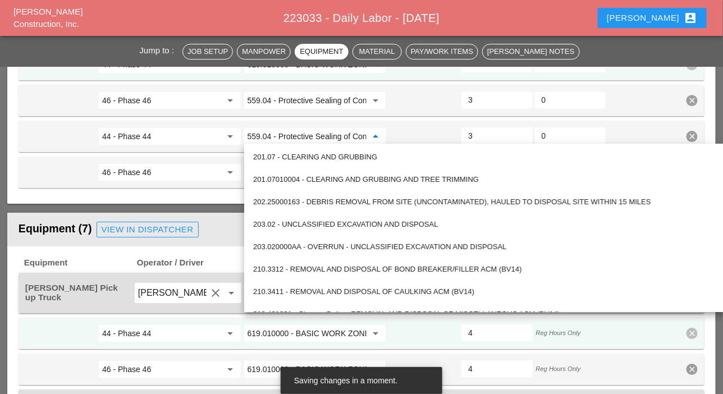
click at [224, 234] on div "Equipment (7) View in Dispatcher" at bounding box center [262, 229] width 487 height 22
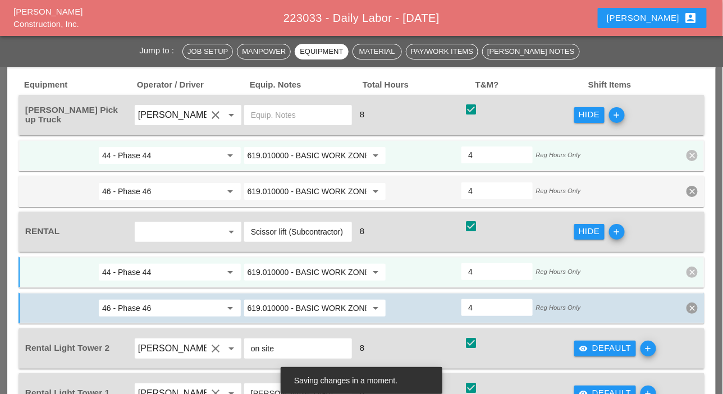
scroll to position [1290, 0]
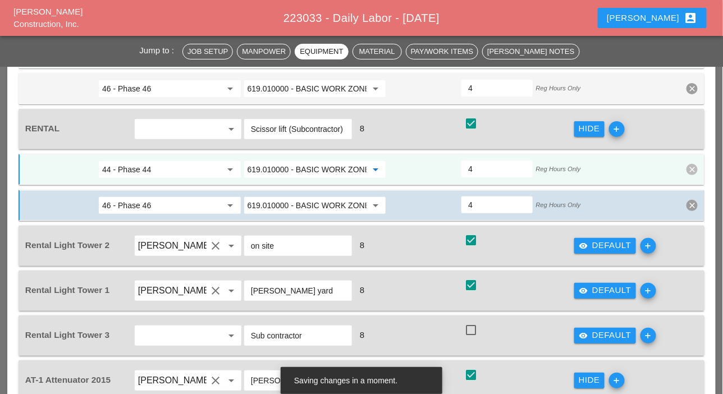
click at [300, 166] on input "619.010000 - BASIC WORK ZONE TRAFFIC CONTROL" at bounding box center [306, 169] width 119 height 18
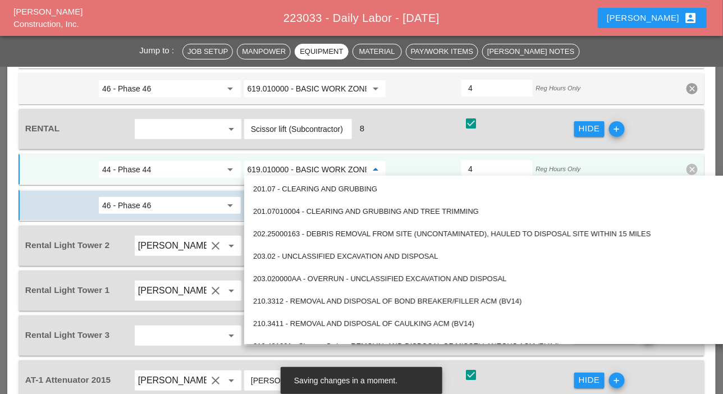
paste input "559.04 - Protective Sealing of Concrete with Coating Type Protective Sealer"
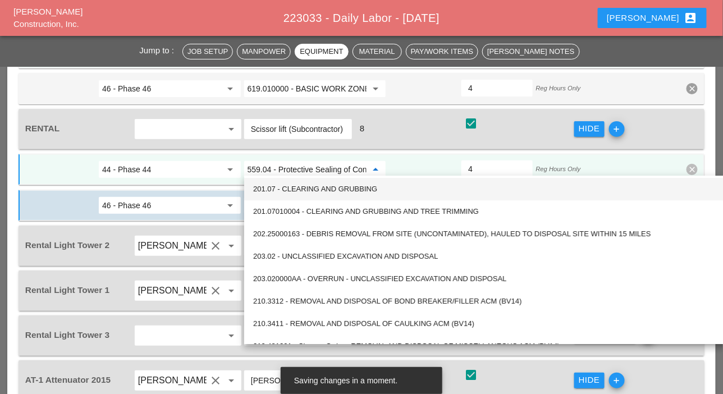
scroll to position [0, 144]
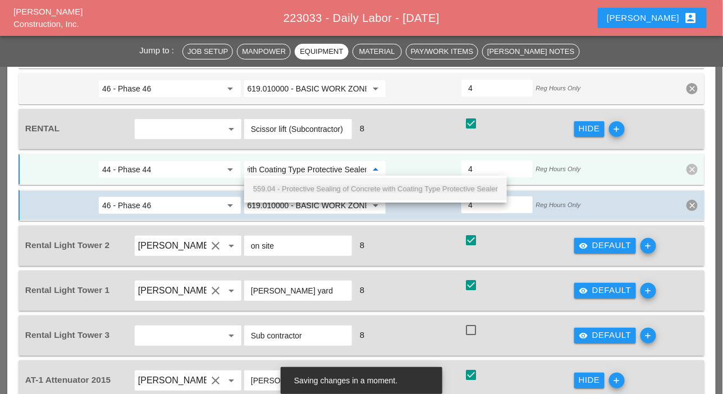
click at [297, 187] on span "559.04 - Protective Sealing of Concrete with Coating Type Protective Sealer" at bounding box center [375, 189] width 245 height 8
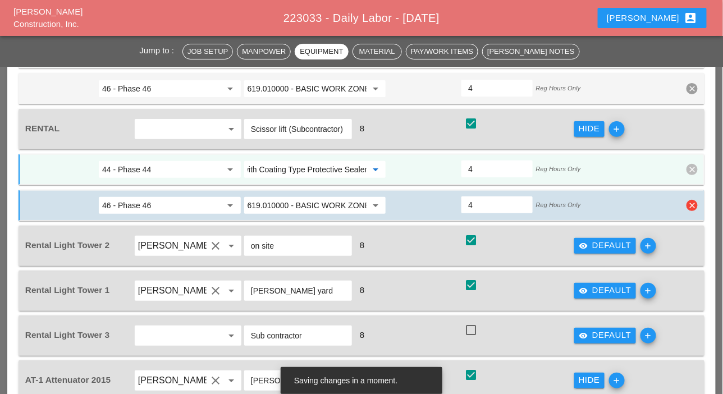
type input "559.04 - Protective Sealing of Concrete with Coating Type Protective Sealer"
click at [286, 198] on input "619.010000 - BASIC WORK ZONE TRAFFIC CONTROL" at bounding box center [306, 205] width 119 height 18
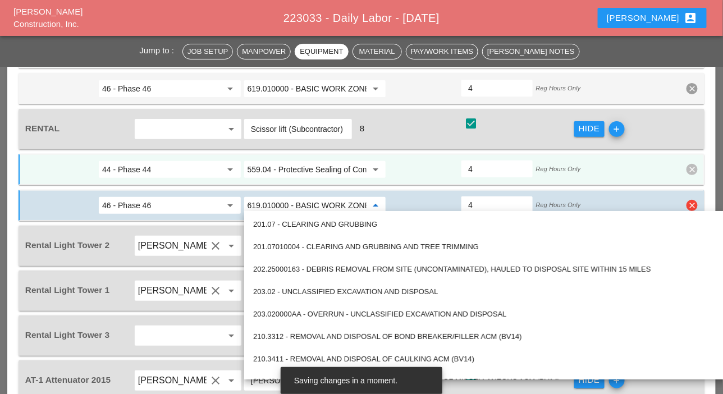
paste input "559.04 - Protective Sealing of Concrete with Coating Type Protective Sealer"
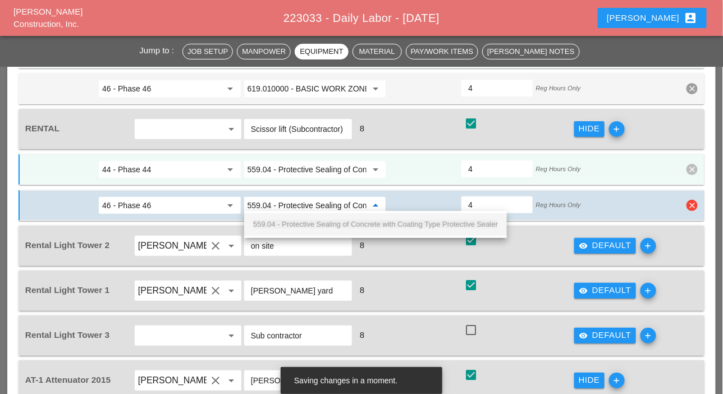
scroll to position [0, 144]
drag, startPoint x: 291, startPoint y: 222, endPoint x: 296, endPoint y: 224, distance: 6.0
click at [291, 222] on span "559.04 - Protective Sealing of Concrete with Coating Type Protective Sealer" at bounding box center [375, 224] width 245 height 8
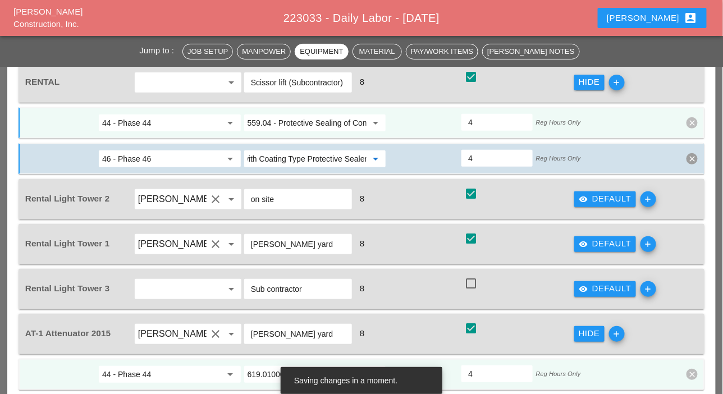
scroll to position [1346, 0]
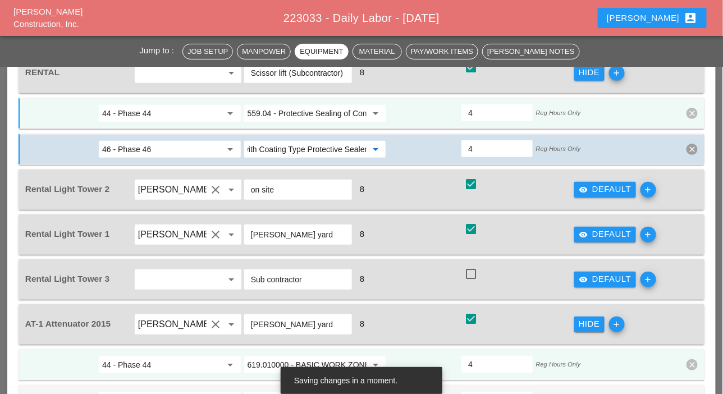
type input "559.04 - Protective Sealing of Concrete with Coating Type Protective Sealer"
drag, startPoint x: 603, startPoint y: 187, endPoint x: 504, endPoint y: 203, distance: 100.1
click at [603, 187] on div "visibility Default" at bounding box center [604, 189] width 53 height 13
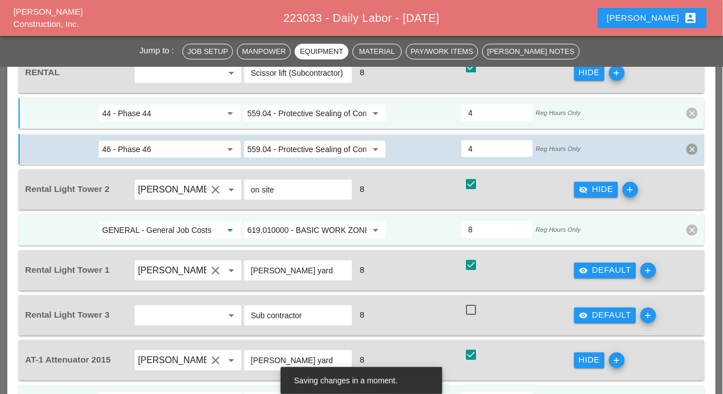
click at [187, 224] on input "GENERAL - General Job Costs" at bounding box center [161, 230] width 119 height 18
click at [172, 252] on div "44 - Phase 44" at bounding box center [170, 248] width 124 height 13
type input "44 - Phase 44"
click at [286, 227] on input "619.010000 - BASIC WORK ZONE TRAFFIC CONTROL" at bounding box center [306, 230] width 119 height 18
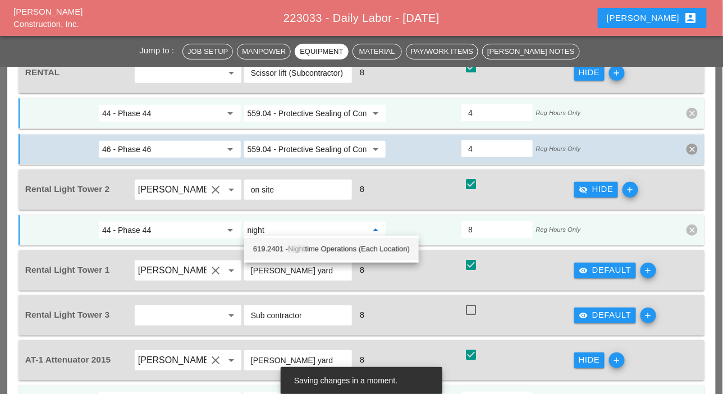
click at [297, 247] on span "Night" at bounding box center [296, 249] width 17 height 8
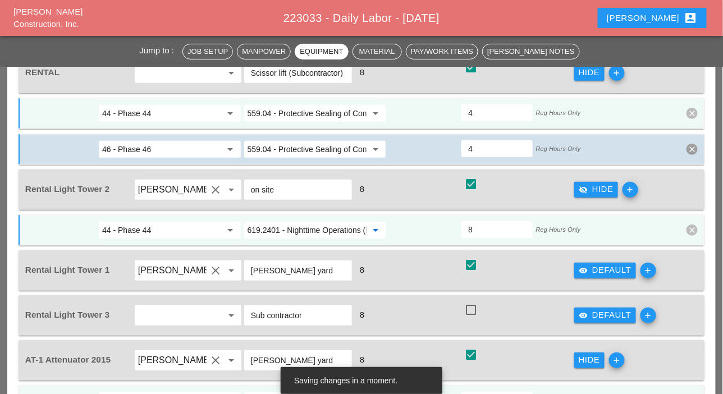
type input "619.2401 - Nighttime Operations (Each Location)"
click at [208, 228] on input "44 - Phase 44" at bounding box center [161, 230] width 119 height 18
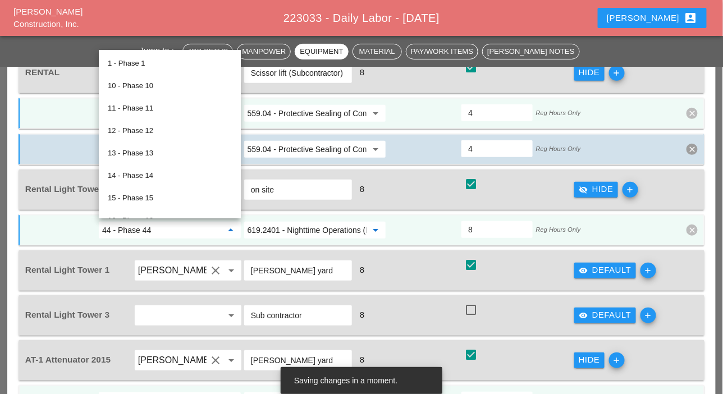
click at [295, 227] on input "619.2401 - Nighttime Operations (Each Location)" at bounding box center [306, 230] width 119 height 18
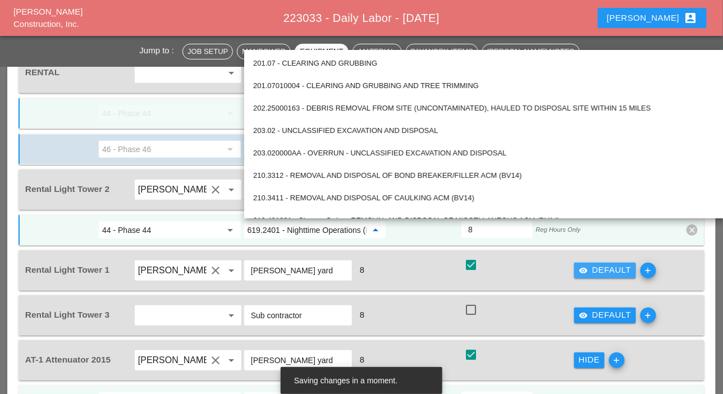
drag, startPoint x: 591, startPoint y: 267, endPoint x: 496, endPoint y: 272, distance: 95.5
click at [591, 267] on div "visibility Default" at bounding box center [604, 270] width 53 height 13
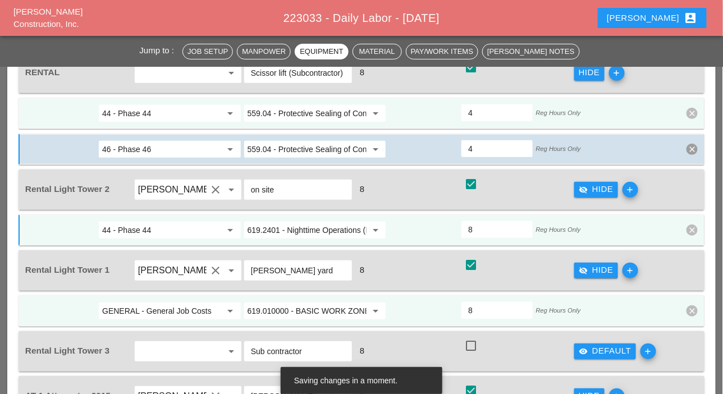
click at [321, 309] on input "619.010000 - BASIC WORK ZONE TRAFFIC CONTROL" at bounding box center [306, 311] width 119 height 18
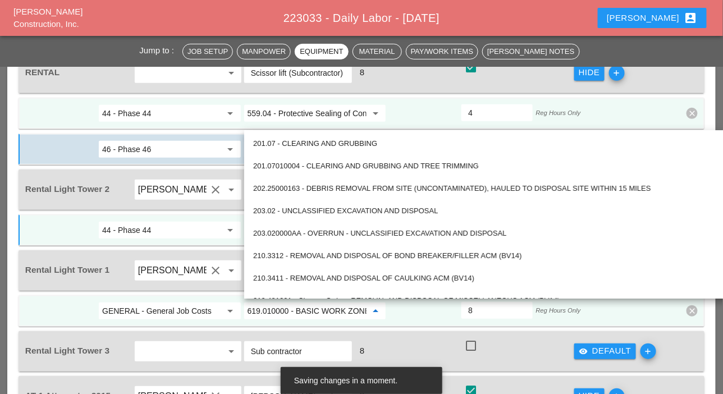
paste input "2401 - Nighttime Operations (Each Location)"
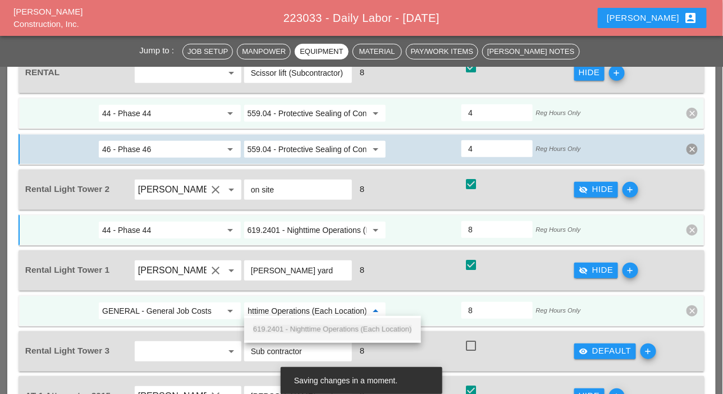
click at [186, 307] on input "GENERAL - General Job Costs" at bounding box center [161, 311] width 119 height 18
type input "619.010000 - BASIC WORK ZONE TRAFFIC CONTROL"
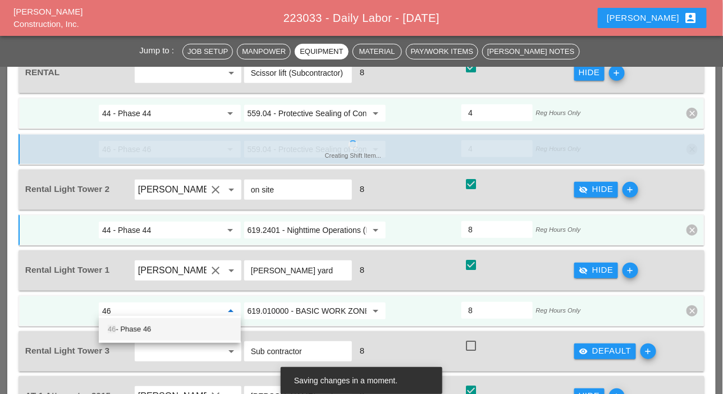
click at [167, 328] on div "46 - Phase 46" at bounding box center [170, 329] width 124 height 13
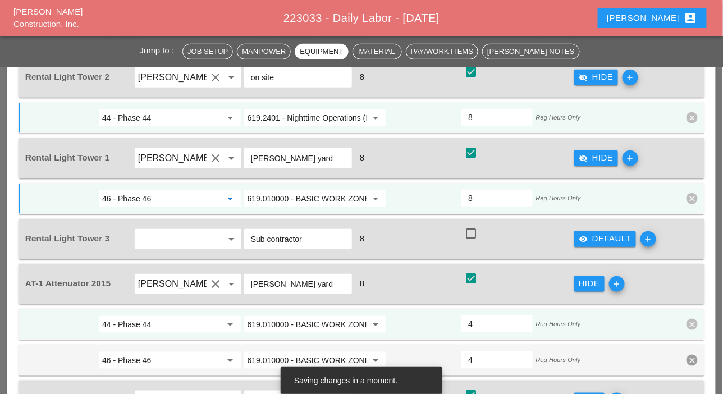
scroll to position [1459, 0]
type input "46 - Phase 46"
click at [470, 231] on div at bounding box center [470, 233] width 19 height 19
checkbox input "true"
drag, startPoint x: 599, startPoint y: 238, endPoint x: 503, endPoint y: 250, distance: 97.2
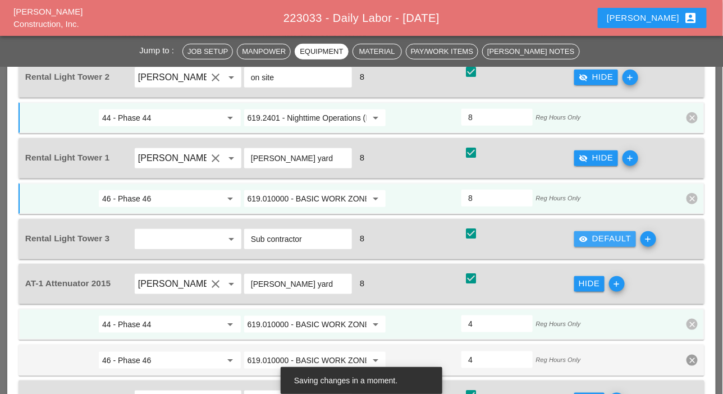
click at [596, 238] on div "visibility Default" at bounding box center [604, 238] width 53 height 13
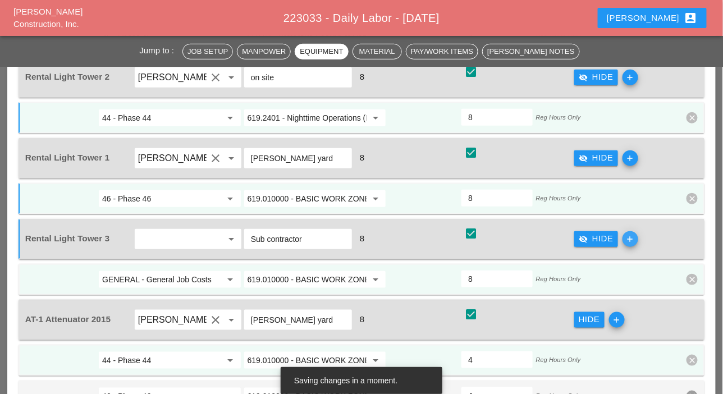
click at [626, 233] on icon "add" at bounding box center [630, 239] width 16 height 16
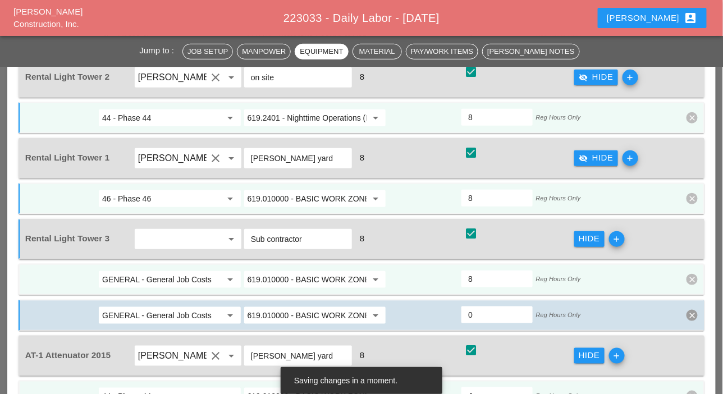
click at [297, 272] on input "619.010000 - BASIC WORK ZONE TRAFFIC CONTROL" at bounding box center [306, 279] width 119 height 18
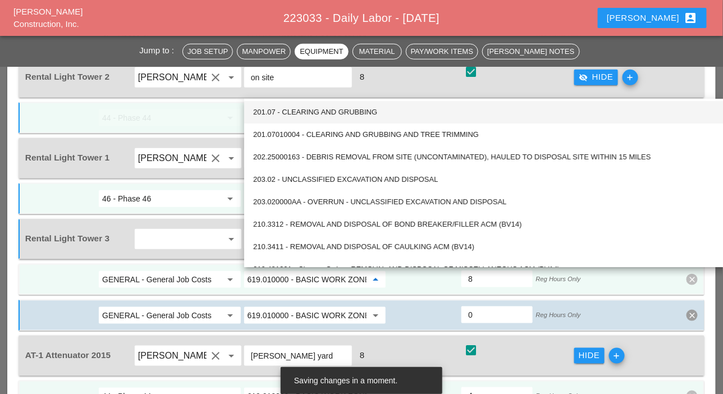
paste input "2401 - Nighttime Operations (Each Location)"
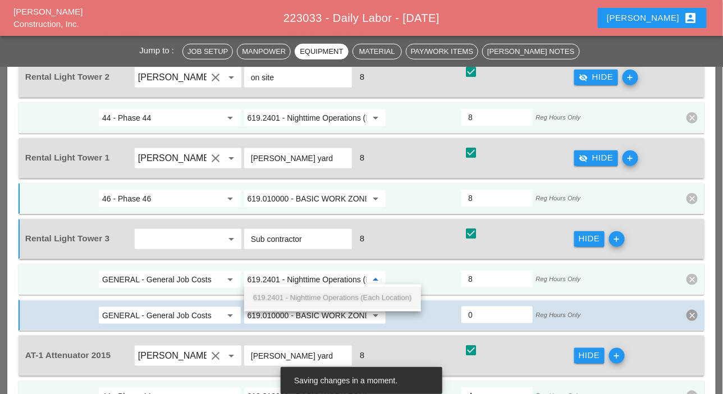
scroll to position [0, 51]
drag, startPoint x: 289, startPoint y: 296, endPoint x: 287, endPoint y: 307, distance: 12.0
click at [289, 296] on span "619.2401 - Nighttime Operations (Each Location)" at bounding box center [332, 297] width 159 height 8
type input "619.2401 - Nighttime Operations (Each Location)"
click at [289, 306] on input "619.010000 - BASIC WORK ZONE TRAFFIC CONTROL" at bounding box center [306, 315] width 119 height 18
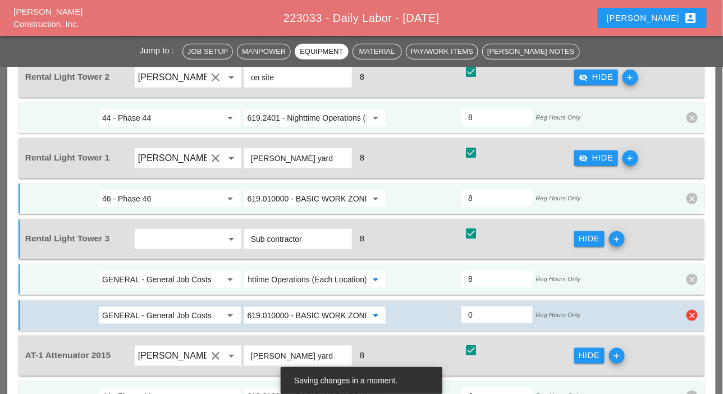
scroll to position [0, 0]
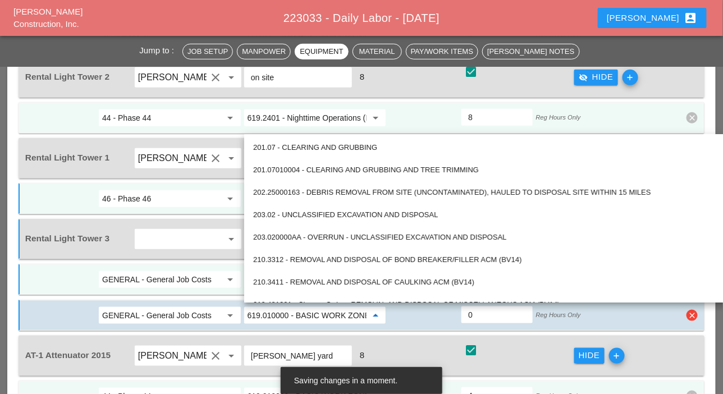
paste input "2401 - Nighttime Operations (Each Location)"
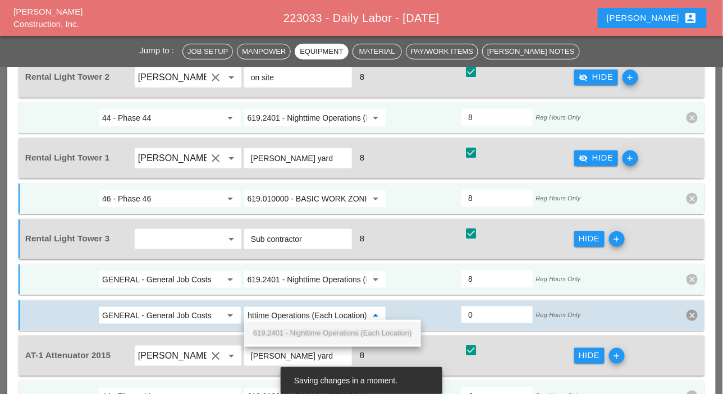
click at [301, 329] on span "619.2401 - Nighttime Operations (Each Location)" at bounding box center [332, 333] width 159 height 8
type input "619.2401 - Nighttime Operations (Each Location)"
click at [476, 309] on input "0" at bounding box center [496, 315] width 57 height 18
type input "4"
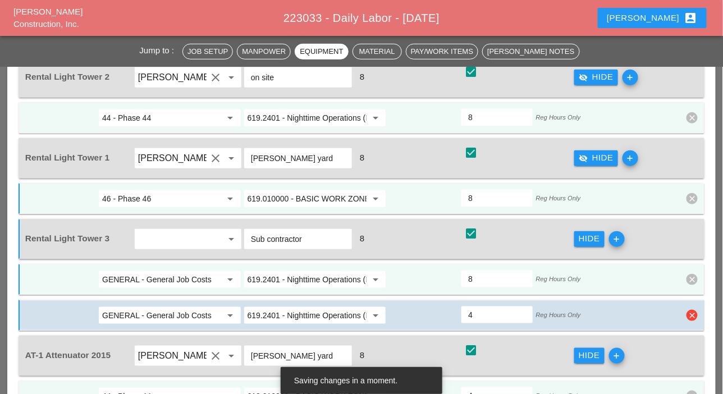
type input "4"
click at [185, 278] on input "GENERAL - General Job Costs" at bounding box center [161, 279] width 119 height 18
drag, startPoint x: 149, startPoint y: 297, endPoint x: 157, endPoint y: 310, distance: 15.1
click at [149, 299] on div "44 - Phase 44" at bounding box center [170, 297] width 124 height 13
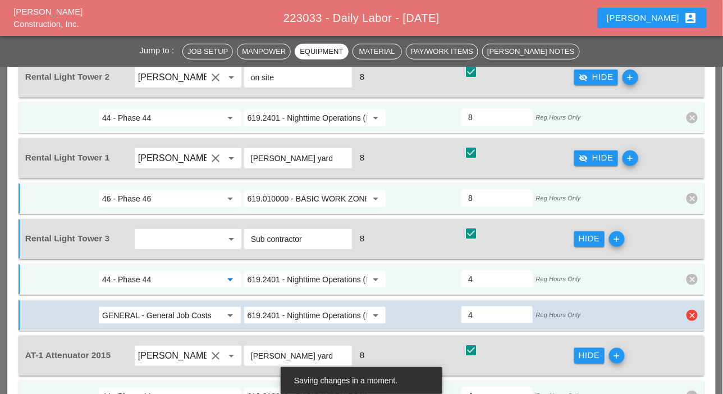
type input "44 - Phase 44"
click at [160, 311] on input "GENERAL - General Job Costs" at bounding box center [161, 315] width 119 height 18
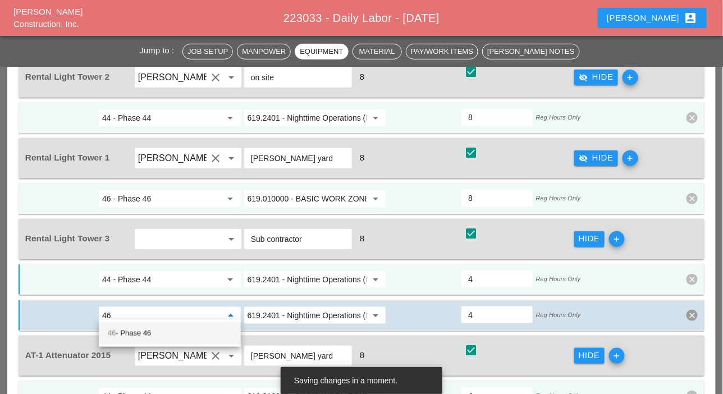
click at [150, 334] on div "46 - Phase 46" at bounding box center [170, 333] width 124 height 13
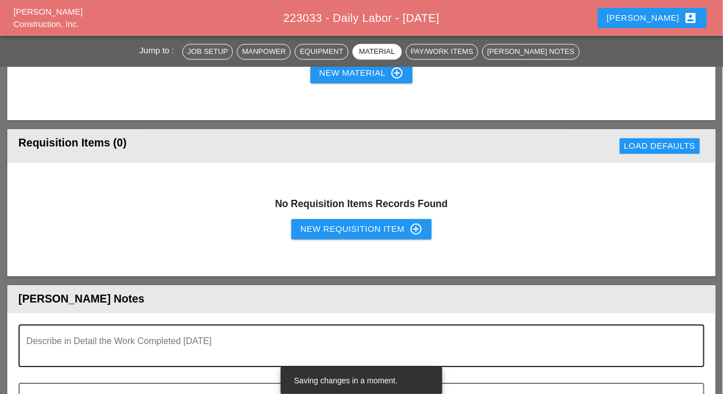
scroll to position [2076, 0]
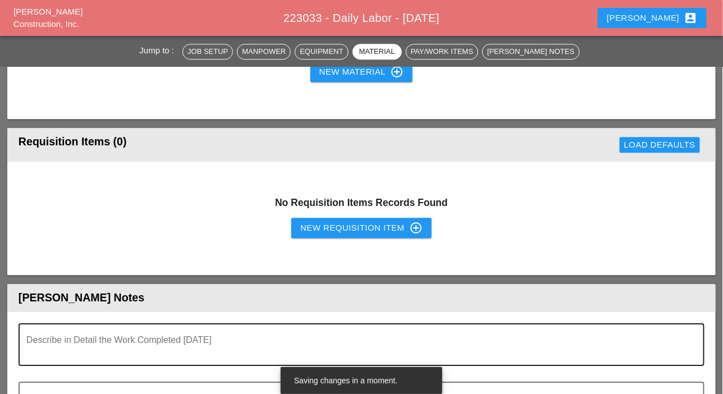
type input "46 - Phase 46"
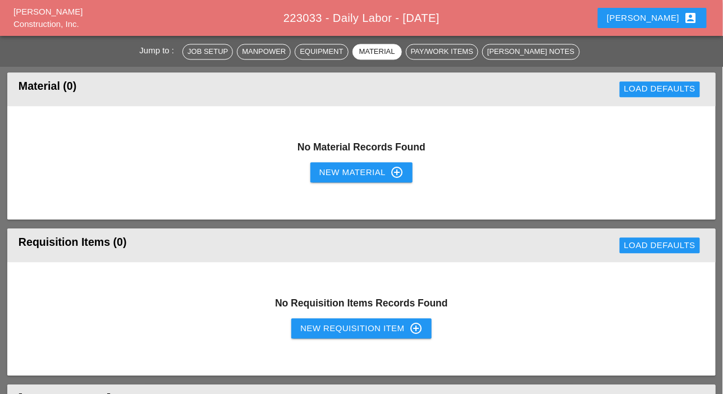
scroll to position [2132, 0]
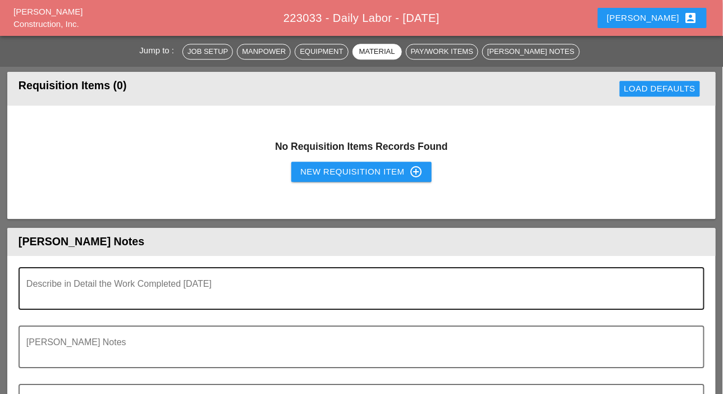
click at [120, 300] on textarea "Describe in Detail the Work Completed Today" at bounding box center [356, 295] width 661 height 27
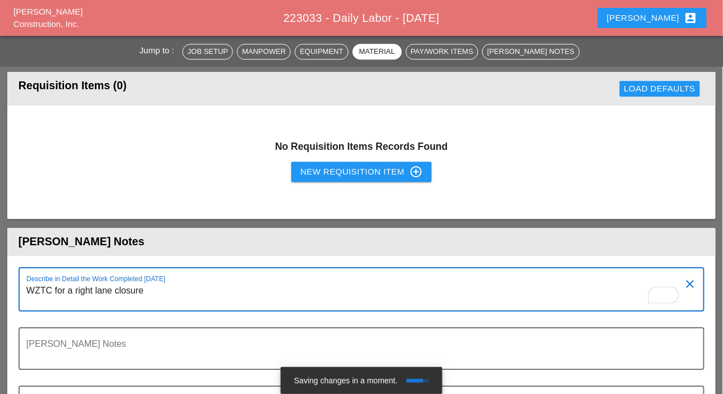
click at [206, 286] on textarea "WZTC for a right lane closure" at bounding box center [356, 296] width 661 height 29
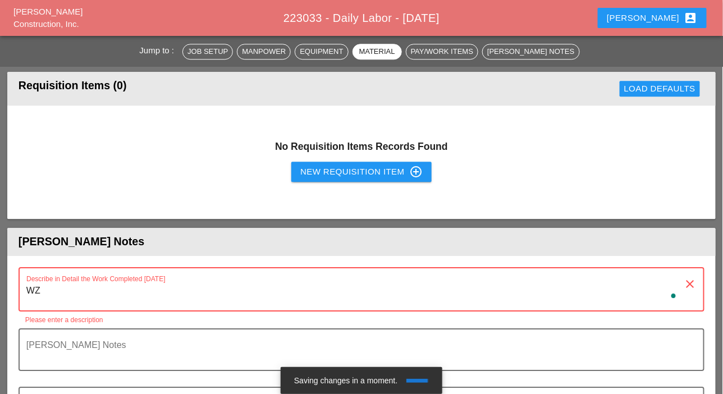
type textarea "W"
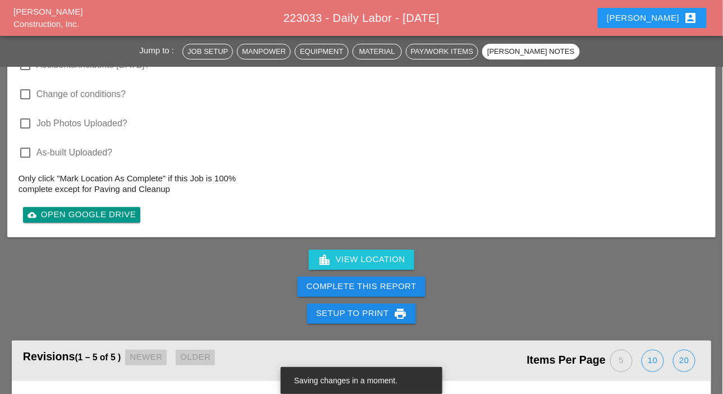
scroll to position [2525, 0]
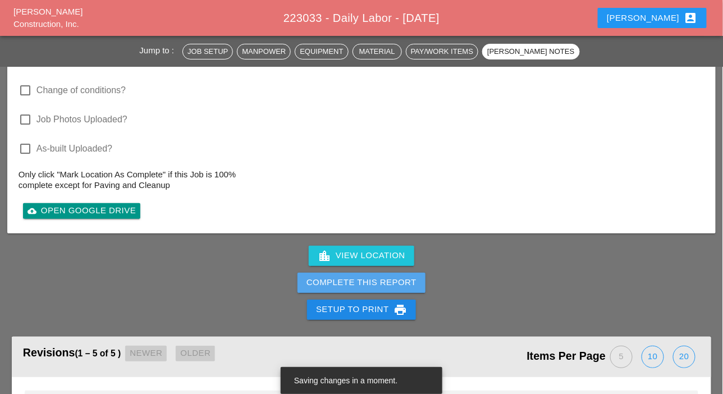
click at [369, 277] on div "Complete This Report" at bounding box center [361, 282] width 110 height 13
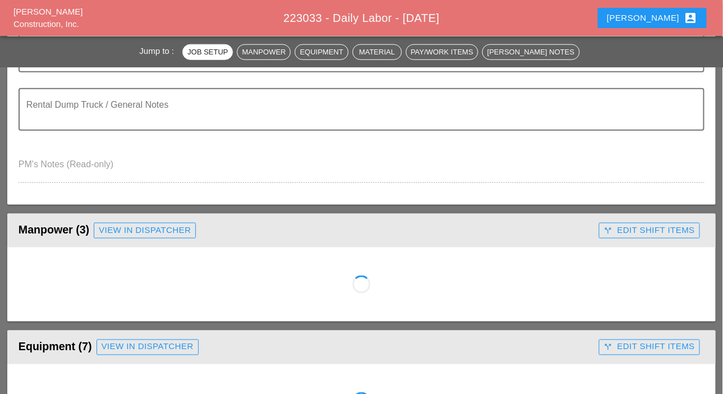
scroll to position [561, 0]
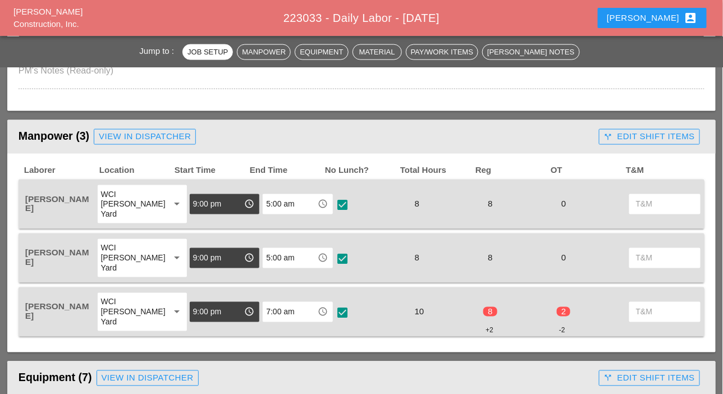
scroll to position [393, 0]
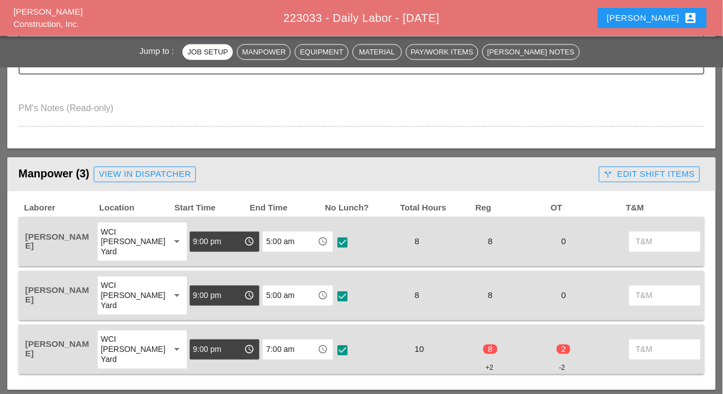
click at [647, 171] on div "call_split Edit Shift Items" at bounding box center [649, 174] width 91 height 13
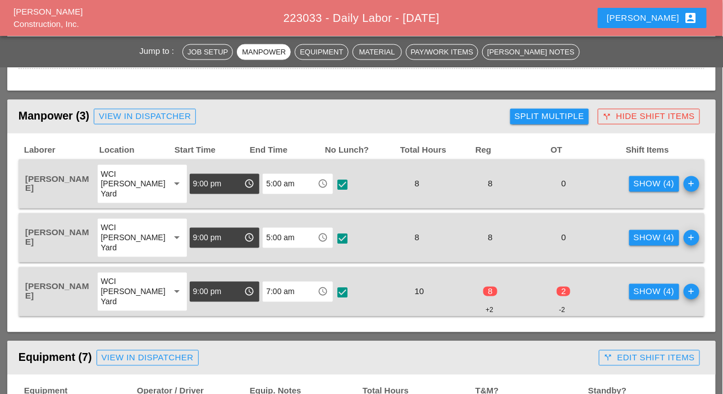
scroll to position [561, 0]
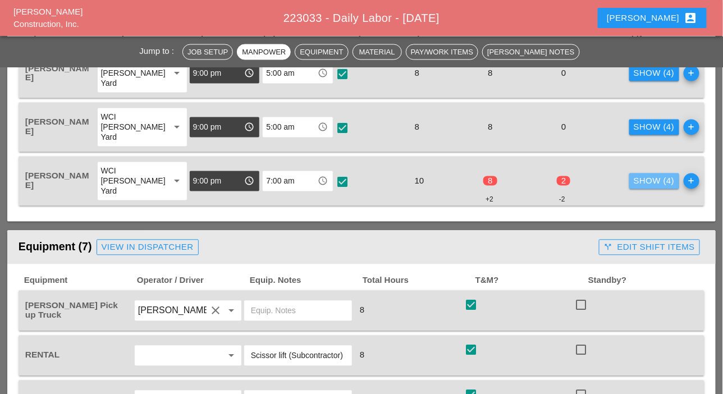
drag, startPoint x: 629, startPoint y: 180, endPoint x: 601, endPoint y: 186, distance: 28.7
click at [633, 180] on div "Show (4)" at bounding box center [653, 181] width 41 height 13
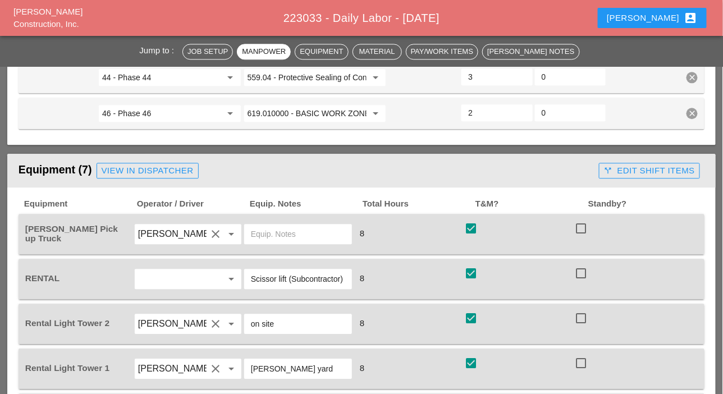
scroll to position [842, 0]
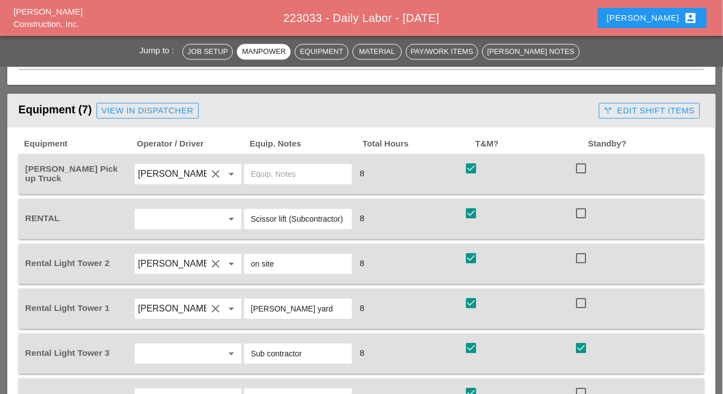
click at [663, 112] on div "call_split Edit Shift Items" at bounding box center [649, 110] width 91 height 13
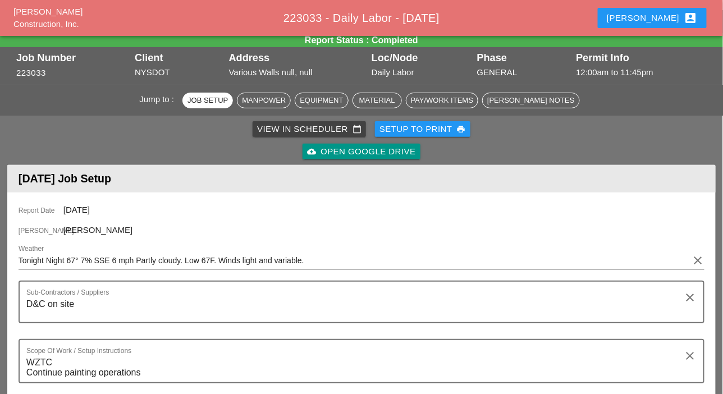
scroll to position [0, 0]
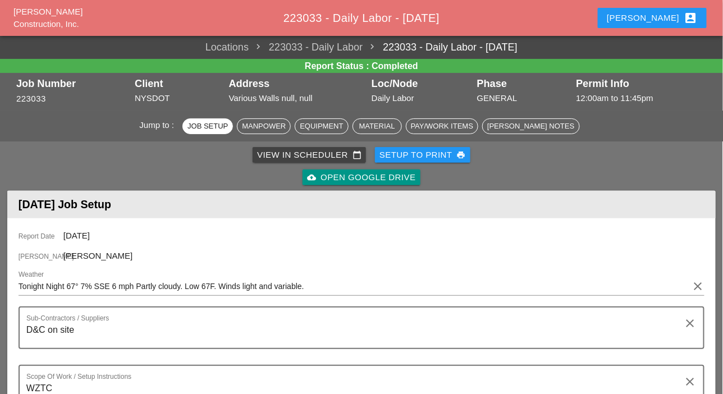
click at [303, 156] on div "View in Scheduler calendar_today" at bounding box center [309, 155] width 104 height 13
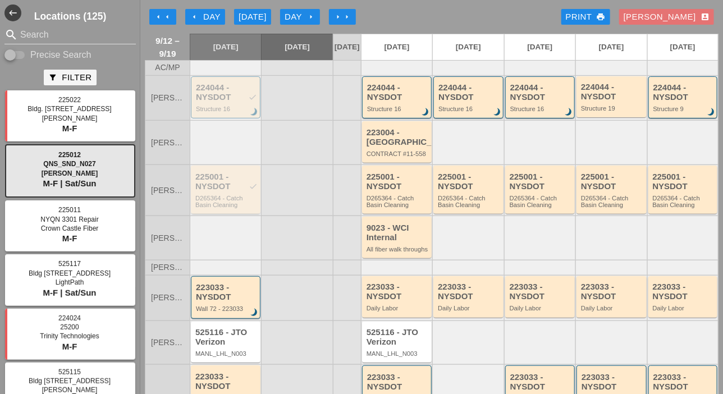
click at [222, 202] on div "D265364 - Catch Basin Cleaning" at bounding box center [226, 202] width 62 height 14
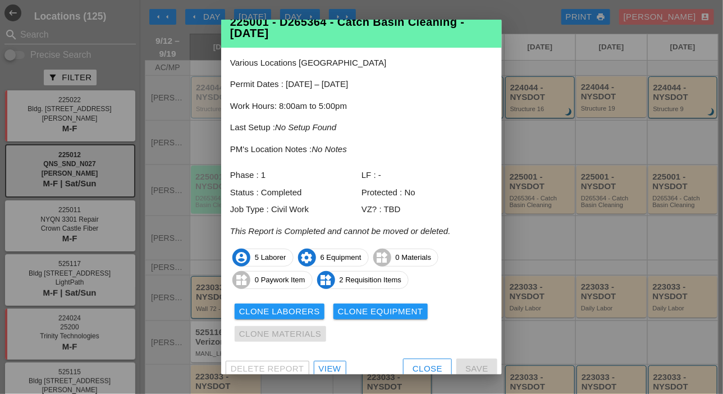
scroll to position [38, 0]
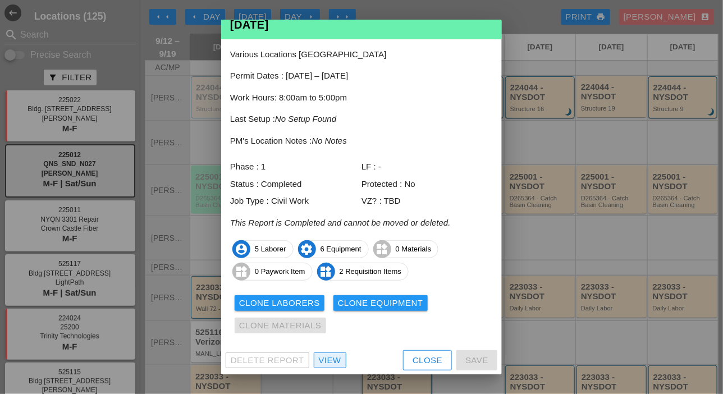
click at [335, 358] on div "View" at bounding box center [330, 360] width 22 height 13
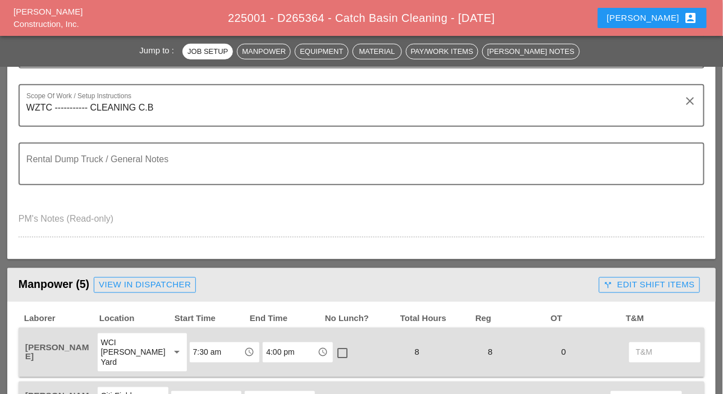
scroll to position [337, 0]
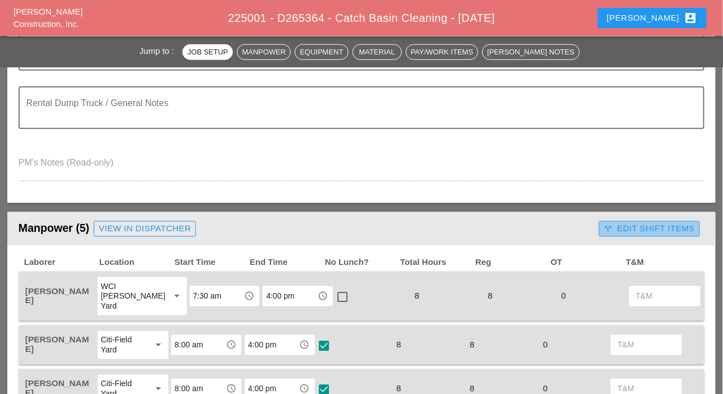
drag, startPoint x: 645, startPoint y: 229, endPoint x: 627, endPoint y: 246, distance: 24.2
click at [645, 231] on div "call_split Edit Shift Items" at bounding box center [649, 228] width 91 height 13
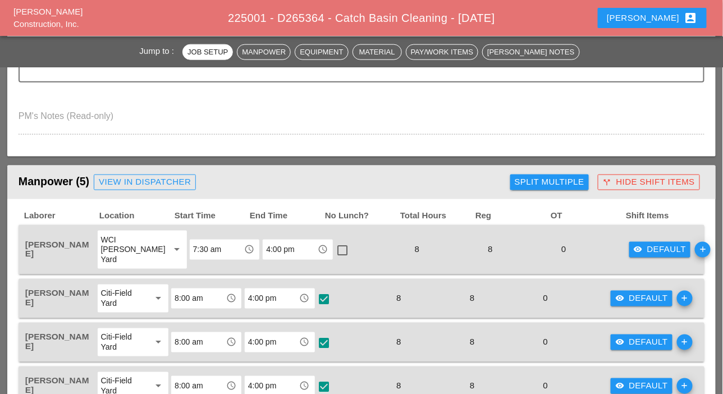
scroll to position [449, 0]
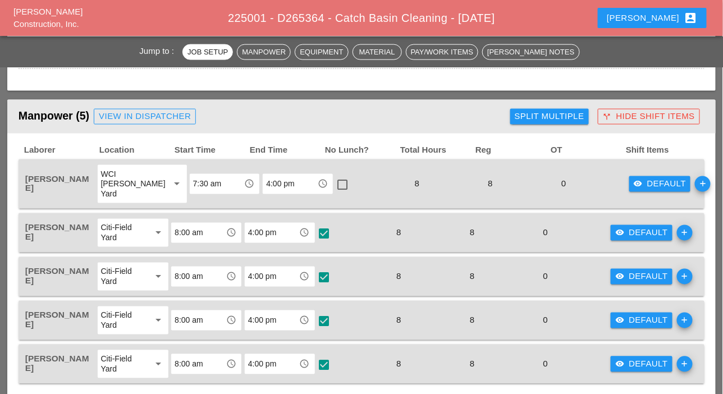
click at [641, 237] on div "visibility Default" at bounding box center [641, 233] width 53 height 13
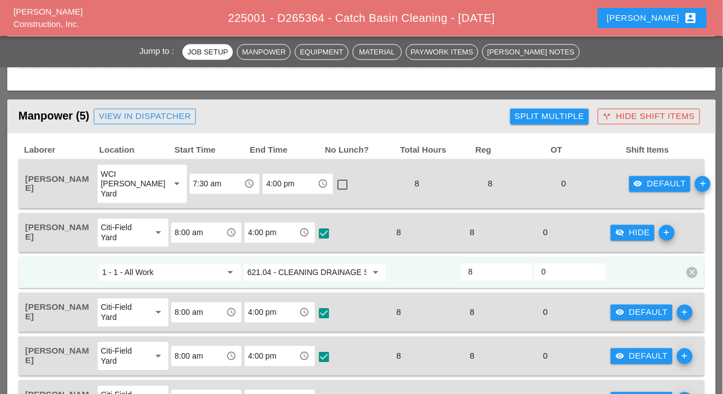
click at [470, 116] on div "Manpower (5) View in Dispatcher - All Workers Must Show up 15 Minutes Before St…" at bounding box center [262, 116] width 487 height 22
click at [543, 113] on div "Split Multiple" at bounding box center [549, 116] width 70 height 13
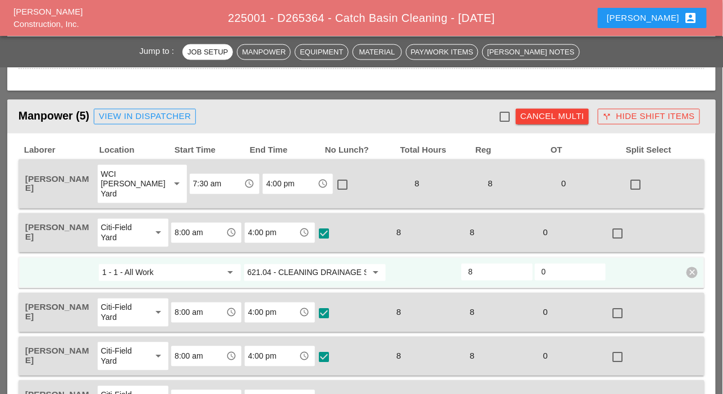
click at [505, 114] on div at bounding box center [504, 116] width 19 height 19
checkbox input "true"
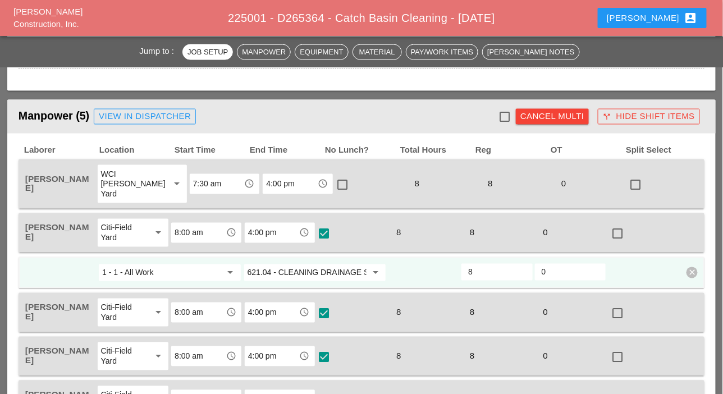
checkbox input "true"
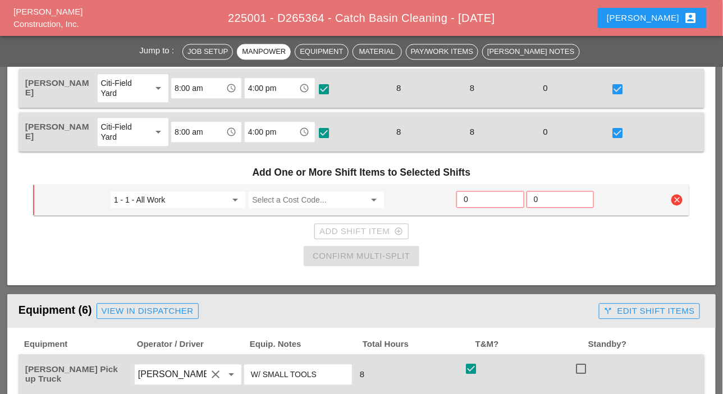
scroll to position [729, 0]
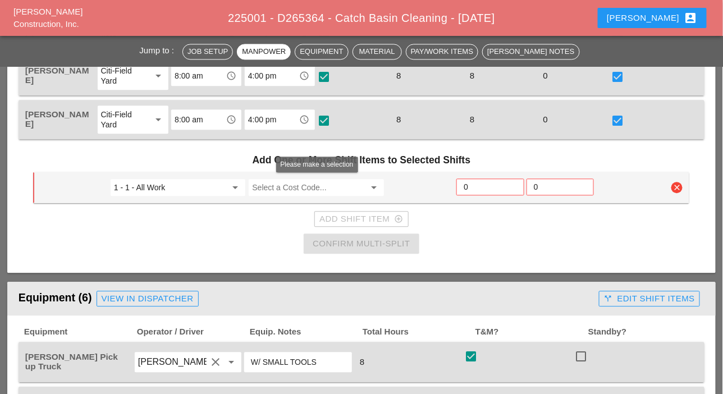
click at [270, 186] on input "Select a Cost Code..." at bounding box center [308, 187] width 113 height 18
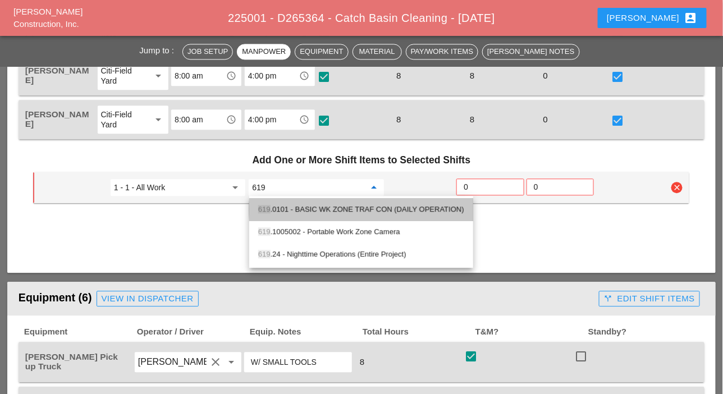
drag, startPoint x: 307, startPoint y: 206, endPoint x: 349, endPoint y: 199, distance: 42.7
click at [308, 206] on div "619 .0101 - BASIC WK ZONE TRAF CON (DAILY OPERATION)" at bounding box center [361, 209] width 206 height 13
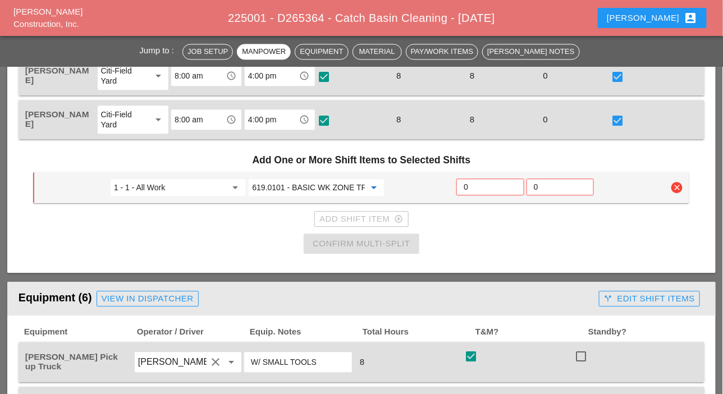
type input "619.0101 - BASIC WK ZONE TRAF CON (DAILY OPERATION)"
click at [477, 190] on input "0" at bounding box center [489, 187] width 53 height 18
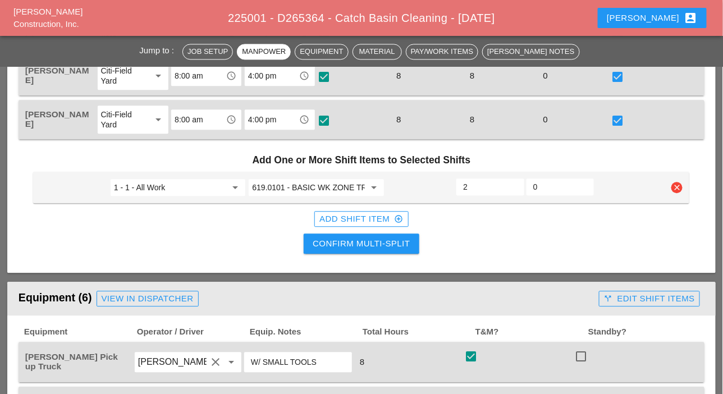
type input "2"
click at [376, 242] on div "Confirm Multi-Split" at bounding box center [360, 243] width 97 height 13
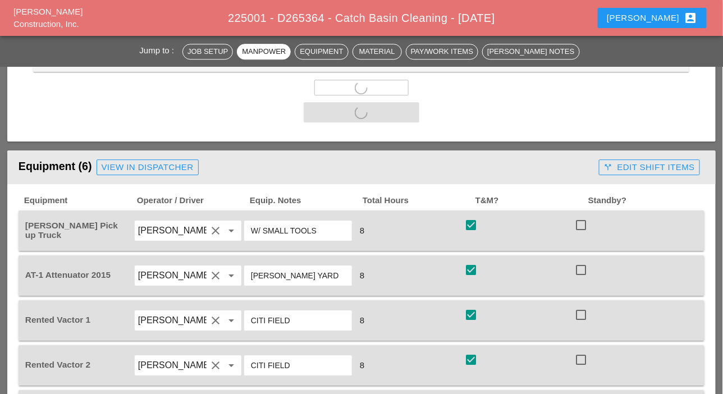
scroll to position [898, 0]
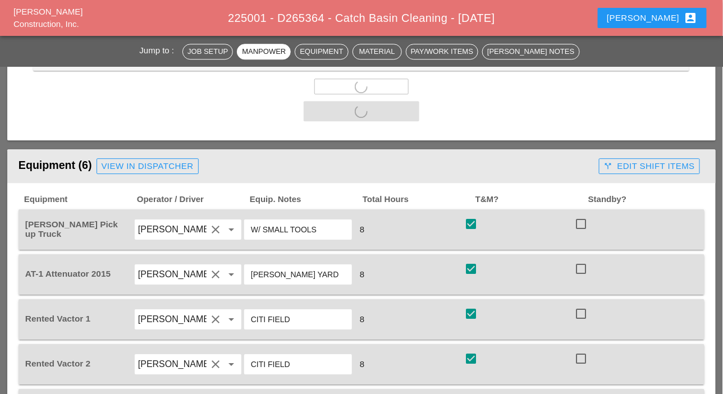
click at [640, 170] on div "call_split Edit Shift Items" at bounding box center [649, 166] width 91 height 13
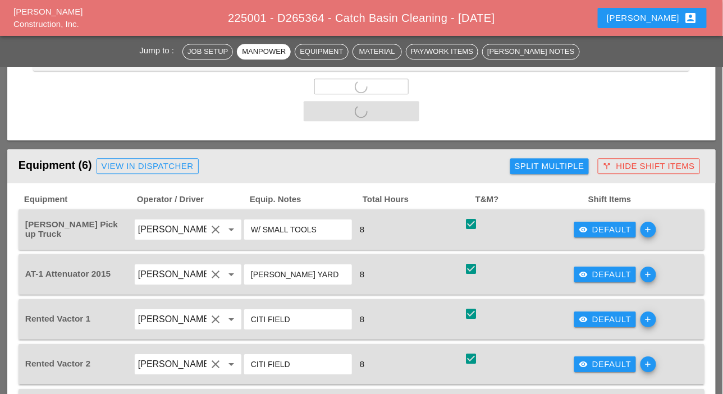
checkbox input "false"
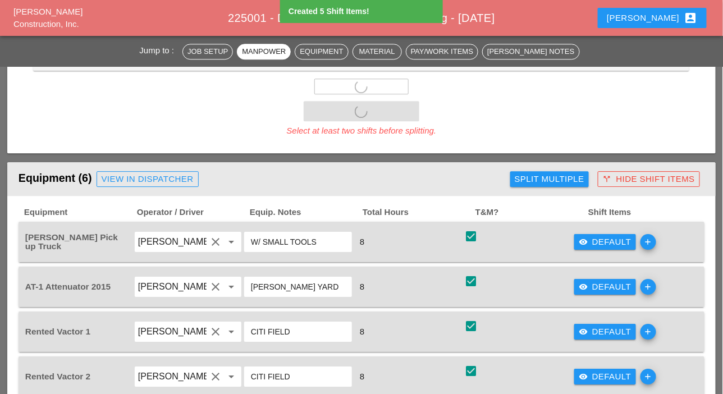
type input "6"
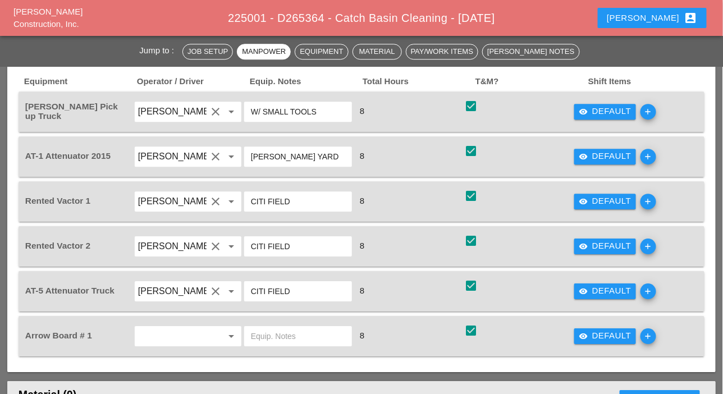
click at [602, 198] on div "visibility Default" at bounding box center [604, 201] width 53 height 13
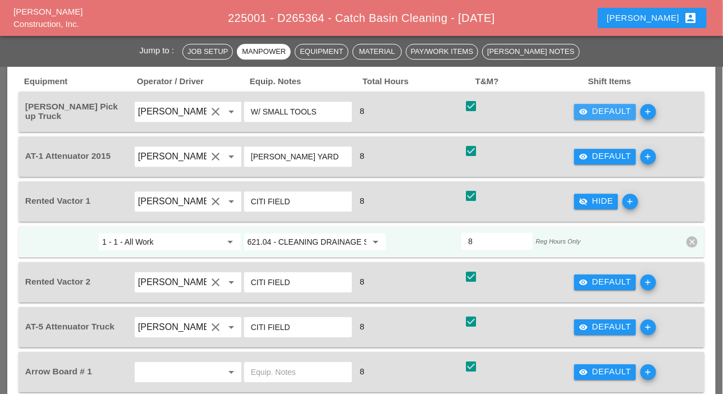
drag, startPoint x: 591, startPoint y: 107, endPoint x: 485, endPoint y: 117, distance: 106.0
click at [590, 109] on div "visibility Default" at bounding box center [604, 111] width 53 height 13
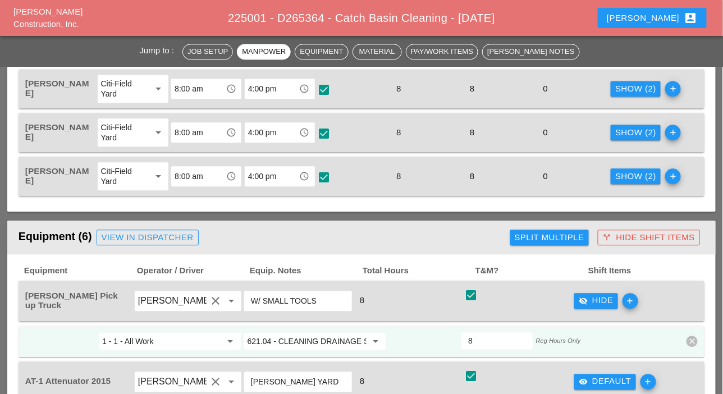
scroll to position [673, 0]
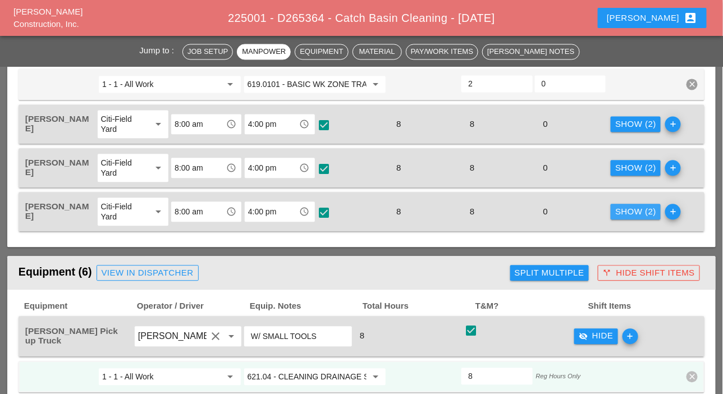
drag, startPoint x: 631, startPoint y: 205, endPoint x: 581, endPoint y: 209, distance: 49.5
click at [631, 206] on div "Show (2)" at bounding box center [635, 211] width 41 height 13
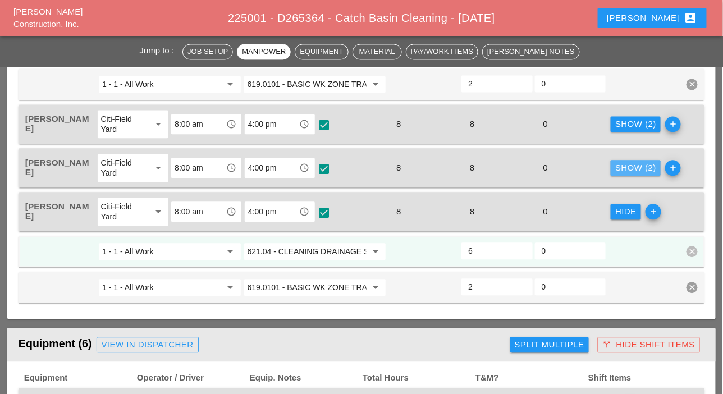
click at [623, 164] on div "Show (2)" at bounding box center [635, 168] width 41 height 13
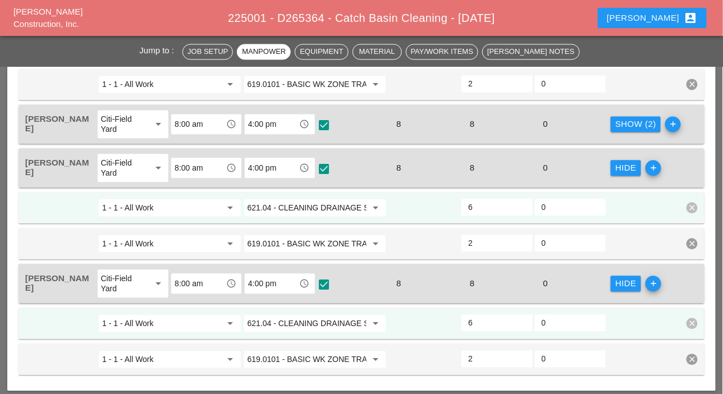
click at [629, 125] on div "Show (2)" at bounding box center [635, 124] width 41 height 13
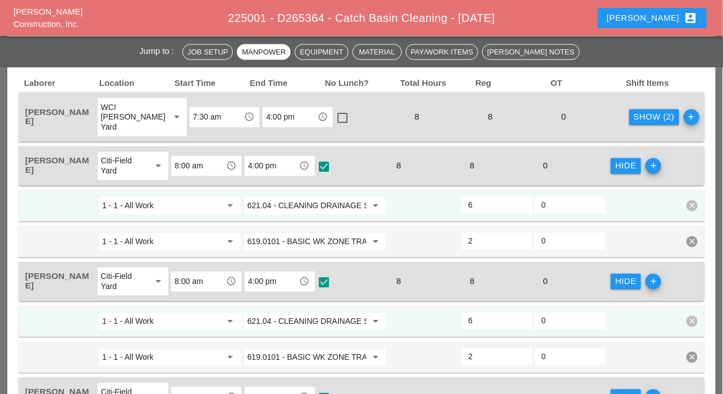
scroll to position [505, 0]
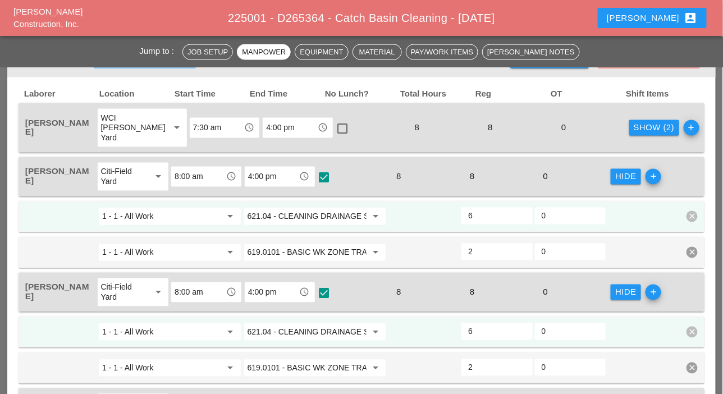
drag, startPoint x: 631, startPoint y: 125, endPoint x: 615, endPoint y: 134, distance: 18.1
click at [633, 126] on div "Show (2)" at bounding box center [653, 128] width 41 height 13
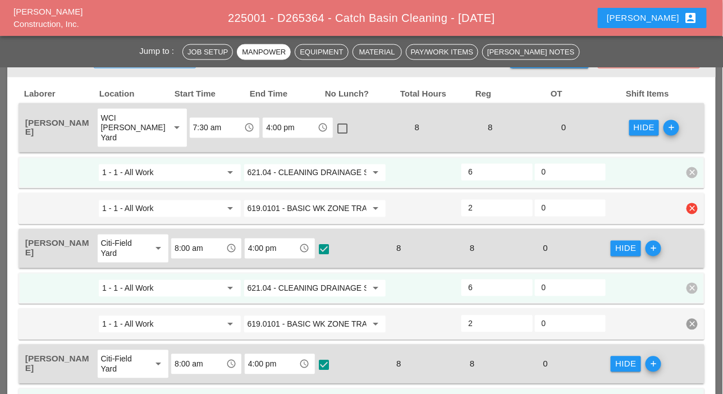
click at [301, 211] on input "619.0101 - BASIC WK ZONE TRAF CON (DAILY OPERATION)" at bounding box center [306, 209] width 119 height 18
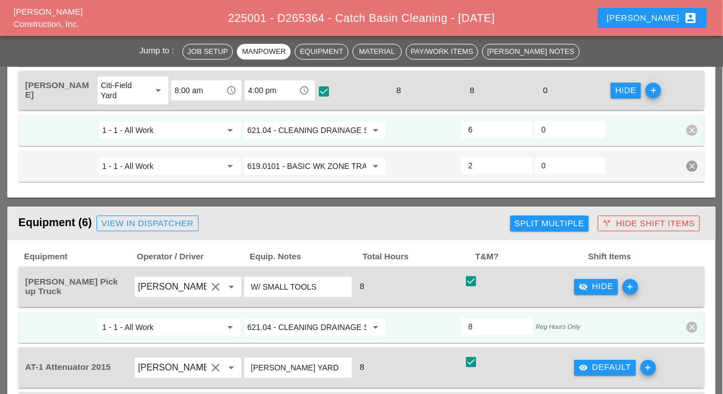
scroll to position [1066, 0]
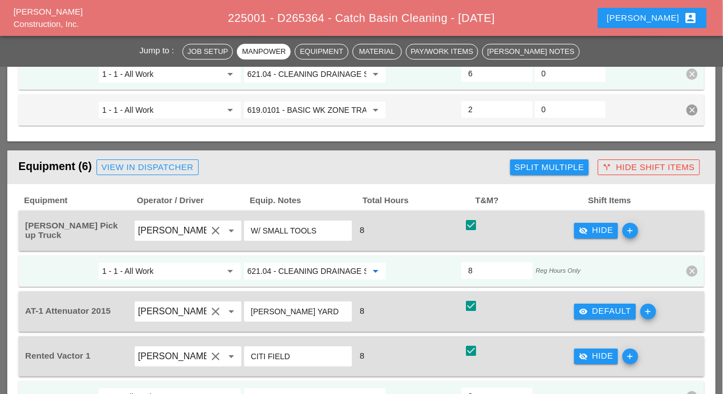
click at [301, 266] on input "621.04 - CLEANING DRAINAGE STRUCTURES" at bounding box center [306, 271] width 119 height 18
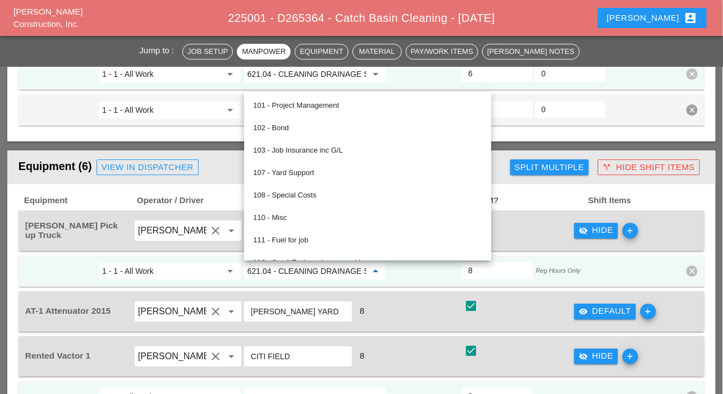
paste input "19.0101 - BASIC WK ZONE TRAF CON (DAILY OPERATION)"
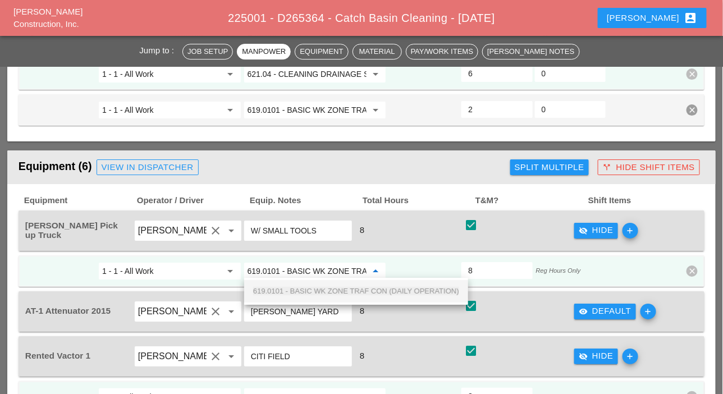
scroll to position [0, 102]
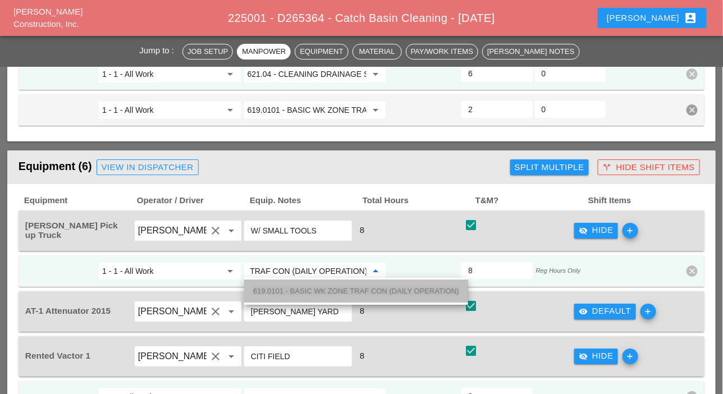
click at [298, 288] on span "619.0101 - BASIC WK ZONE TRAF CON (DAILY OPERATION)" at bounding box center [356, 291] width 206 height 8
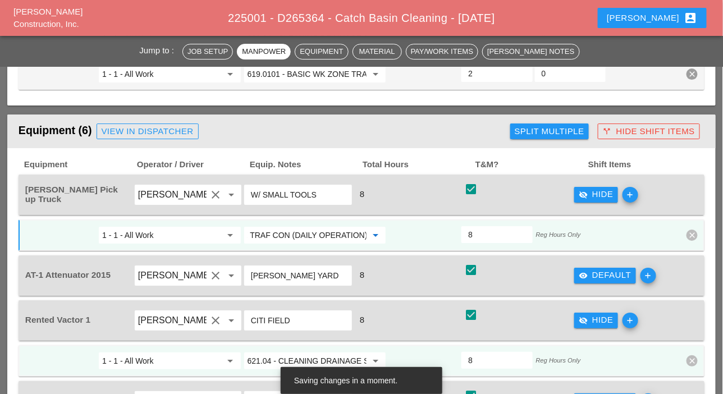
scroll to position [1122, 0]
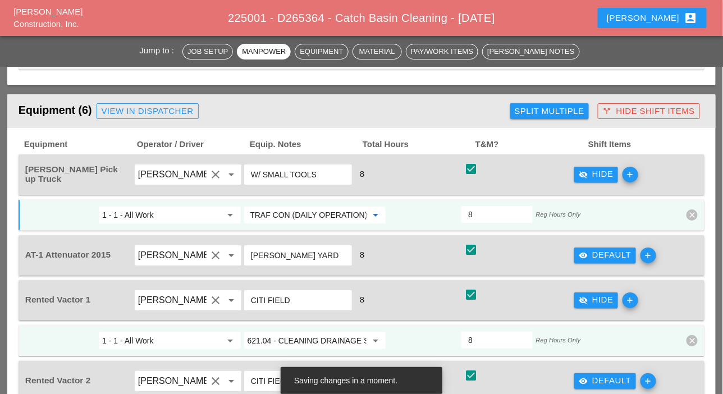
type input "619.0101 - BASIC WK ZONE TRAF CON (DAILY OPERATION)"
click at [601, 251] on div "visibility Default" at bounding box center [604, 255] width 53 height 13
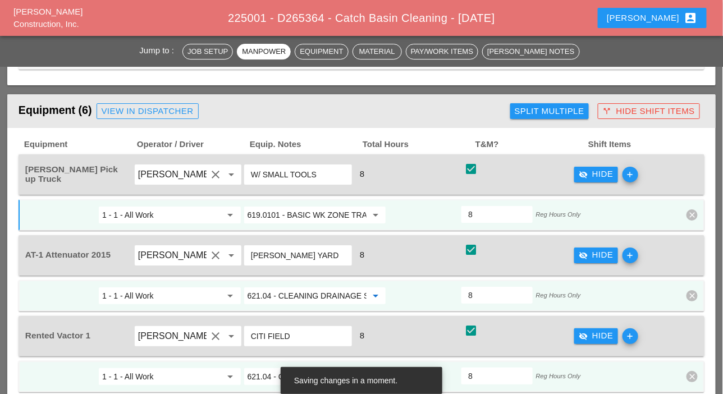
click at [276, 292] on input "621.04 - CLEANING DRAINAGE STRUCTURES" at bounding box center [306, 296] width 119 height 18
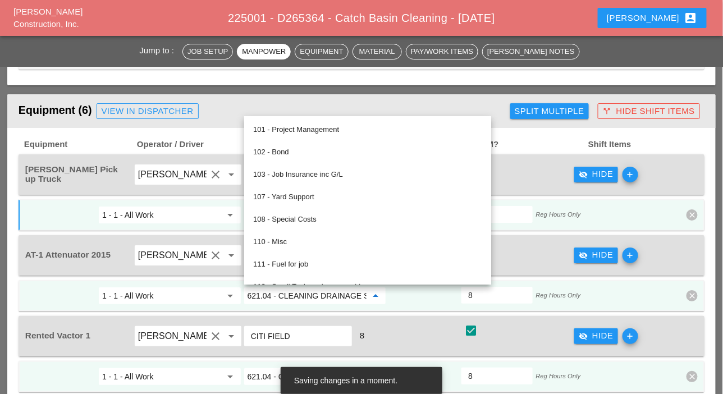
paste input "19.0101 - BASIC WK ZONE TRAF CON (DAILY OPERATION)"
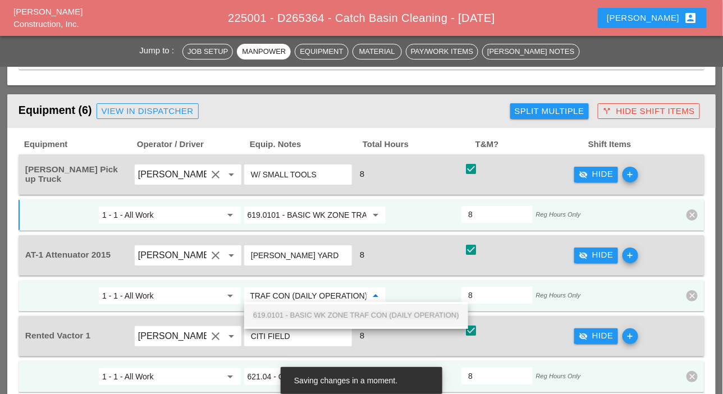
drag, startPoint x: 284, startPoint y: 313, endPoint x: 339, endPoint y: 315, distance: 55.0
click at [285, 313] on span "619.0101 - BASIC WK ZONE TRAF CON (DAILY OPERATION)" at bounding box center [356, 315] width 206 height 8
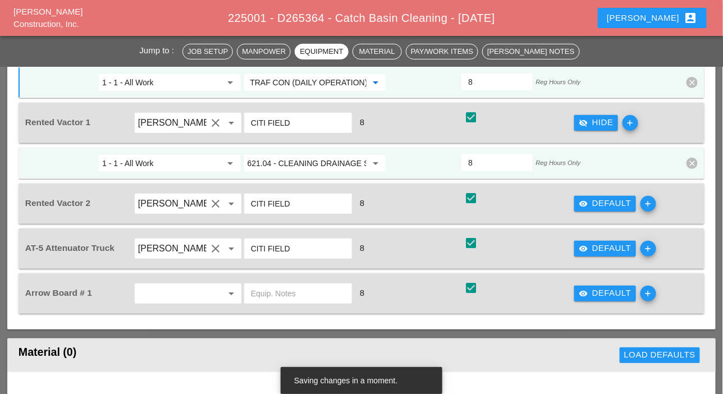
scroll to position [1346, 0]
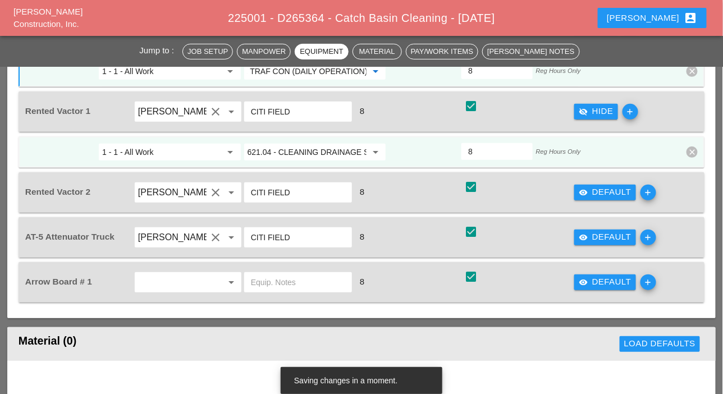
type input "619.0101 - BASIC WK ZONE TRAF CON (DAILY OPERATION)"
drag, startPoint x: 616, startPoint y: 237, endPoint x: 526, endPoint y: 244, distance: 90.1
click at [609, 238] on div "visibility Default" at bounding box center [604, 237] width 53 height 13
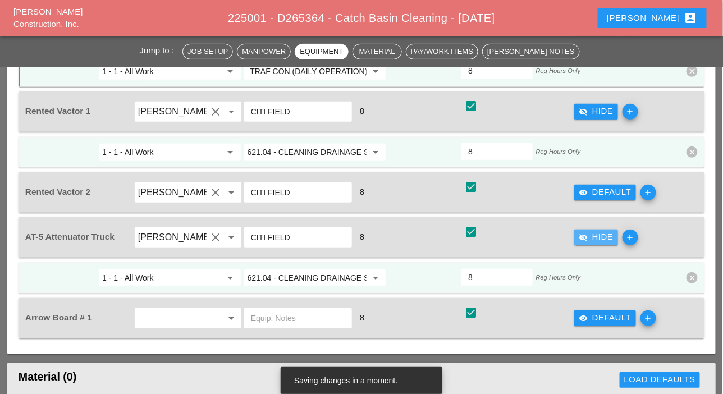
scroll to position [0, 0]
click at [320, 269] on input "621.04 - CLEANING DRAINAGE STRUCTURES" at bounding box center [306, 278] width 119 height 18
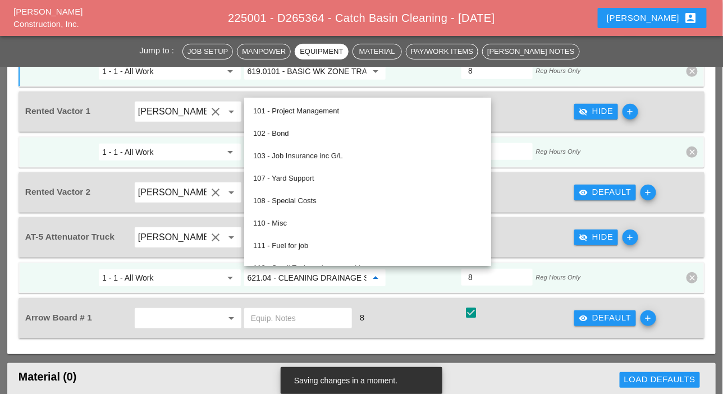
paste input "19.0101 - BASIC WK ZONE TRAF CON (DAILY OPERATION)"
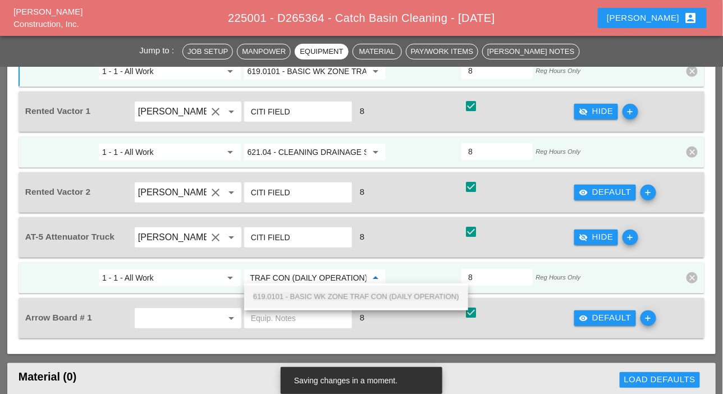
drag, startPoint x: 304, startPoint y: 294, endPoint x: 353, endPoint y: 297, distance: 49.4
click at [305, 296] on span "619.0101 - BASIC WK ZONE TRAF CON (DAILY OPERATION)" at bounding box center [356, 296] width 206 height 8
type input "619.0101 - BASIC WK ZONE TRAF CON (DAILY OPERATION)"
drag, startPoint x: 606, startPoint y: 307, endPoint x: 549, endPoint y: 312, distance: 56.9
click at [600, 309] on div "visibility Default add" at bounding box center [628, 317] width 110 height 31
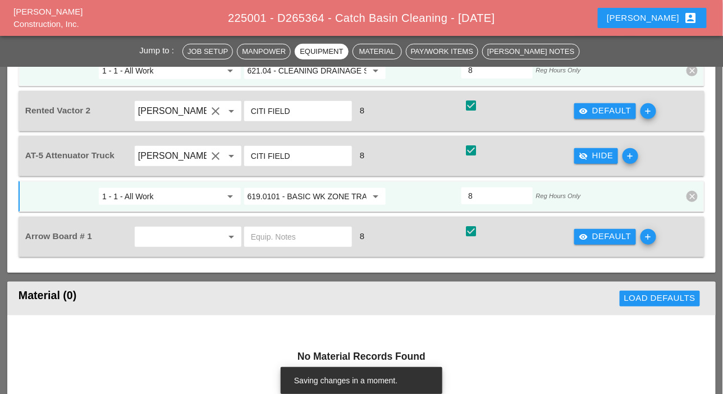
scroll to position [1459, 0]
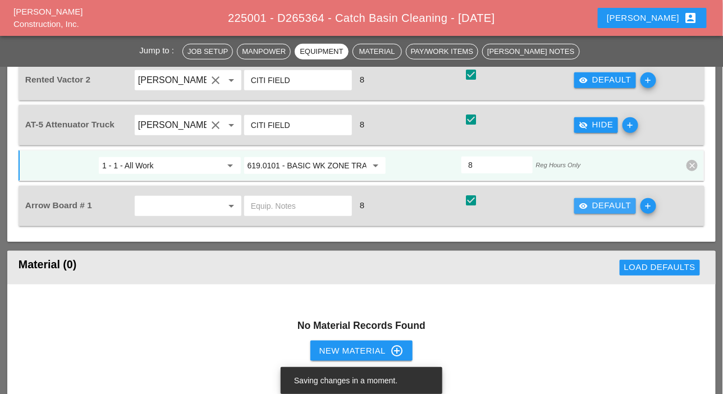
drag, startPoint x: 594, startPoint y: 201, endPoint x: 535, endPoint y: 217, distance: 61.0
click at [592, 204] on div "visibility Default" at bounding box center [604, 205] width 53 height 13
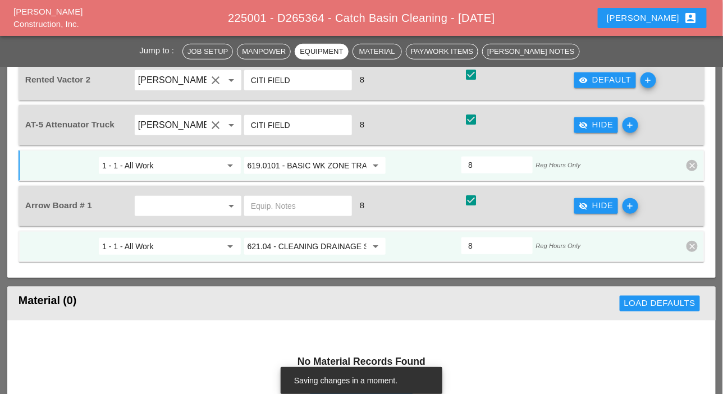
click at [300, 245] on input "621.04 - CLEANING DRAINAGE STRUCTURES" at bounding box center [306, 246] width 119 height 18
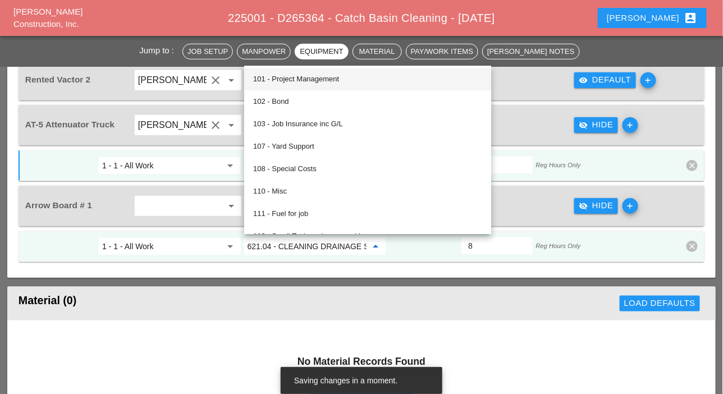
paste input "19.0101 - BASIC WK ZONE TRAF CON (DAILY OPERATION)"
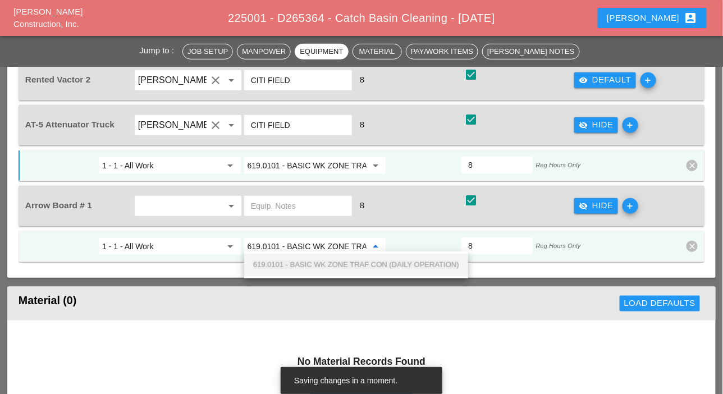
scroll to position [0, 102]
click at [293, 262] on span "619.0101 - BASIC WK ZONE TRAF CON (DAILY OPERATION)" at bounding box center [356, 264] width 206 height 8
type input "619.0101 - BASIC WK ZONE TRAF CON (DAILY OPERATION)"
click at [163, 204] on input "text" at bounding box center [172, 206] width 68 height 18
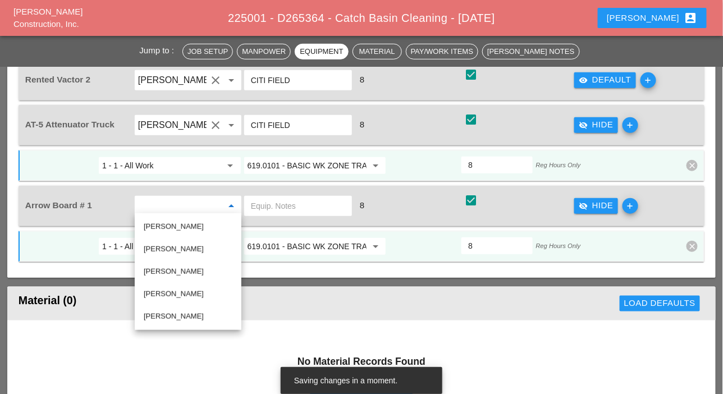
click at [179, 250] on div "[PERSON_NAME]" at bounding box center [188, 248] width 89 height 13
type input "[PERSON_NAME]"
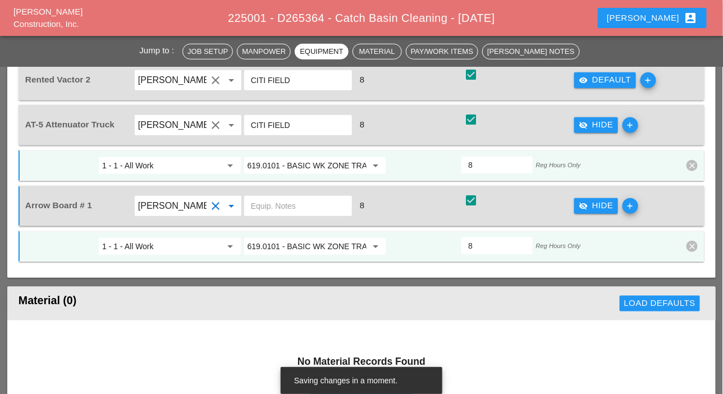
click at [286, 212] on div at bounding box center [298, 206] width 108 height 20
drag, startPoint x: 300, startPoint y: 123, endPoint x: 243, endPoint y: 125, distance: 56.7
click at [245, 125] on div "CITI FIELD" at bounding box center [298, 125] width 108 height 20
click at [279, 203] on input "text" at bounding box center [298, 206] width 94 height 18
paste input "CITI FIELD"
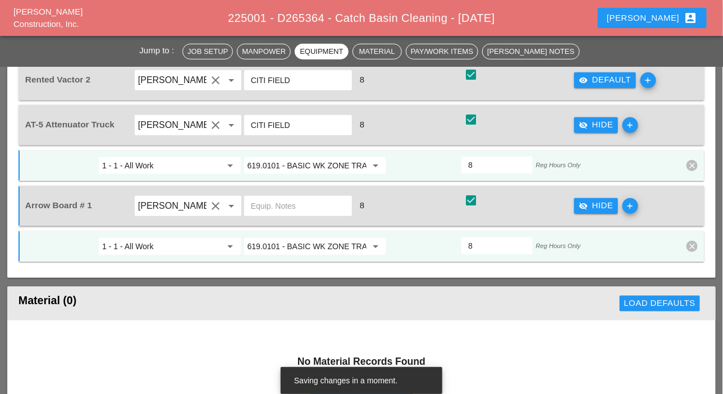
type input "CITI FIELD"
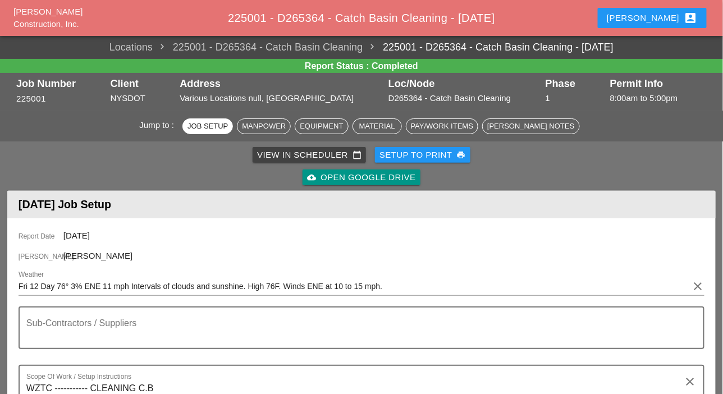
click at [287, 153] on div "View in Scheduler calendar_today" at bounding box center [309, 155] width 104 height 13
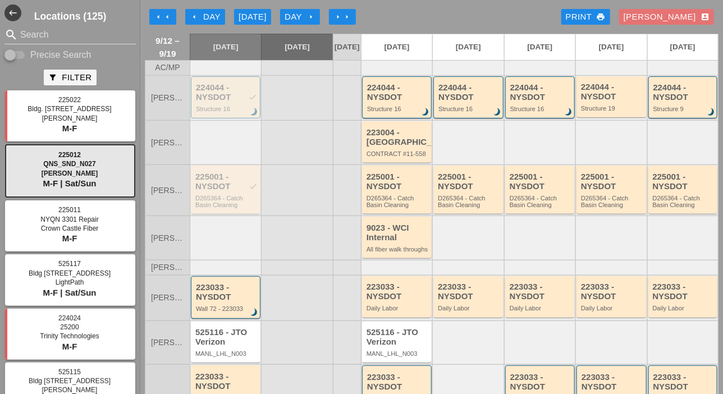
scroll to position [112, 0]
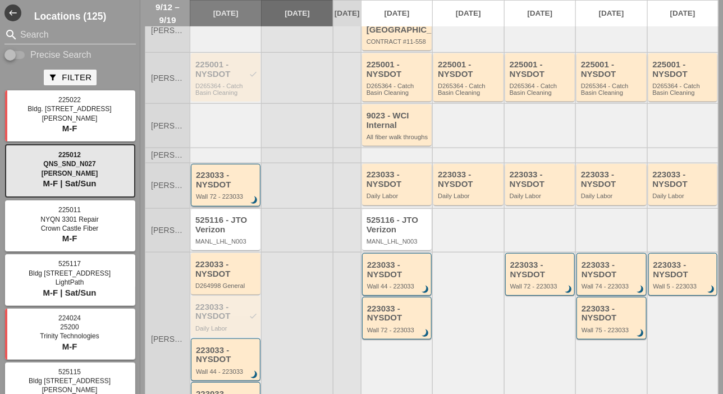
click at [225, 200] on div "223033 - NYSDOT Wall 72 - 223033 brightness_3" at bounding box center [226, 185] width 61 height 29
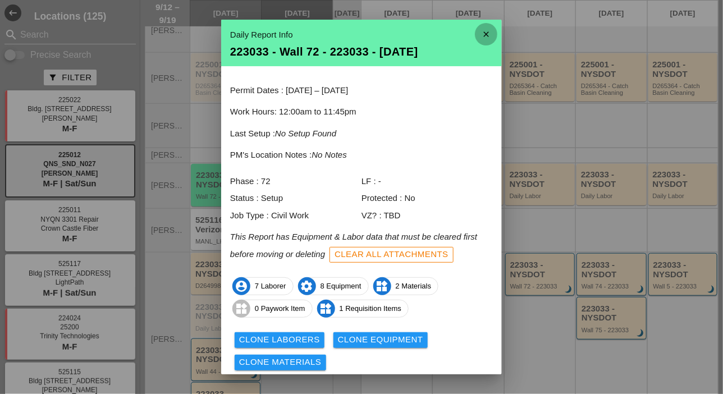
click at [477, 32] on icon "close" at bounding box center [486, 34] width 22 height 22
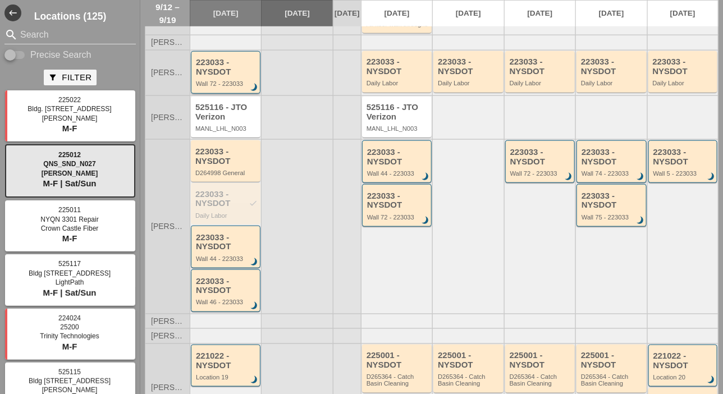
scroll to position [281, 0]
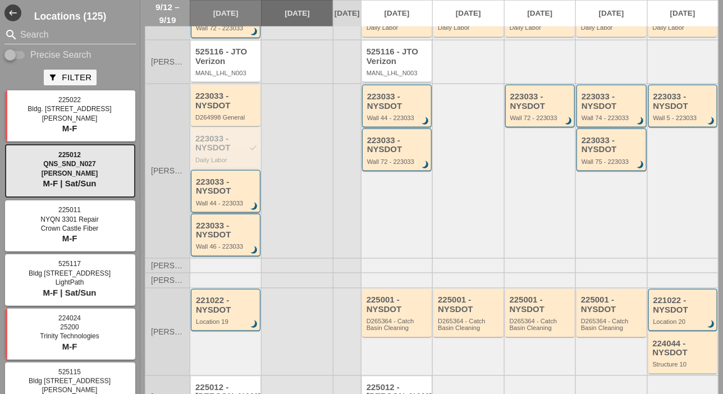
click at [220, 196] on div "223033 - NYSDOT" at bounding box center [226, 186] width 61 height 19
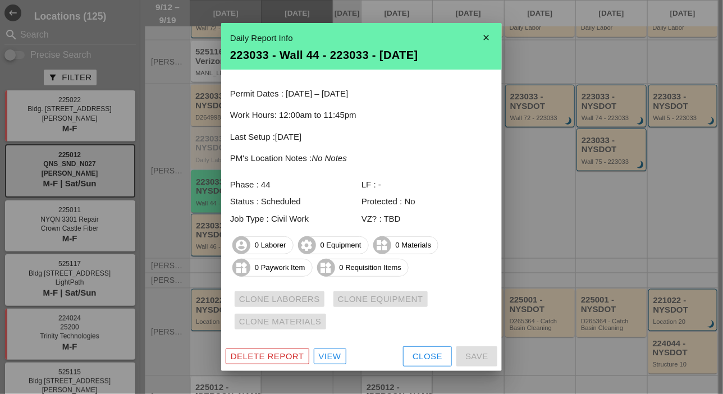
click at [335, 360] on div "View" at bounding box center [330, 356] width 22 height 13
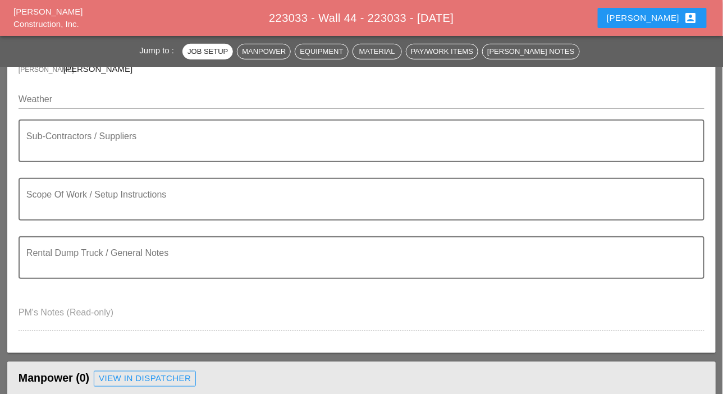
scroll to position [56, 0]
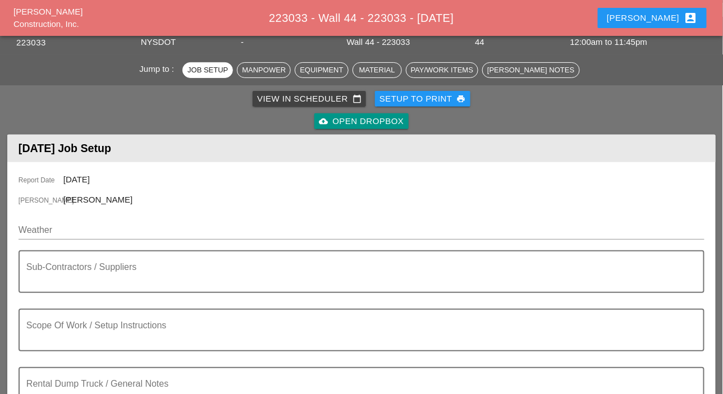
click at [438, 68] on div "Pay/Work Items" at bounding box center [442, 70] width 62 height 11
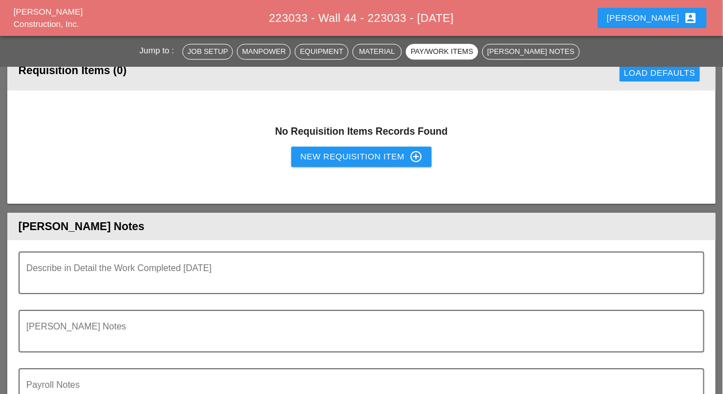
scroll to position [907, 0]
click at [329, 150] on div "New Requisition Item control_point" at bounding box center [361, 155] width 122 height 13
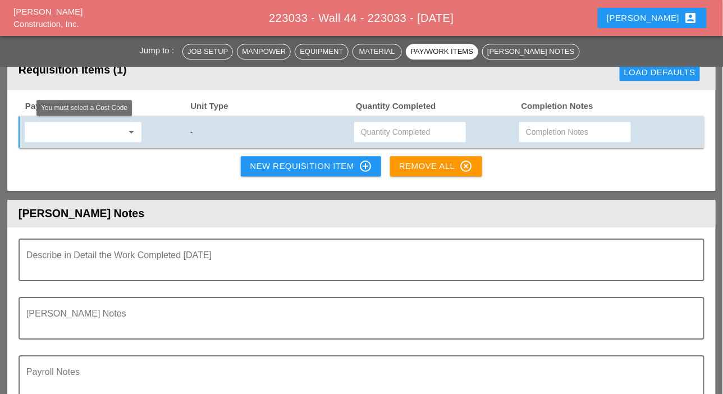
click at [93, 136] on input "text" at bounding box center [75, 132] width 94 height 18
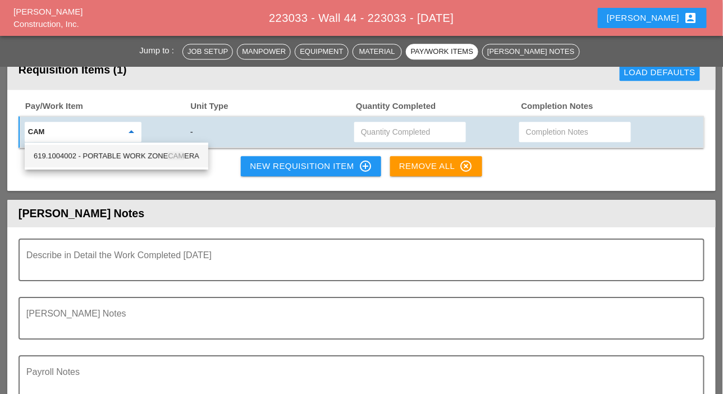
click at [133, 151] on div "619.1004002 - PORTABLE WORK ZONE CAM ERA" at bounding box center [117, 155] width 166 height 13
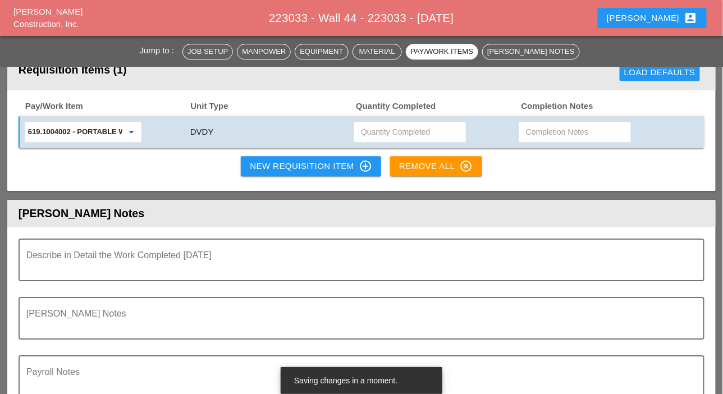
type input "619.1004002 - PORTABLE WORK ZONE CAMERA"
click at [380, 135] on input "text" at bounding box center [410, 132] width 98 height 18
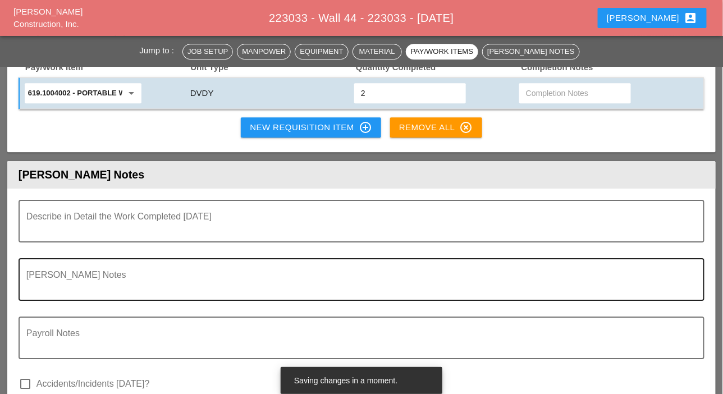
scroll to position [963, 0]
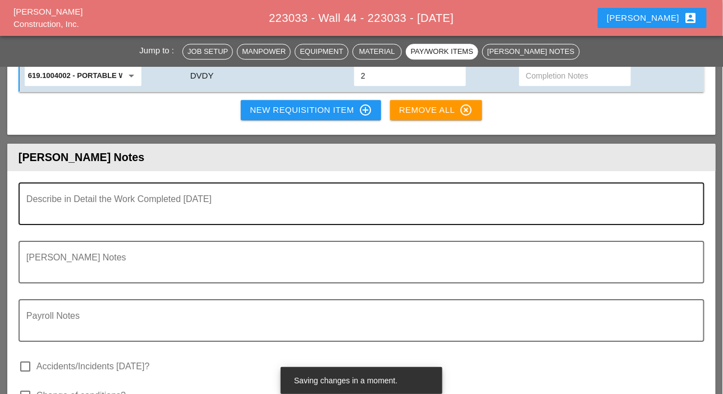
type input "2"
click at [78, 213] on textarea "Describe in Detail the Work Completed Today" at bounding box center [356, 210] width 661 height 27
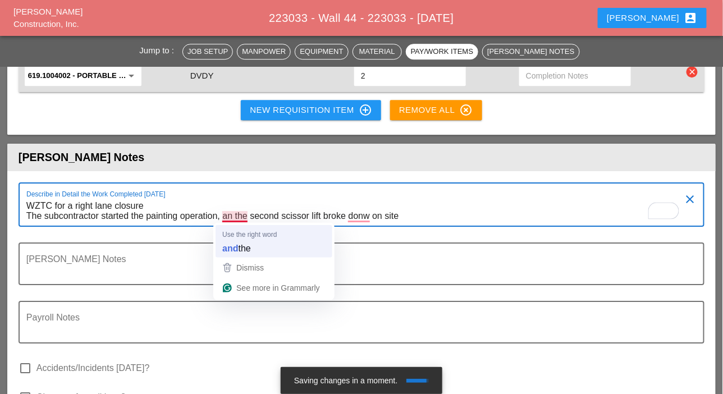
type textarea "WZTC for a right lane closure The subcontractor started the painting operation,…"
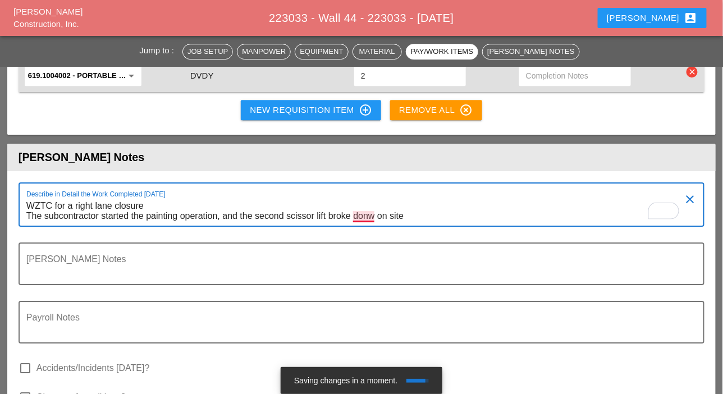
click at [364, 218] on textarea "WZTC for a right lane closure The subcontractor started the painting operation,…" at bounding box center [356, 211] width 661 height 29
drag, startPoint x: 364, startPoint y: 218, endPoint x: 312, endPoint y: 191, distance: 58.2
click at [308, 190] on div "Describe in Detail the Work Completed Today WZTC for a right lane closure The s…" at bounding box center [356, 204] width 661 height 42
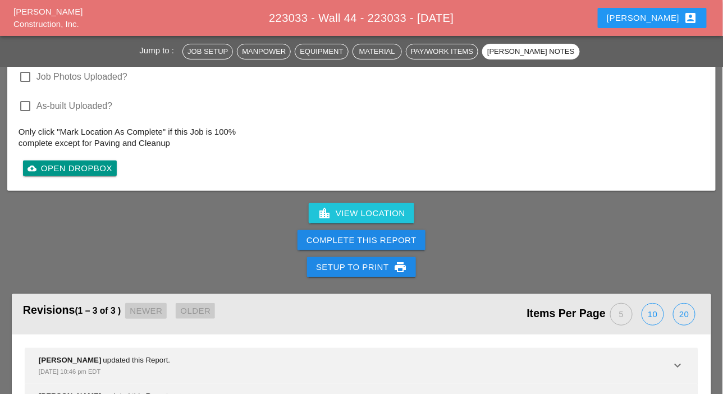
scroll to position [1346, 0]
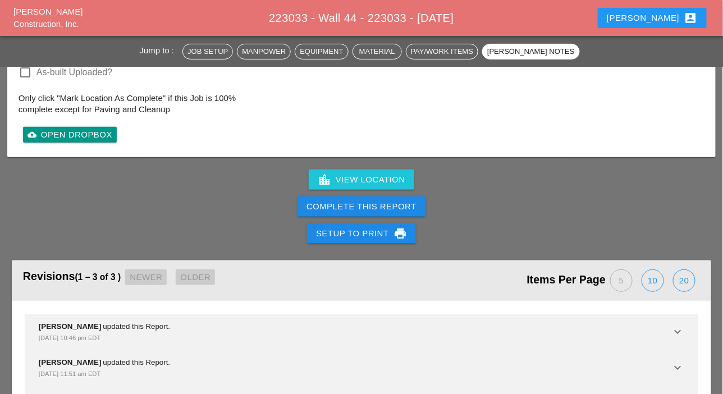
click at [376, 200] on div "Complete This Report" at bounding box center [361, 206] width 110 height 13
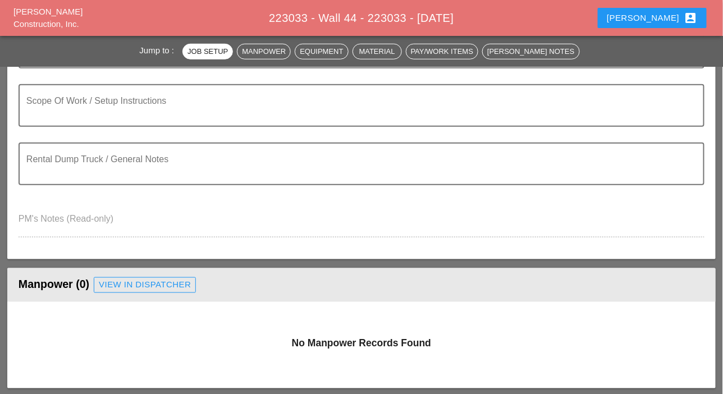
scroll to position [0, 0]
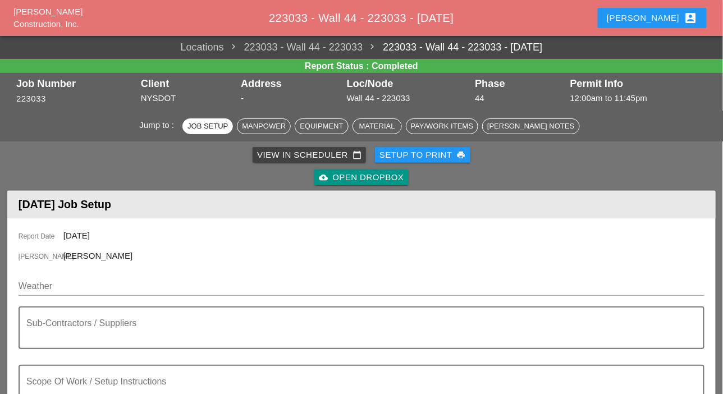
click at [298, 155] on div "View in Scheduler calendar_today" at bounding box center [309, 155] width 104 height 13
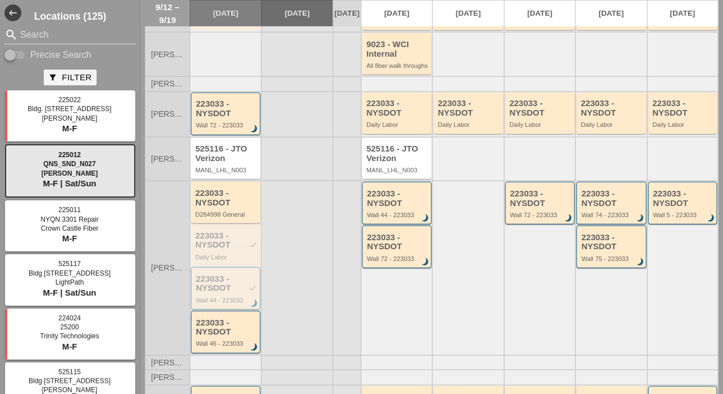
scroll to position [224, 0]
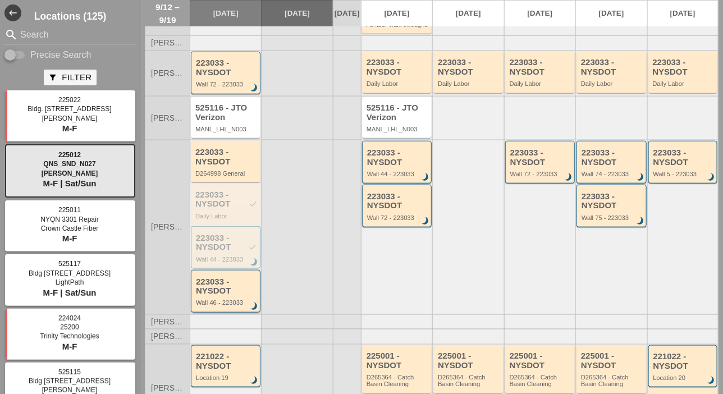
click at [220, 306] on div "223033 - NYSDOT Wall 46 - 223033 brightness_3" at bounding box center [226, 291] width 61 height 29
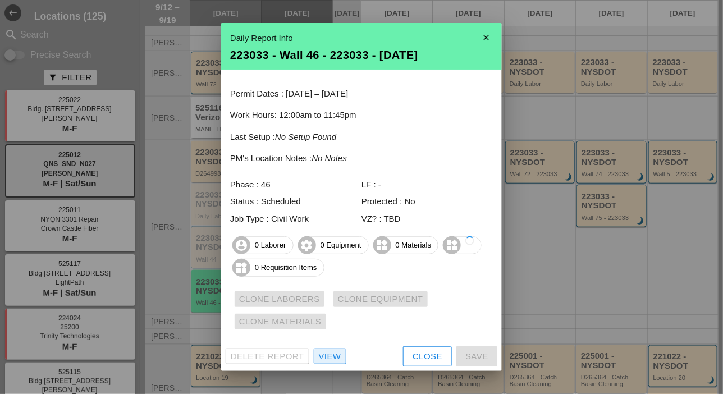
click at [331, 351] on div "View" at bounding box center [330, 356] width 22 height 13
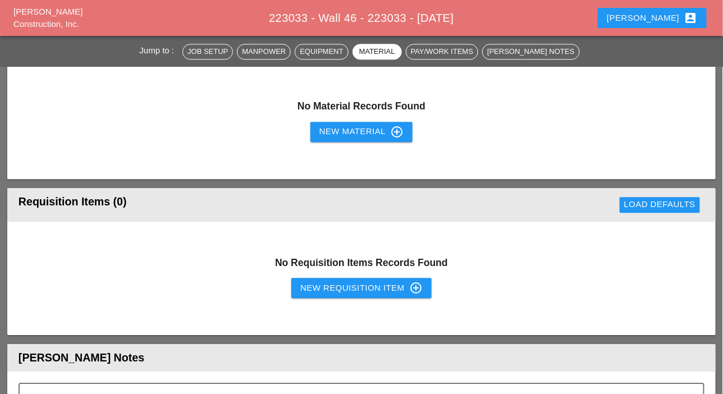
scroll to position [842, 0]
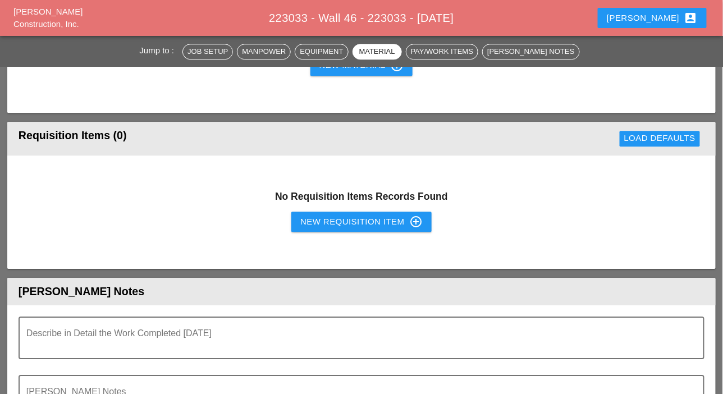
click at [348, 223] on div "New Requisition Item control_point" at bounding box center [361, 221] width 122 height 13
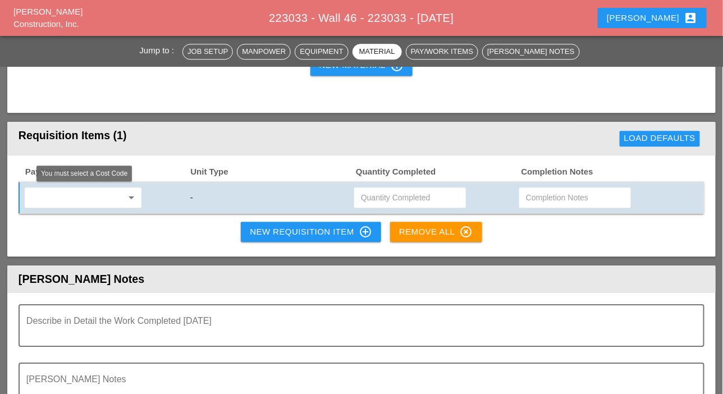
click at [80, 198] on input "text" at bounding box center [75, 198] width 94 height 18
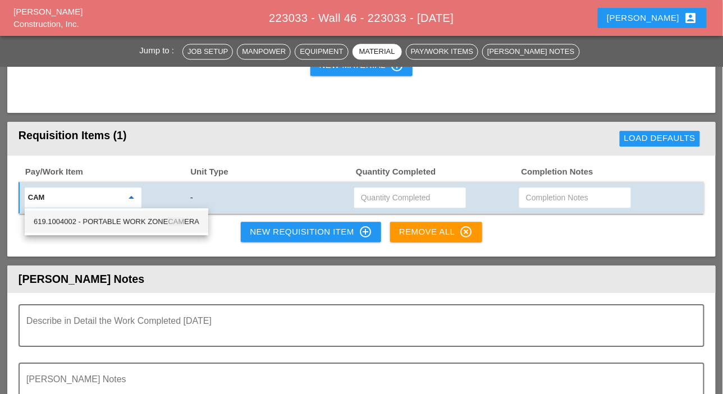
drag, startPoint x: 114, startPoint y: 216, endPoint x: 121, endPoint y: 217, distance: 7.3
click at [115, 216] on div "619.1004002 - PORTABLE WORK ZONE CAM ERA" at bounding box center [117, 221] width 166 height 13
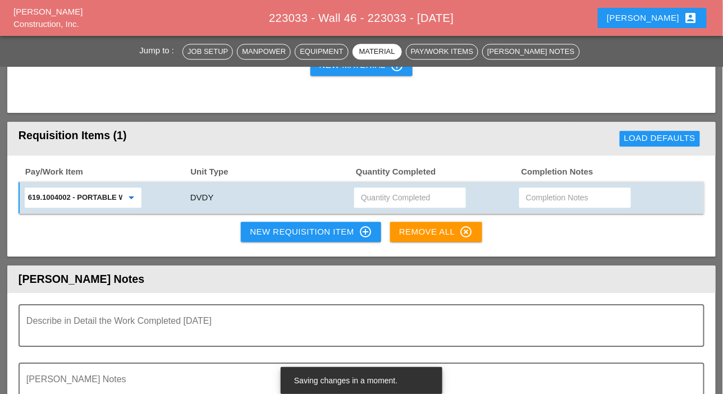
type input "619.1004002 - PORTABLE WORK ZONE CAMERA"
click at [366, 197] on input "text" at bounding box center [410, 198] width 98 height 18
type input "2"
click at [297, 232] on div "New Requisition Item control_point" at bounding box center [311, 231] width 122 height 13
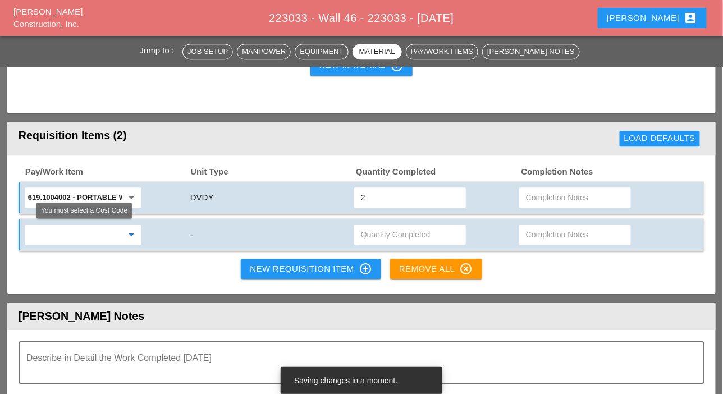
click at [88, 236] on input "text" at bounding box center [75, 235] width 94 height 18
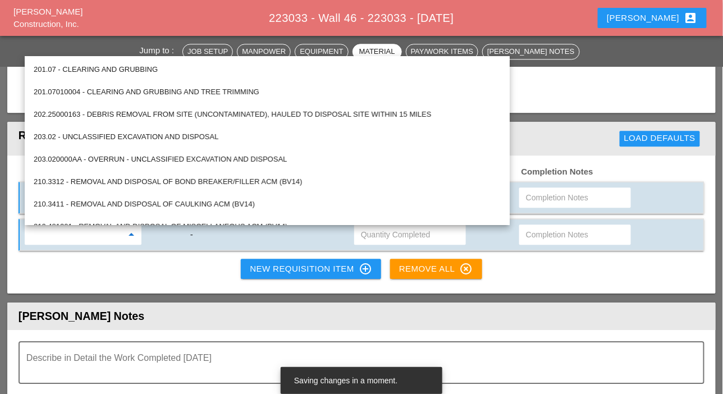
paste input "CITI FIELD"
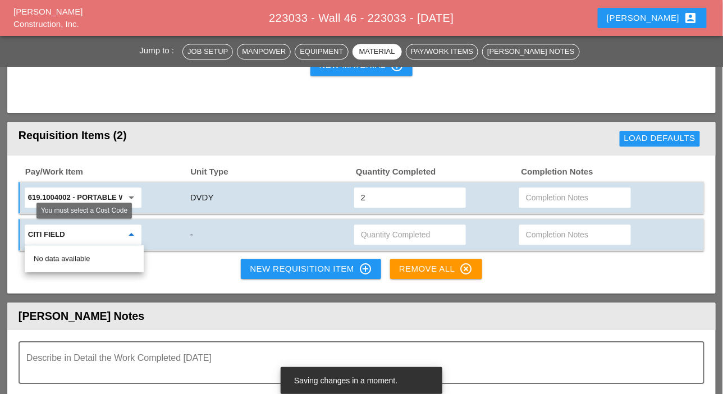
drag, startPoint x: 82, startPoint y: 236, endPoint x: 24, endPoint y: 236, distance: 58.3
click at [24, 236] on div "CITI FIELD arrow_drop_down" at bounding box center [83, 234] width 118 height 21
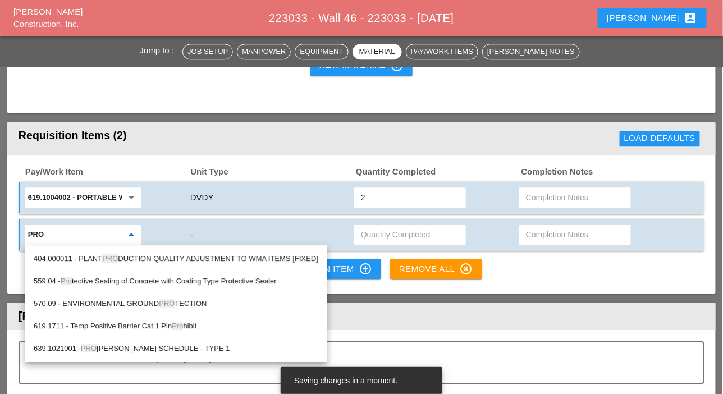
click at [120, 277] on div "559.04 - Pro tective Sealing of Concrete with Coating Type Protective Sealer" at bounding box center [176, 280] width 284 height 13
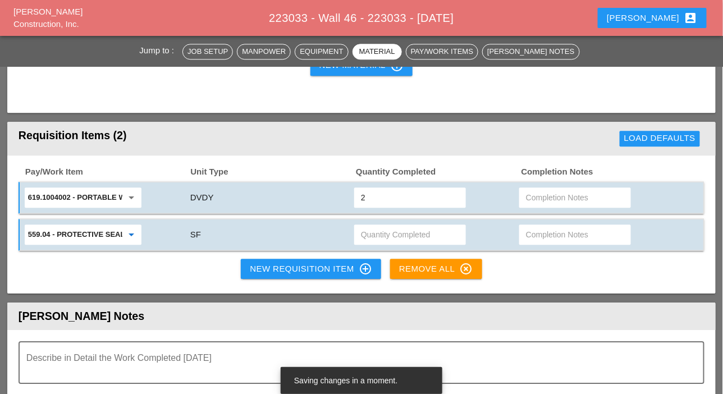
type input "559.04 - Protective Sealing of Concrete with Coating Type Protective Sealer"
click at [377, 233] on input "text" at bounding box center [410, 235] width 98 height 18
click at [546, 236] on input "text" at bounding box center [575, 235] width 98 height 18
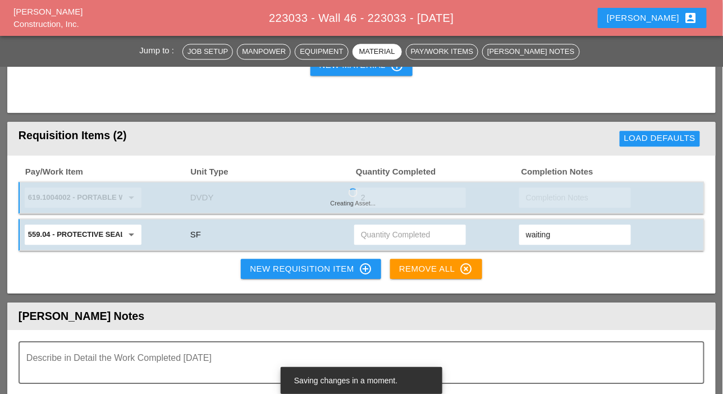
type input "waiting"
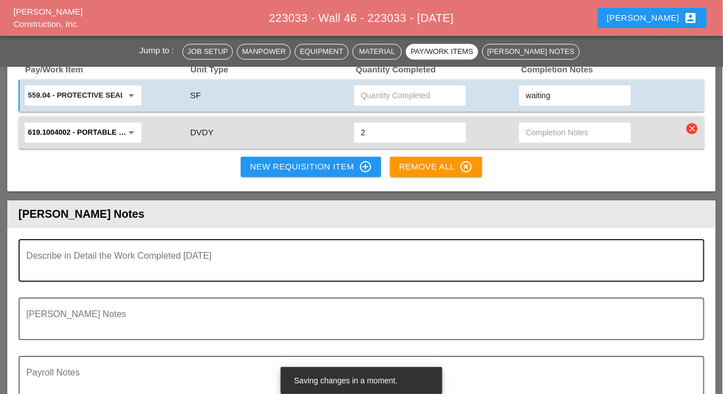
scroll to position [1010, 0]
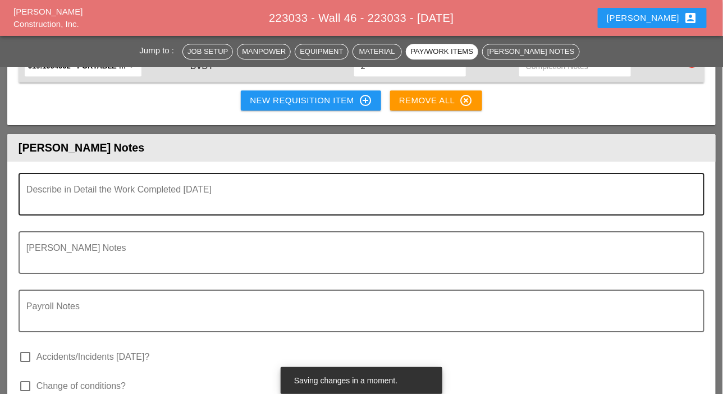
click at [100, 214] on textarea "Describe in Detail the Work Completed Today" at bounding box center [356, 200] width 661 height 27
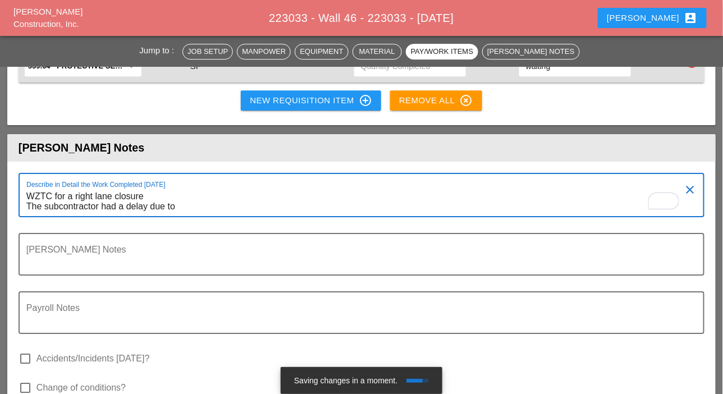
click at [179, 206] on textarea "WZTC for a right lane closure The subcontractor had a delay due to" at bounding box center [356, 201] width 661 height 29
click at [420, 206] on textarea "WZTC for a right lane closure The subcontractor had a delay due to the rental s…" at bounding box center [356, 201] width 661 height 29
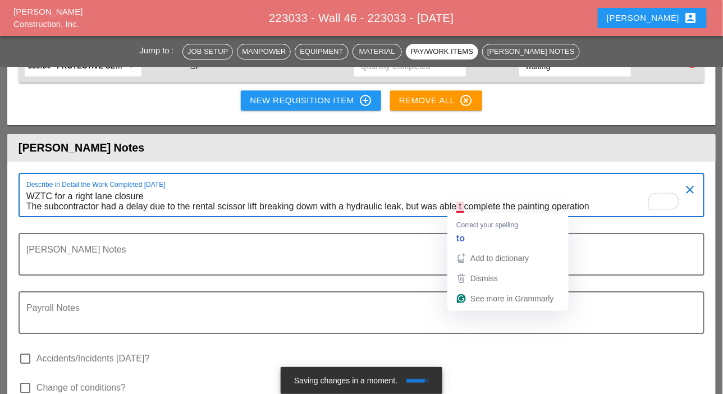
click at [461, 208] on textarea "WZTC for a right lane closure The subcontractor had a delay due to the rental s…" at bounding box center [356, 201] width 661 height 29
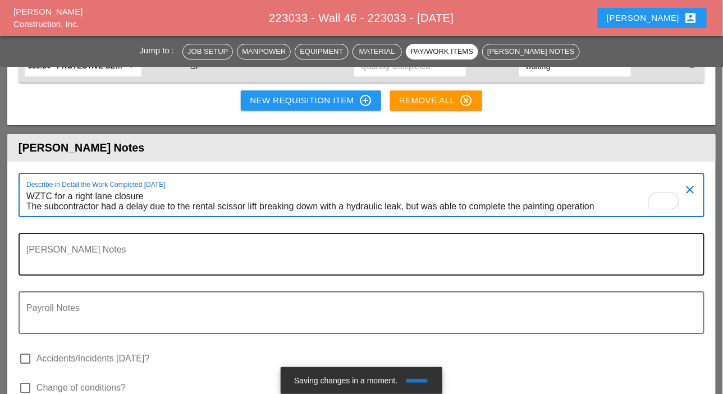
type textarea "WZTC for a right lane closure The subcontractor had a delay due to the rental s…"
click at [47, 265] on textarea "Foreman's Notes" at bounding box center [356, 260] width 661 height 27
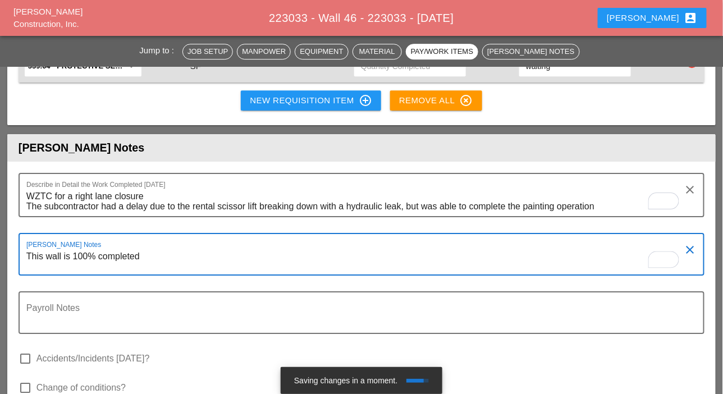
type textarea "This wall is 100% completed"
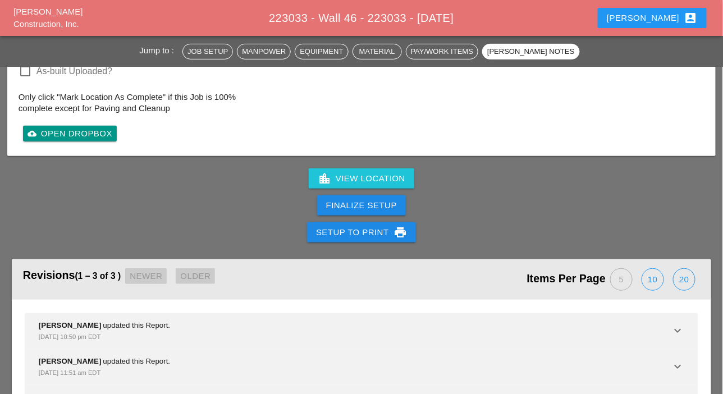
scroll to position [1403, 0]
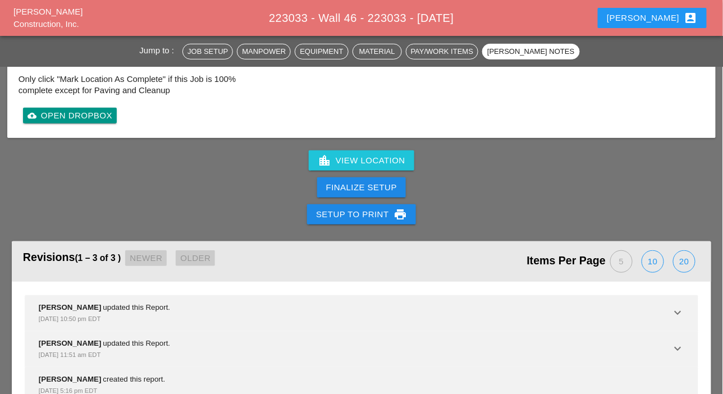
click at [349, 183] on div "Finalize Setup" at bounding box center [361, 187] width 71 height 13
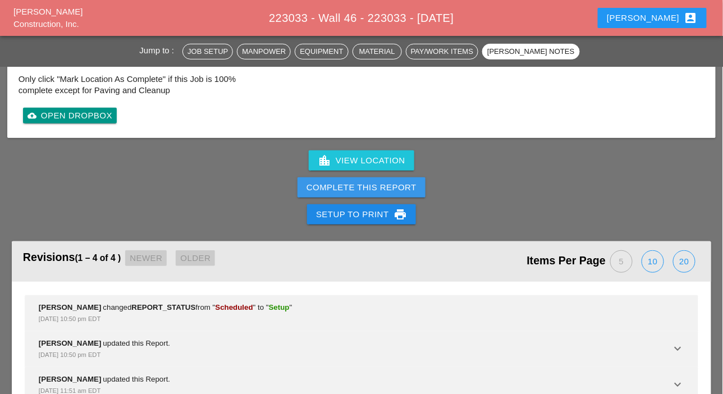
drag, startPoint x: 346, startPoint y: 188, endPoint x: 463, endPoint y: 57, distance: 175.2
click at [346, 188] on div "Complete This Report" at bounding box center [361, 187] width 110 height 13
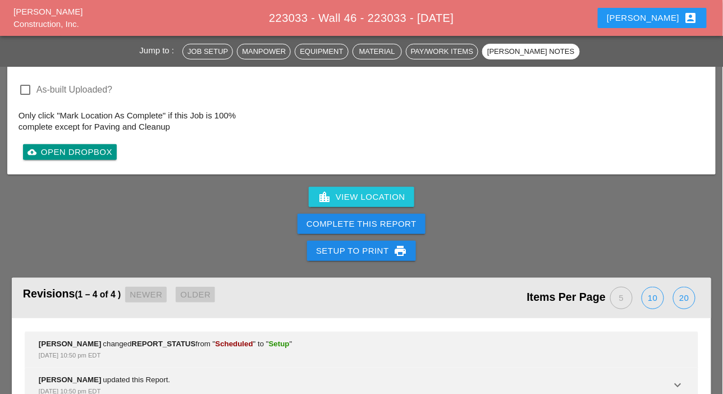
scroll to position [1403, 0]
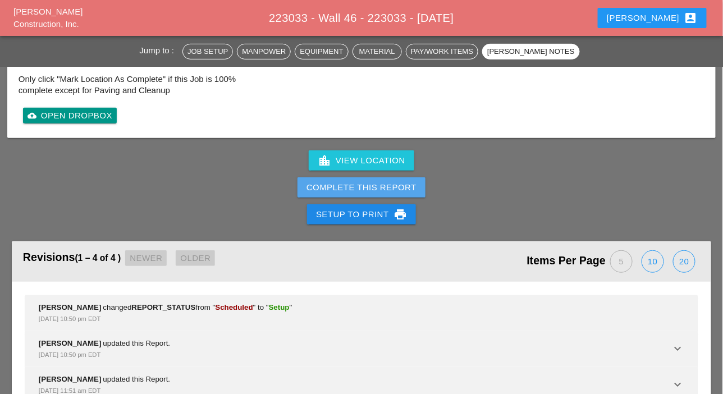
click at [368, 189] on div "Complete This Report" at bounding box center [361, 187] width 110 height 13
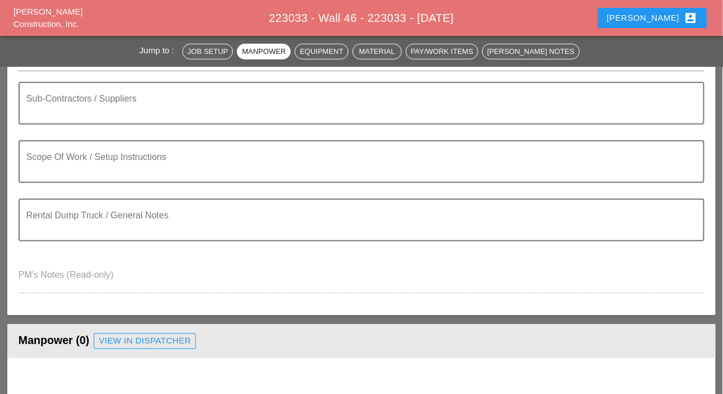
scroll to position [0, 0]
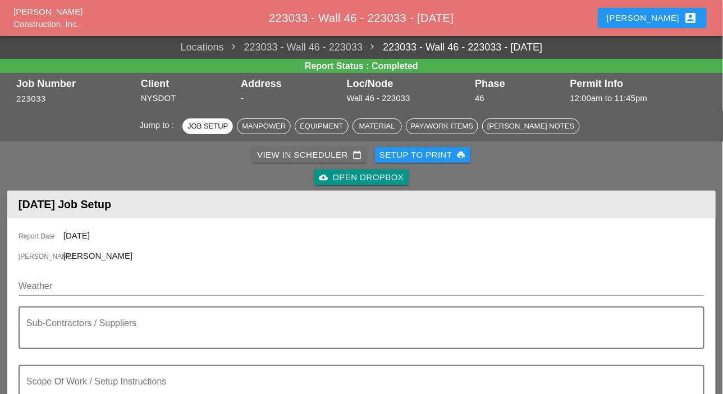
click at [297, 153] on div "View in Scheduler calendar_today" at bounding box center [309, 155] width 104 height 13
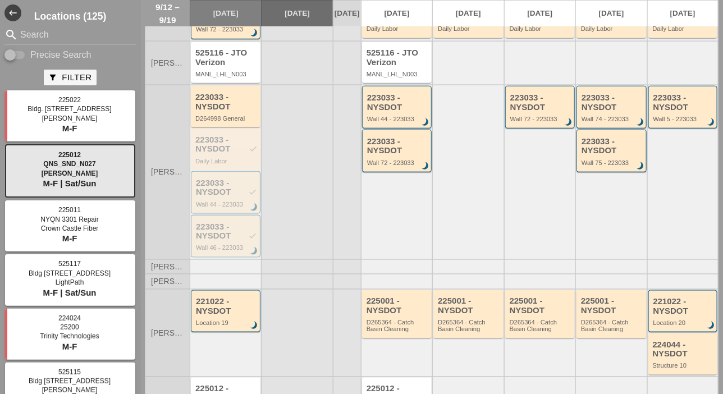
scroll to position [281, 0]
click at [228, 110] on div "223033 - NYSDOT" at bounding box center [226, 100] width 62 height 19
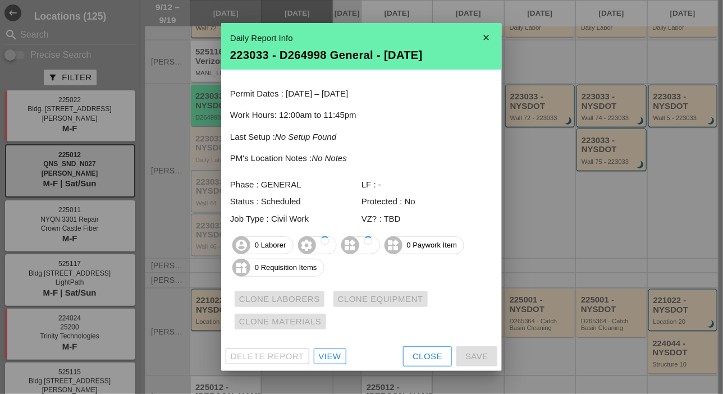
click at [431, 357] on div "Close" at bounding box center [427, 356] width 30 height 13
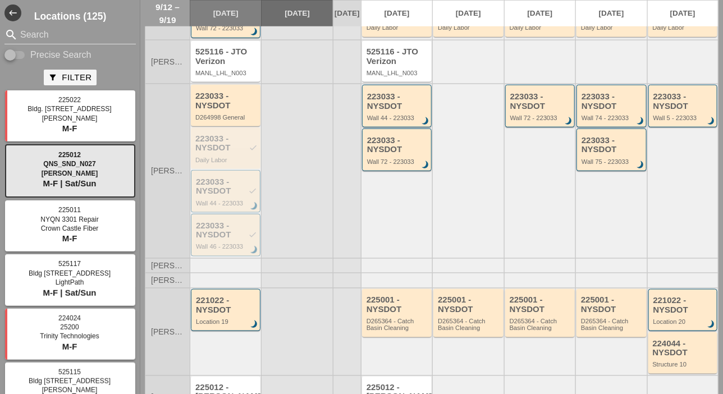
click at [22, 54] on input "Precise Search" at bounding box center [14, 54] width 21 height 13
checkbox input "true"
click at [32, 35] on input "Search" at bounding box center [70, 35] width 100 height 18
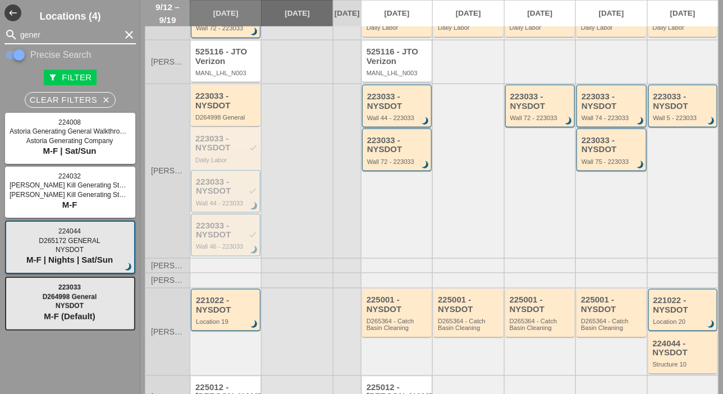
type input "gener"
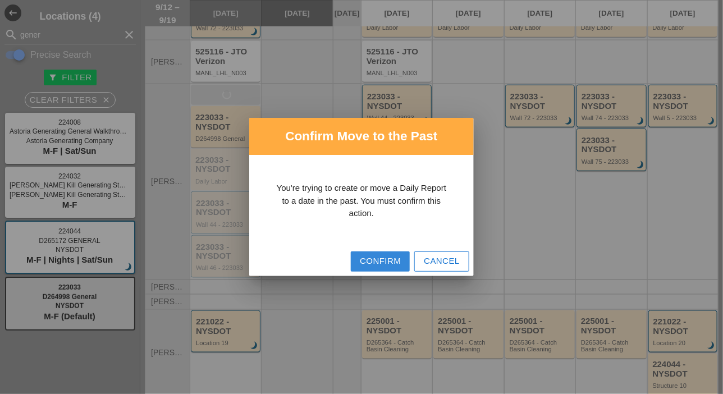
click at [379, 261] on div "Confirm" at bounding box center [380, 261] width 41 height 13
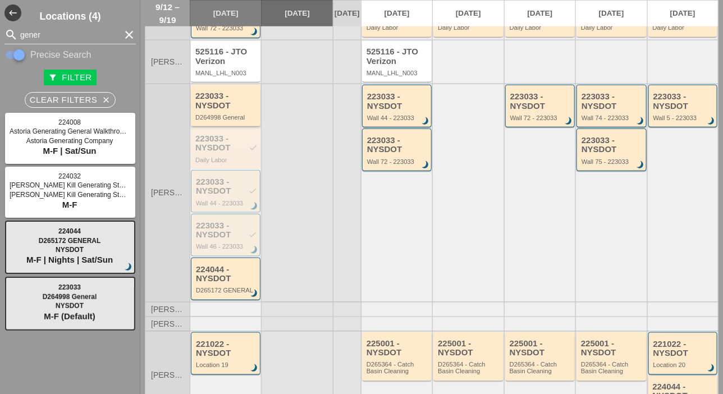
click at [222, 110] on div "223033 - NYSDOT" at bounding box center [226, 100] width 62 height 19
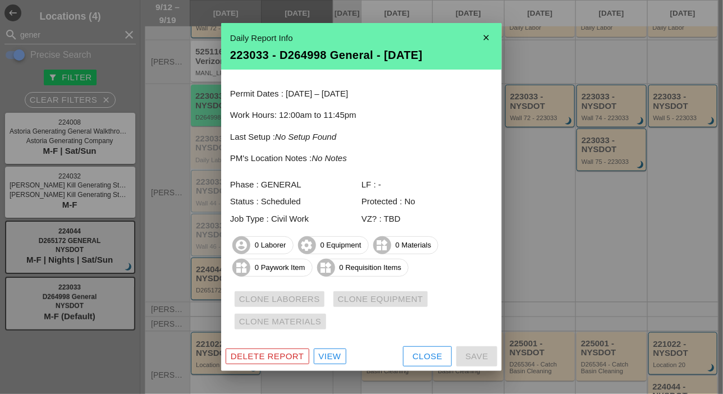
click at [334, 354] on div "View" at bounding box center [330, 356] width 22 height 13
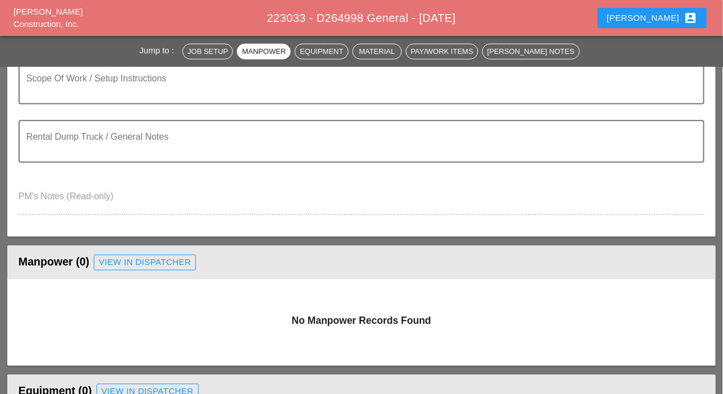
scroll to position [281, 0]
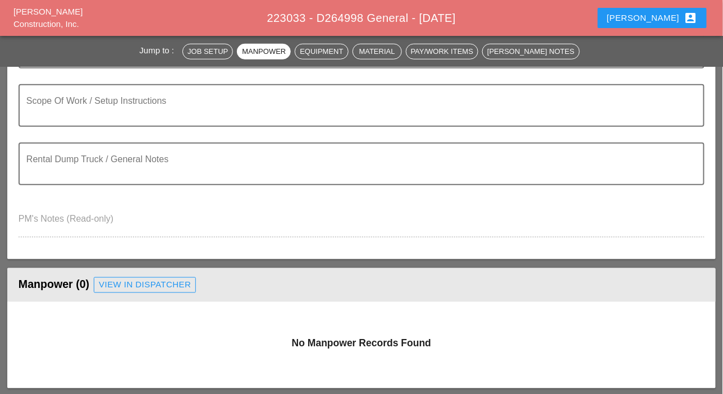
click at [163, 286] on div "View in Dispatcher" at bounding box center [145, 284] width 92 height 13
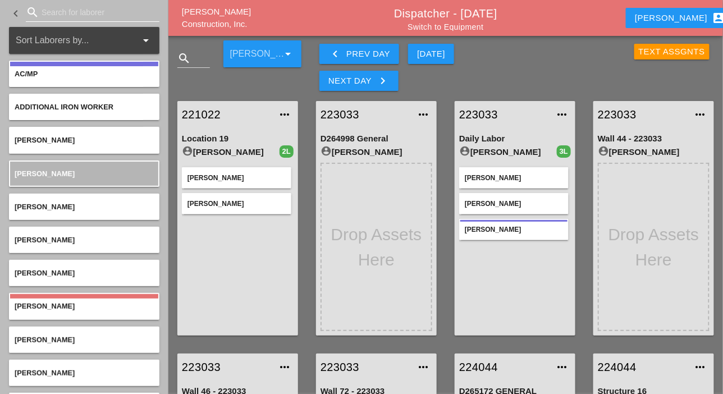
click at [52, 12] on input "Search for laborer" at bounding box center [93, 12] width 102 height 18
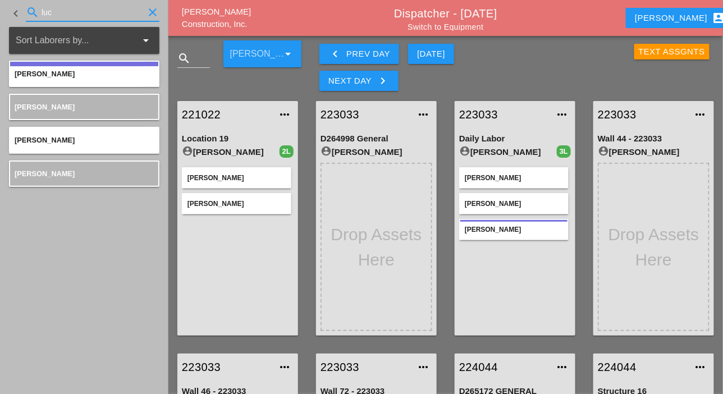
type input "luc"
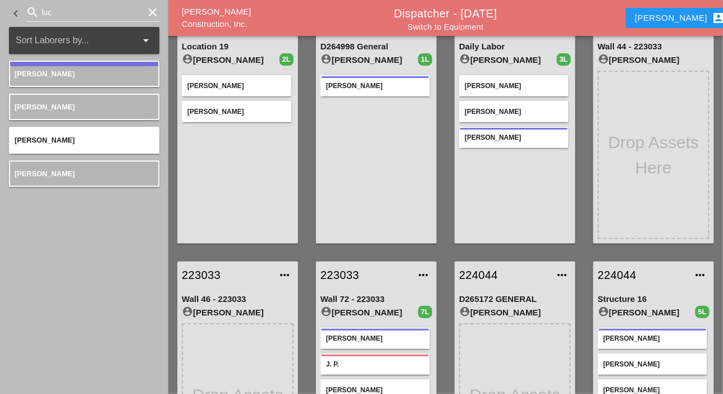
scroll to position [112, 0]
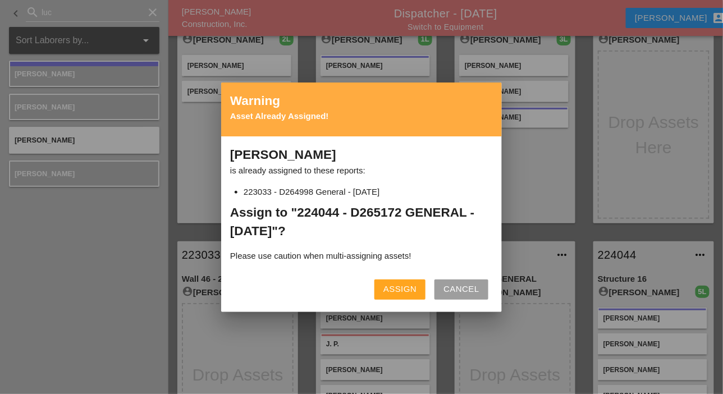
drag, startPoint x: 407, startPoint y: 282, endPoint x: 405, endPoint y: 243, distance: 38.7
click at [407, 283] on button "Assign" at bounding box center [399, 289] width 51 height 20
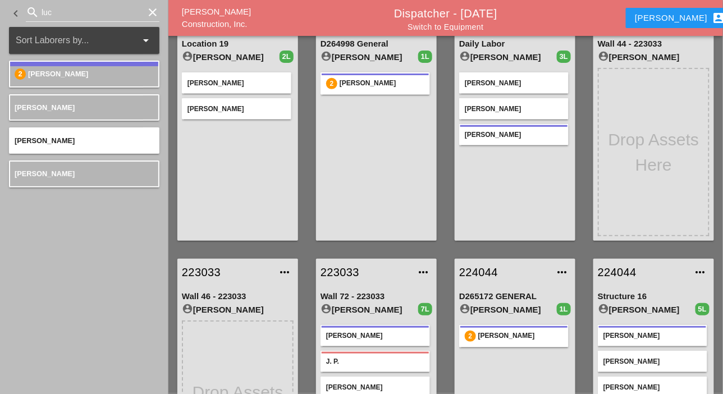
scroll to position [56, 0]
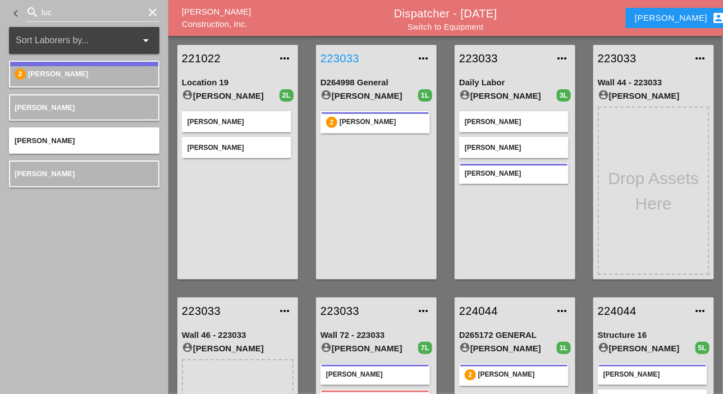
click at [348, 57] on link "223033" at bounding box center [364, 58] width 89 height 17
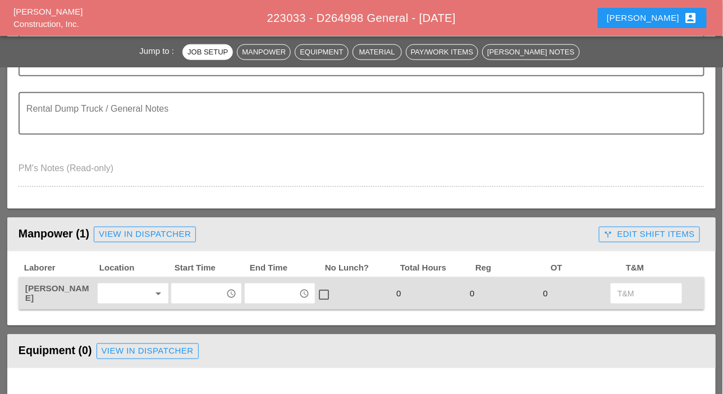
scroll to position [393, 0]
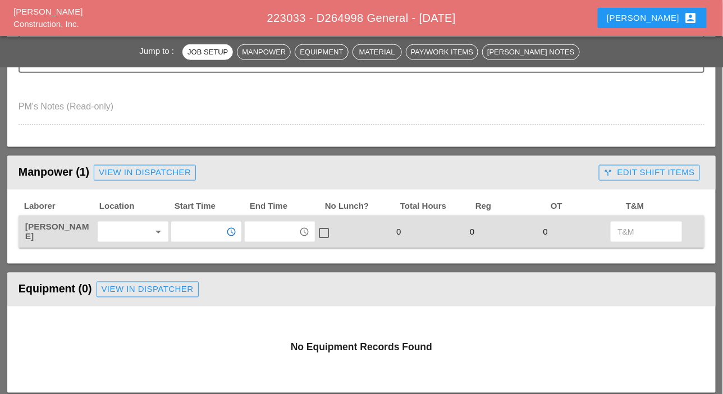
click at [190, 232] on input "text" at bounding box center [198, 232] width 48 height 18
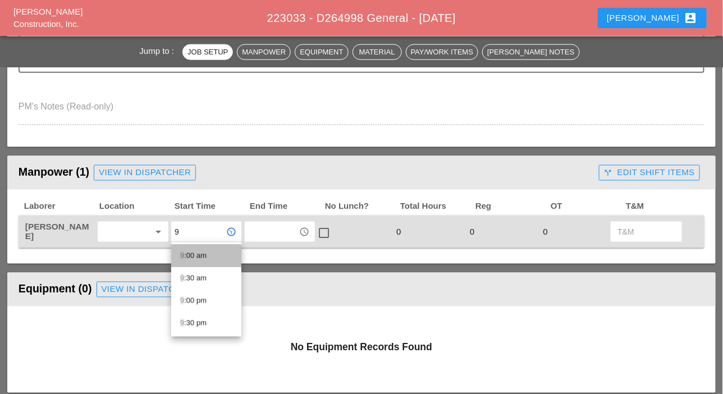
drag, startPoint x: 194, startPoint y: 252, endPoint x: 235, endPoint y: 242, distance: 42.2
click at [194, 252] on div "9 :00 am" at bounding box center [206, 255] width 52 height 13
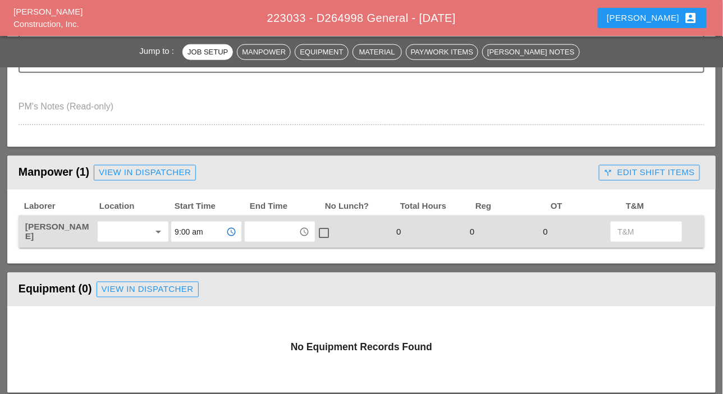
type input "9:00 am"
click at [256, 232] on input "text" at bounding box center [272, 232] width 48 height 18
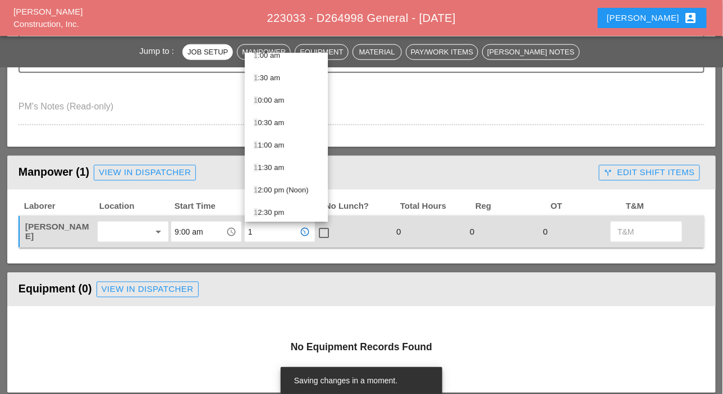
scroll to position [112, 0]
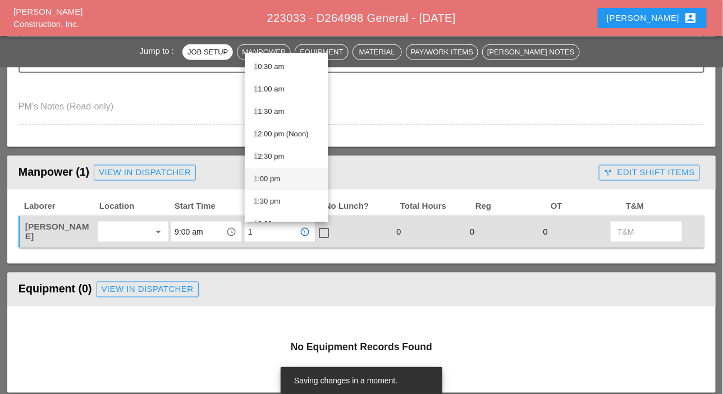
click at [274, 177] on div "1 :00 pm" at bounding box center [286, 178] width 65 height 13
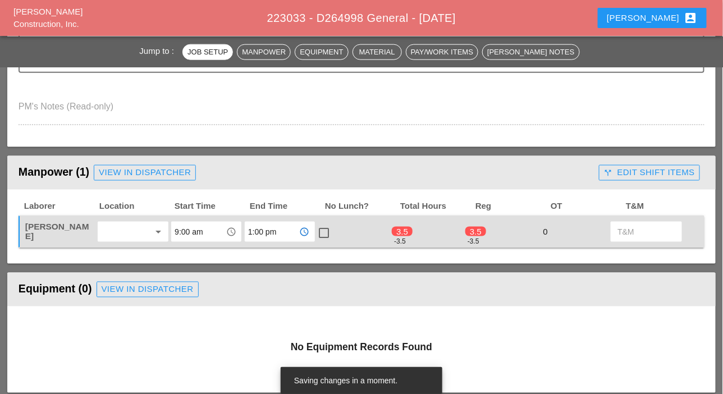
type input "1:00 pm"
click at [323, 230] on div at bounding box center [324, 232] width 19 height 19
checkbox input "true"
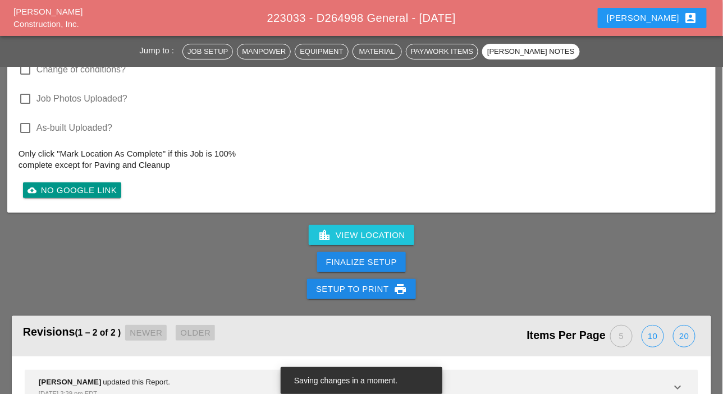
scroll to position [1290, 0]
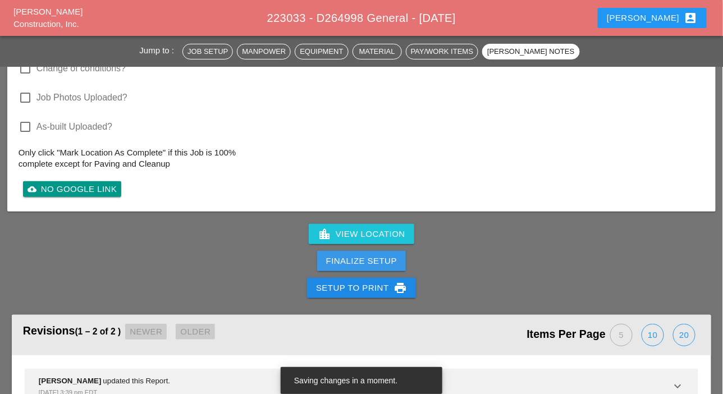
click at [374, 254] on button "Finalize Setup" at bounding box center [361, 261] width 89 height 20
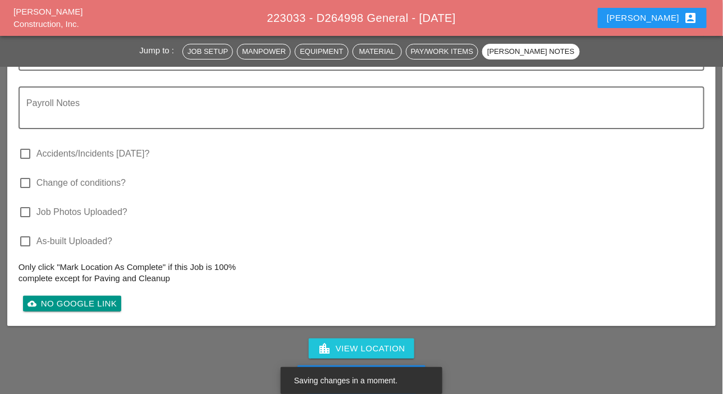
scroll to position [1234, 0]
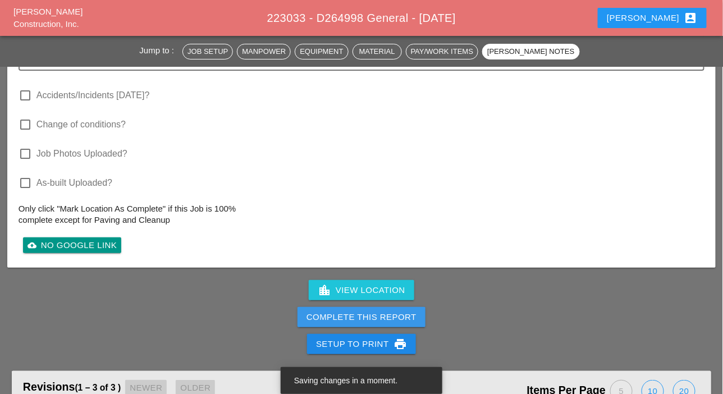
click at [383, 314] on div "Complete This Report" at bounding box center [361, 317] width 110 height 13
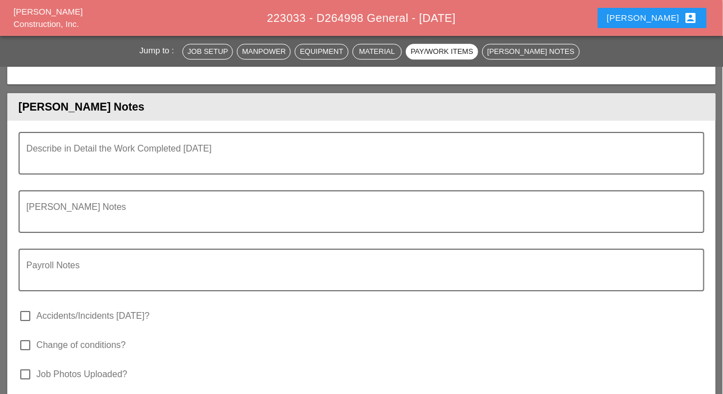
scroll to position [1234, 0]
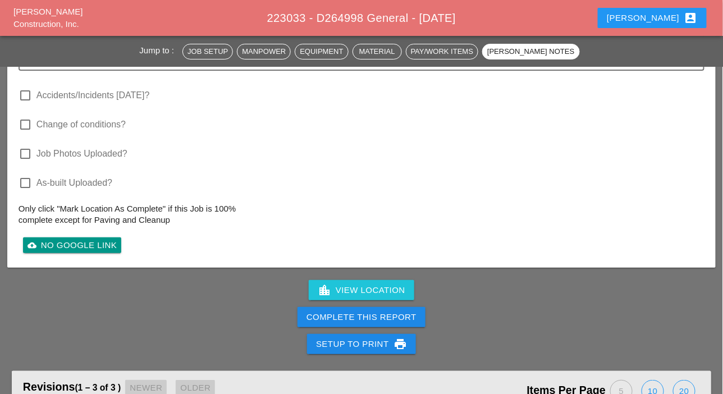
click at [376, 319] on div "Complete This Report" at bounding box center [361, 317] width 110 height 13
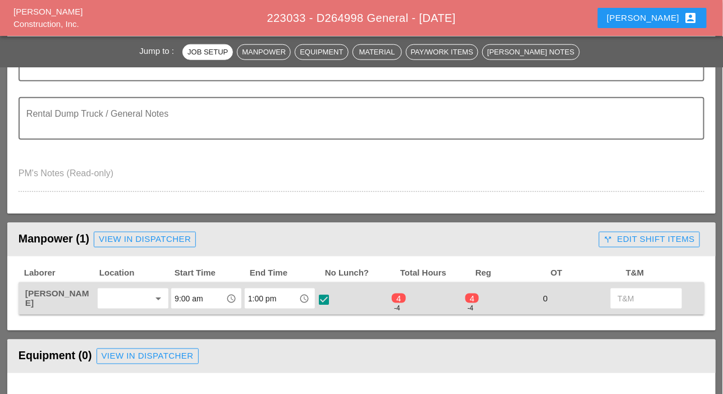
scroll to position [337, 0]
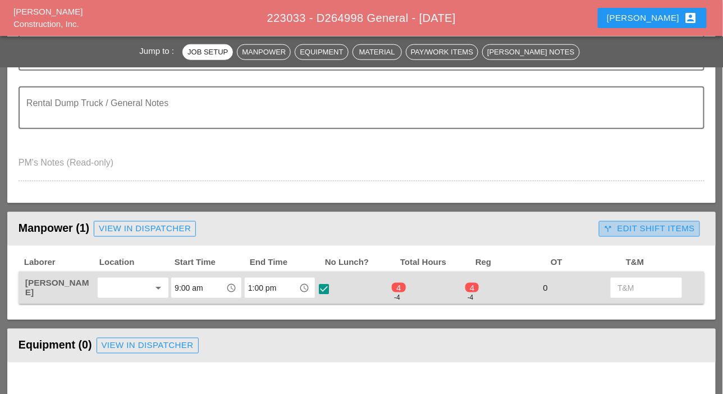
click at [633, 233] on div "call_split Edit Shift Items" at bounding box center [649, 228] width 91 height 13
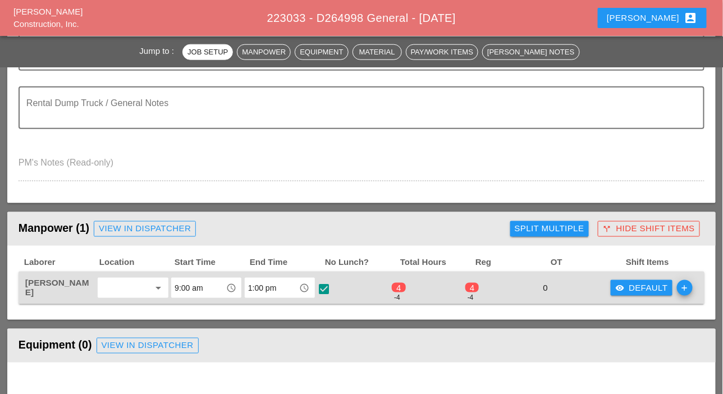
click at [628, 281] on button "visibility Default" at bounding box center [641, 288] width 62 height 16
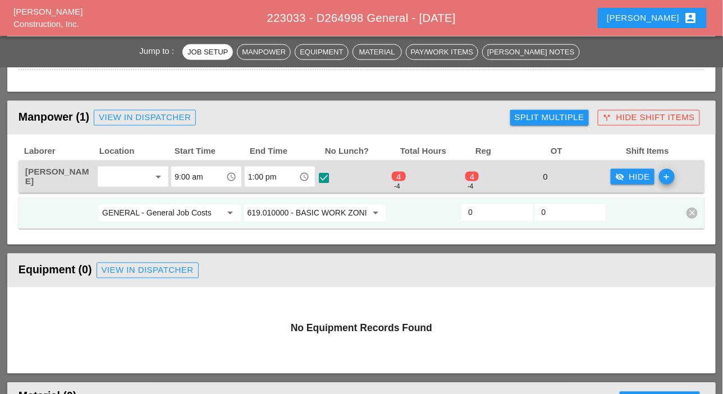
scroll to position [449, 0]
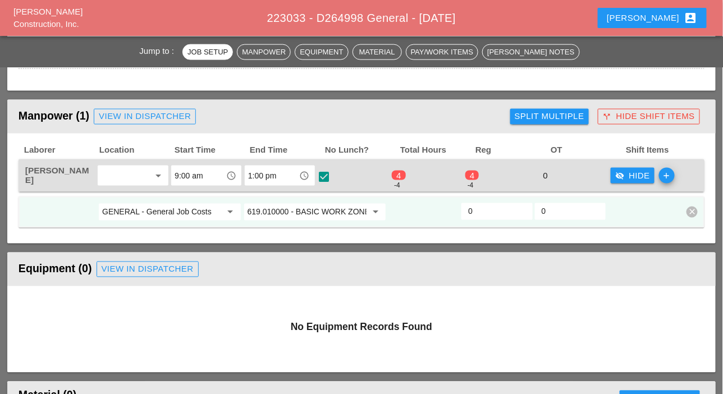
click at [481, 213] on input "0" at bounding box center [496, 212] width 57 height 18
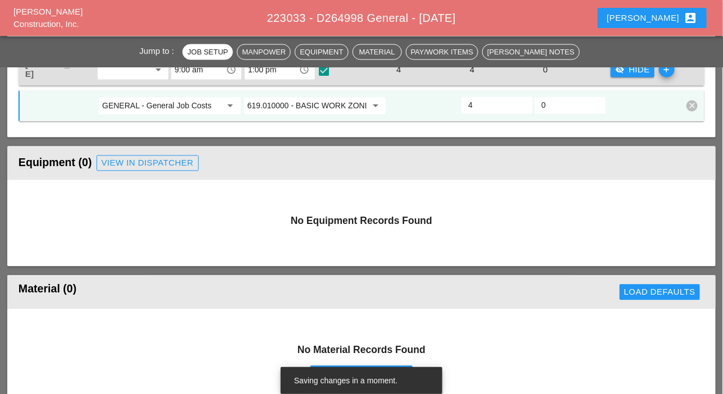
type input "4"
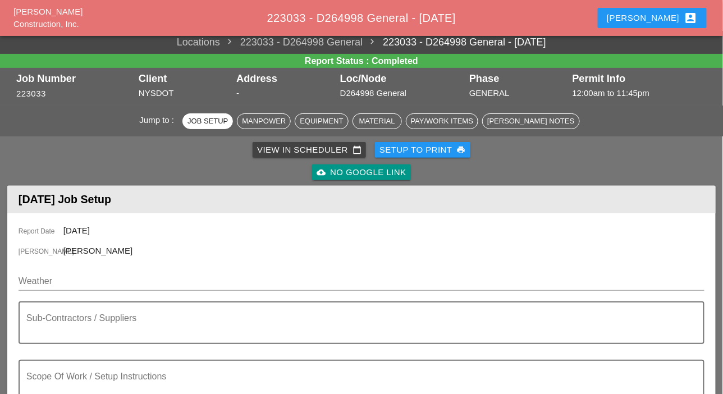
scroll to position [0, 0]
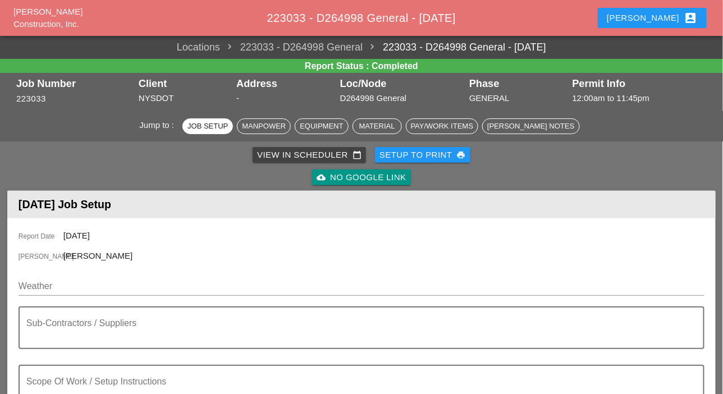
click at [301, 154] on div "View in Scheduler calendar_today" at bounding box center [309, 155] width 104 height 13
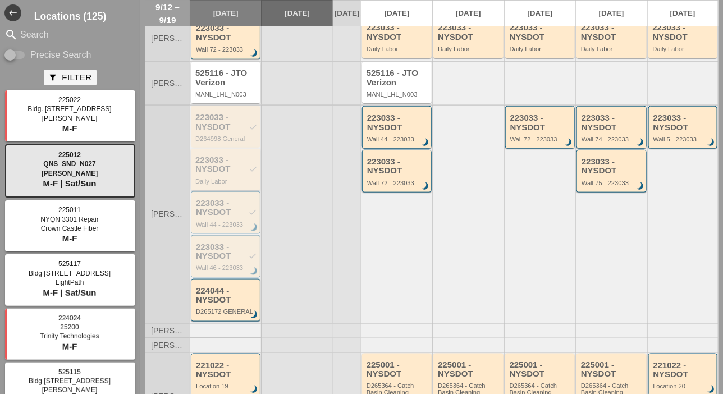
scroll to position [281, 0]
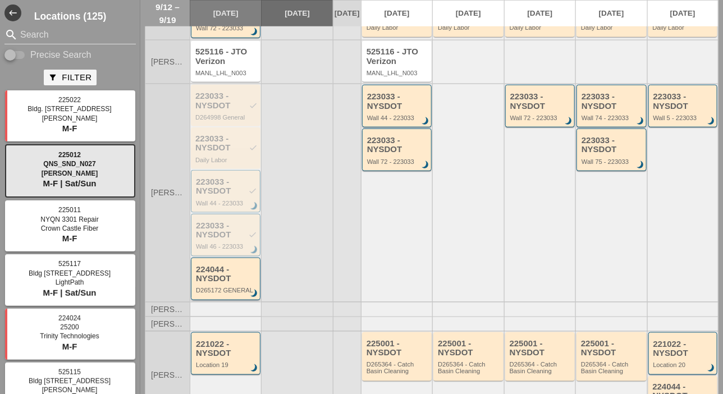
click at [217, 283] on div "224044 - NYSDOT" at bounding box center [226, 274] width 61 height 19
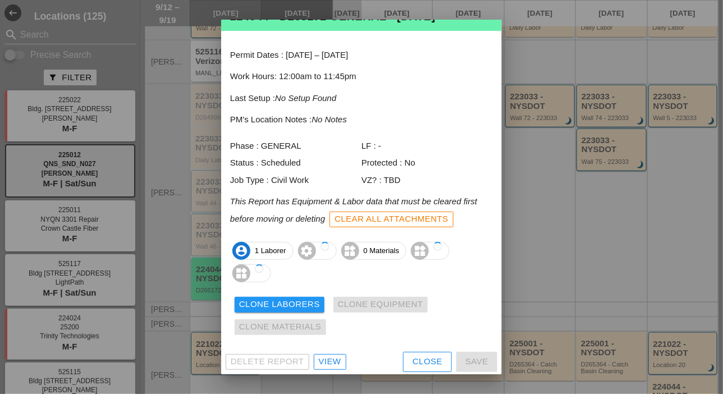
scroll to position [37, 0]
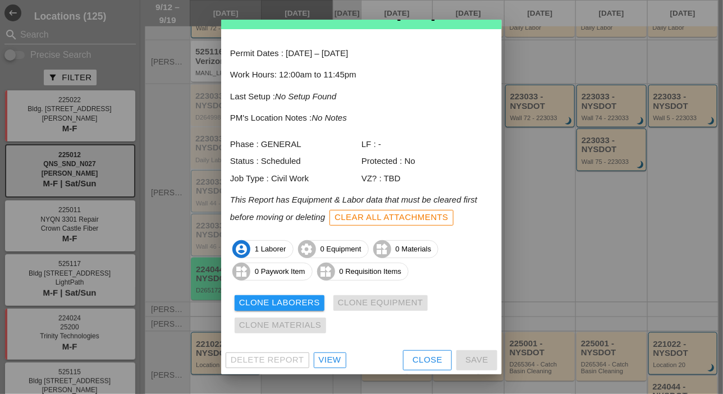
click at [328, 361] on div "View" at bounding box center [330, 359] width 22 height 13
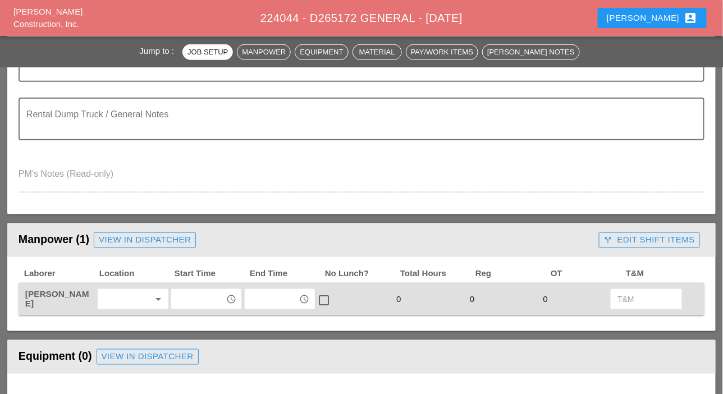
scroll to position [449, 0]
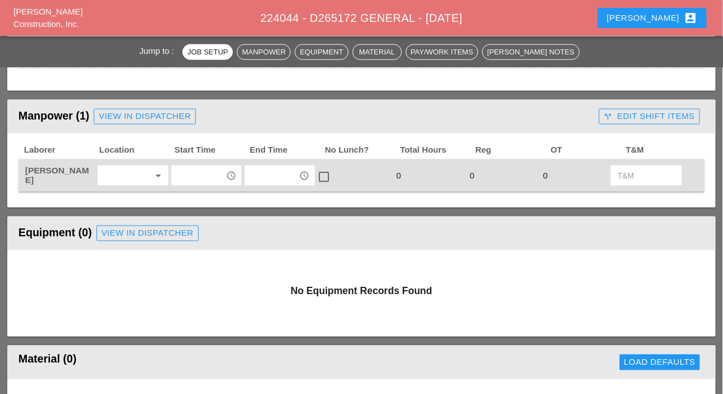
click at [203, 178] on input "text" at bounding box center [198, 176] width 48 height 18
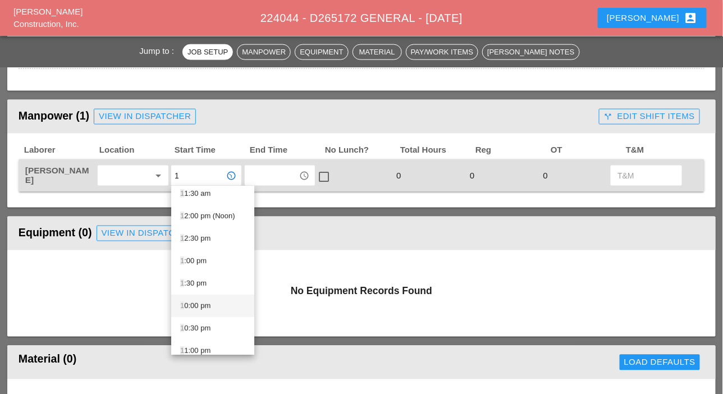
scroll to position [168, 0]
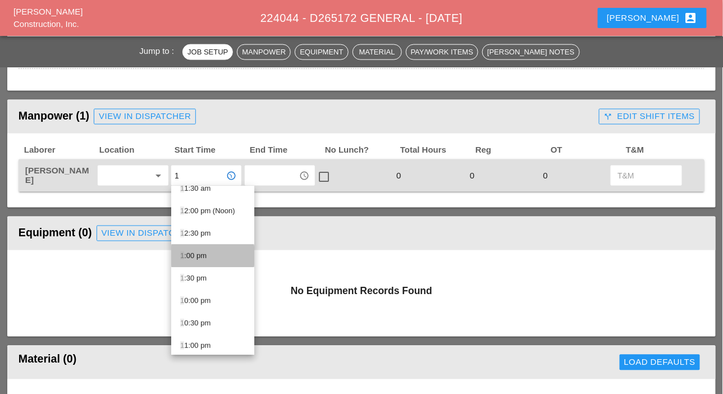
click at [202, 258] on div "1 :00 pm" at bounding box center [212, 255] width 65 height 13
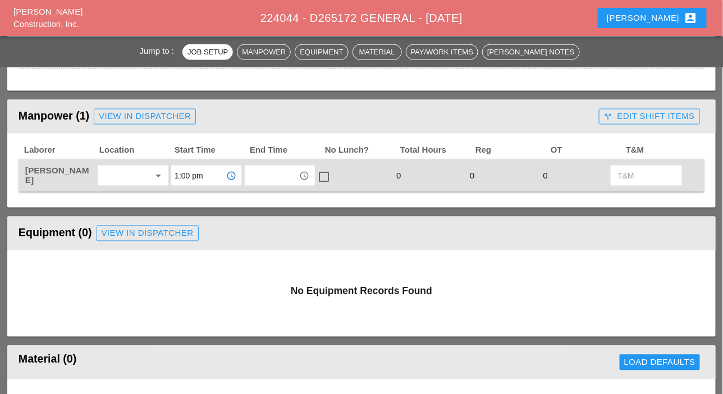
type input "1:00 pm"
click at [255, 180] on input "text" at bounding box center [272, 176] width 48 height 18
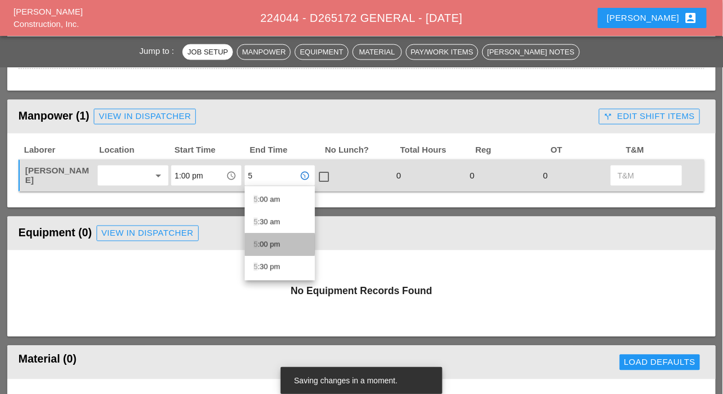
drag, startPoint x: 271, startPoint y: 246, endPoint x: 293, endPoint y: 214, distance: 38.7
click at [272, 245] on div "5 :00 pm" at bounding box center [280, 244] width 52 height 13
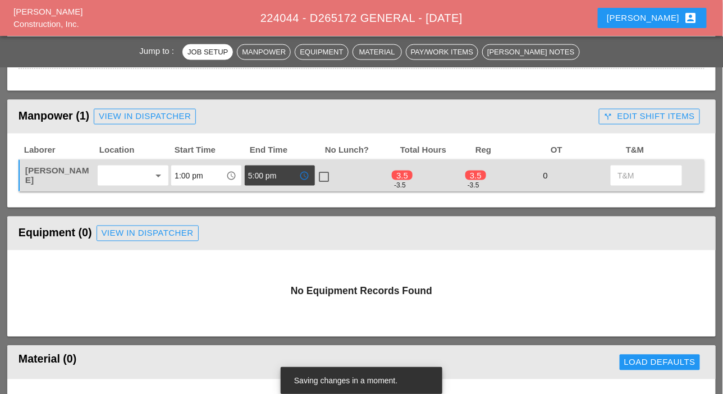
type input "5:00 pm"
click at [320, 175] on div at bounding box center [324, 176] width 19 height 19
checkbox input "true"
drag, startPoint x: 629, startPoint y: 114, endPoint x: 620, endPoint y: 122, distance: 11.9
click at [629, 114] on div "call_split Edit Shift Items" at bounding box center [649, 116] width 91 height 13
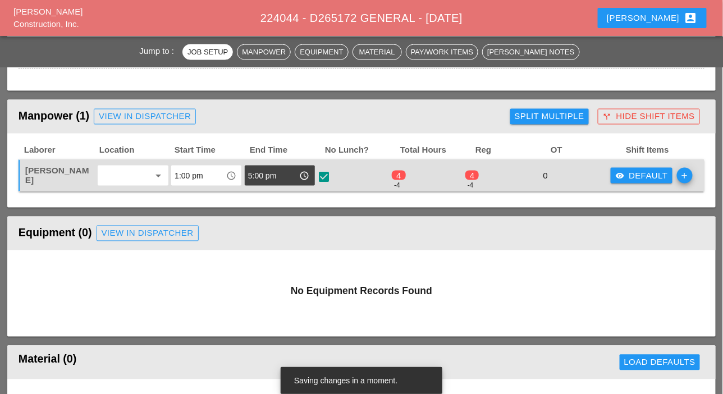
click at [640, 173] on div "visibility Default" at bounding box center [641, 175] width 53 height 13
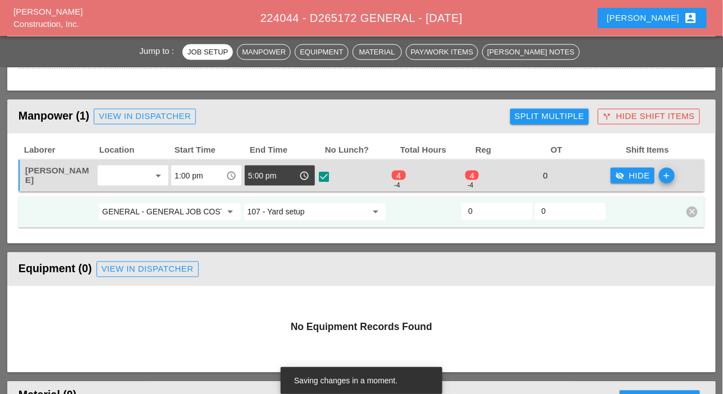
click at [286, 216] on input "107 - Yard setup" at bounding box center [306, 212] width 119 height 18
click at [287, 233] on div "1 - GEN ERAL" at bounding box center [315, 234] width 124 height 13
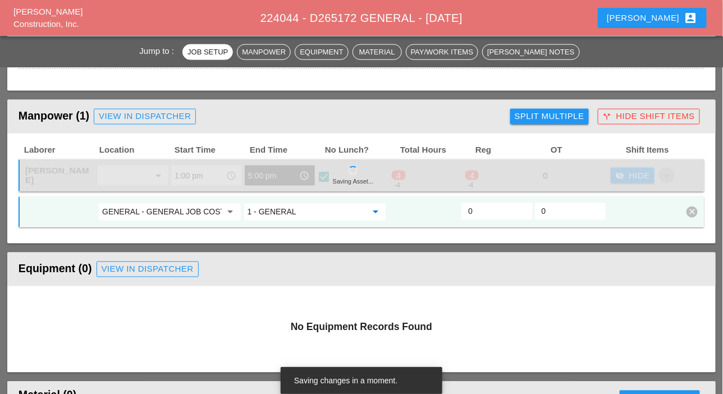
type input "1 - GENERAL"
click at [477, 215] on input "0" at bounding box center [496, 212] width 57 height 18
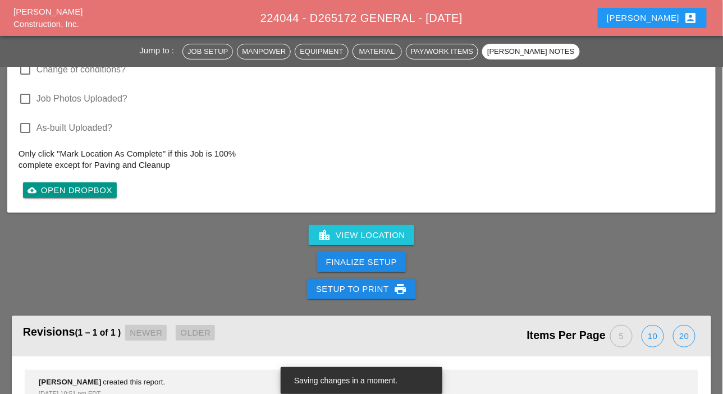
scroll to position [1363, 0]
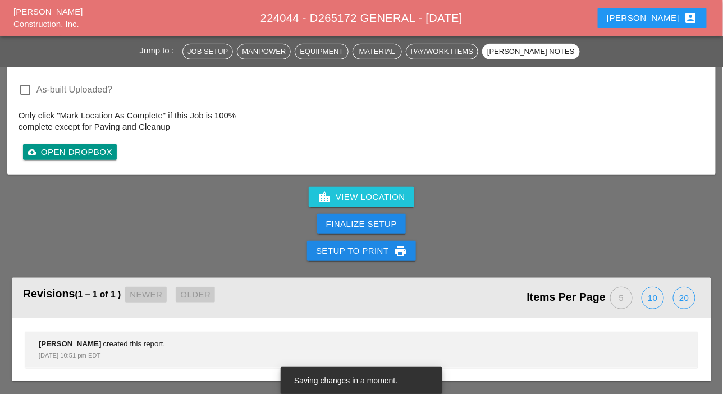
type input "4"
click at [377, 226] on div "Finalize Setup" at bounding box center [361, 224] width 71 height 13
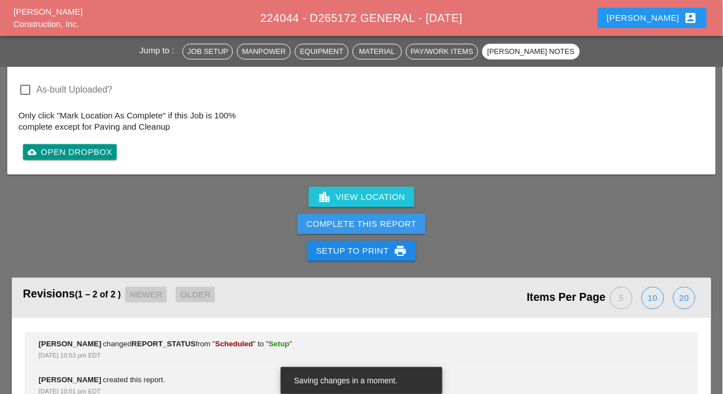
click at [378, 226] on div "Complete This Report" at bounding box center [361, 224] width 110 height 13
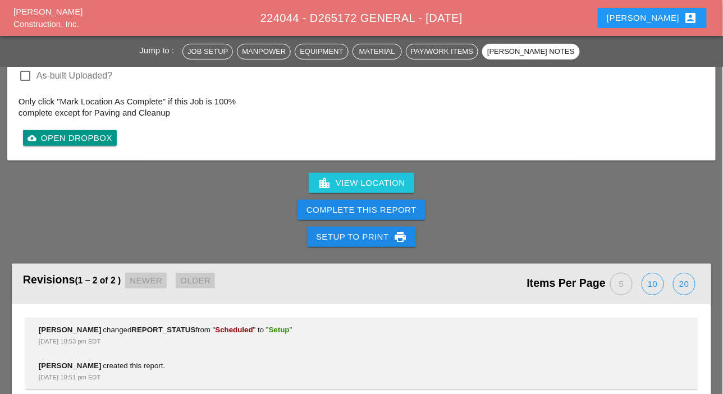
scroll to position [1363, 0]
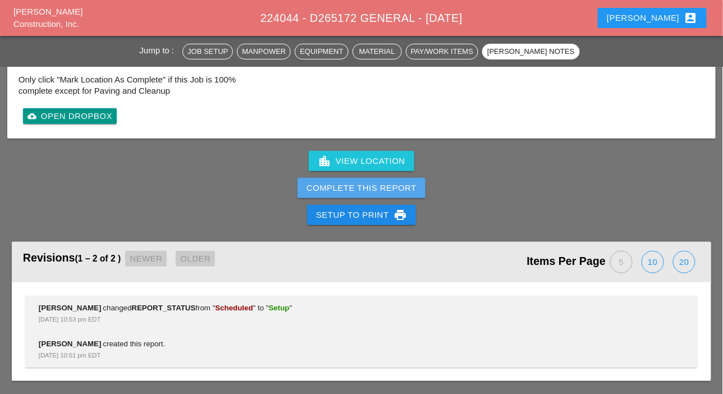
click at [376, 192] on div "Complete This Report" at bounding box center [361, 188] width 110 height 13
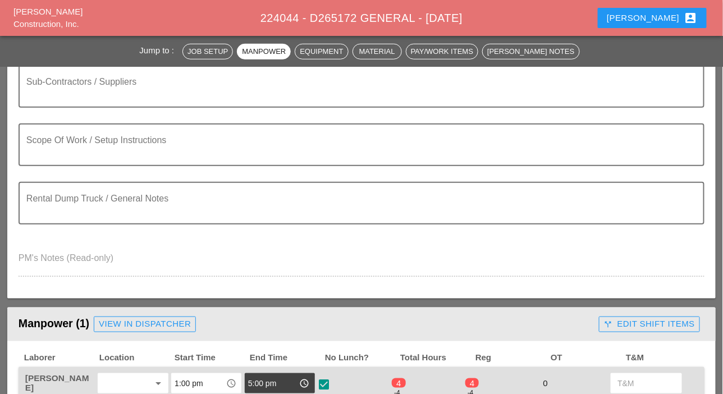
scroll to position [0, 0]
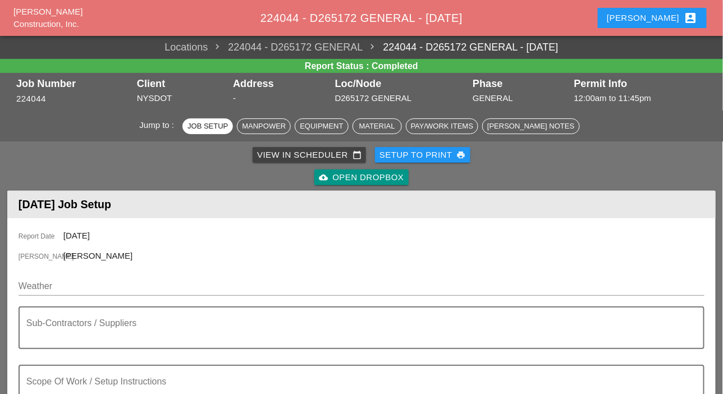
click at [306, 155] on div "View in Scheduler calendar_today" at bounding box center [309, 155] width 104 height 13
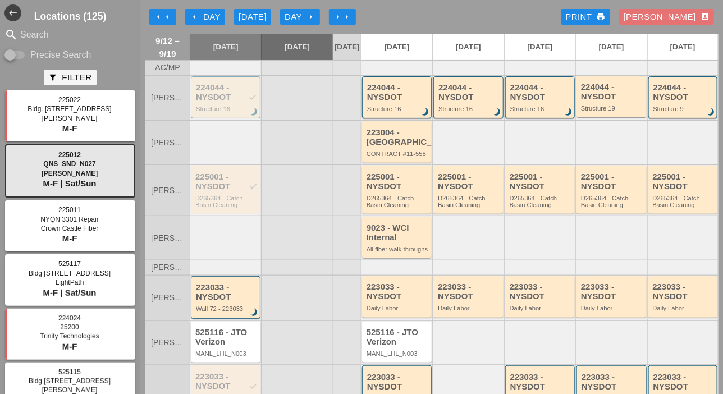
click at [210, 17] on div "arrow_left Day" at bounding box center [205, 17] width 31 height 13
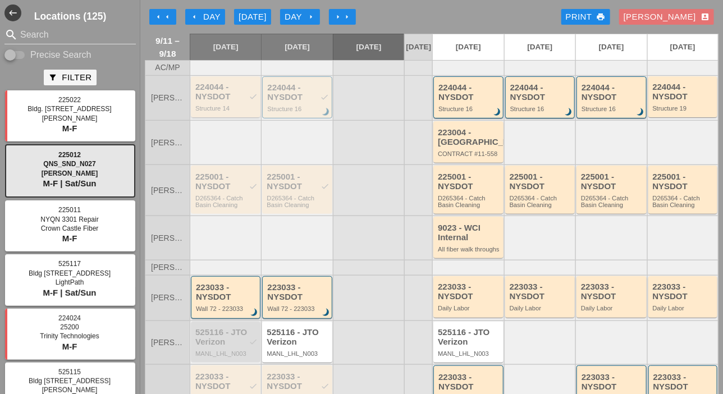
click at [220, 101] on div "224044 - NYSDOT check" at bounding box center [226, 91] width 62 height 19
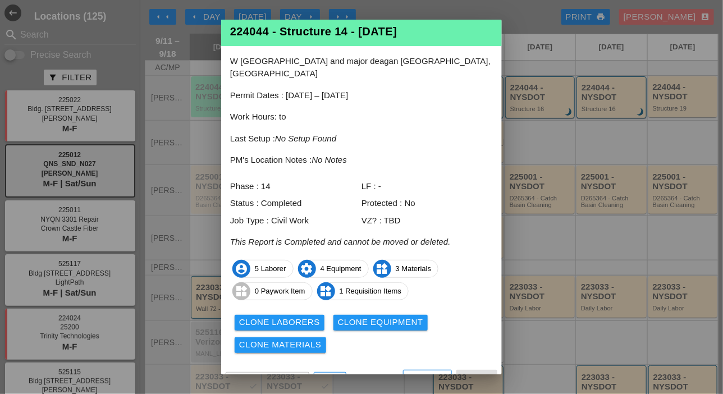
scroll to position [27, 0]
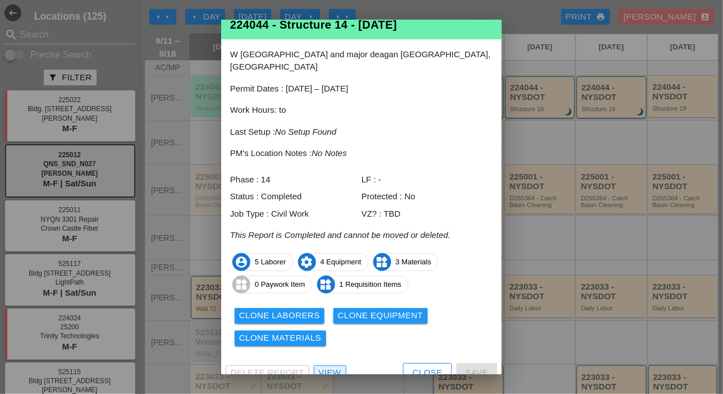
click at [333, 366] on div "View" at bounding box center [330, 372] width 22 height 13
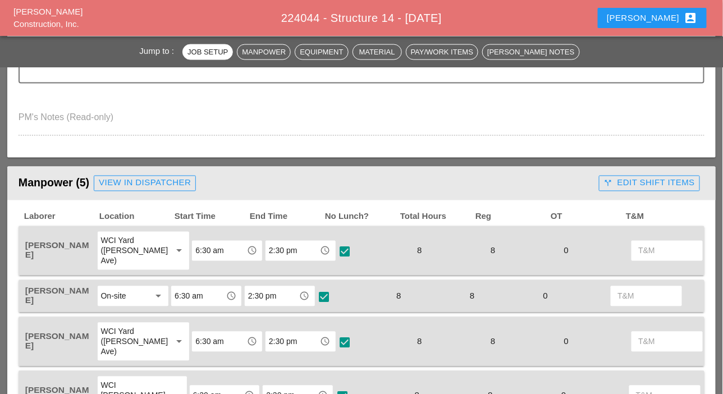
scroll to position [561, 0]
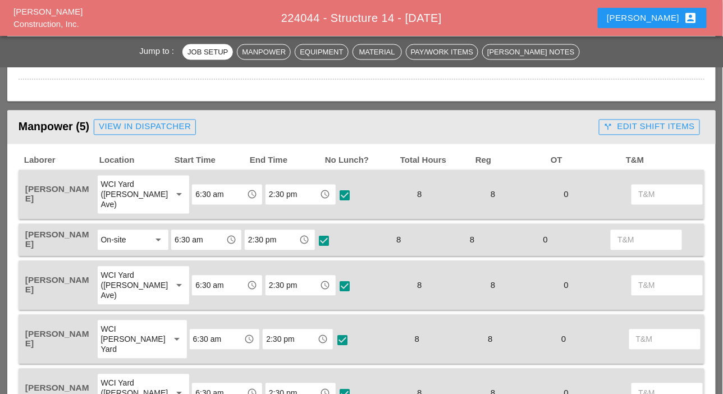
click at [651, 129] on div "call_split Edit Shift Items" at bounding box center [649, 127] width 91 height 13
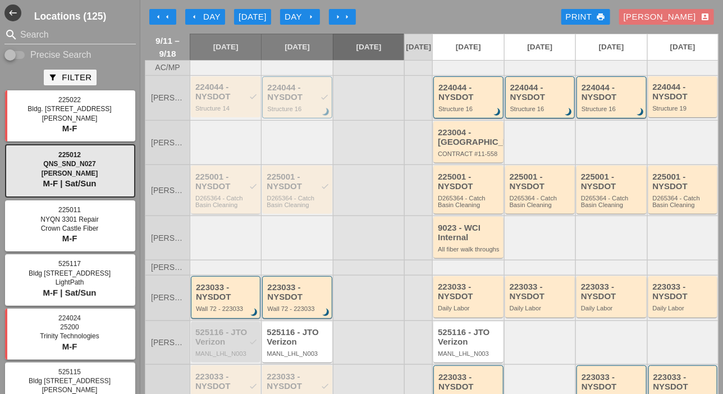
click at [222, 201] on div "225001 - NYSDOT check D265364 - Catch Basin Cleaning" at bounding box center [226, 190] width 62 height 36
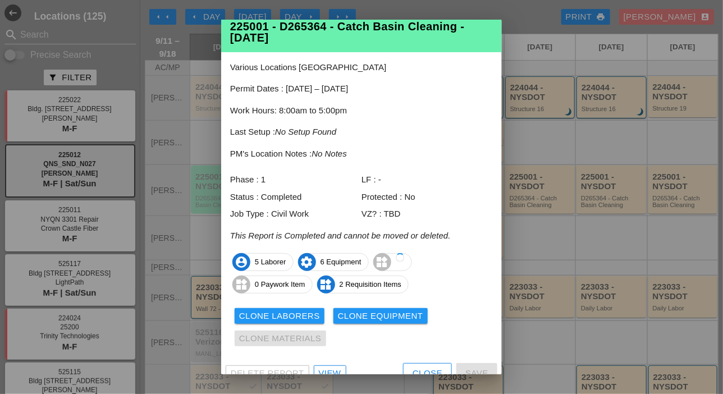
scroll to position [38, 0]
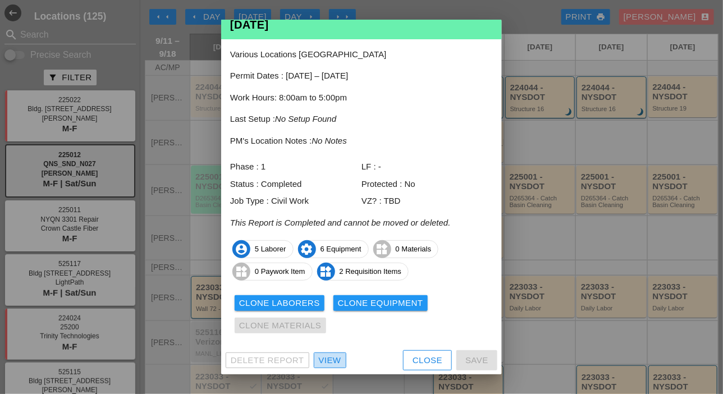
click at [342, 356] on link "View" at bounding box center [330, 360] width 33 height 16
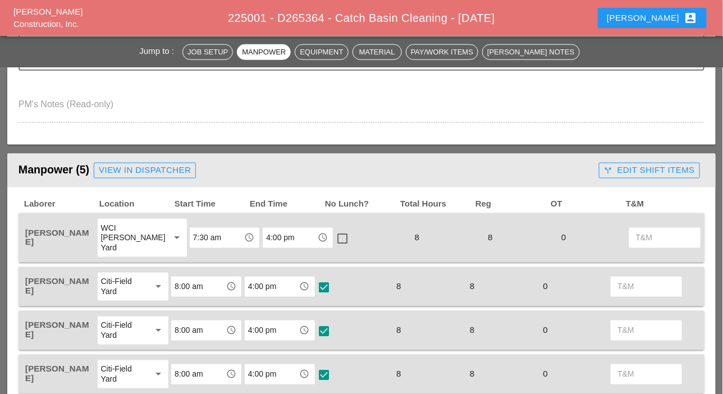
scroll to position [393, 0]
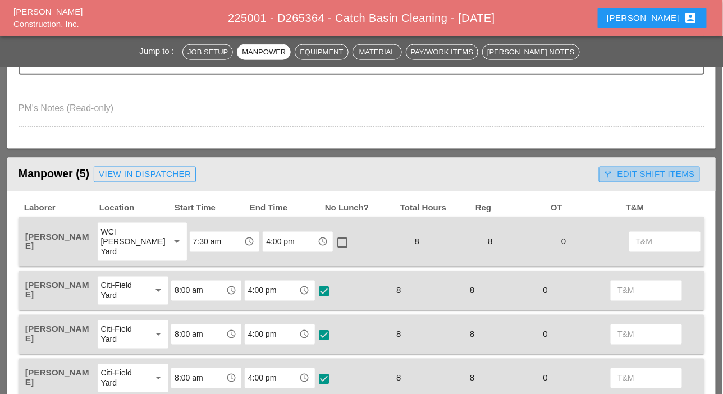
click at [645, 171] on div "call_split Edit Shift Items" at bounding box center [649, 174] width 91 height 13
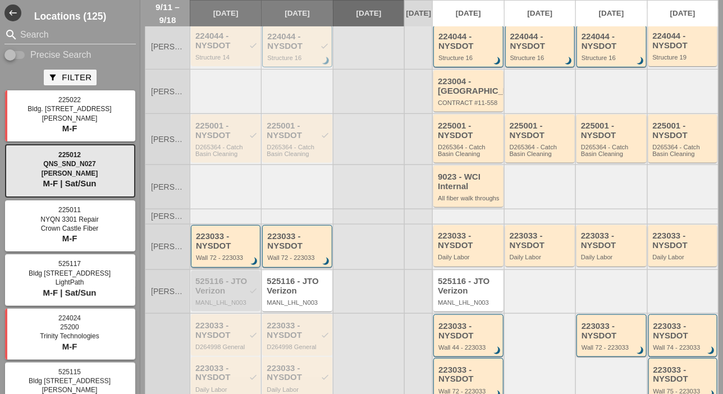
scroll to position [112, 0]
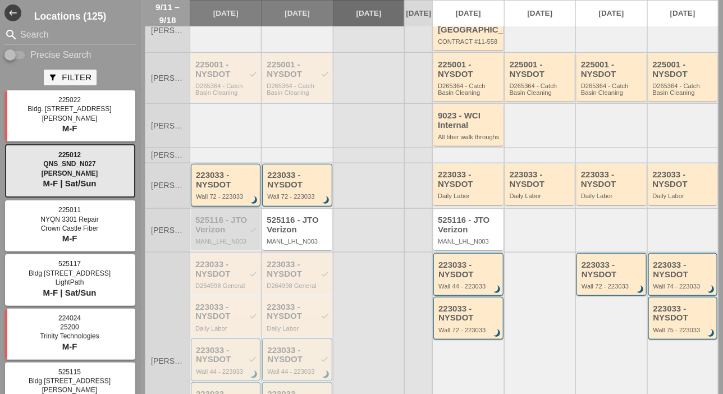
click at [221, 189] on div "223033 - NYSDOT" at bounding box center [226, 180] width 61 height 19
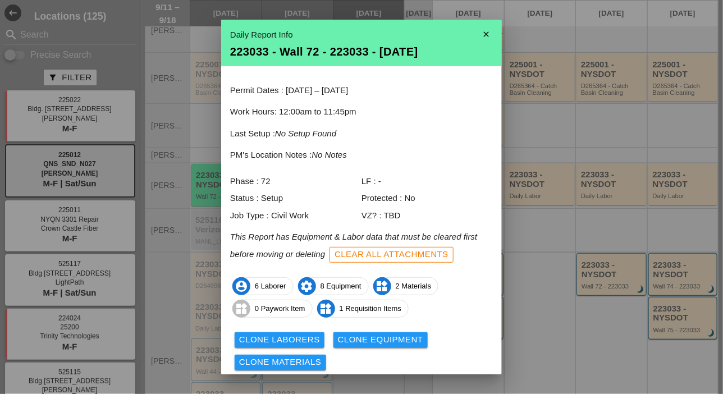
scroll to position [37, 0]
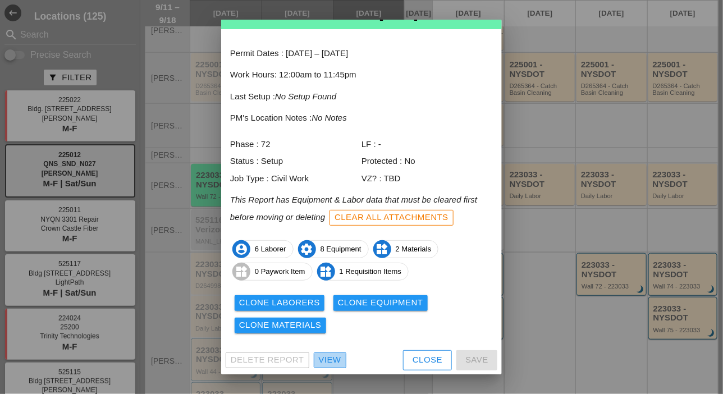
drag, startPoint x: 338, startPoint y: 362, endPoint x: 416, endPoint y: 315, distance: 91.6
click at [339, 361] on div "View" at bounding box center [330, 359] width 22 height 13
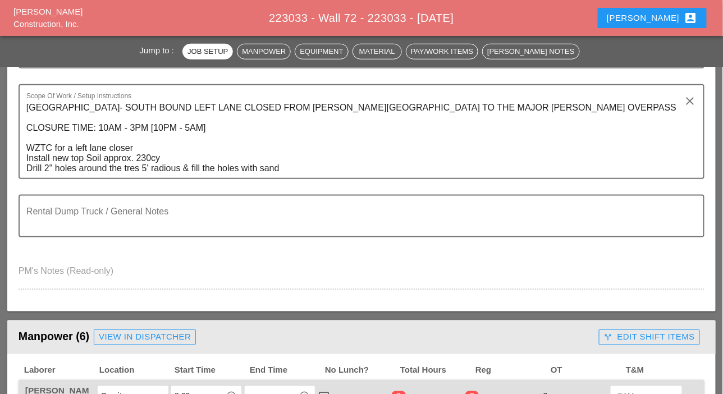
scroll to position [449, 0]
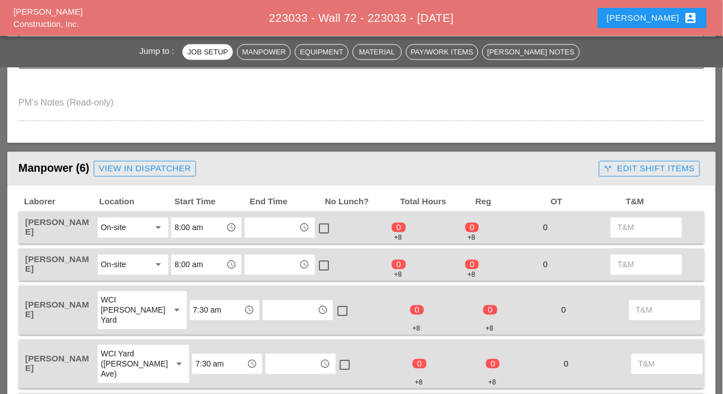
click at [636, 166] on div "call_split Edit Shift Items" at bounding box center [649, 168] width 91 height 13
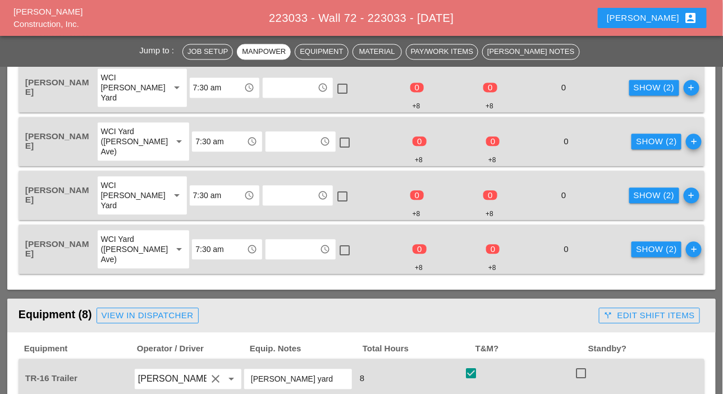
scroll to position [673, 0]
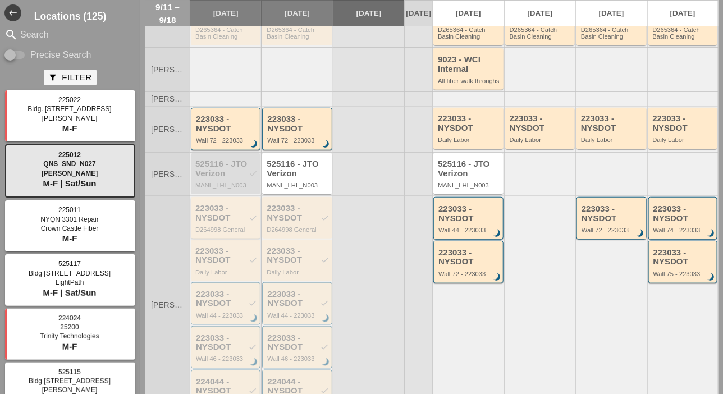
scroll to position [224, 0]
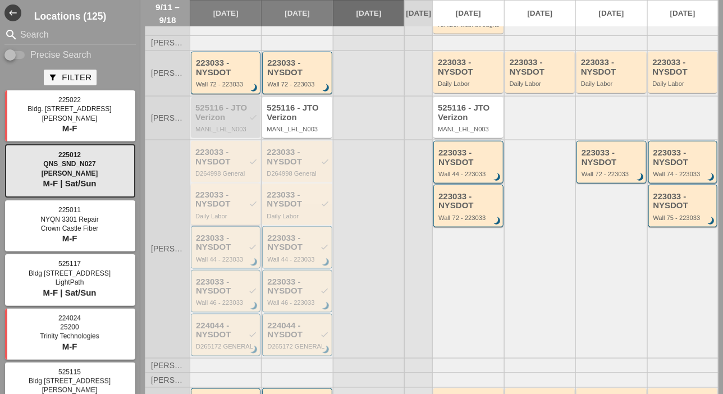
click at [215, 209] on div "223033 - NYSDOT check" at bounding box center [226, 199] width 62 height 19
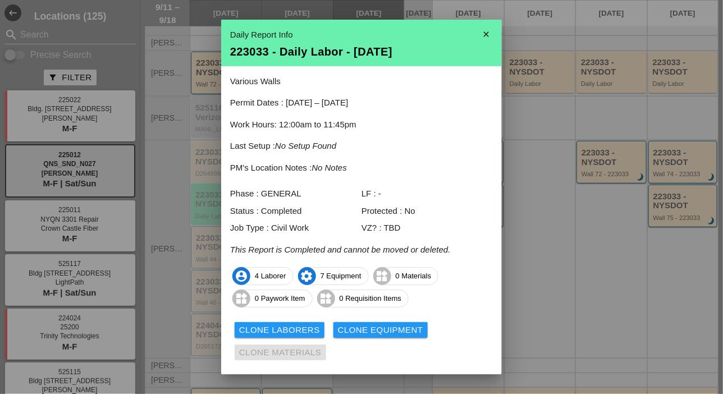
scroll to position [27, 0]
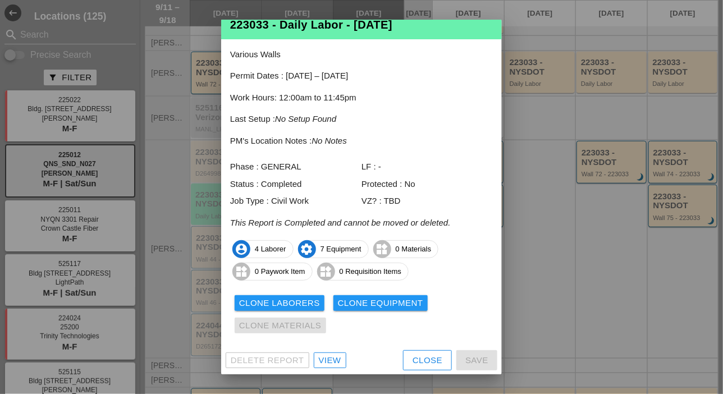
click at [337, 358] on div "View" at bounding box center [330, 360] width 22 height 13
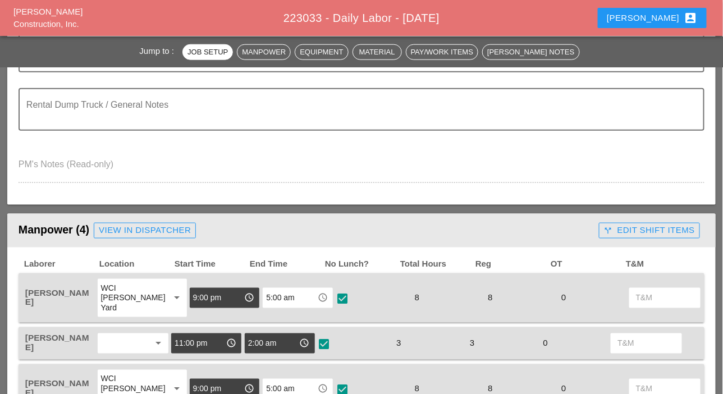
scroll to position [393, 0]
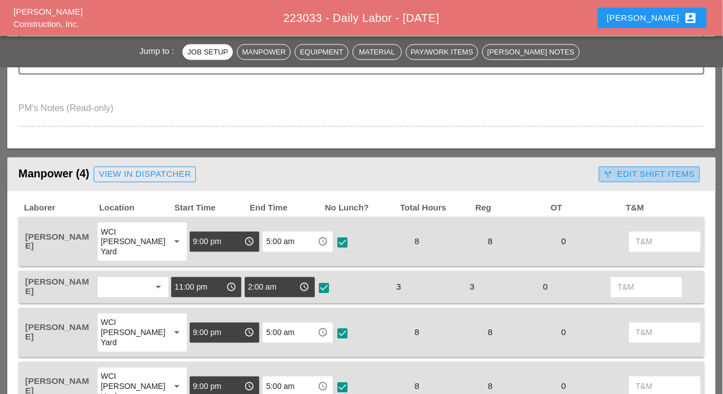
click at [635, 170] on div "call_split Edit Shift Items" at bounding box center [649, 174] width 91 height 13
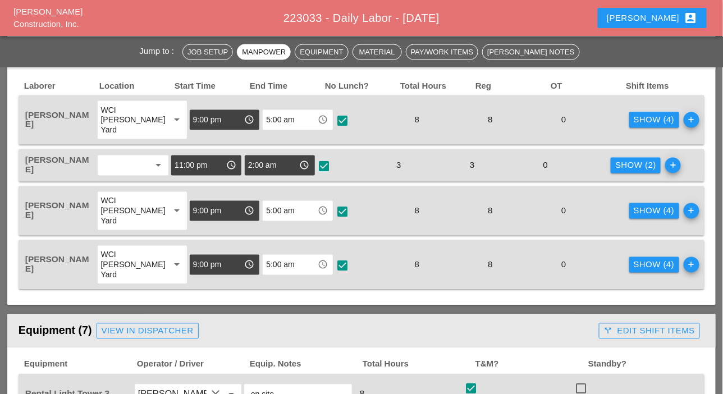
scroll to position [505, 0]
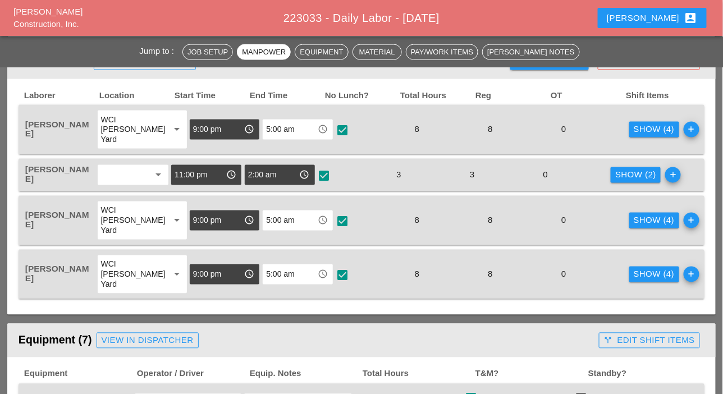
click at [633, 219] on div "Show (4)" at bounding box center [653, 220] width 41 height 13
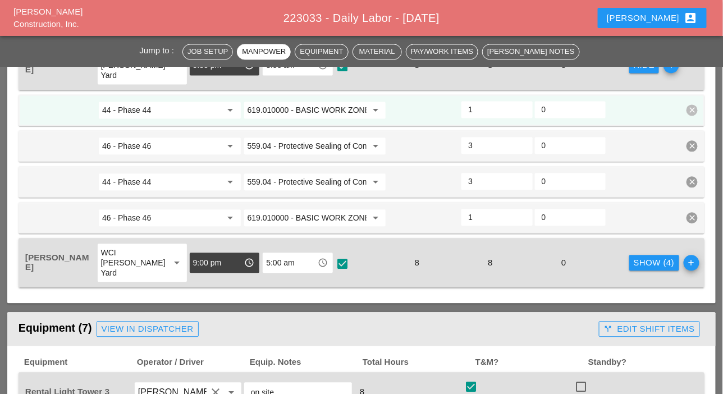
scroll to position [673, 0]
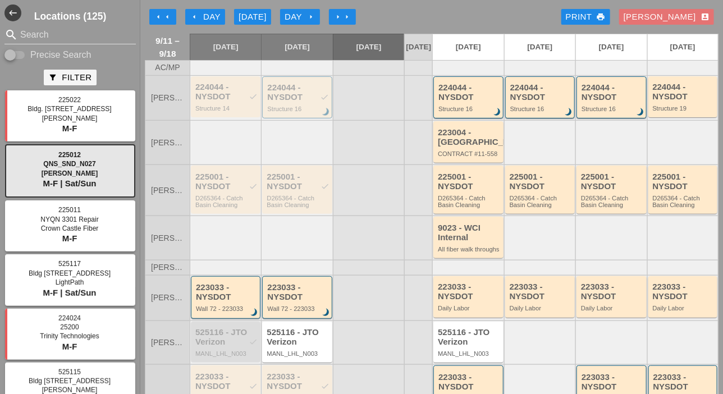
click at [208, 12] on div "arrow_left Day" at bounding box center [205, 17] width 31 height 13
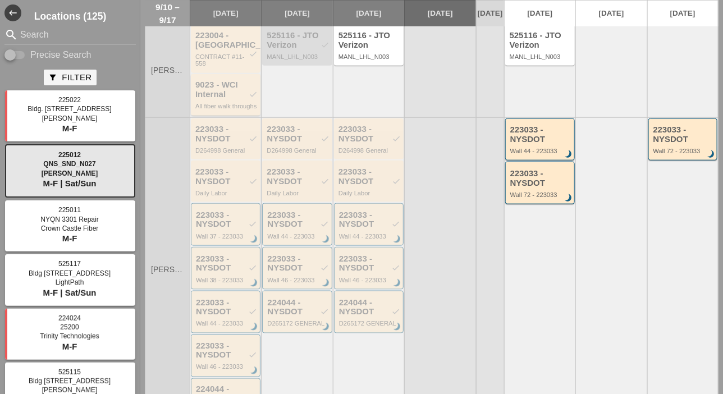
scroll to position [281, 0]
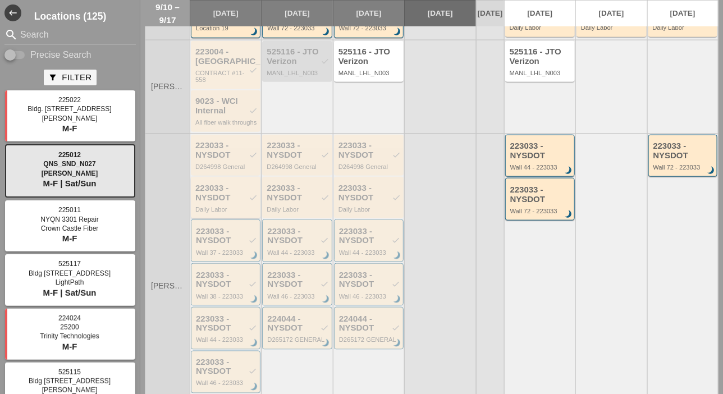
click at [228, 213] on div "223033 - NYSDOT check Daily Labor" at bounding box center [226, 197] width 62 height 29
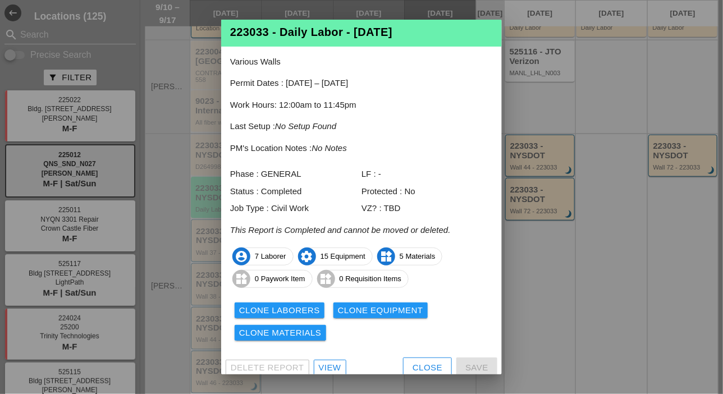
scroll to position [27, 0]
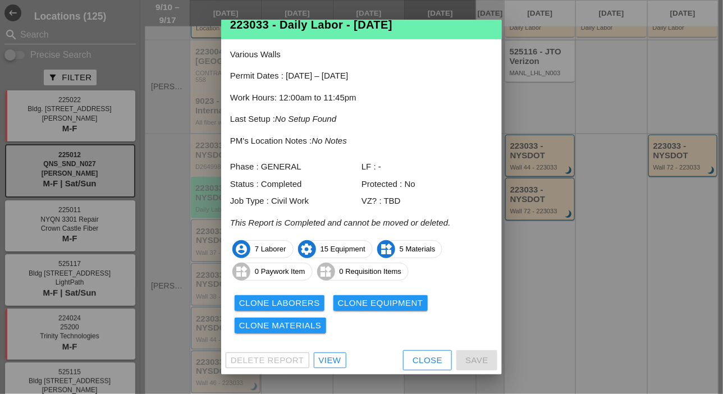
click at [339, 361] on div "View" at bounding box center [330, 360] width 22 height 13
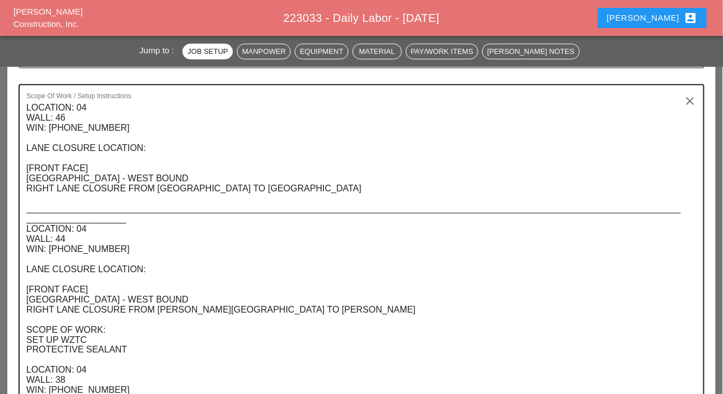
scroll to position [729, 0]
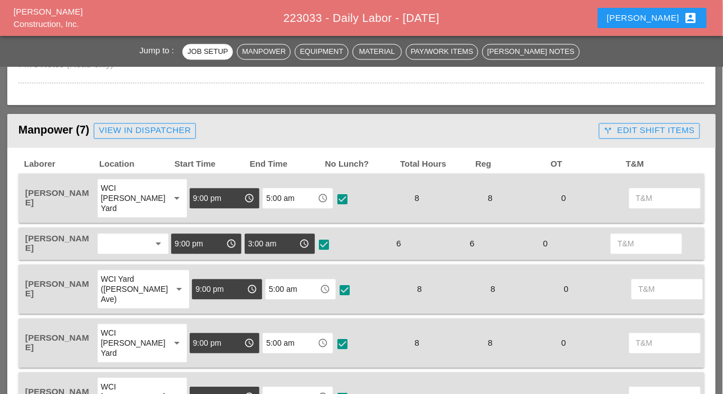
click at [623, 126] on div "call_split Edit Shift Items" at bounding box center [649, 130] width 91 height 13
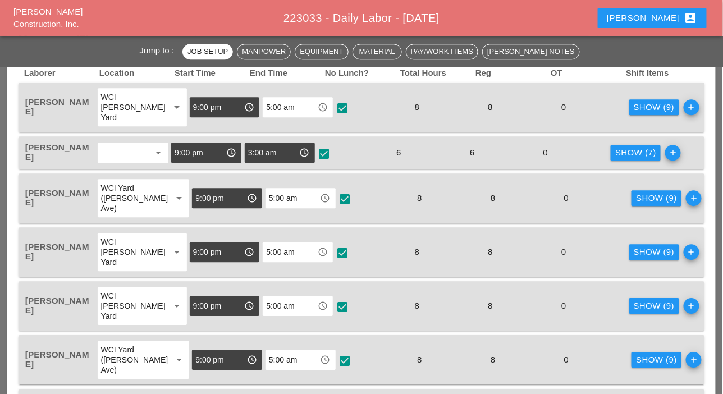
scroll to position [842, 0]
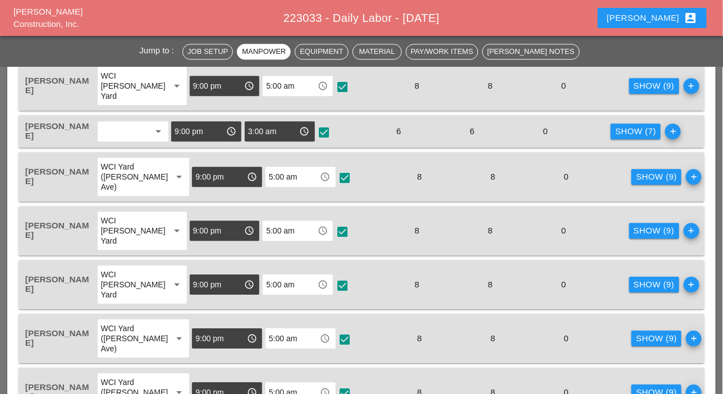
click at [633, 232] on div "Show (9)" at bounding box center [653, 230] width 41 height 13
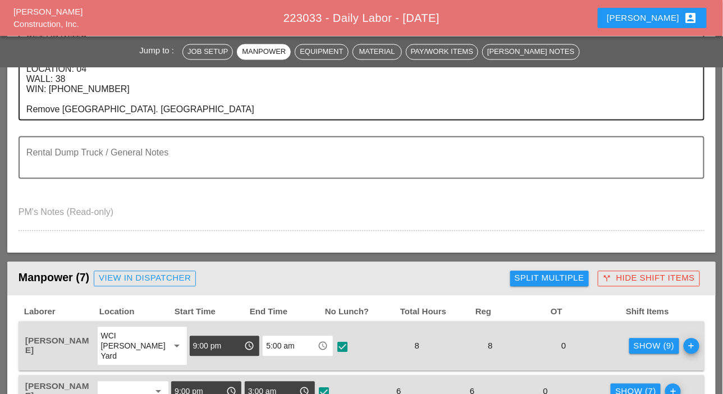
scroll to position [337, 0]
